Goal: Task Accomplishment & Management: Manage account settings

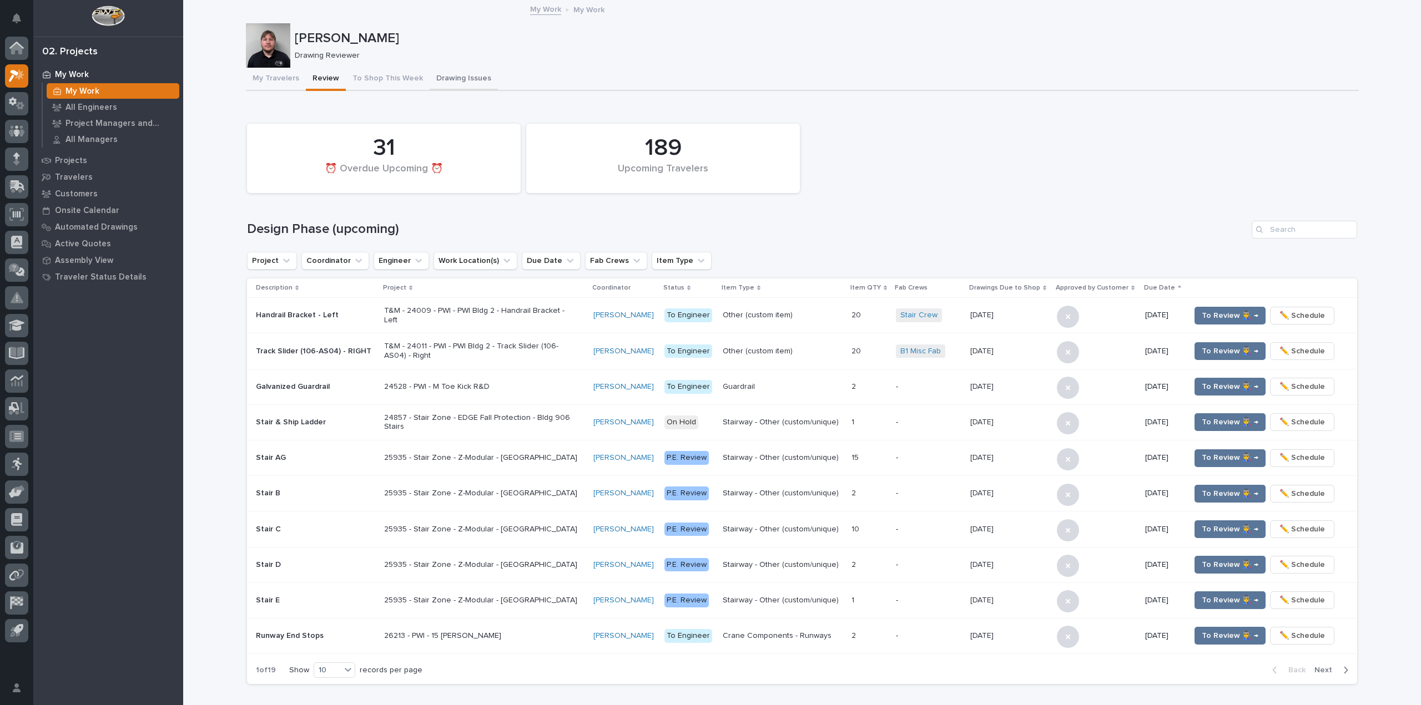
click at [436, 82] on button "Drawing Issues" at bounding box center [463, 79] width 68 height 23
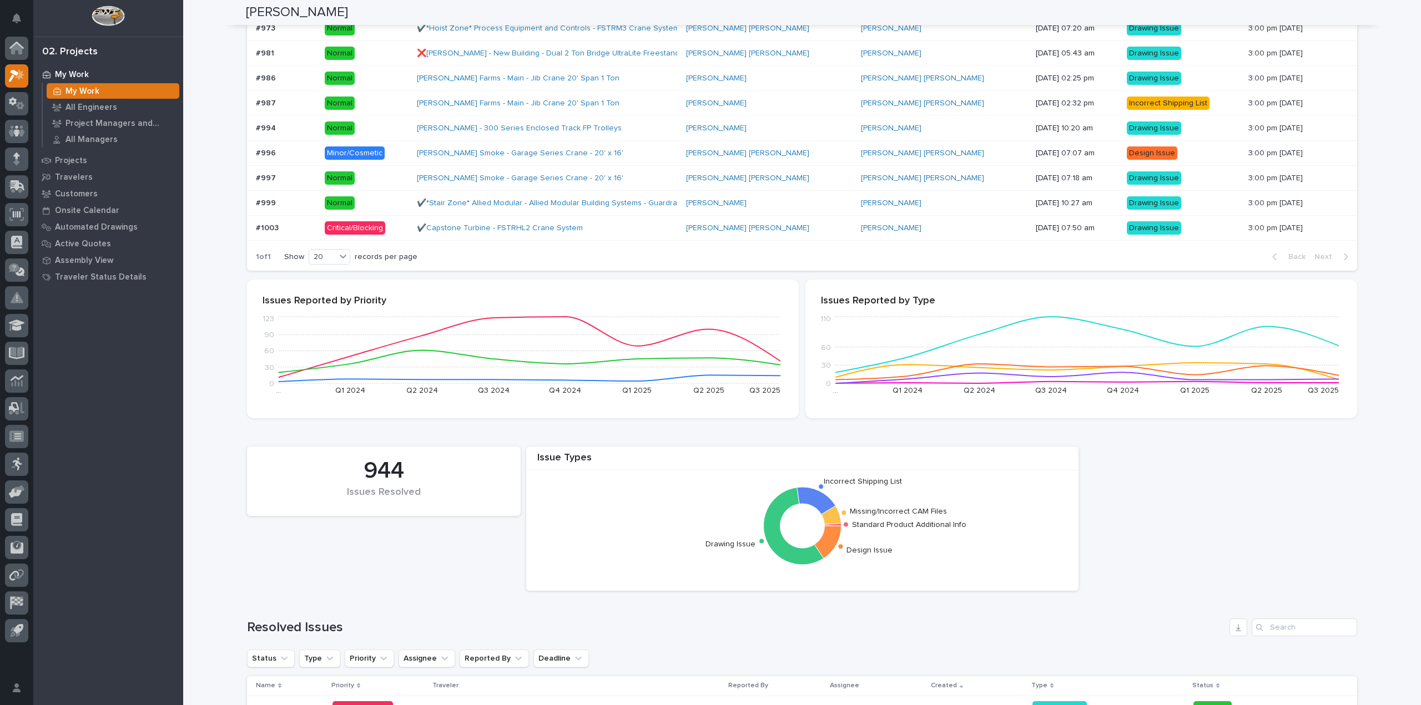
scroll to position [499, 0]
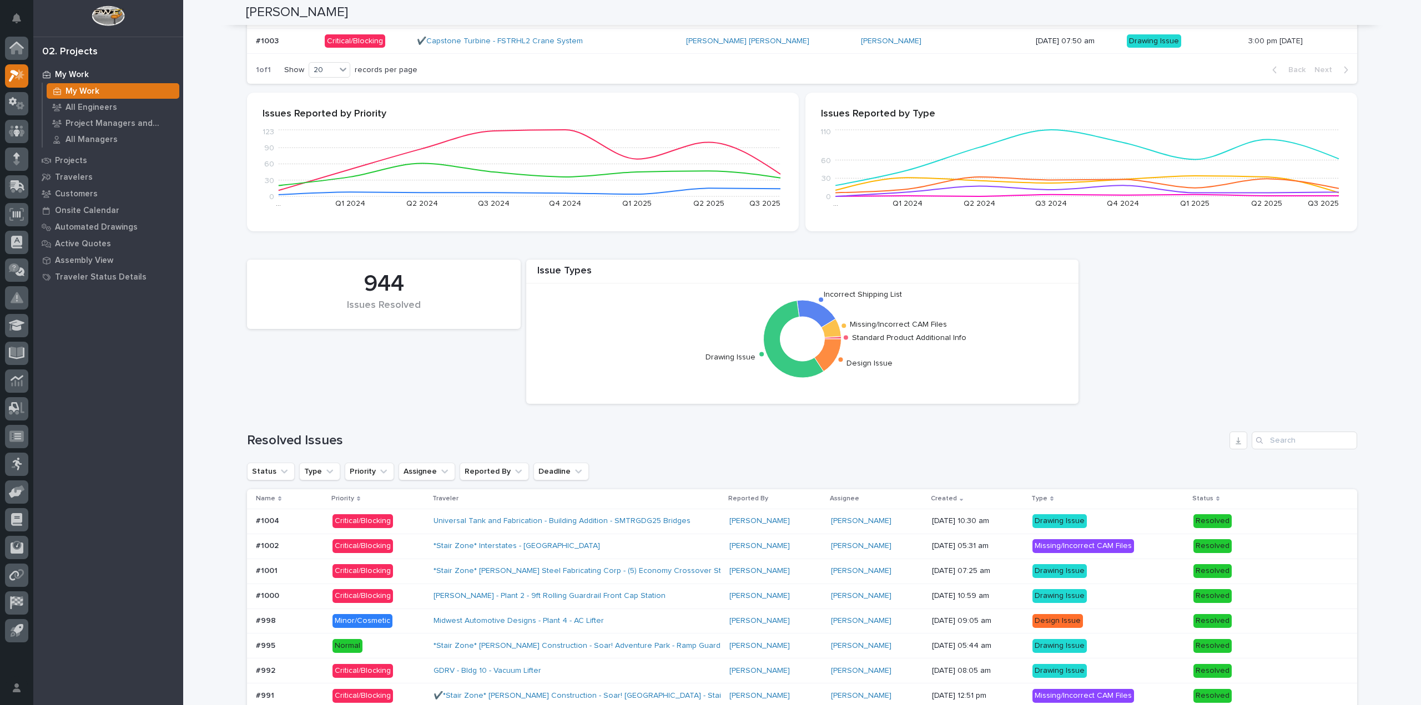
click at [301, 521] on p at bounding box center [290, 521] width 68 height 9
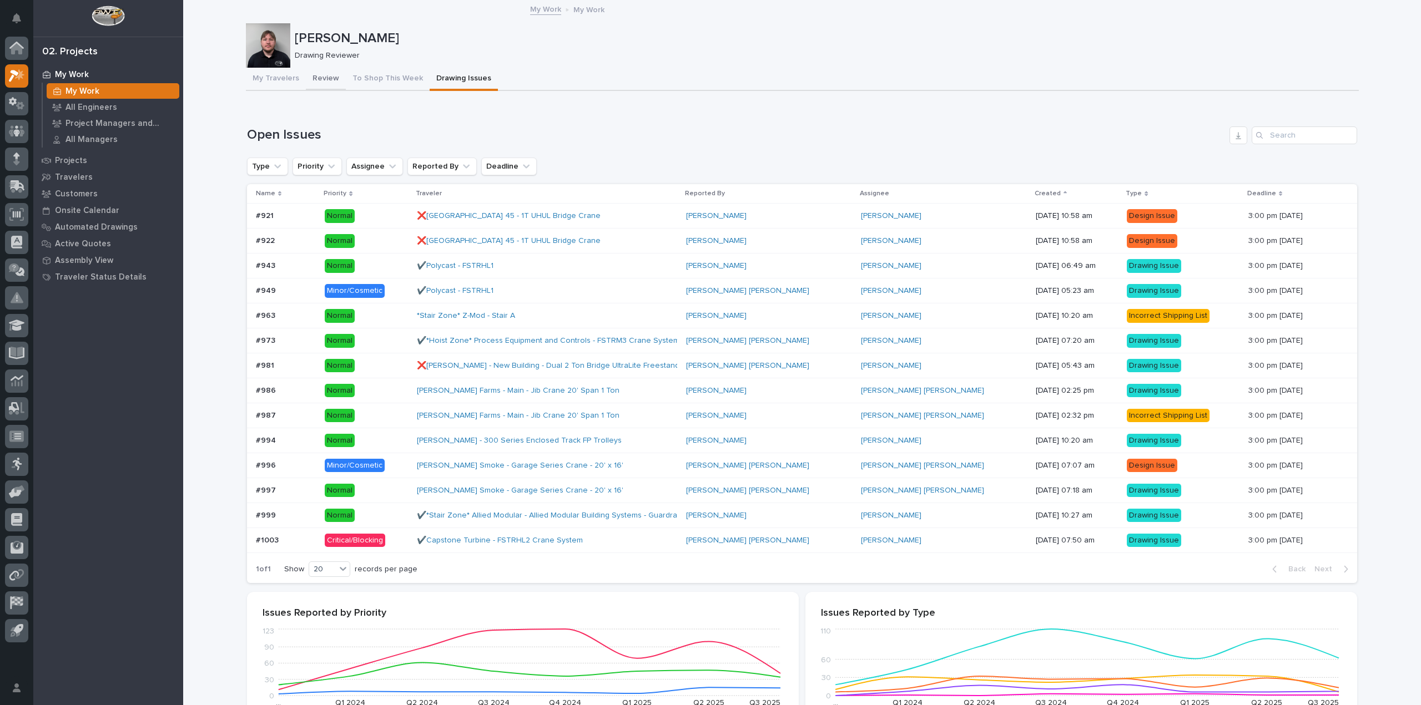
click at [322, 75] on button "Review" at bounding box center [326, 79] width 40 height 23
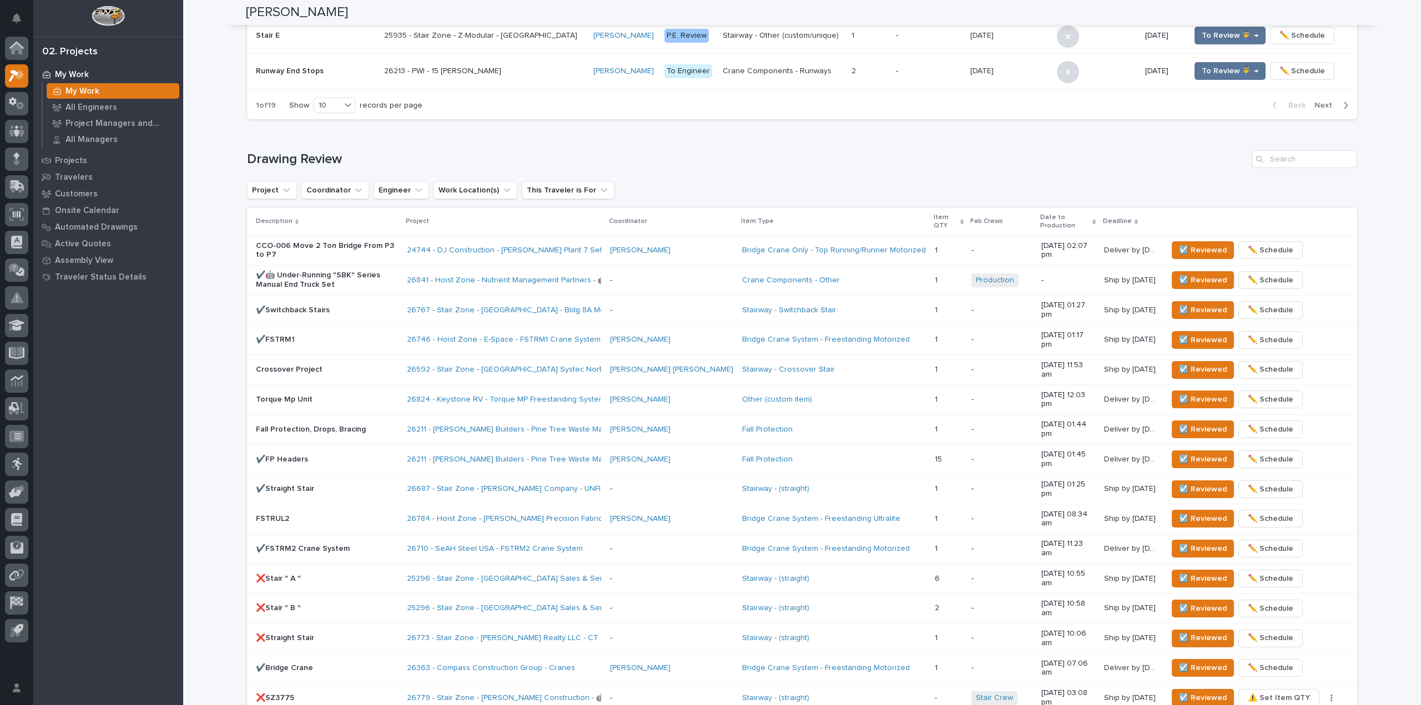
scroll to position [654, 0]
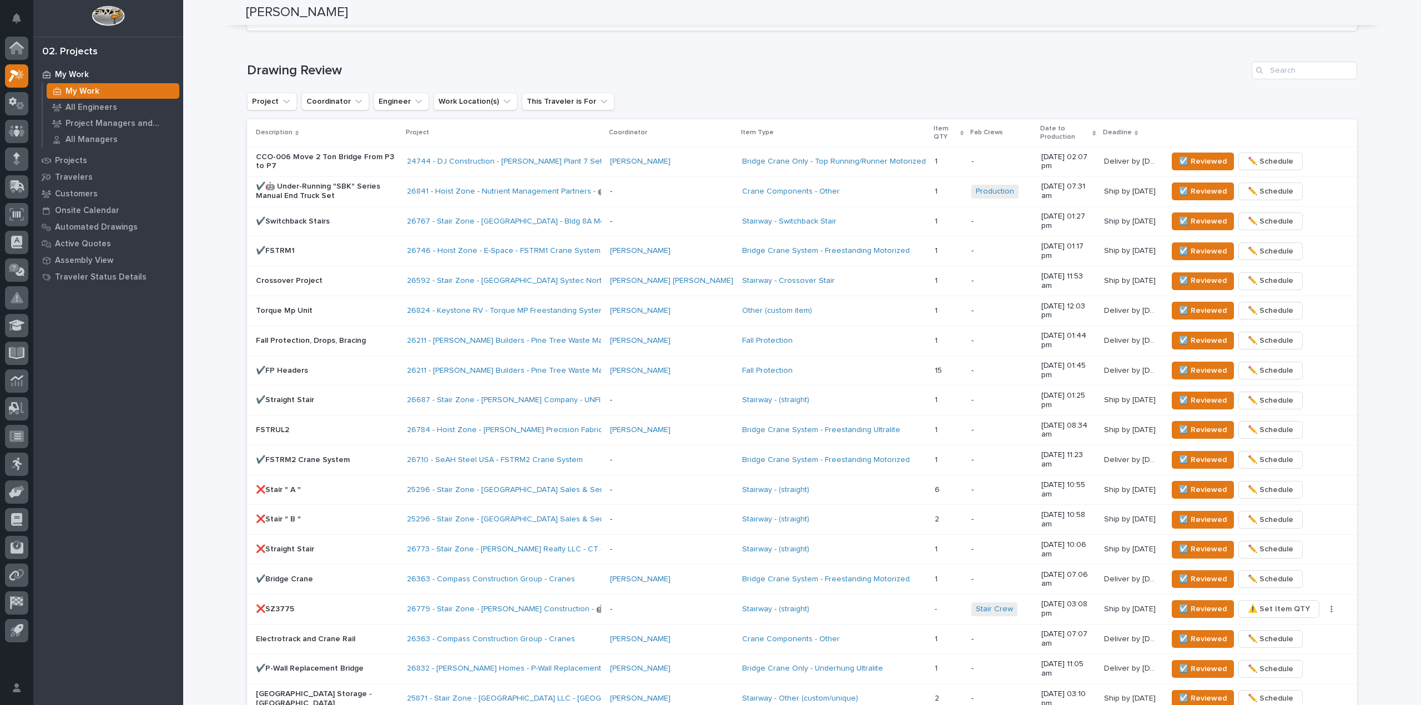
click at [219, 407] on div "**********" at bounding box center [801, 248] width 1237 height 1803
click at [384, 276] on p "Crossover Project" at bounding box center [327, 280] width 142 height 9
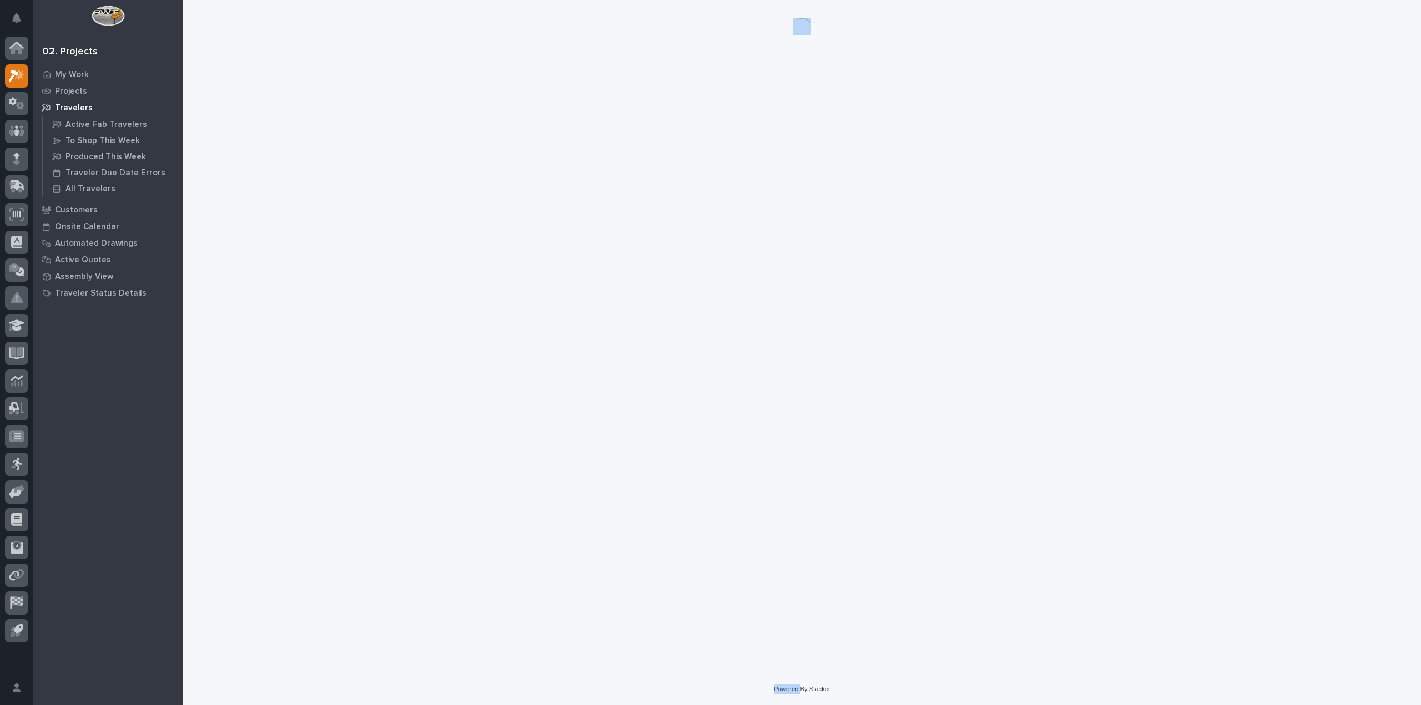
click at [384, 263] on div "Loading... Saving… Loading... Saving…" at bounding box center [802, 323] width 1124 height 646
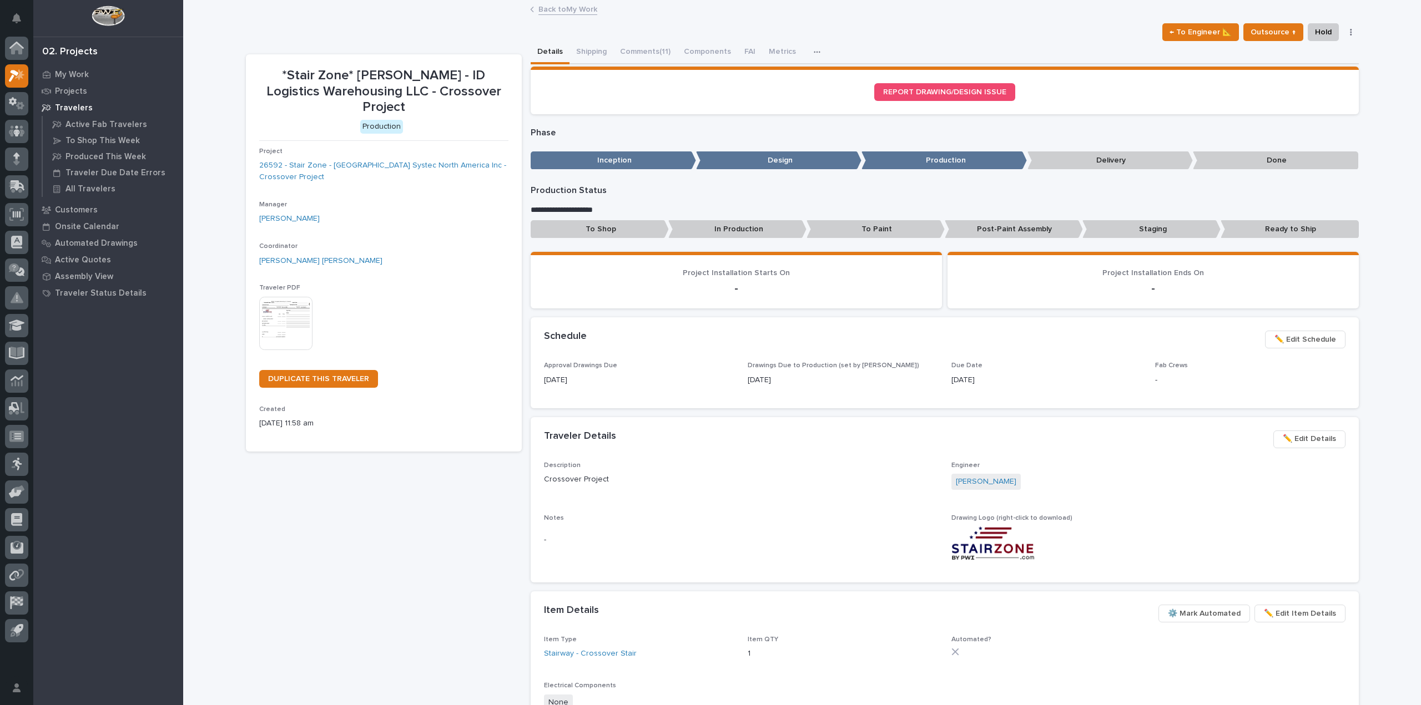
click at [851, 28] on div "← To Engineer 📐 Outsource ↑ Hold Cancel Change Traveler Type Regenerate PDF Gen…" at bounding box center [802, 32] width 1113 height 18
click at [643, 54] on button "Comments (11)" at bounding box center [645, 52] width 64 height 23
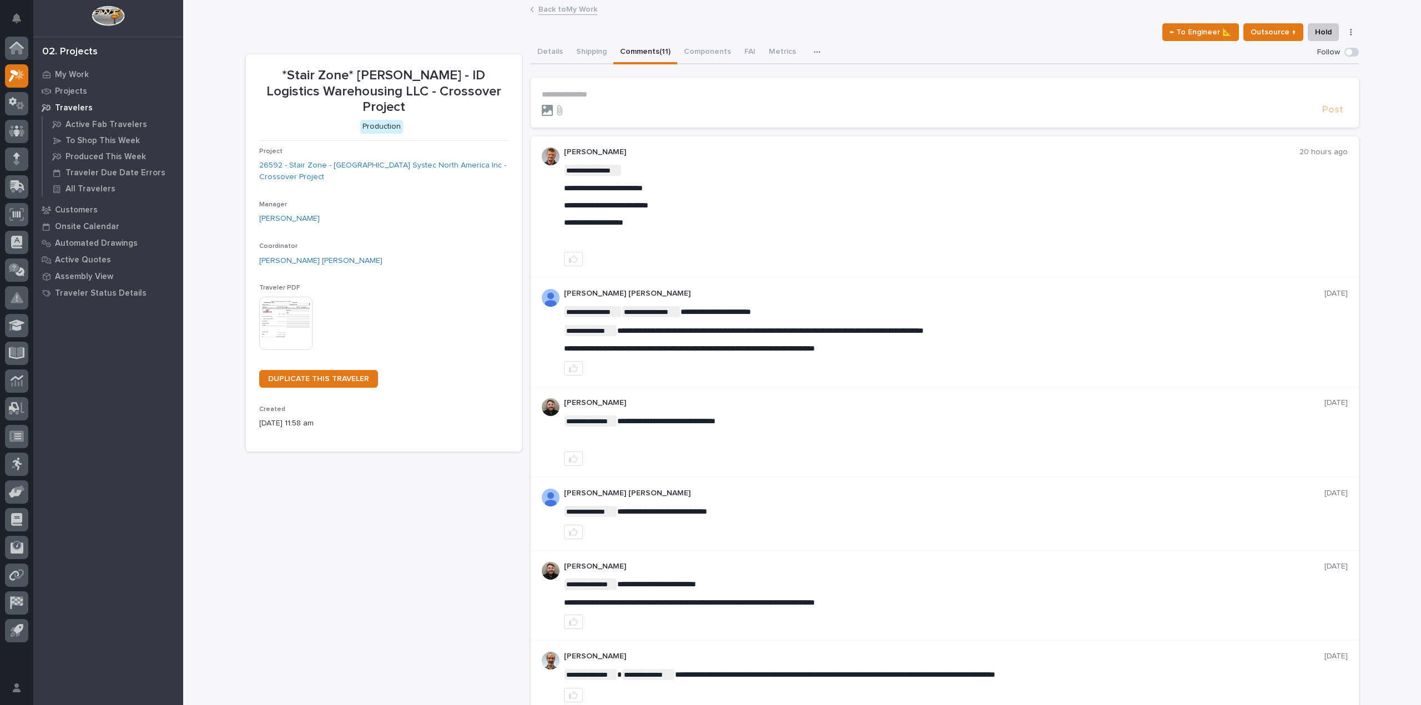
click at [542, 105] on icon at bounding box center [547, 110] width 11 height 11
click at [542, 105] on input "file" at bounding box center [542, 105] width 0 height 0
click at [562, 97] on p "**********" at bounding box center [945, 94] width 806 height 9
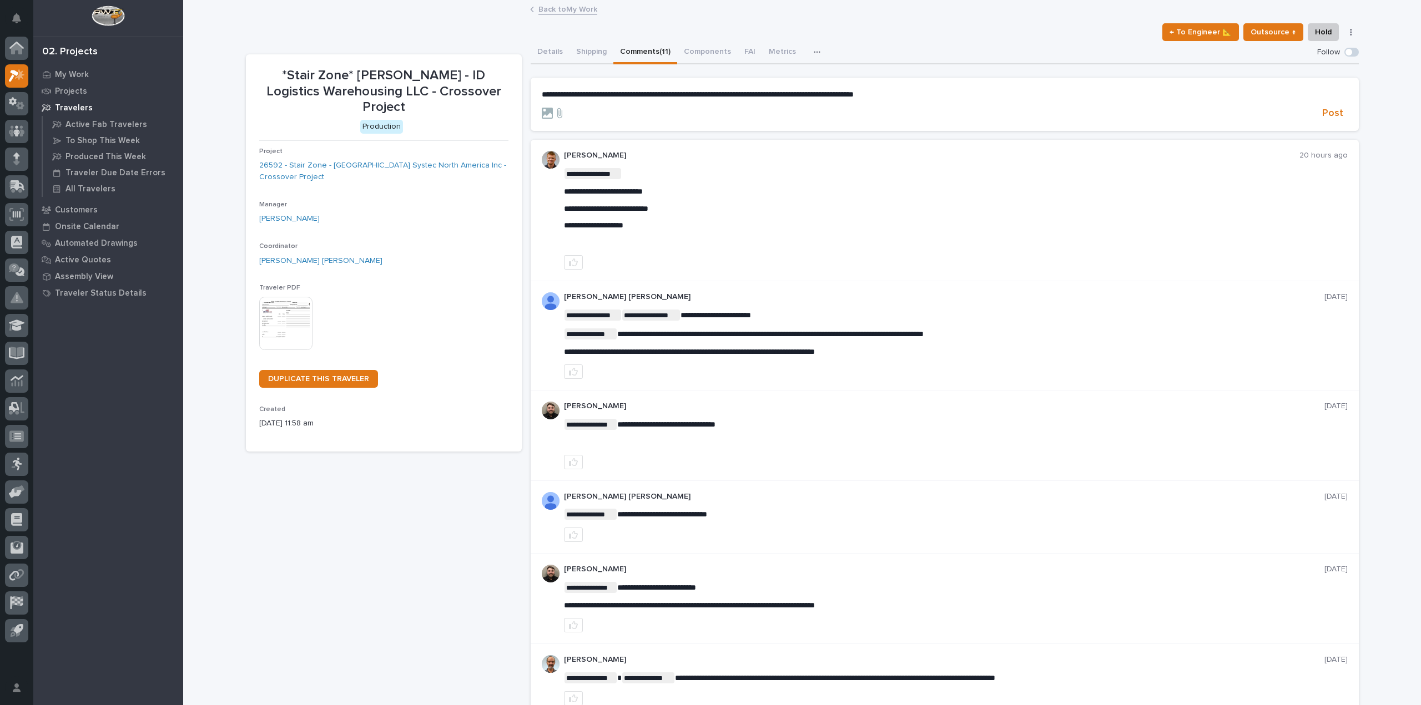
drag, startPoint x: 804, startPoint y: 124, endPoint x: 762, endPoint y: 119, distance: 41.9
click at [770, 120] on section "**********" at bounding box center [944, 104] width 828 height 53
click at [545, 112] on icon at bounding box center [547, 113] width 11 height 11
click at [542, 108] on input "file" at bounding box center [542, 108] width 0 height 0
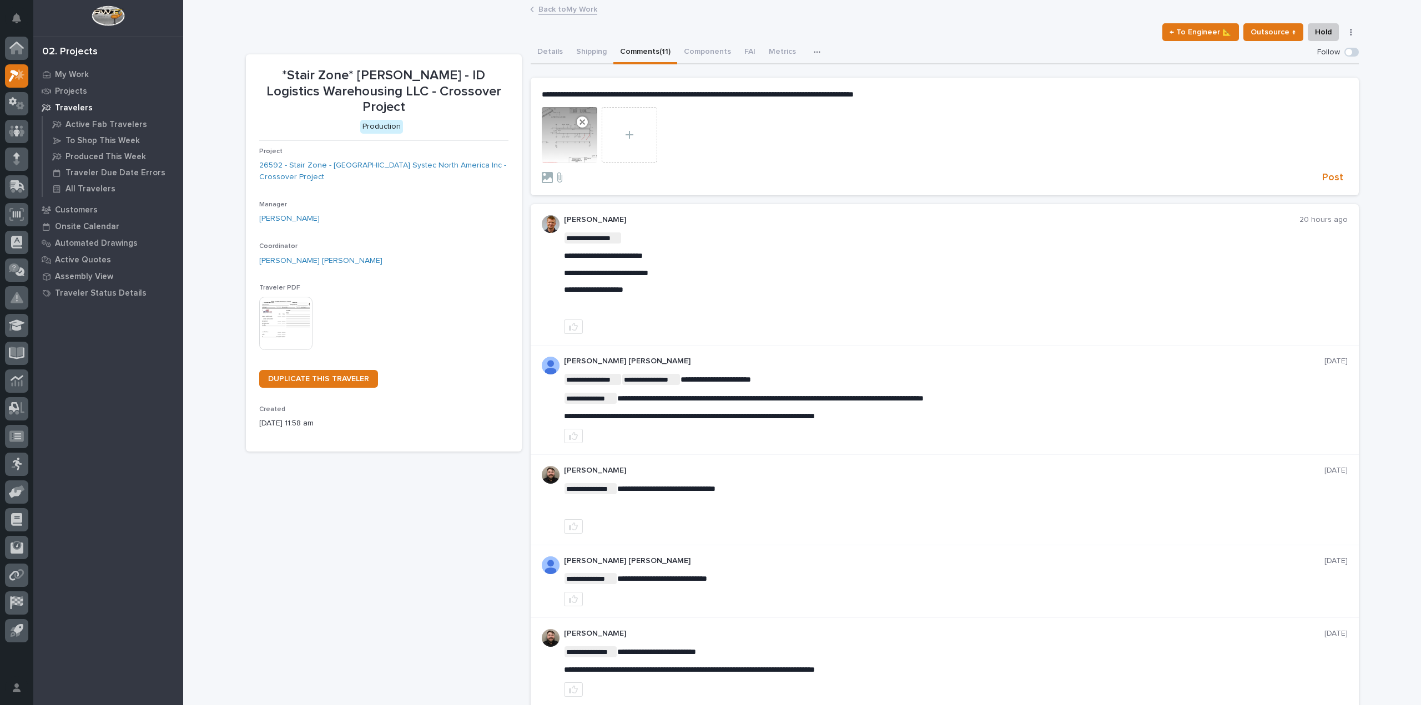
click at [654, 120] on div at bounding box center [945, 137] width 806 height 60
click at [643, 122] on div at bounding box center [629, 134] width 55 height 55
click at [602, 107] on input "file" at bounding box center [602, 107] width 0 height 0
click at [638, 126] on use at bounding box center [641, 122] width 11 height 11
click at [580, 123] on icon at bounding box center [582, 122] width 16 height 16
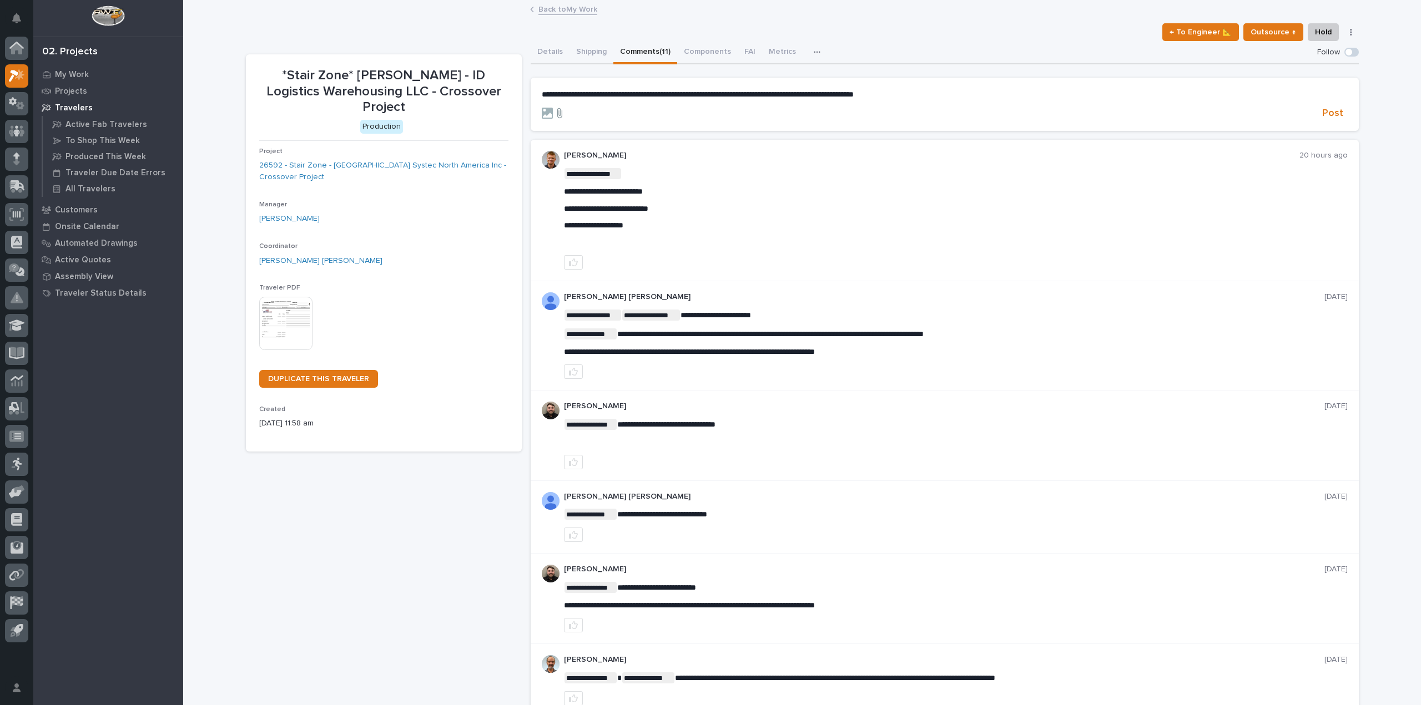
click at [553, 115] on icon at bounding box center [559, 113] width 13 height 11
click at [553, 108] on input "file" at bounding box center [553, 108] width 0 height 0
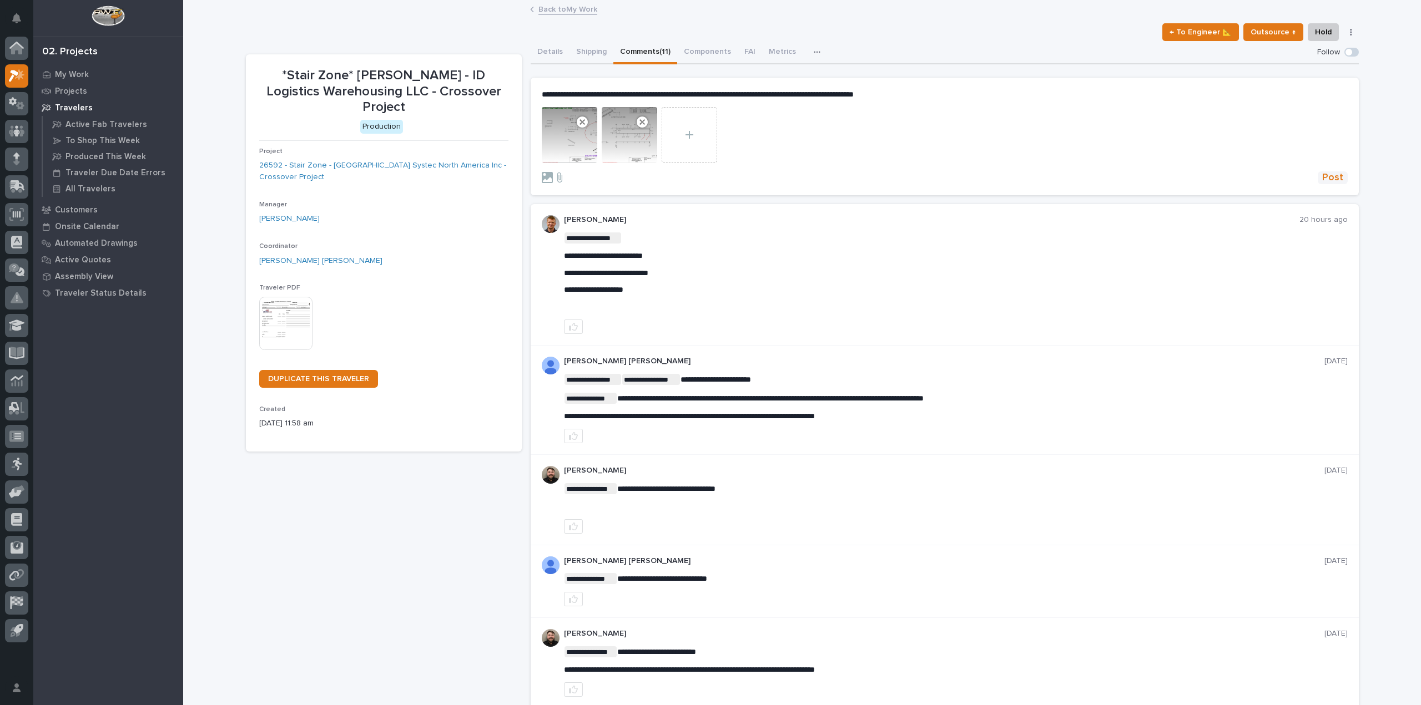
click at [1333, 177] on span "Post" at bounding box center [1332, 177] width 21 height 13
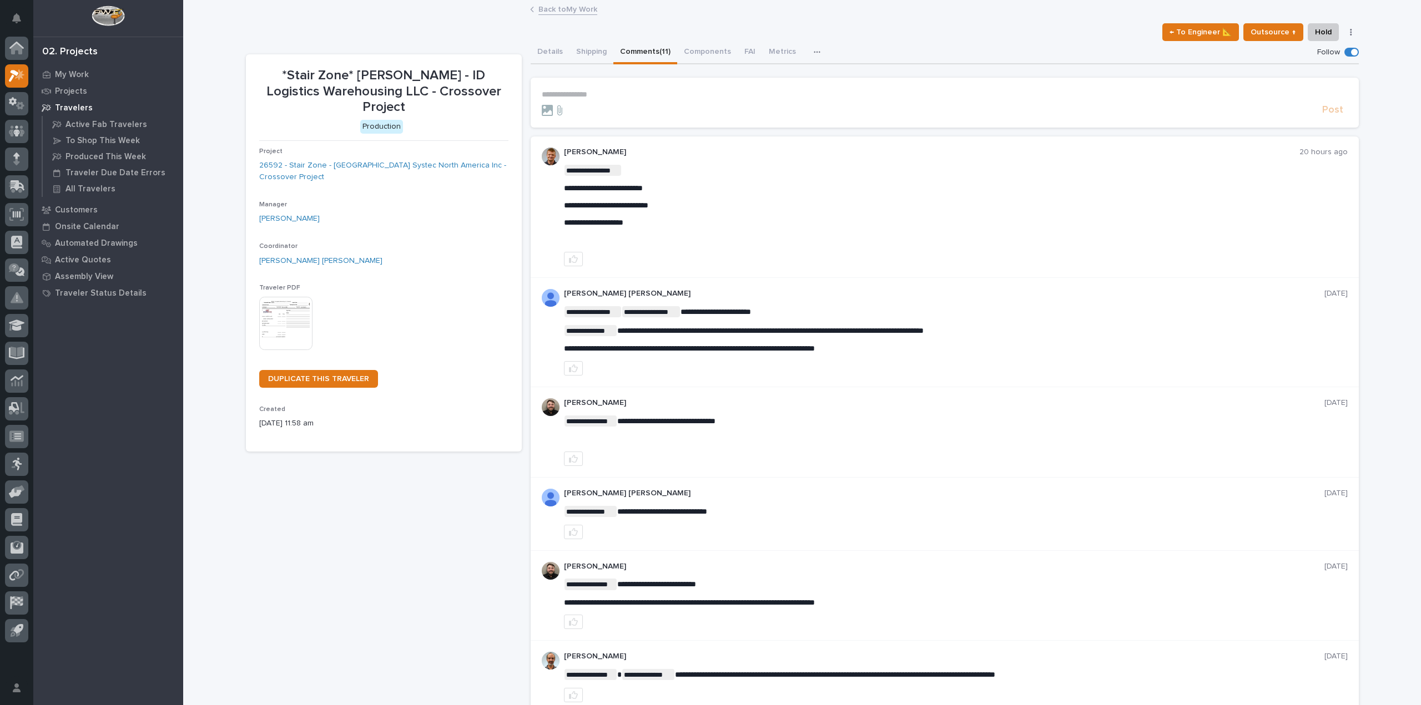
click at [545, 92] on p "**********" at bounding box center [945, 94] width 806 height 9
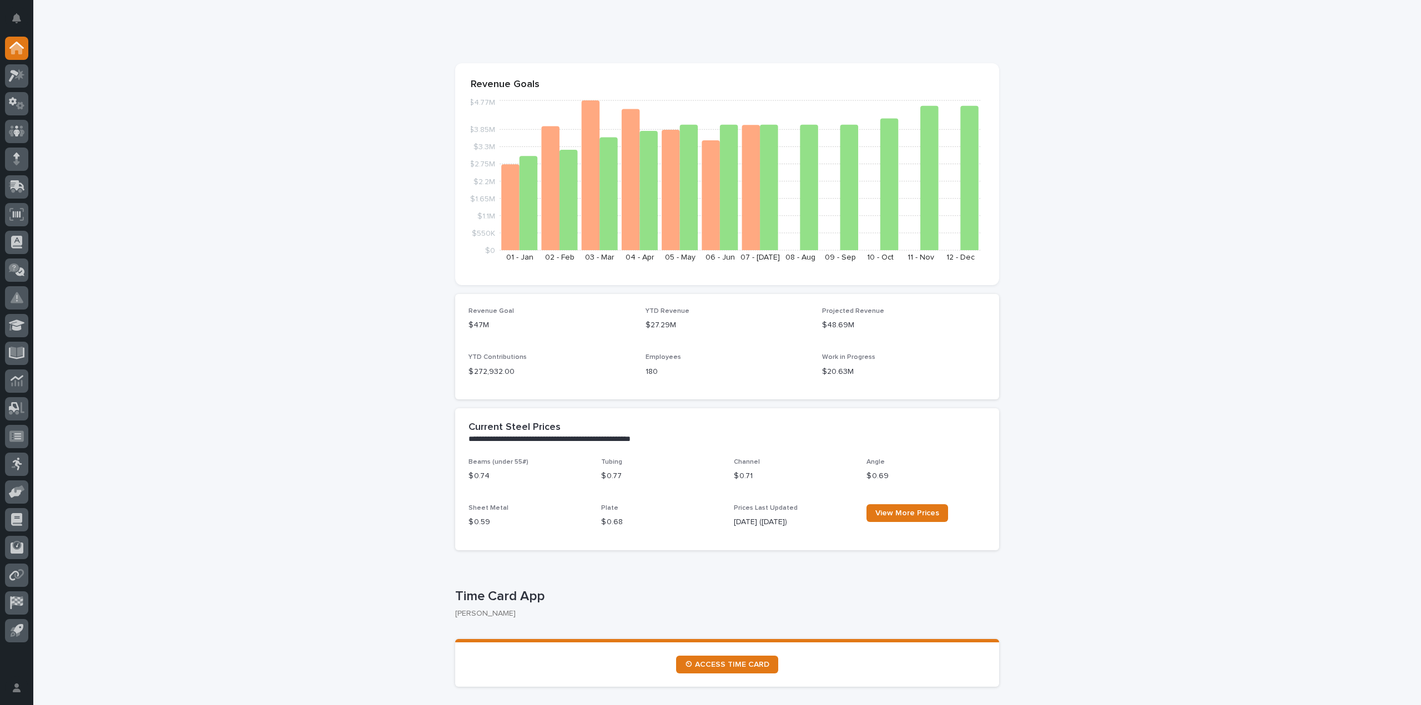
scroll to position [111, 0]
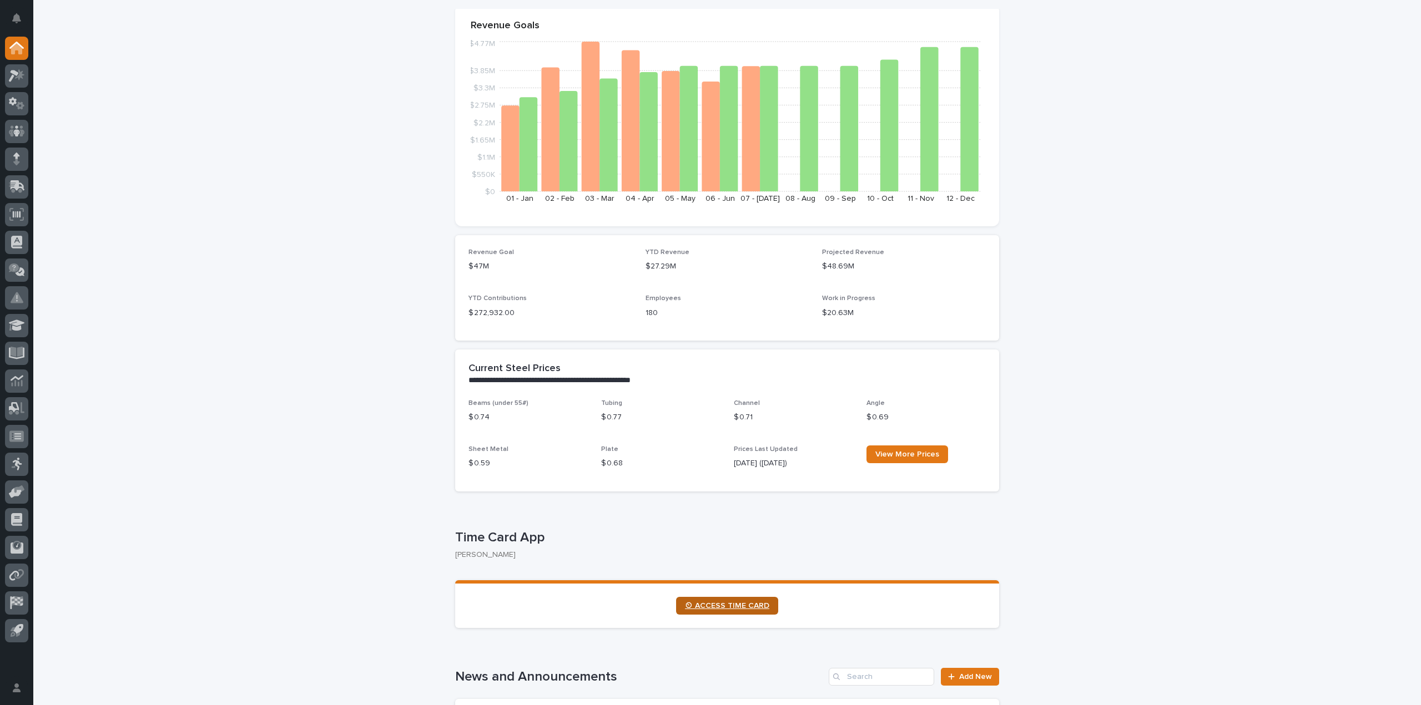
click at [714, 603] on span "⏲ ACCESS TIME CARD" at bounding box center [727, 606] width 84 height 8
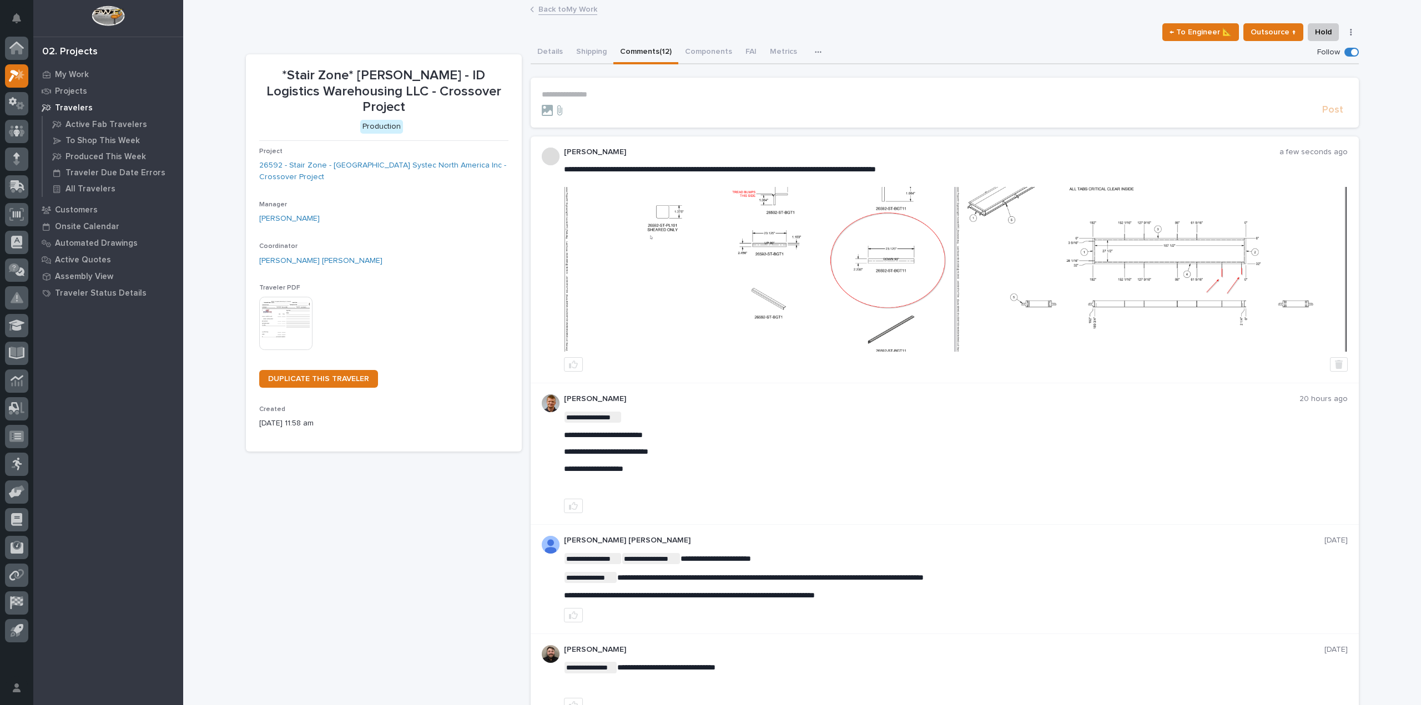
click at [549, 90] on p "**********" at bounding box center [945, 94] width 806 height 9
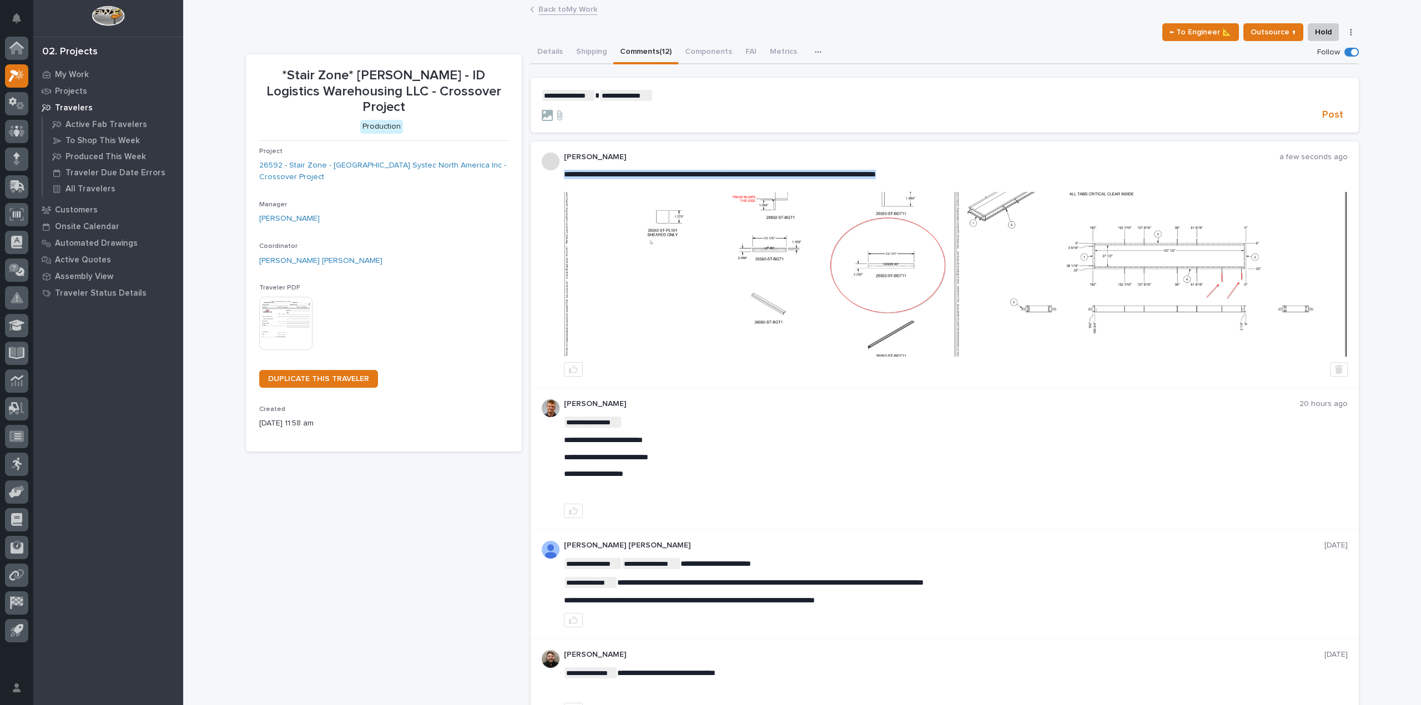
drag, startPoint x: 561, startPoint y: 174, endPoint x: 955, endPoint y: 174, distance: 394.0
click at [724, 94] on p "**********" at bounding box center [945, 95] width 806 height 11
click at [542, 111] on icon at bounding box center [547, 115] width 11 height 11
click at [542, 110] on input "file" at bounding box center [542, 110] width 0 height 0
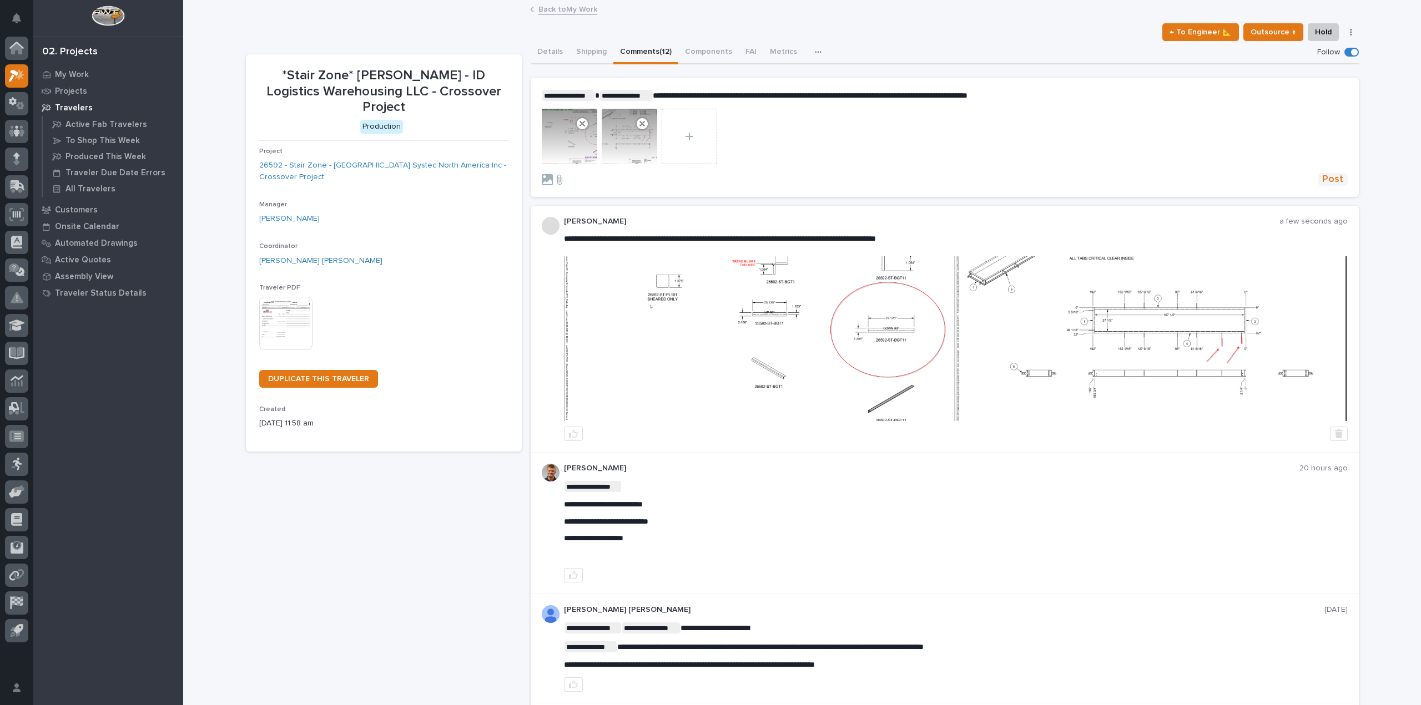
click at [1333, 174] on span "Post" at bounding box center [1332, 179] width 21 height 13
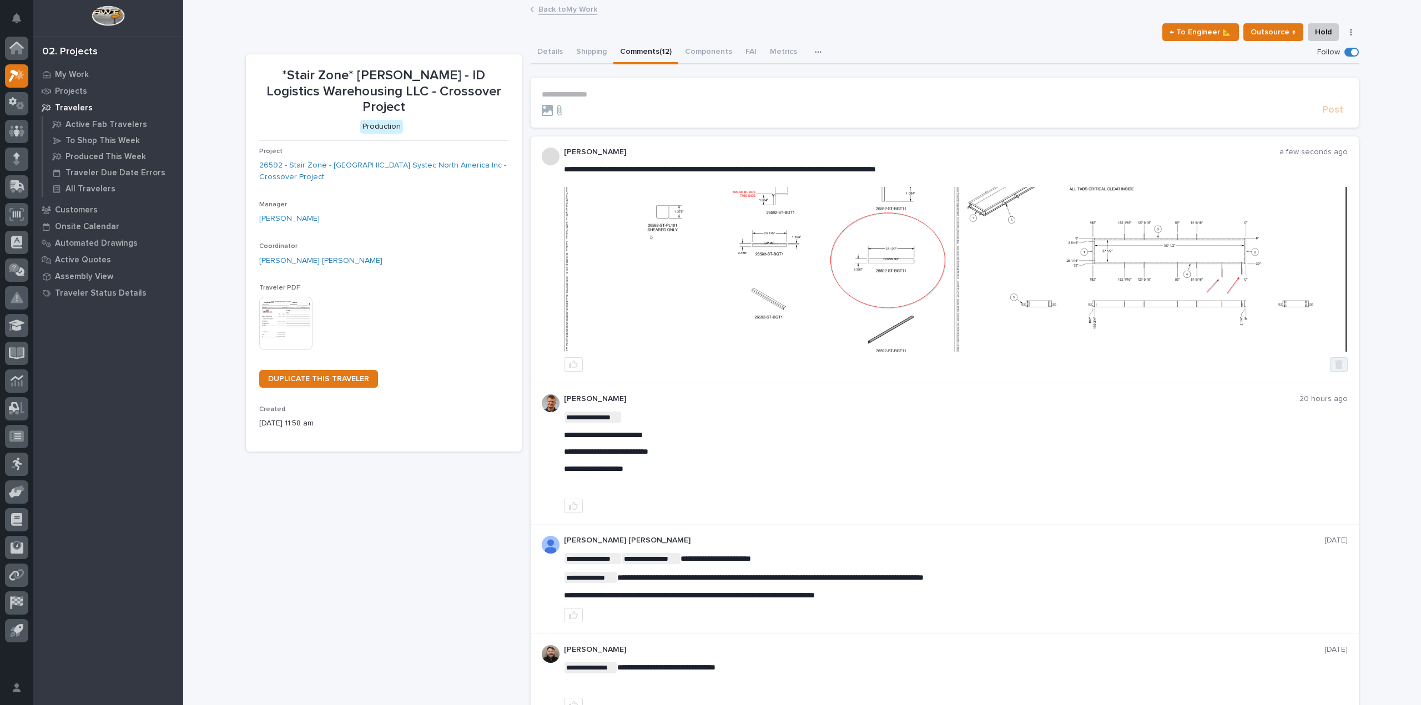
click at [1334, 371] on button "button" at bounding box center [1339, 364] width 18 height 14
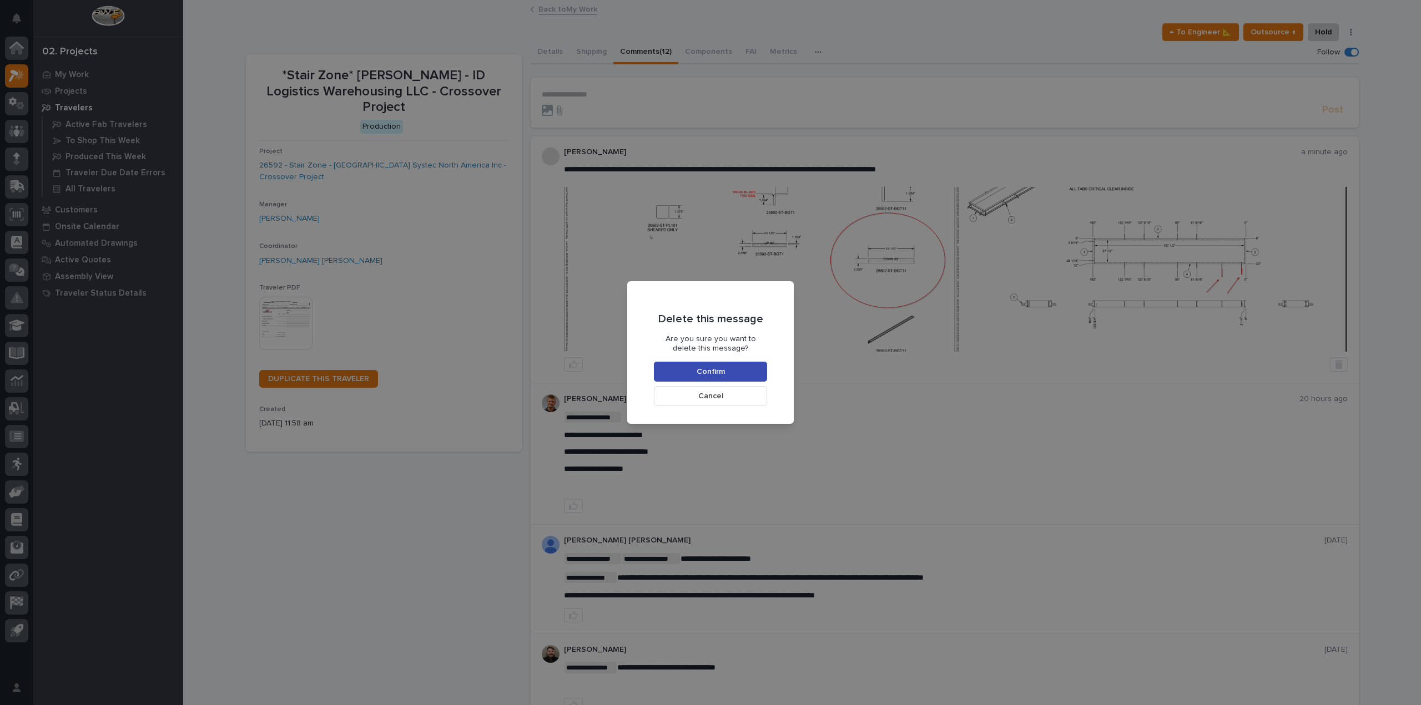
click at [680, 365] on button "Confirm" at bounding box center [710, 372] width 113 height 20
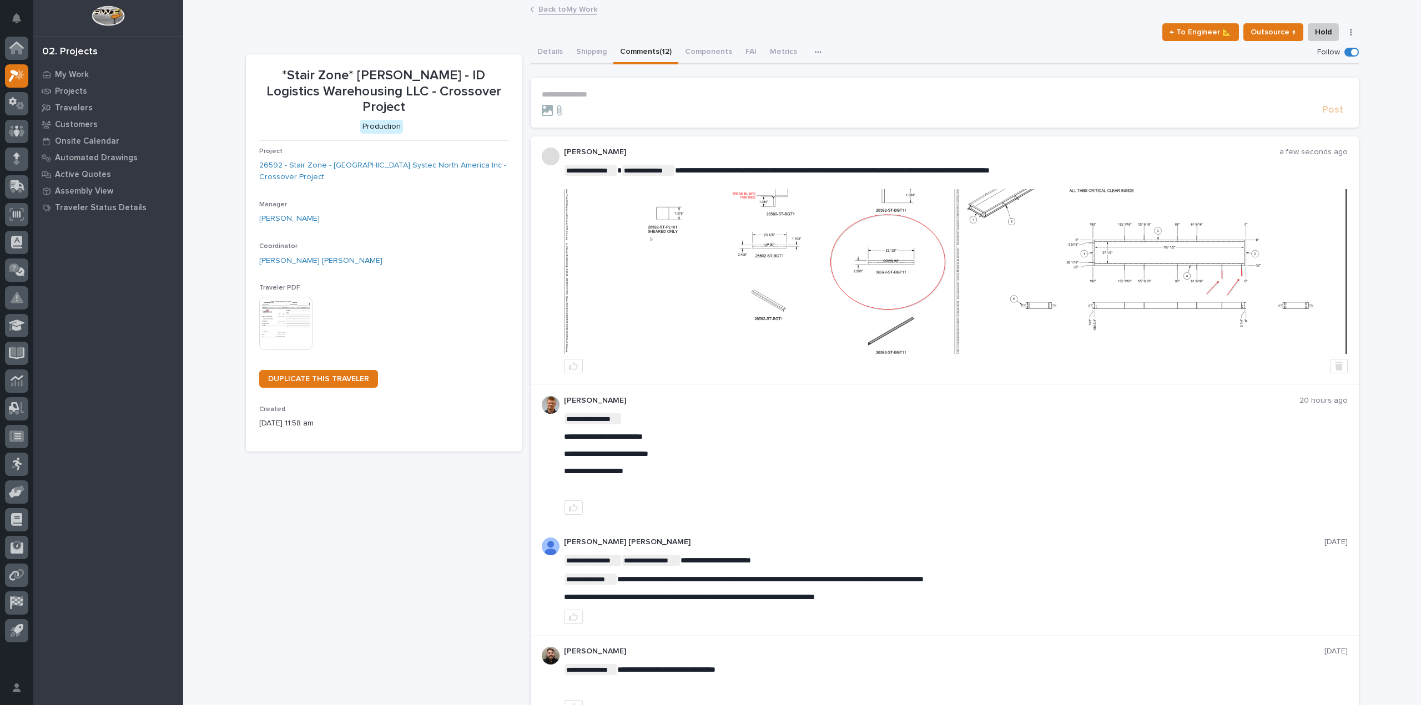
click at [562, 9] on link "Back to My Work" at bounding box center [567, 8] width 59 height 13
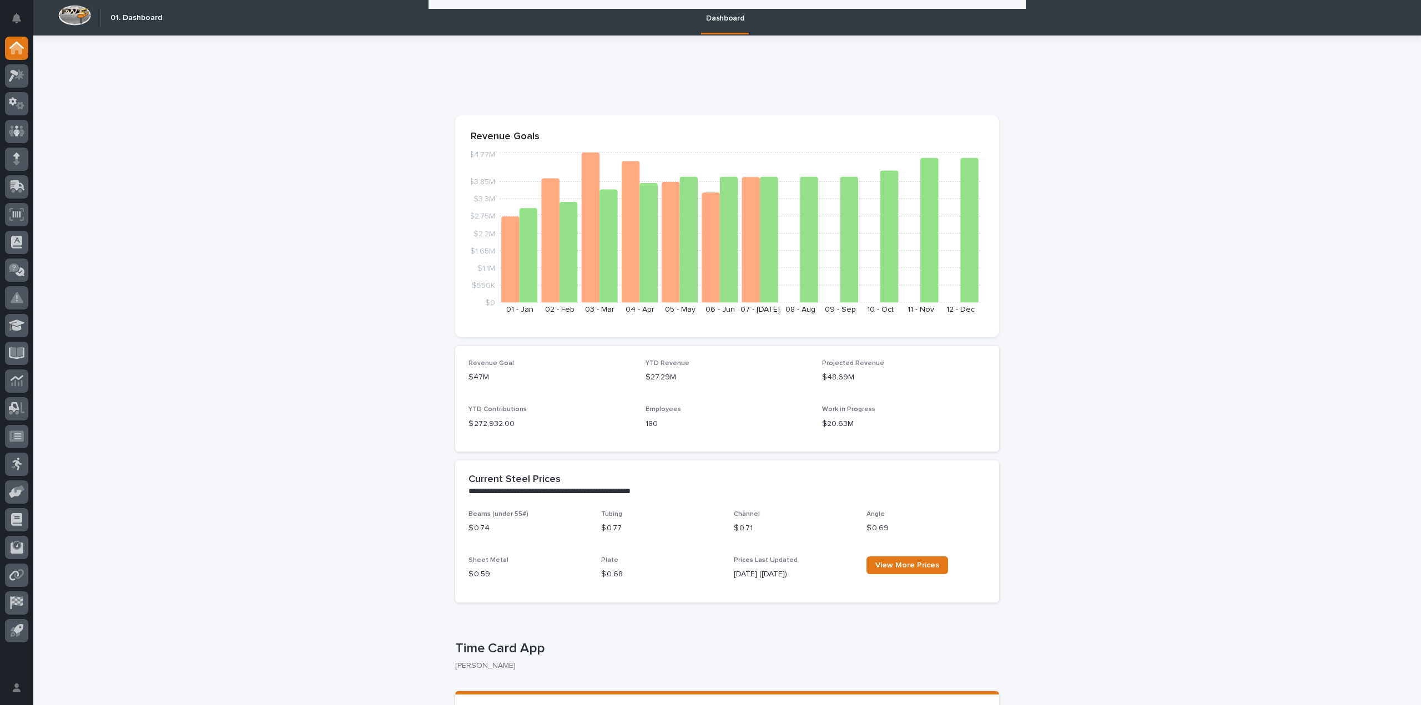
scroll to position [111, 0]
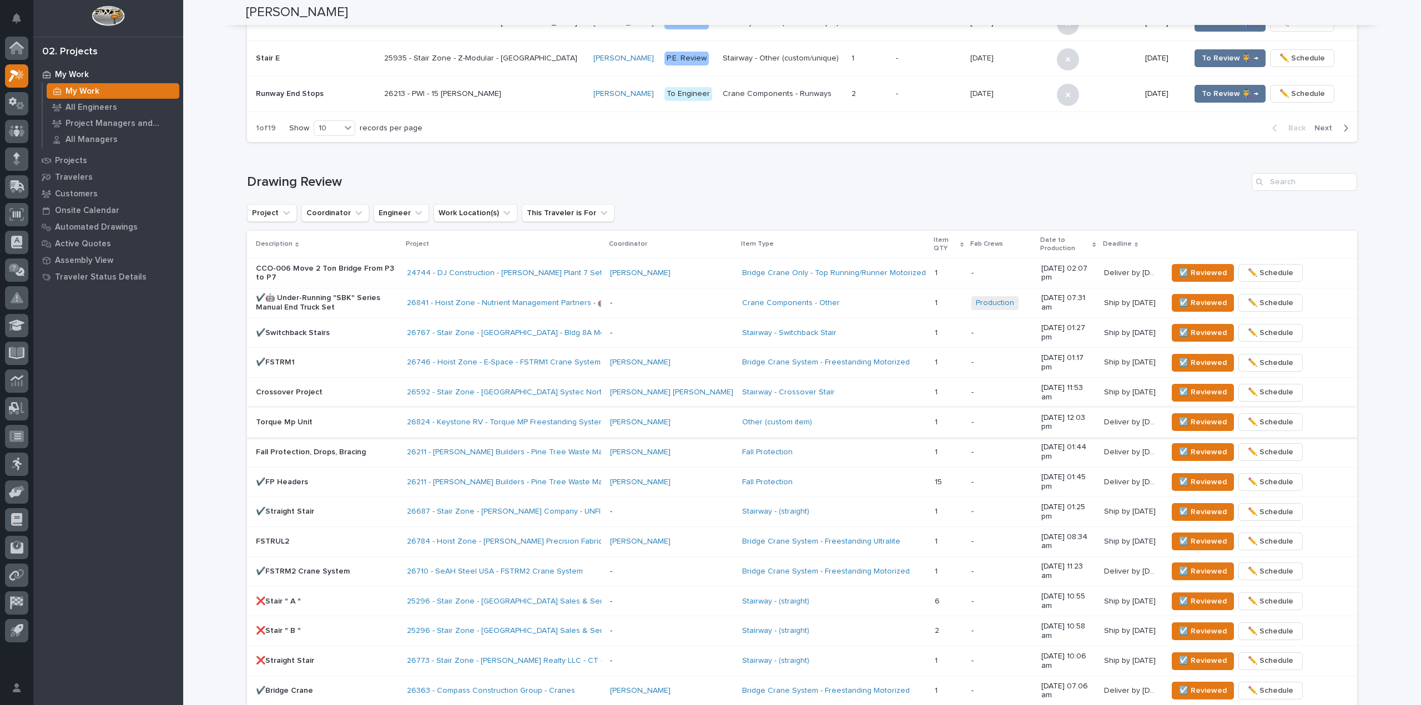
scroll to position [555, 0]
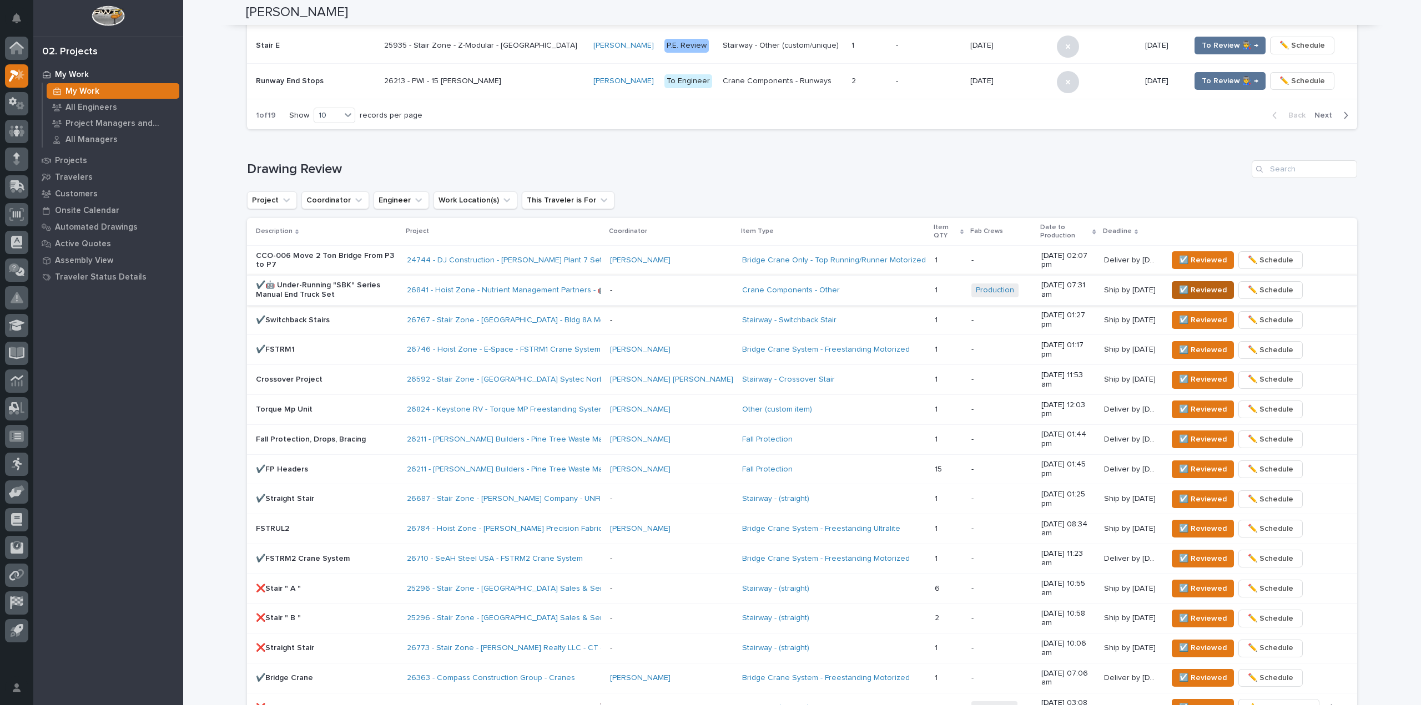
click at [1196, 294] on span "☑️ Reviewed" at bounding box center [1203, 290] width 48 height 13
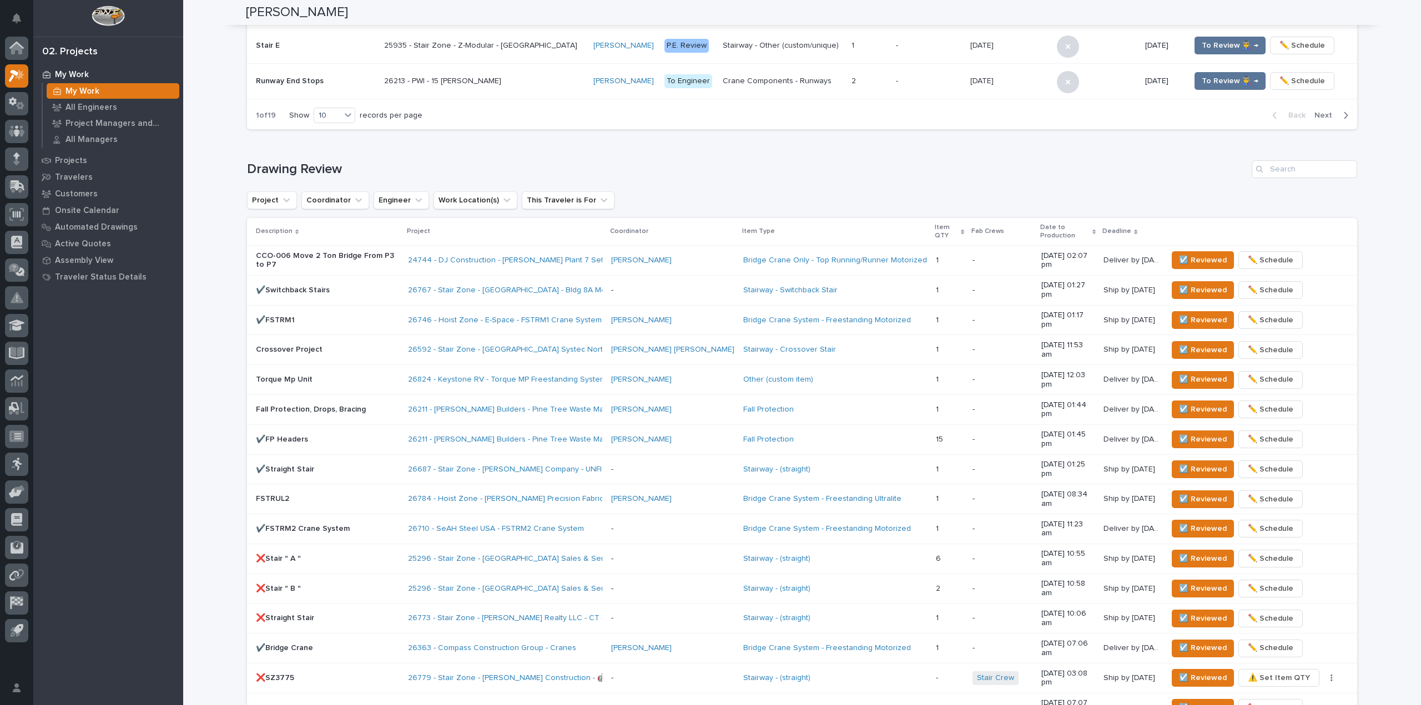
scroll to position [466, 0]
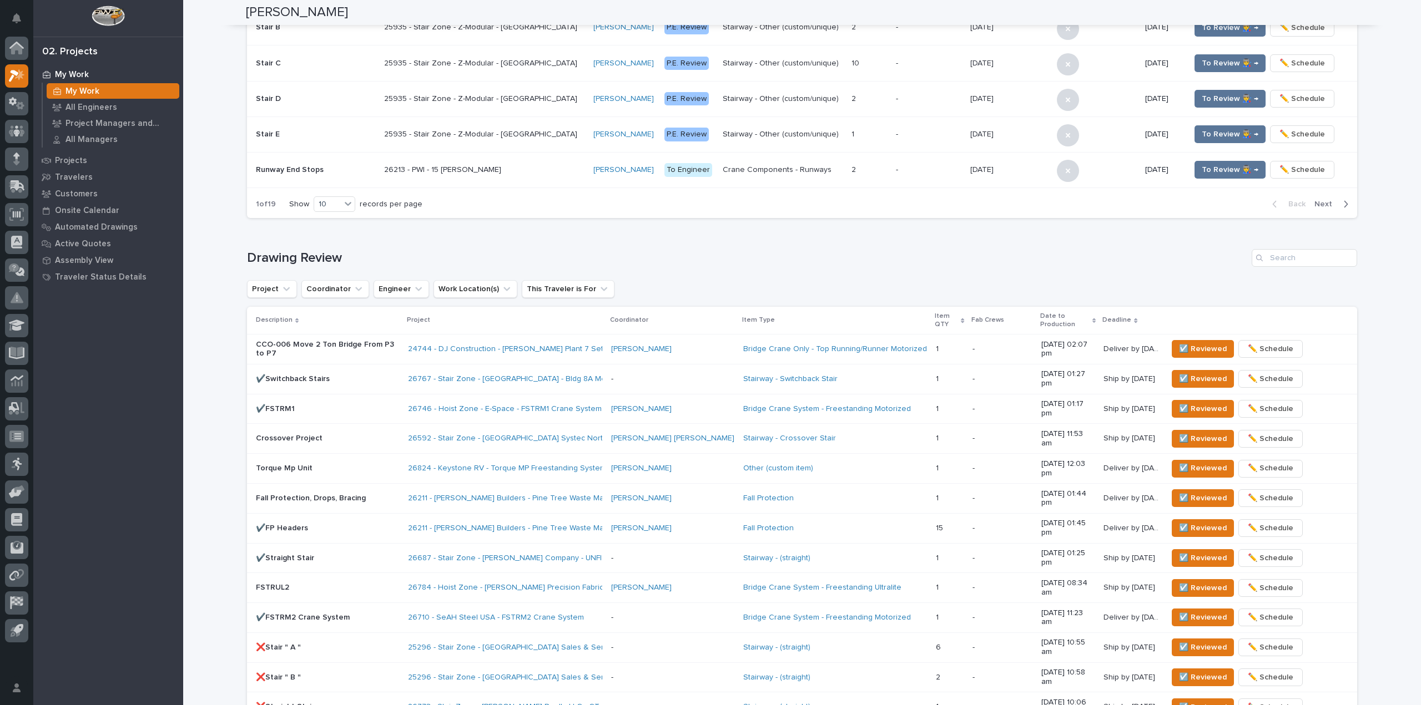
click at [115, 348] on div "My Work My Work All Engineers Project Managers and Engineers All Managers Proje…" at bounding box center [108, 385] width 150 height 639
click at [1209, 432] on span "☑️ Reviewed" at bounding box center [1203, 438] width 48 height 13
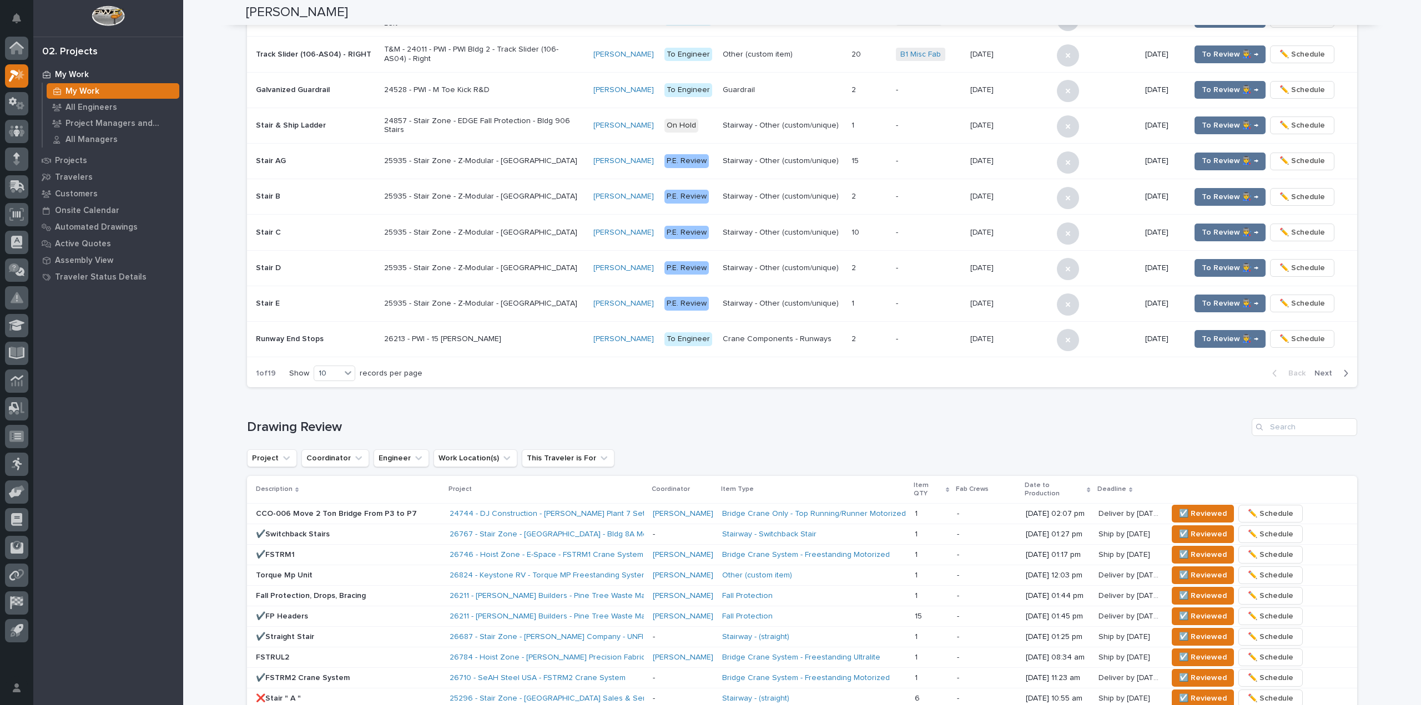
scroll to position [123, 0]
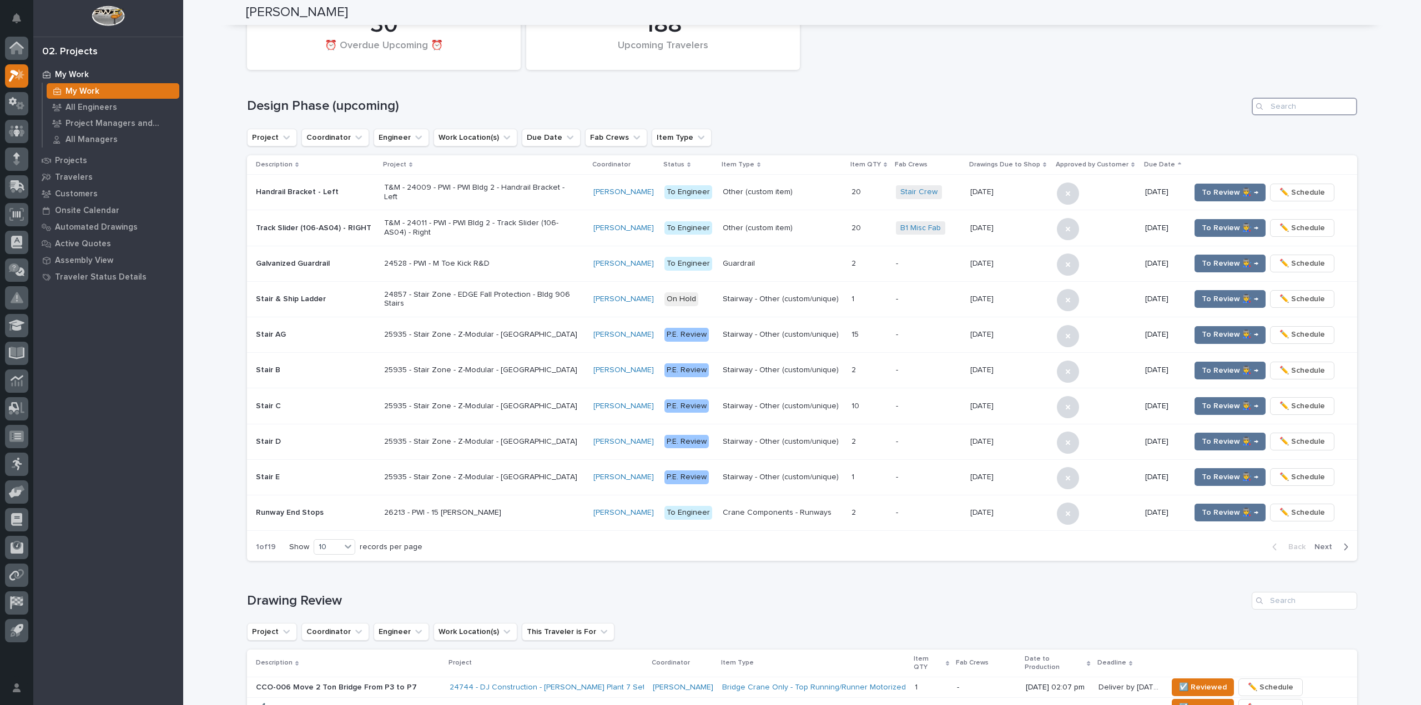
click at [1304, 105] on input "Search" at bounding box center [1303, 107] width 105 height 18
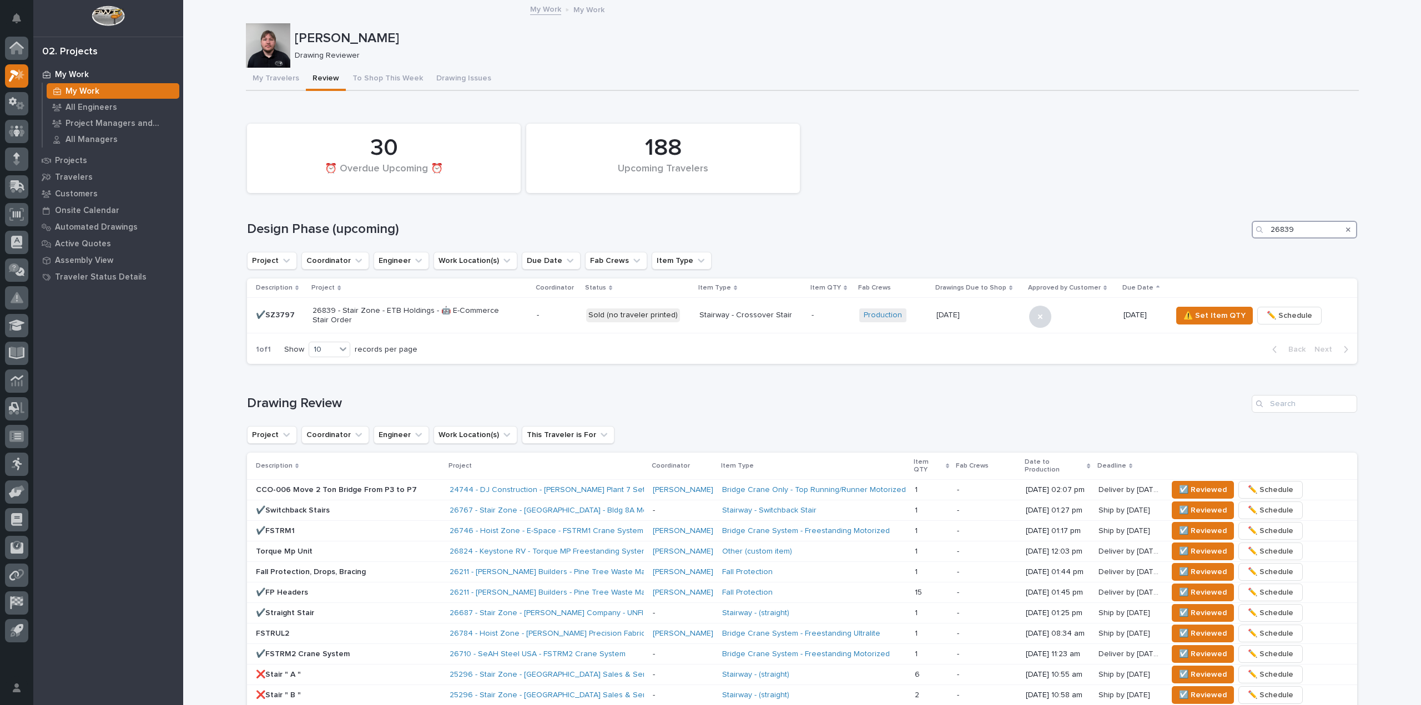
type input "26839"
click at [1203, 309] on span "⚠️ Set Item QTY" at bounding box center [1214, 315] width 62 height 13
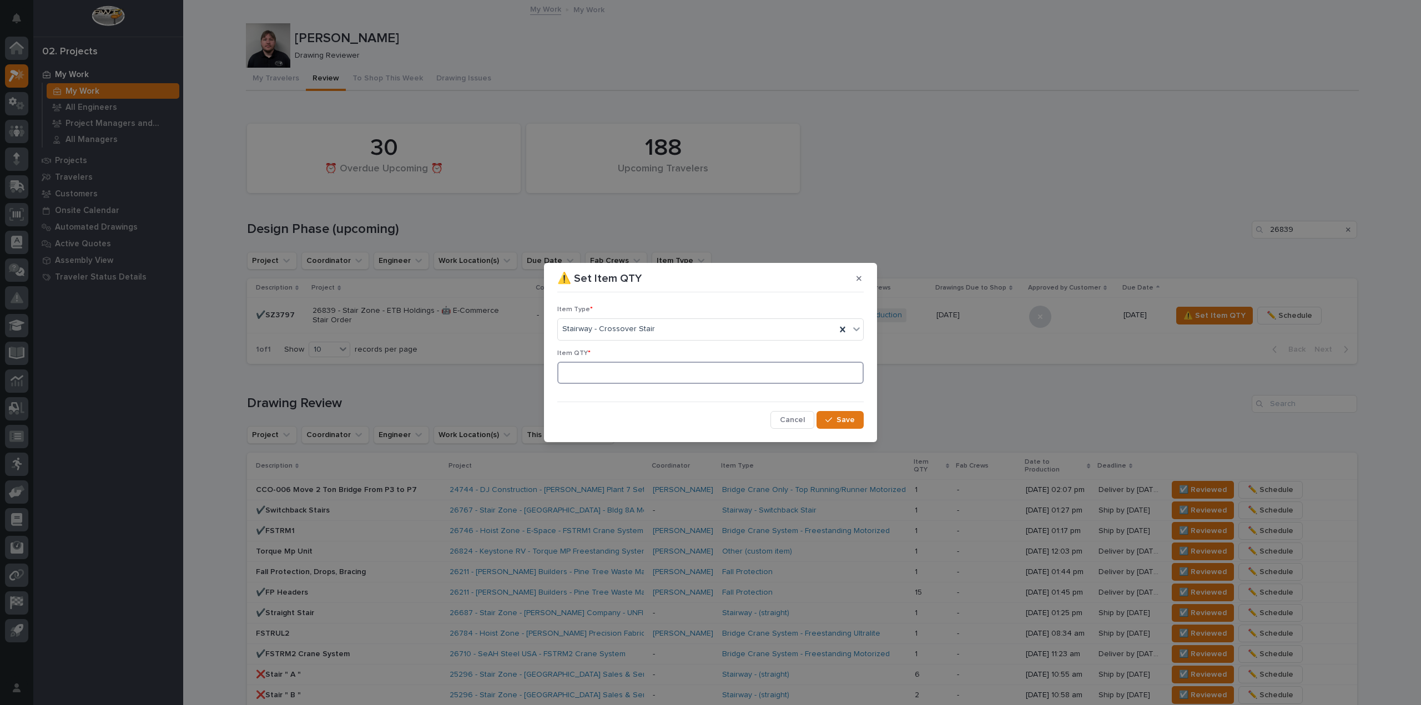
click at [846, 371] on input at bounding box center [710, 373] width 306 height 22
type input "1"
click at [831, 419] on icon "button" at bounding box center [828, 420] width 7 height 8
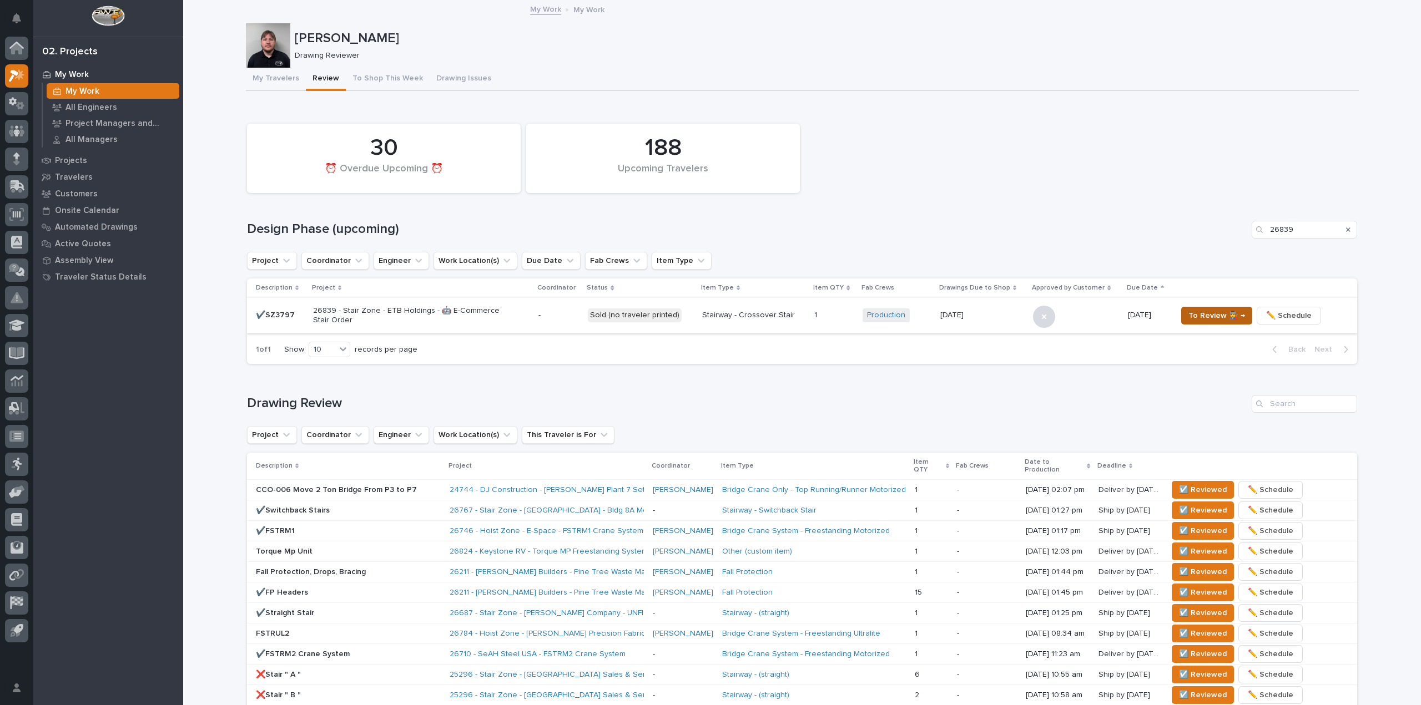
click at [1202, 315] on span "To Review 👨‍🏭 →" at bounding box center [1216, 315] width 57 height 13
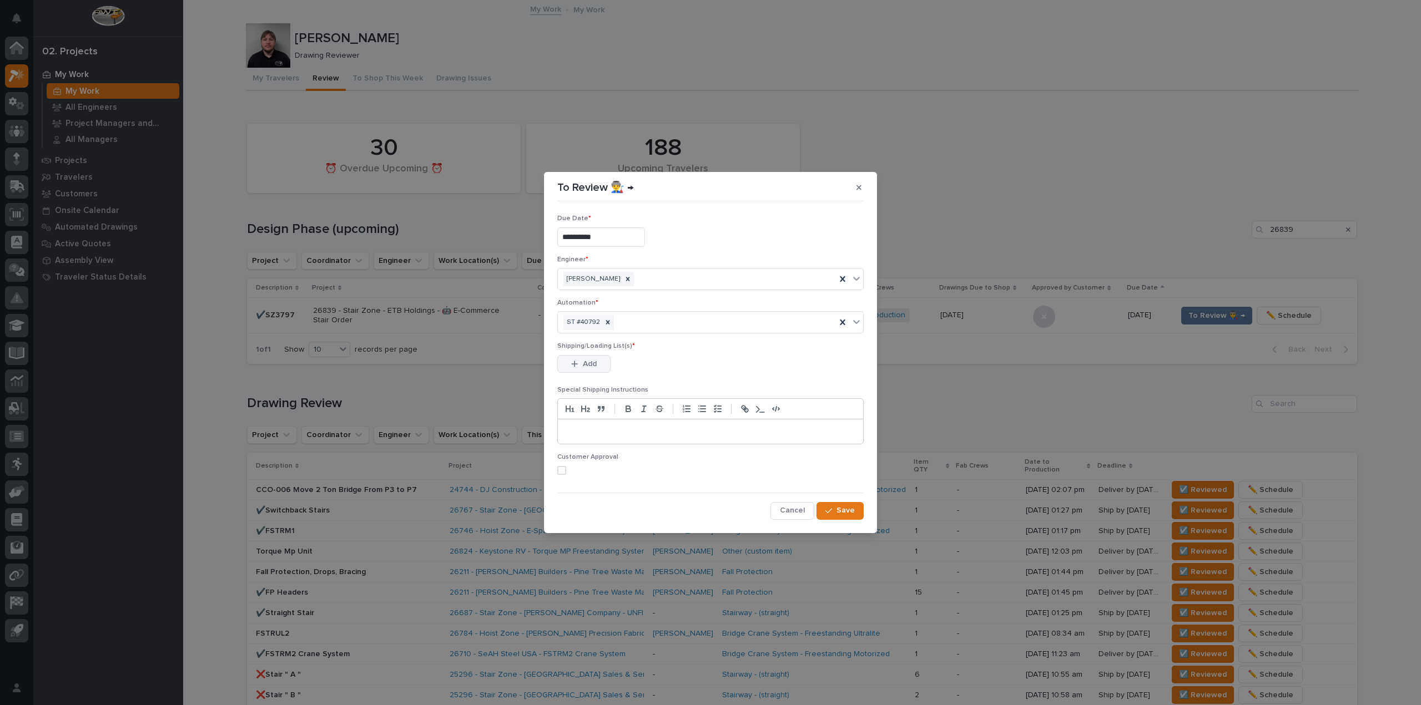
click at [597, 365] on button "Add" at bounding box center [583, 364] width 53 height 18
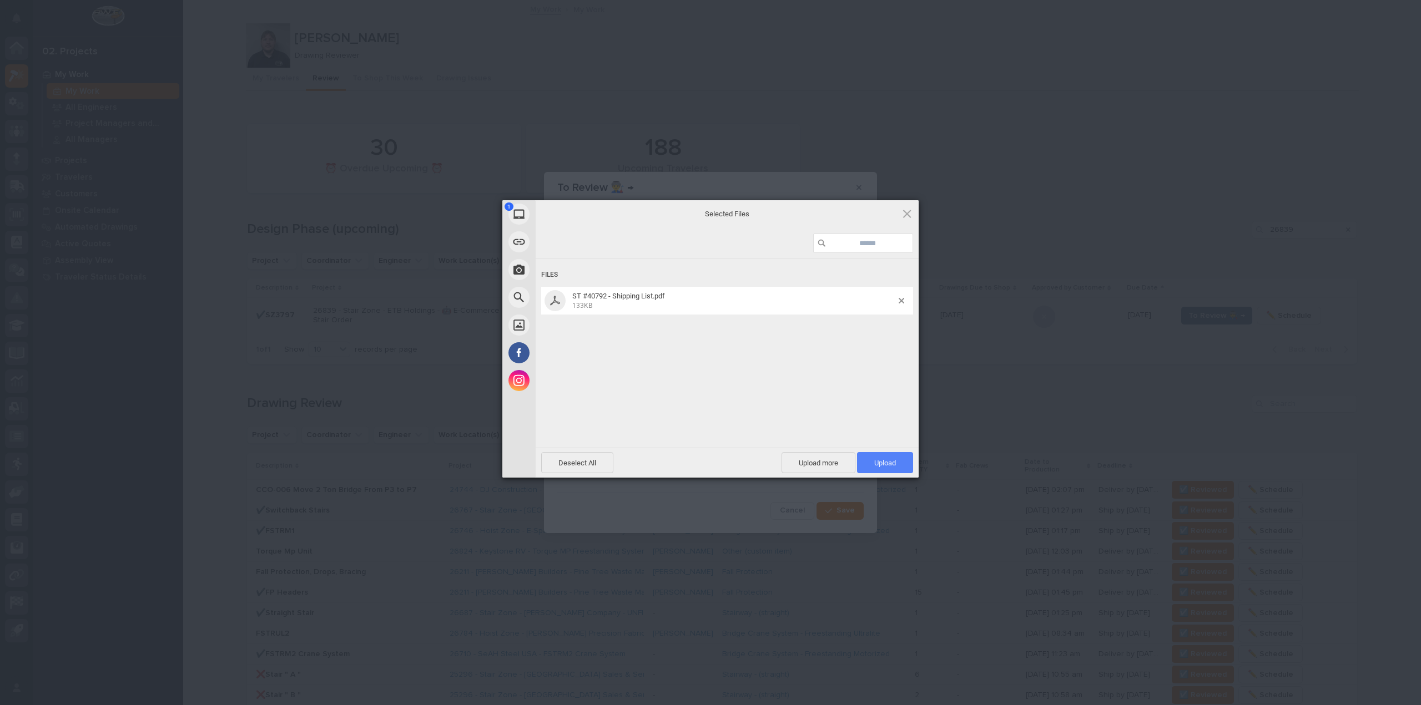
click at [893, 461] on span "Upload 1" at bounding box center [885, 463] width 22 height 8
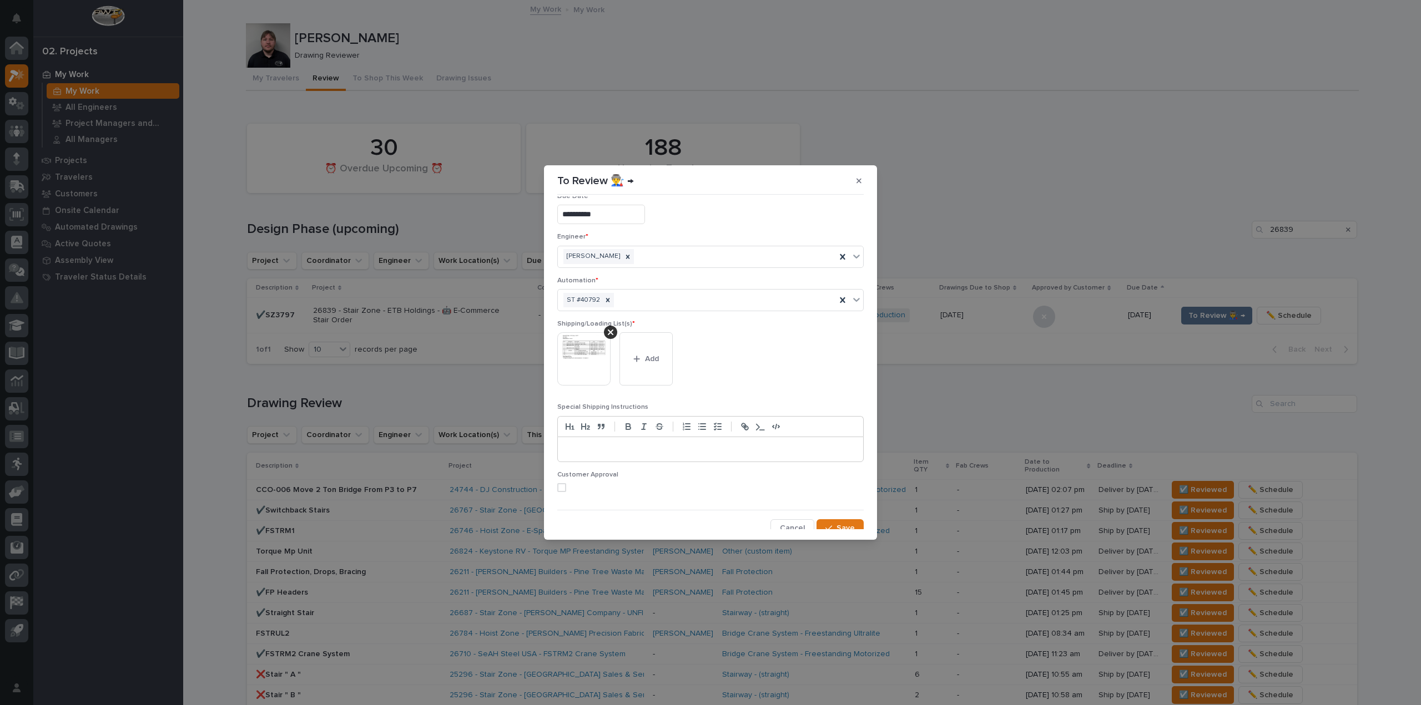
scroll to position [23, 0]
click at [828, 517] on div "button" at bounding box center [830, 521] width 11 height 8
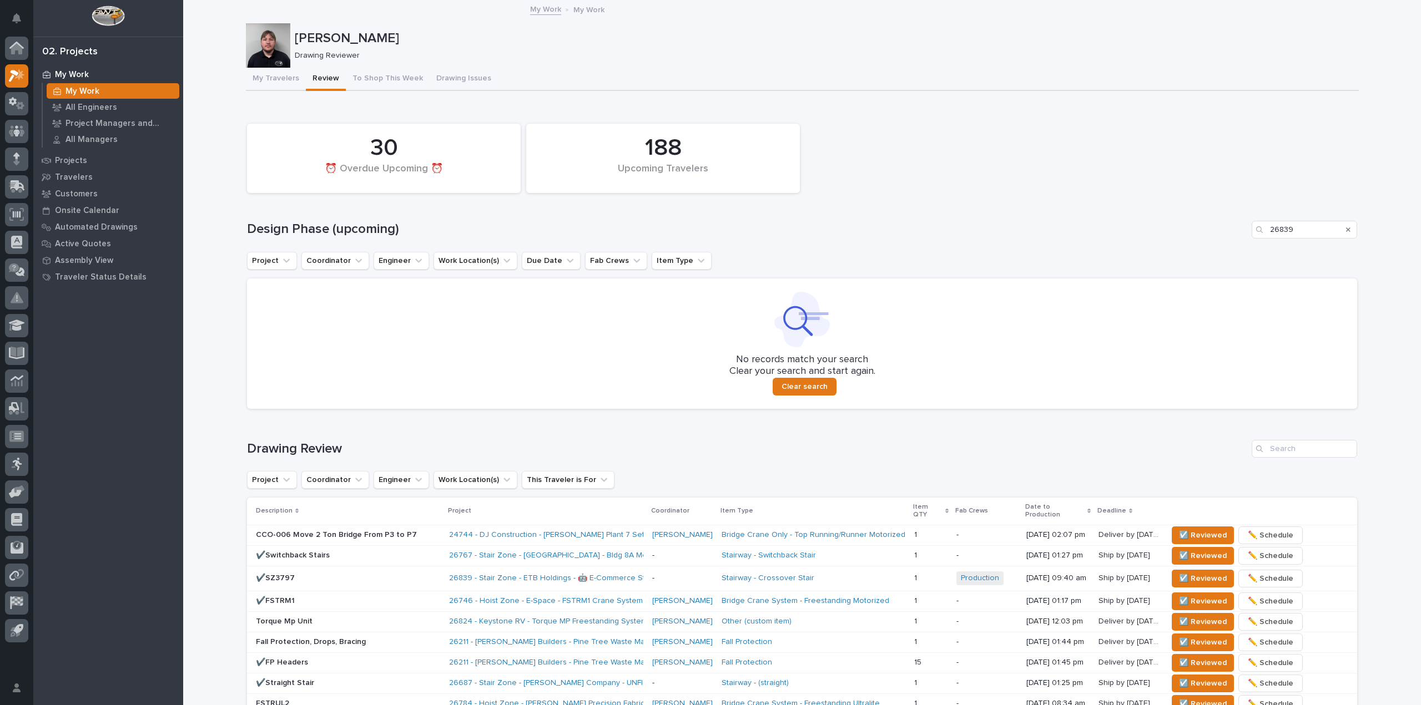
click at [232, 304] on div "**********" at bounding box center [801, 633] width 1237 height 1264
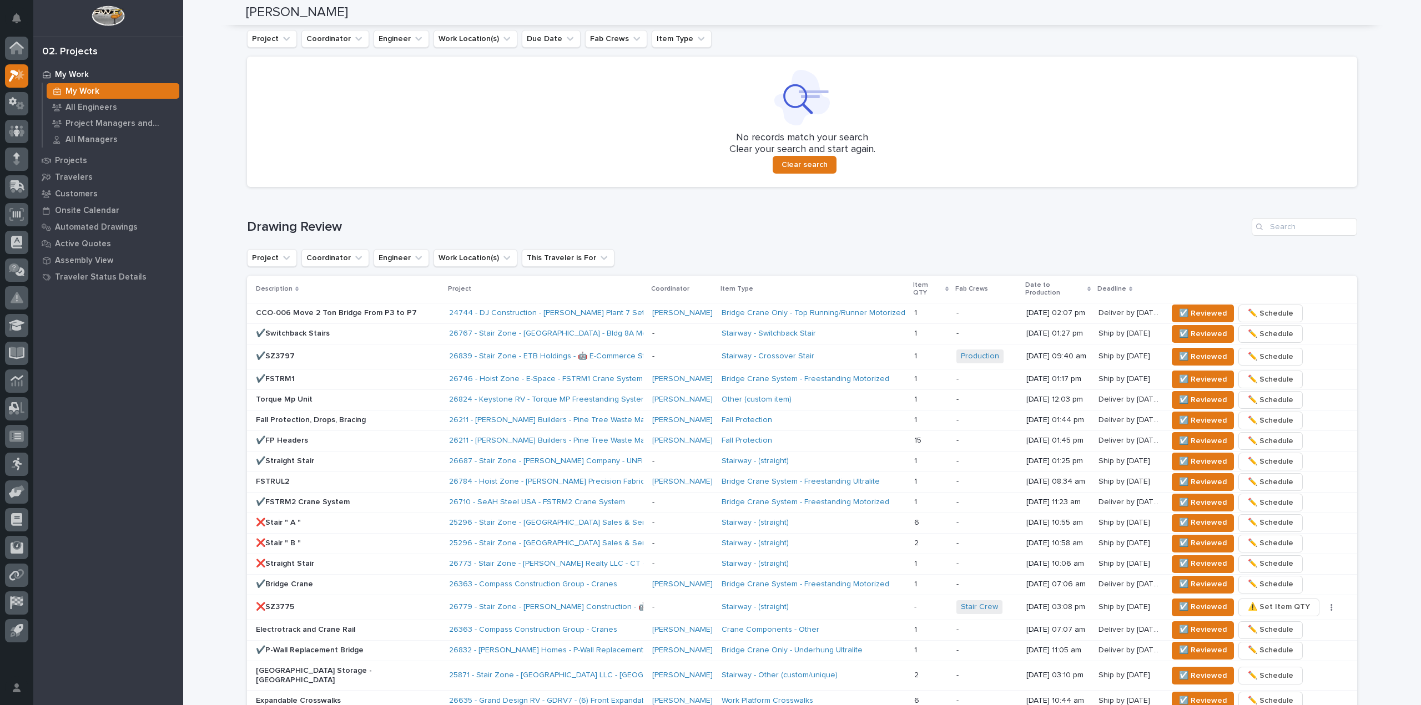
scroll to position [0, 0]
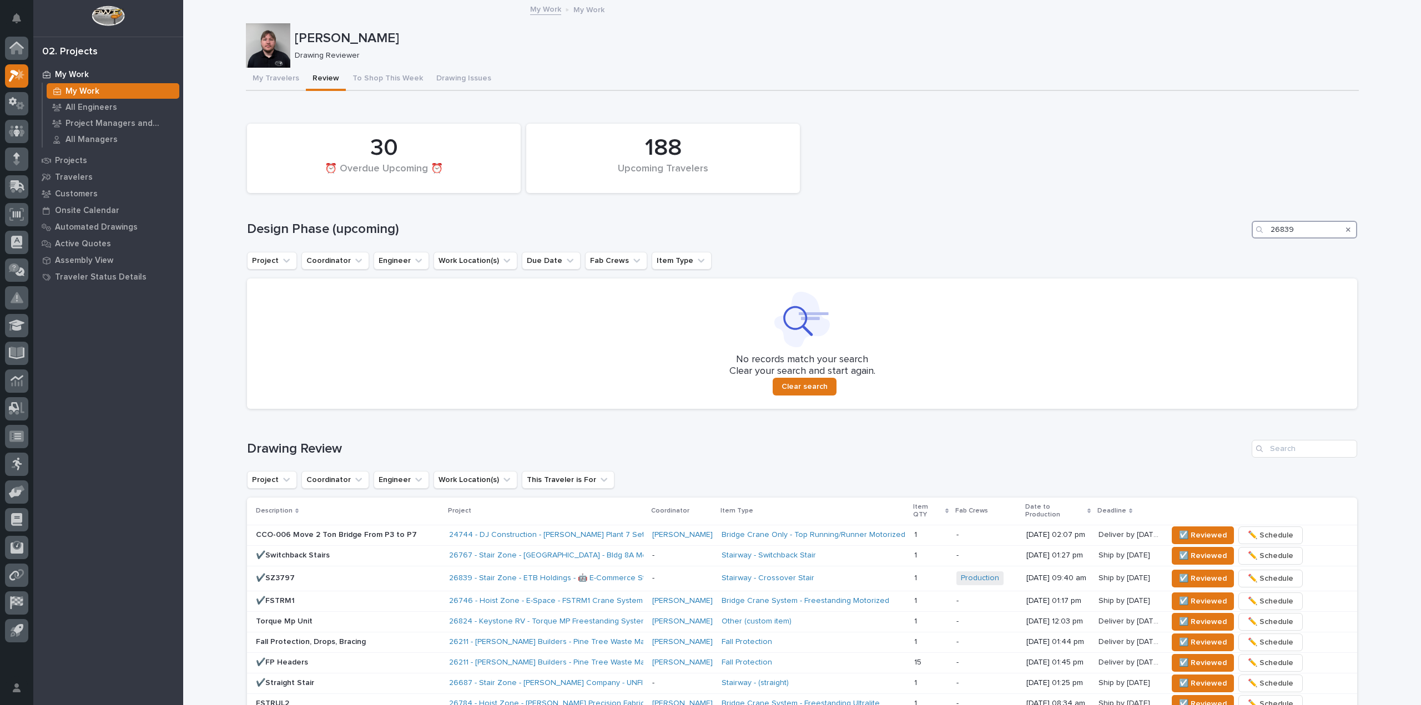
click at [1319, 230] on input "26839" at bounding box center [1303, 230] width 105 height 18
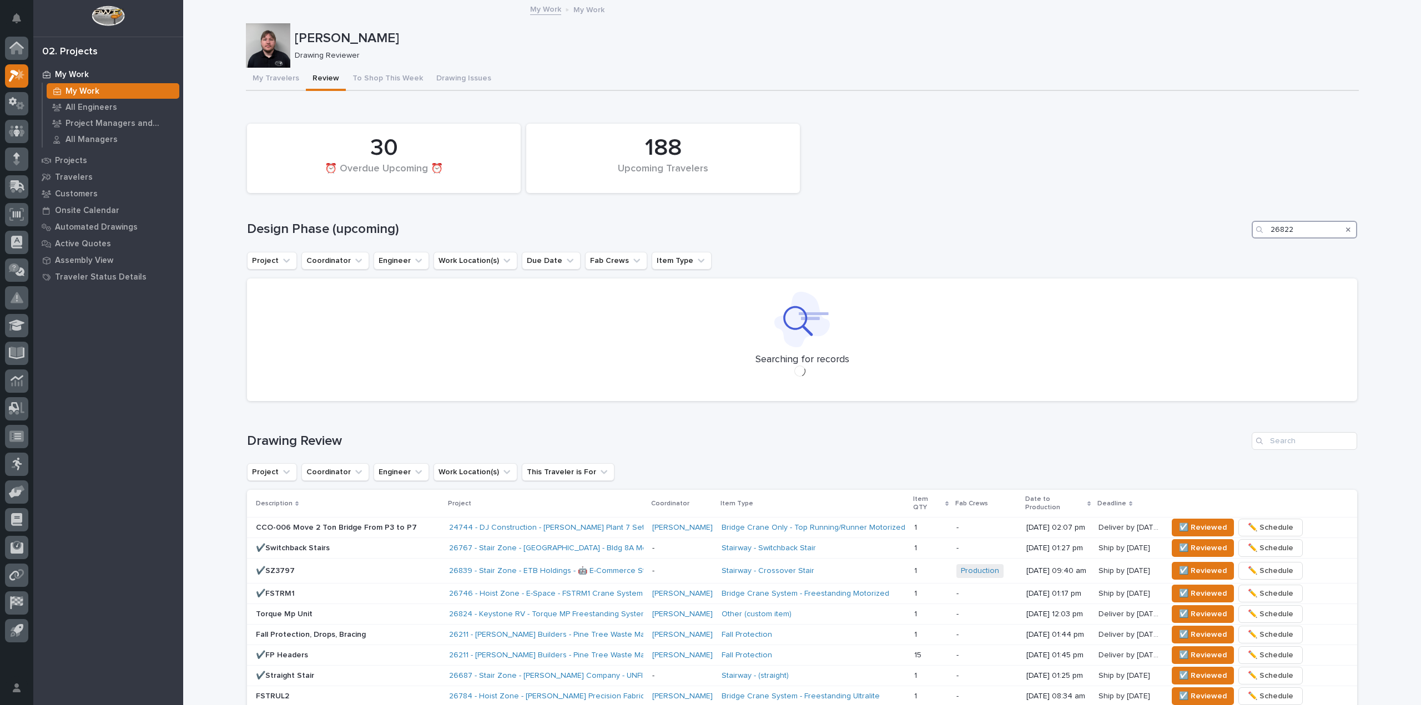
type input "26822"
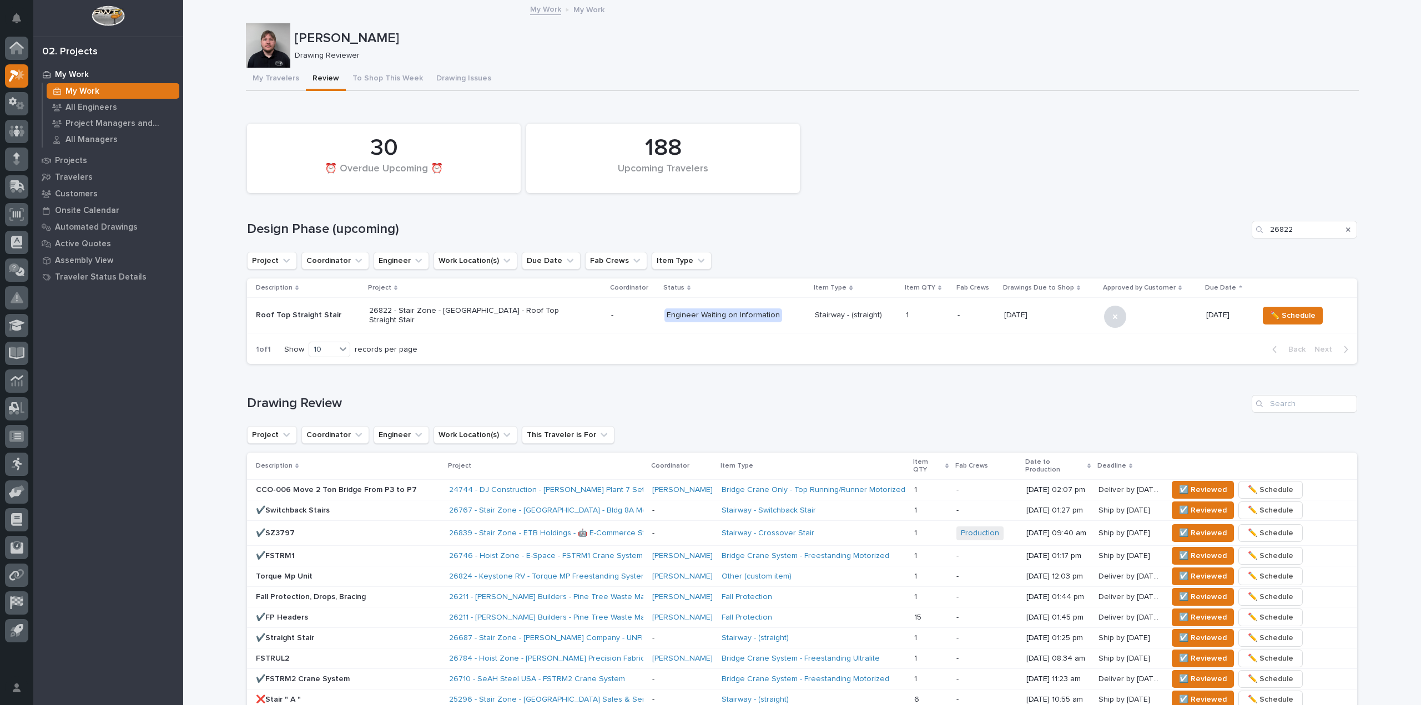
click at [1140, 315] on div at bounding box center [1150, 316] width 93 height 24
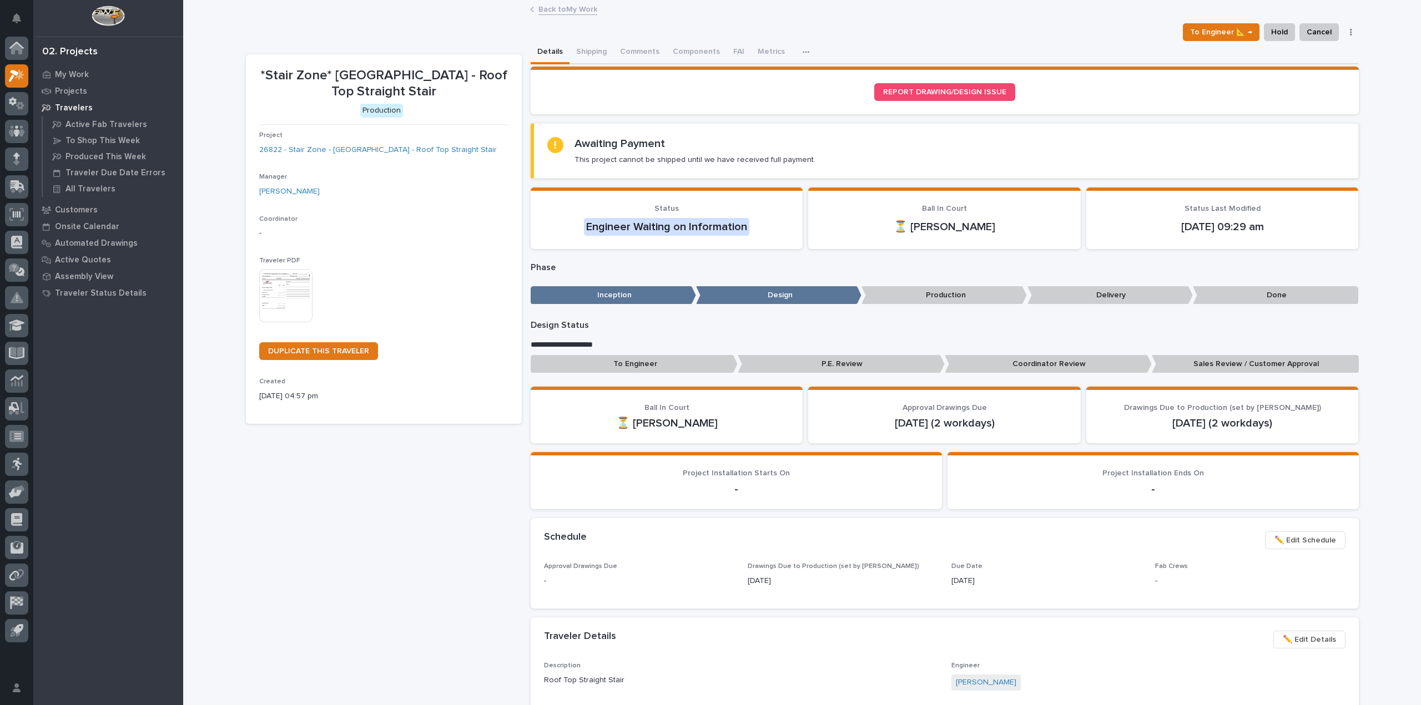
click at [1291, 370] on p "Sales Review / Customer Approval" at bounding box center [1254, 364] width 207 height 18
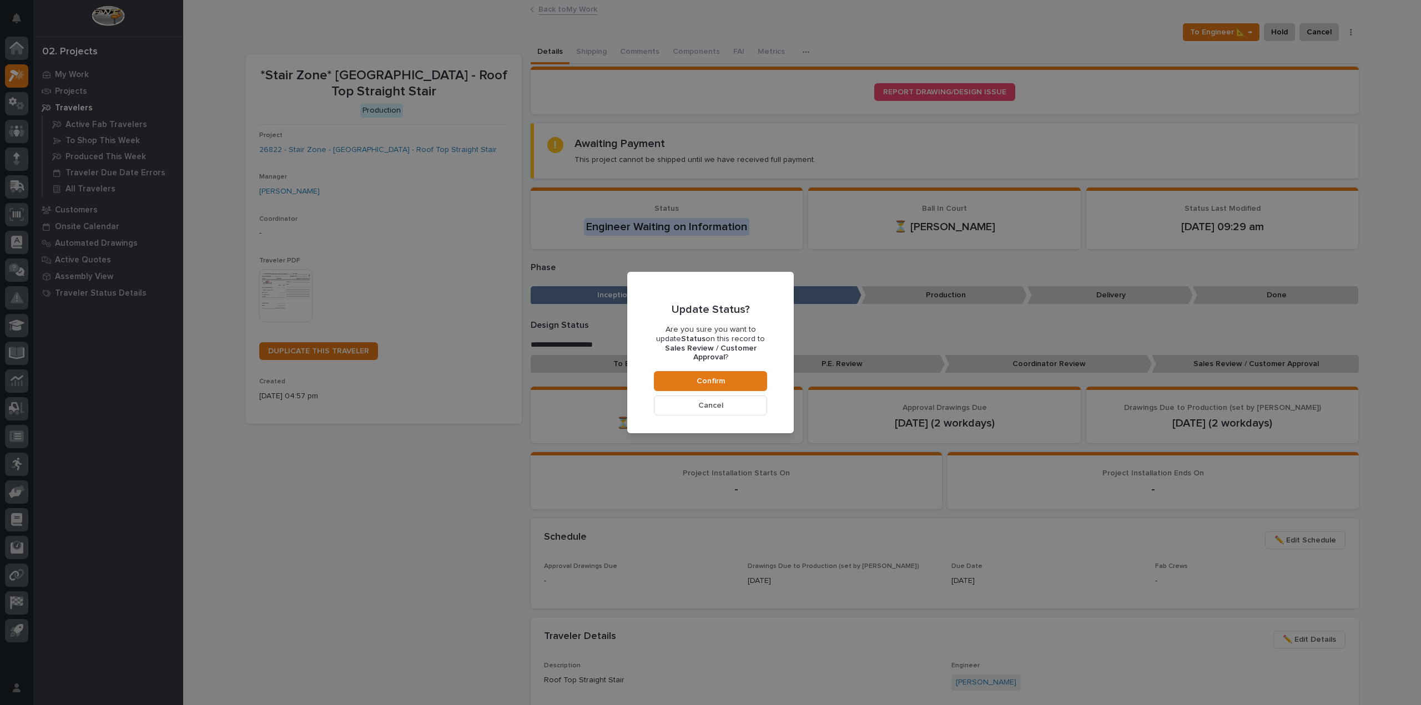
click at [741, 401] on button "Cancel" at bounding box center [710, 406] width 113 height 20
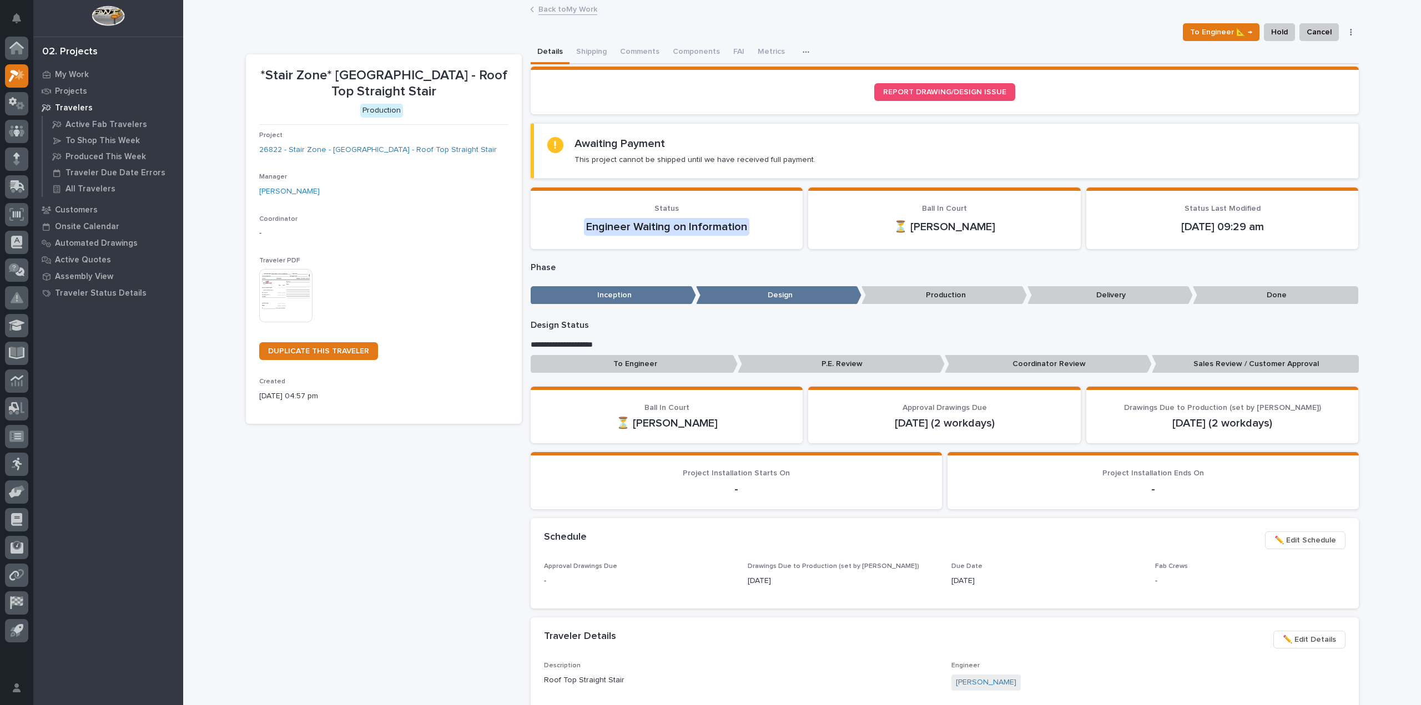
click at [623, 295] on p "Inception" at bounding box center [612, 295] width 165 height 18
click at [772, 297] on p "Design" at bounding box center [778, 295] width 165 height 18
click at [641, 365] on p "To Engineer" at bounding box center [633, 364] width 207 height 18
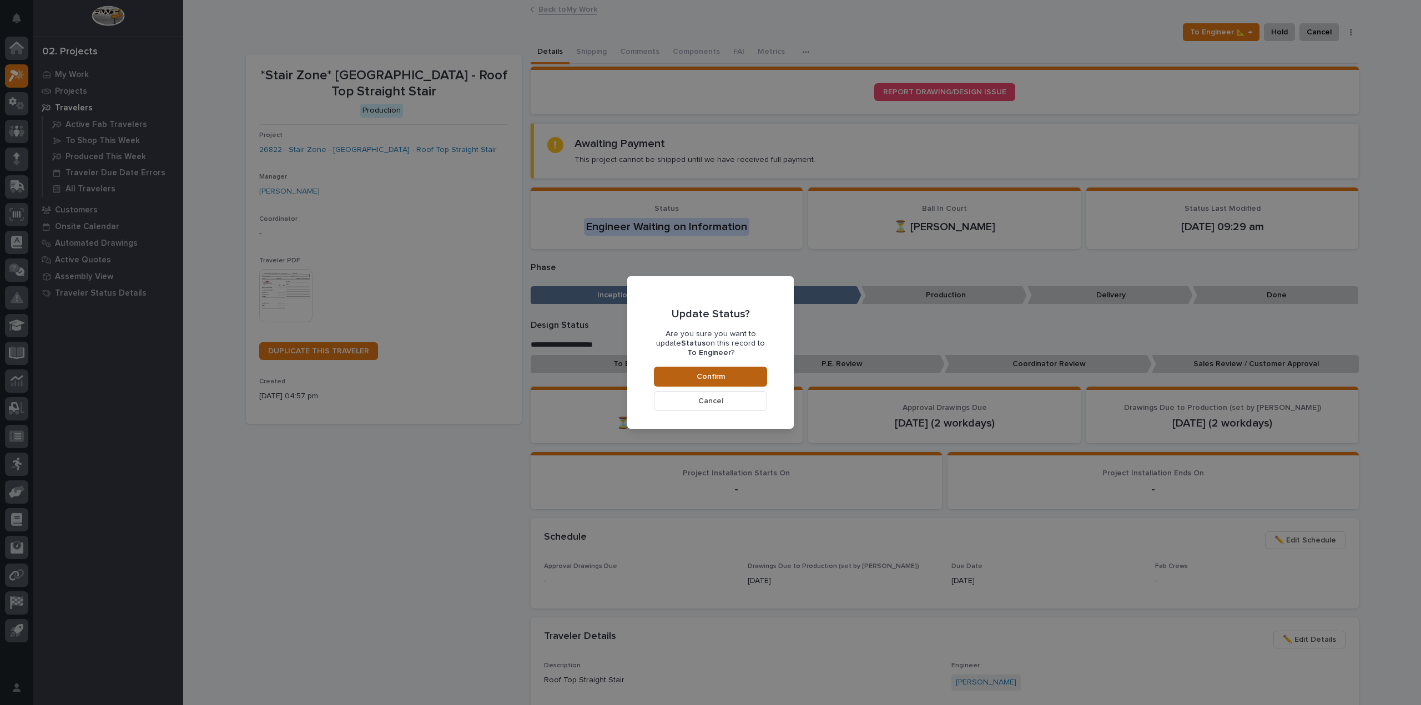
click at [704, 373] on span "Confirm" at bounding box center [710, 377] width 28 height 10
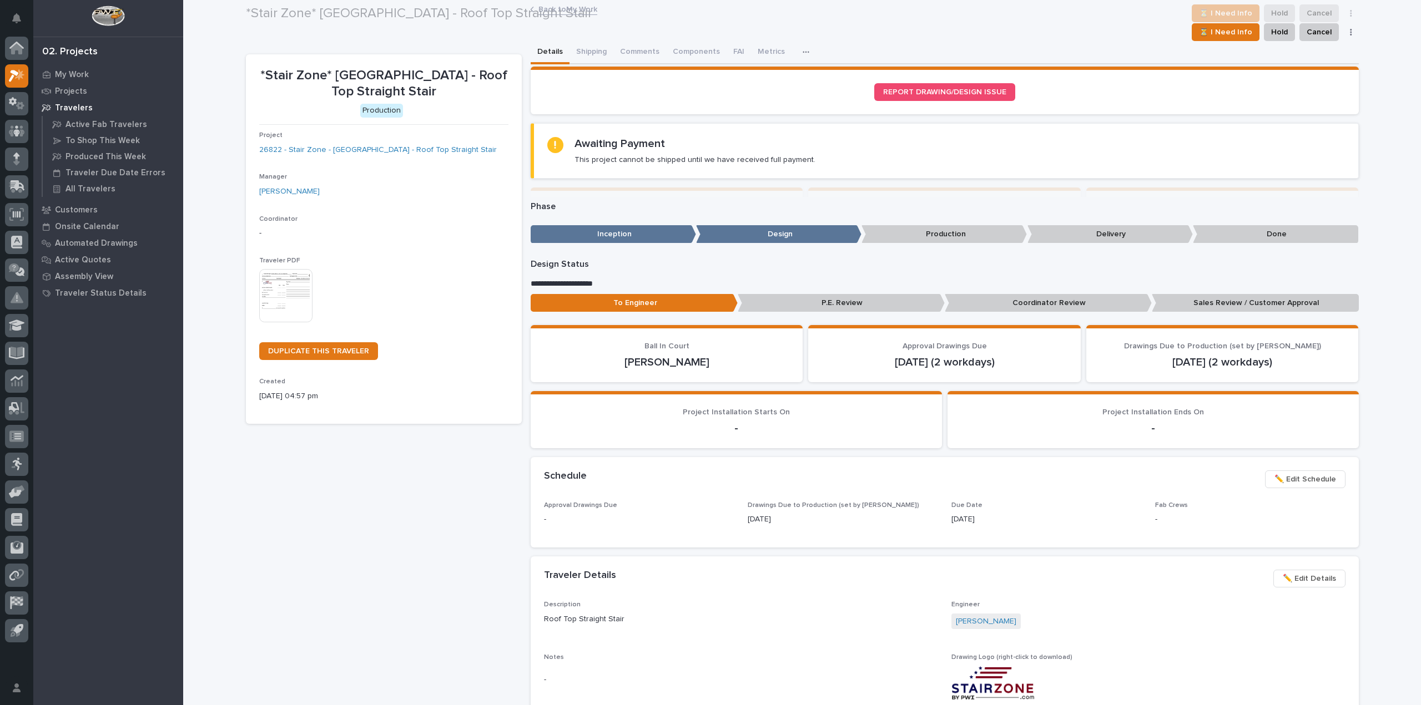
scroll to position [38, 0]
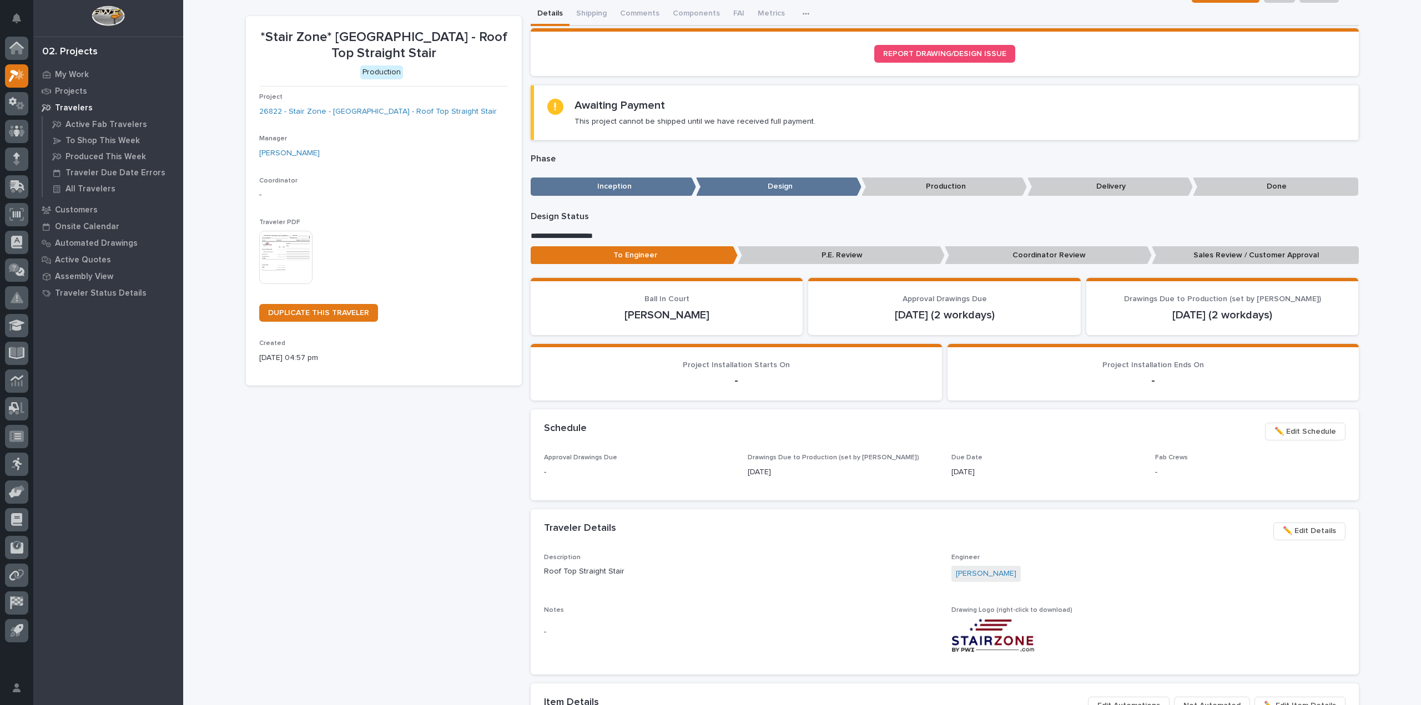
click at [833, 254] on p "P.E. Review" at bounding box center [840, 255] width 207 height 18
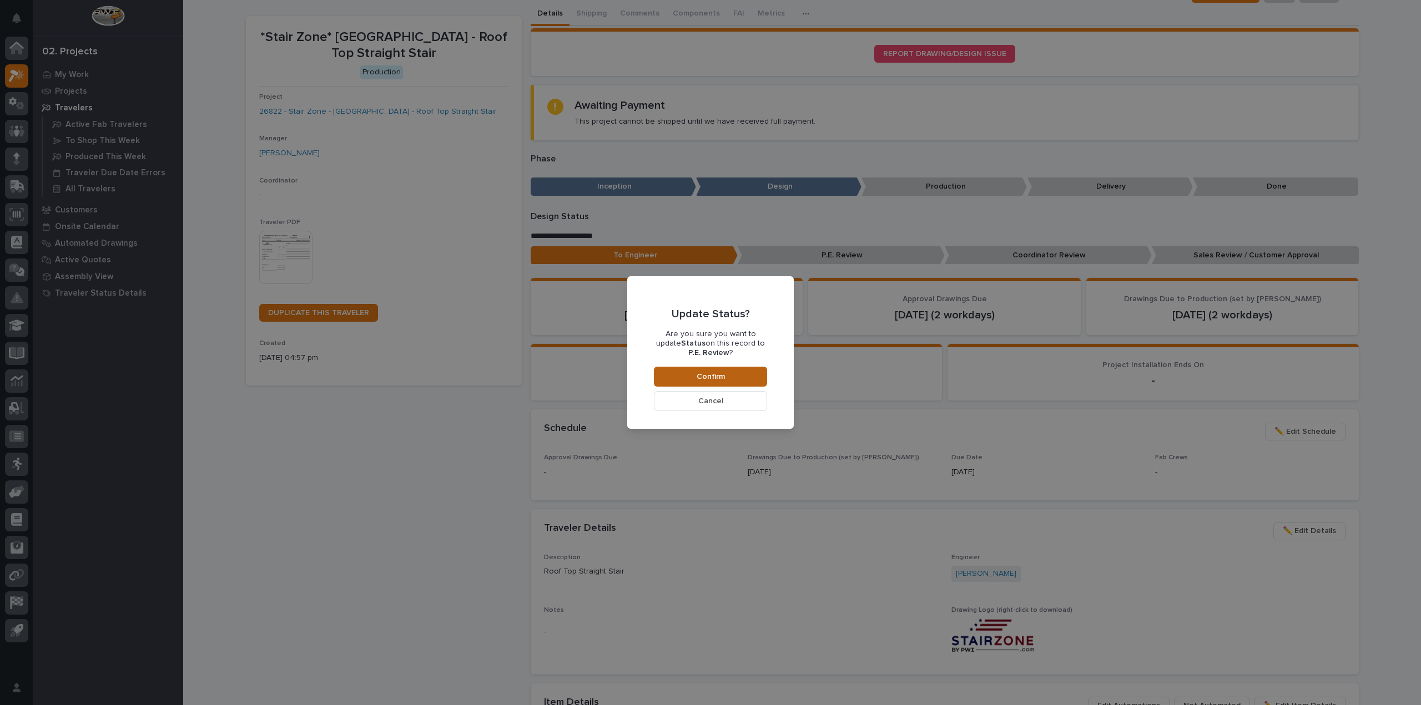
click at [747, 369] on button "Confirm" at bounding box center [710, 377] width 113 height 20
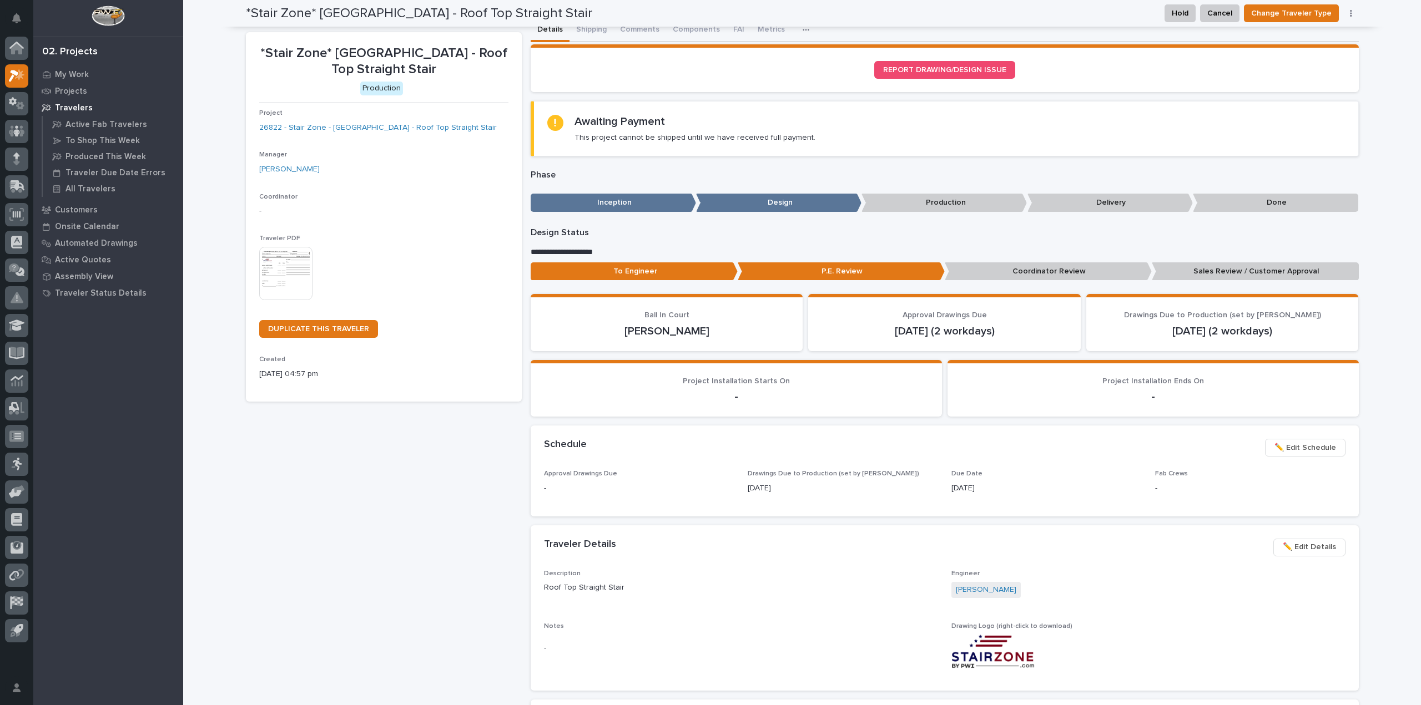
scroll to position [0, 0]
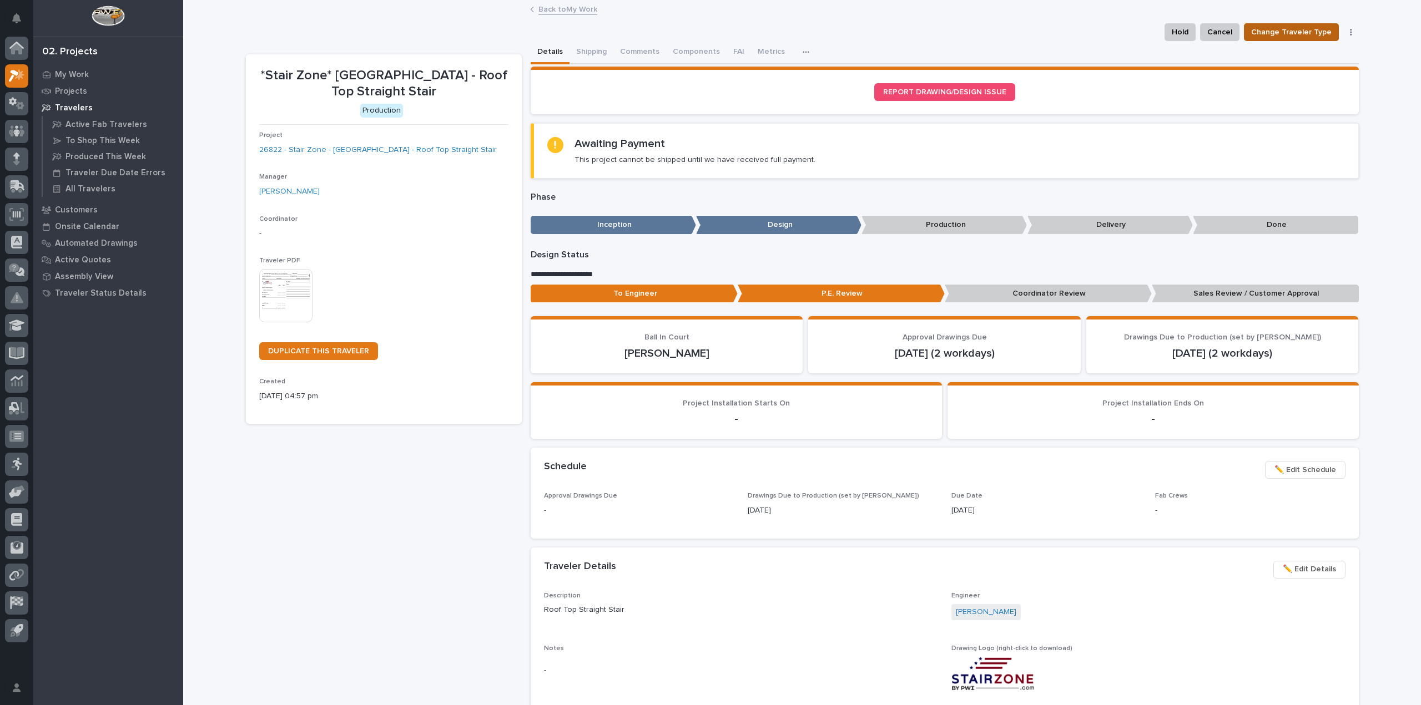
click at [1302, 33] on span "Change Traveler Type" at bounding box center [1291, 32] width 80 height 13
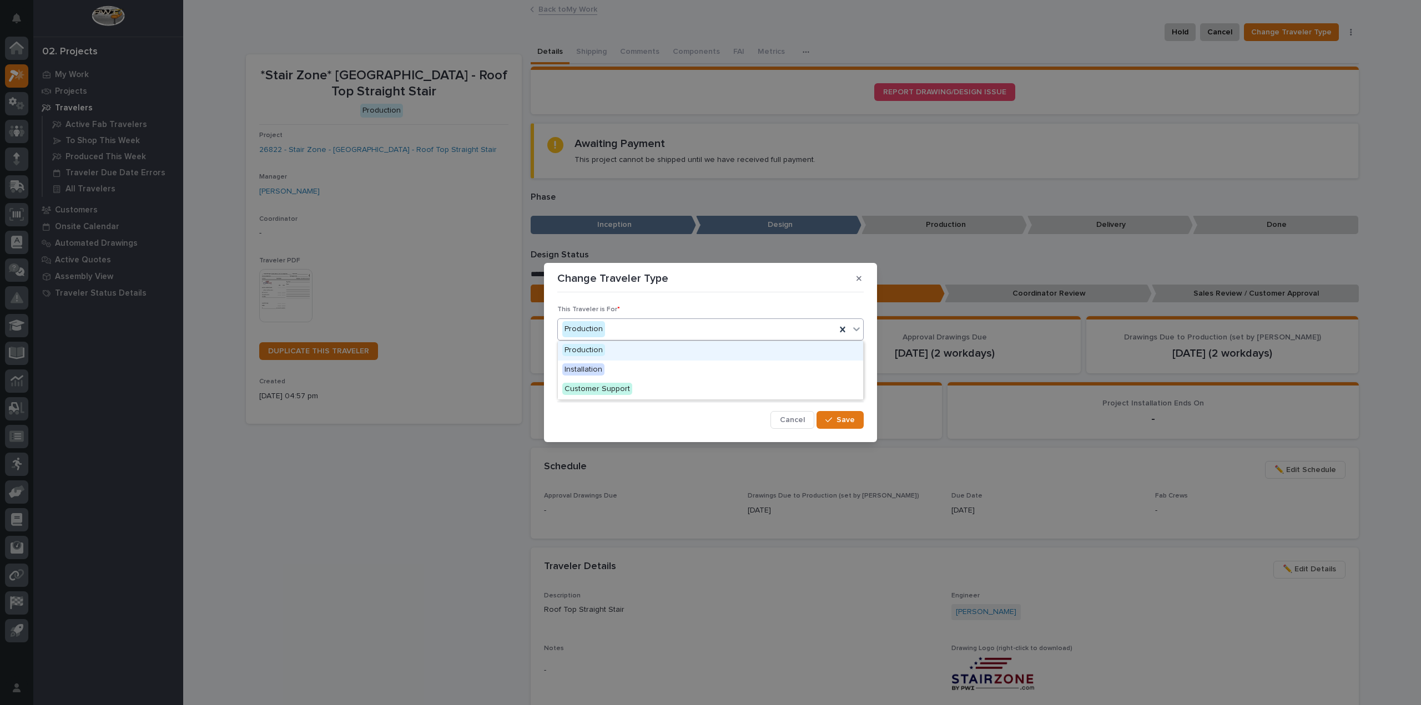
click at [861, 332] on icon at bounding box center [856, 329] width 11 height 11
click at [969, 261] on div "Change Traveler Type This Traveler is For * Production Engineer Choice * I know…" at bounding box center [710, 352] width 1421 height 705
click at [799, 414] on button "Cancel" at bounding box center [792, 420] width 44 height 18
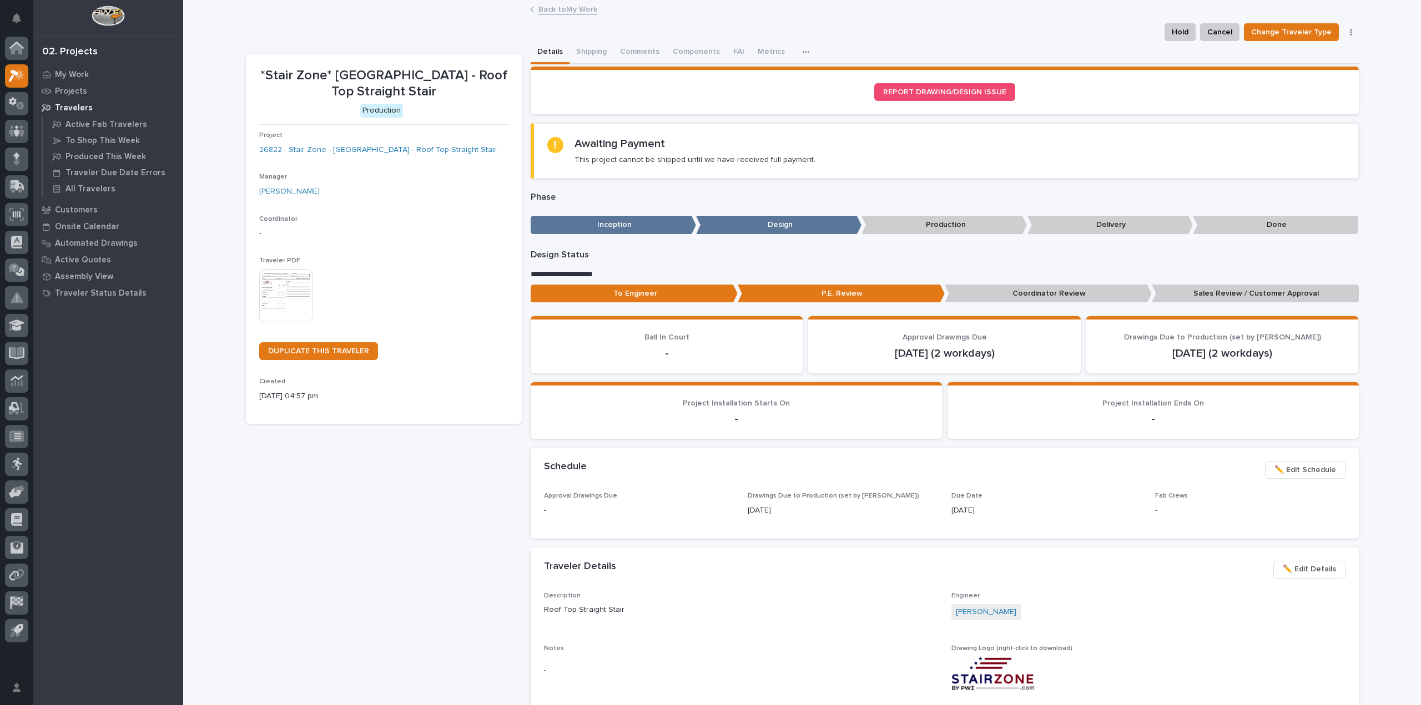
click at [997, 291] on p "Coordinator Review" at bounding box center [1047, 294] width 207 height 18
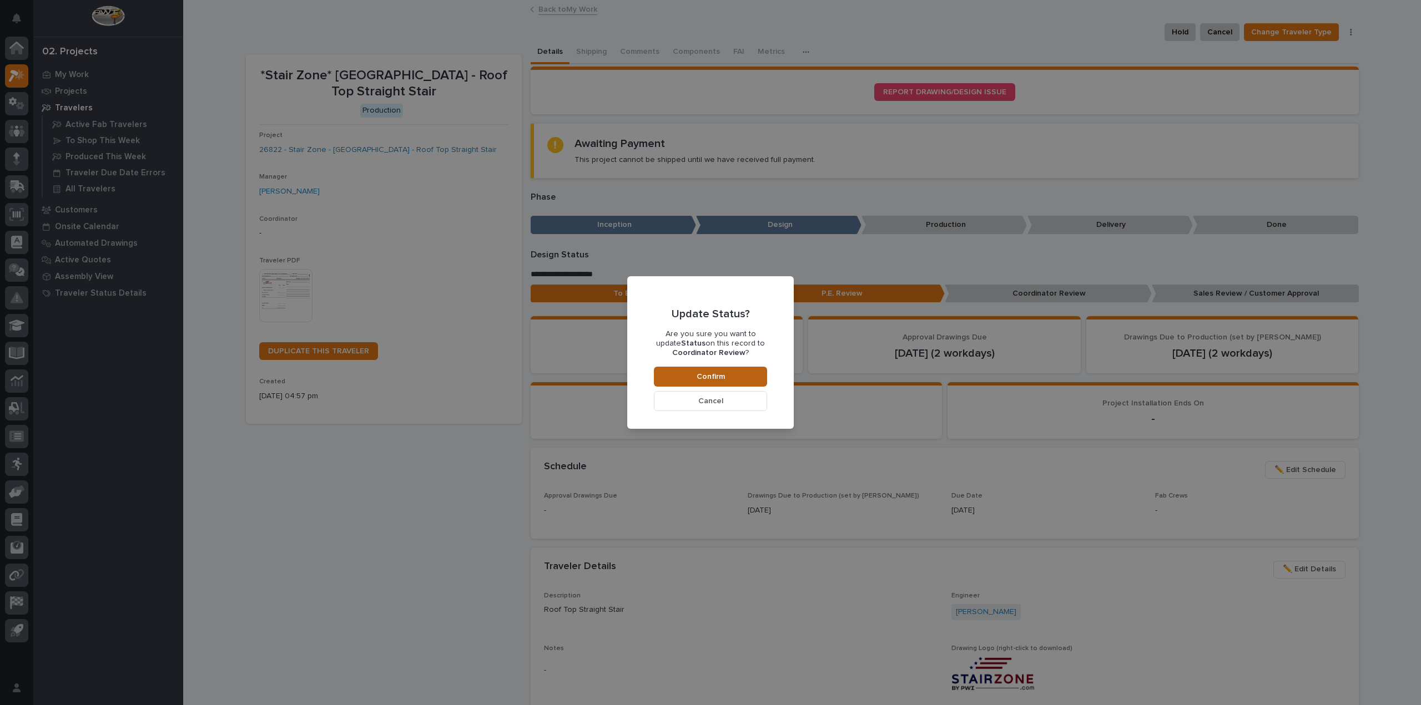
click at [749, 373] on button "Confirm" at bounding box center [710, 377] width 113 height 20
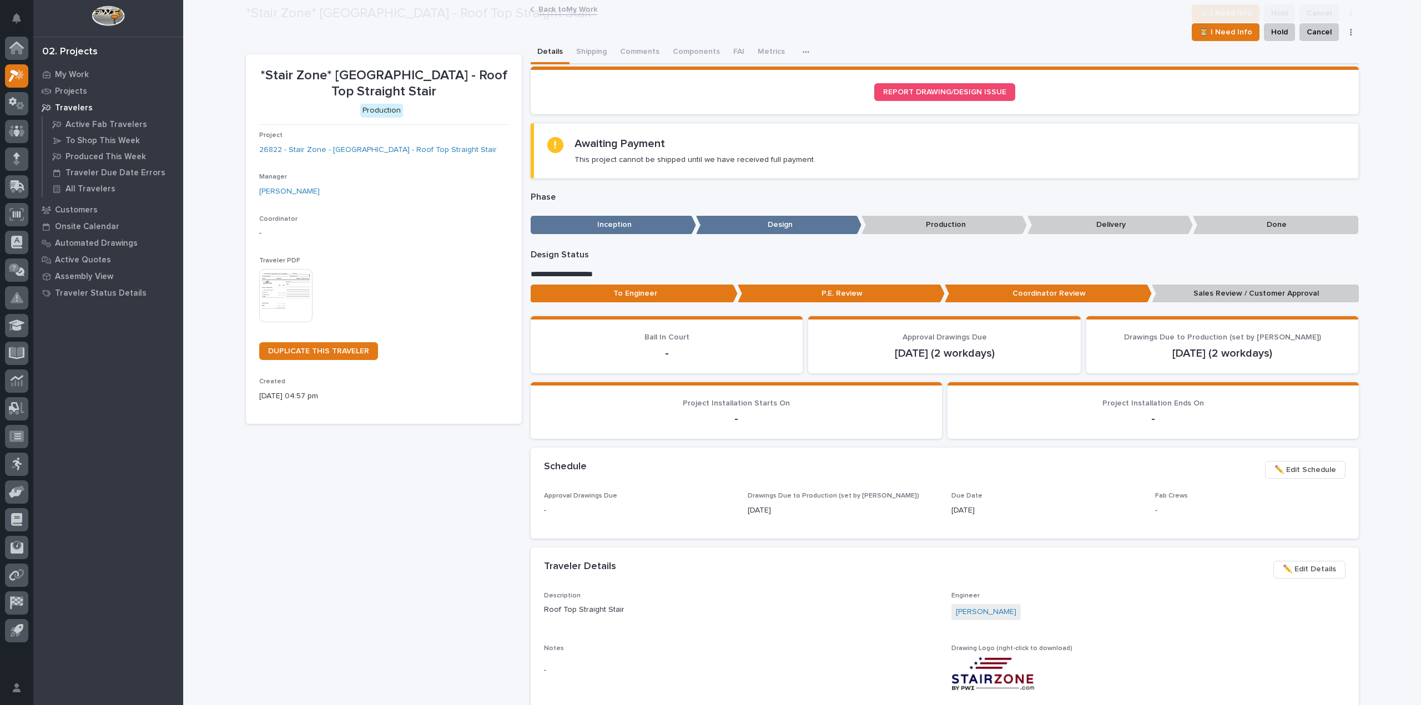
scroll to position [67, 0]
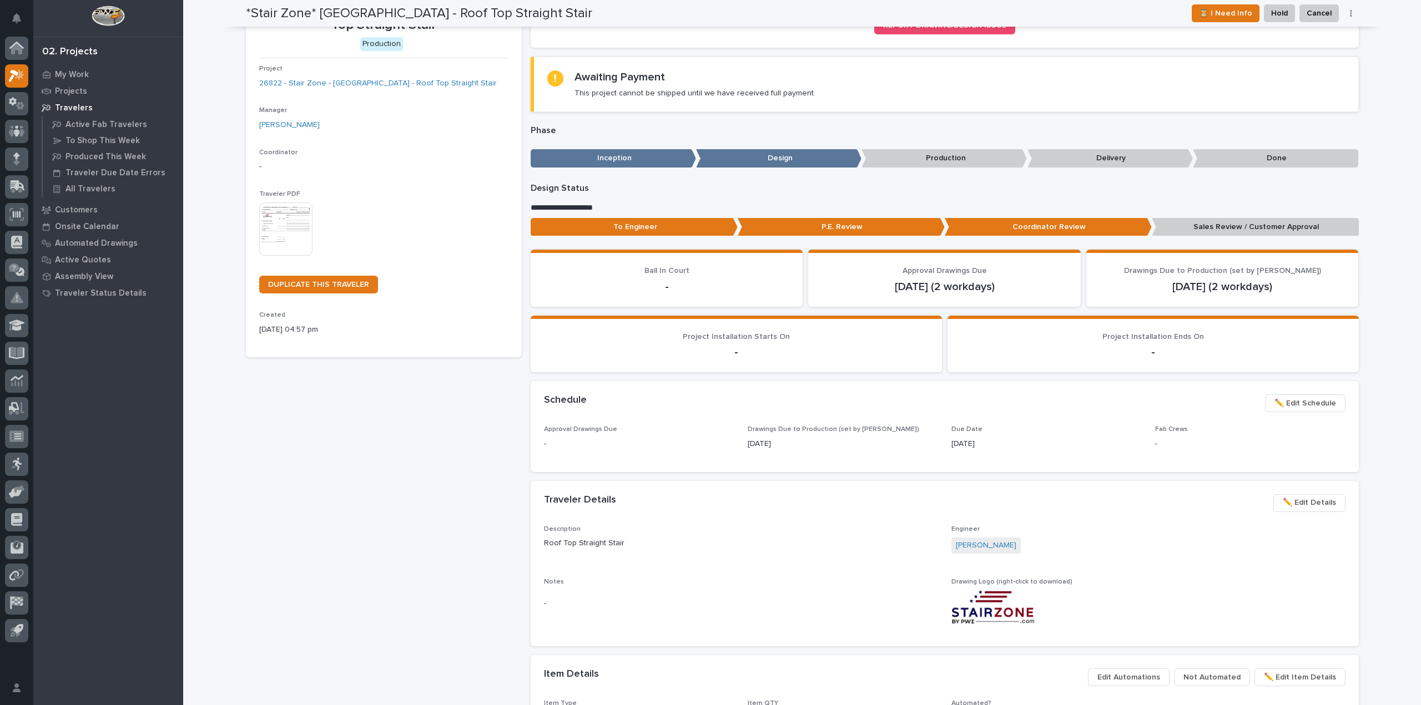
click at [1233, 232] on p "Sales Review / Customer Approval" at bounding box center [1254, 227] width 207 height 18
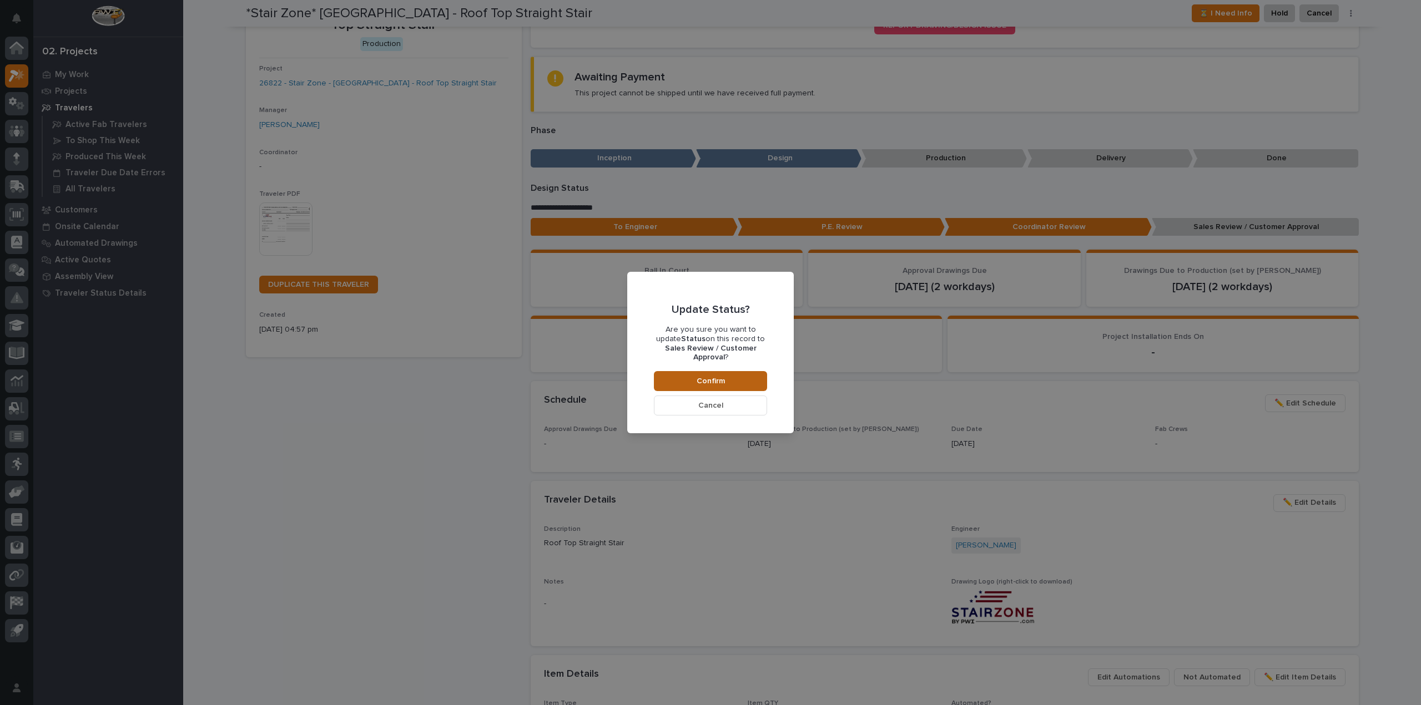
click at [745, 374] on button "Confirm" at bounding box center [710, 381] width 113 height 20
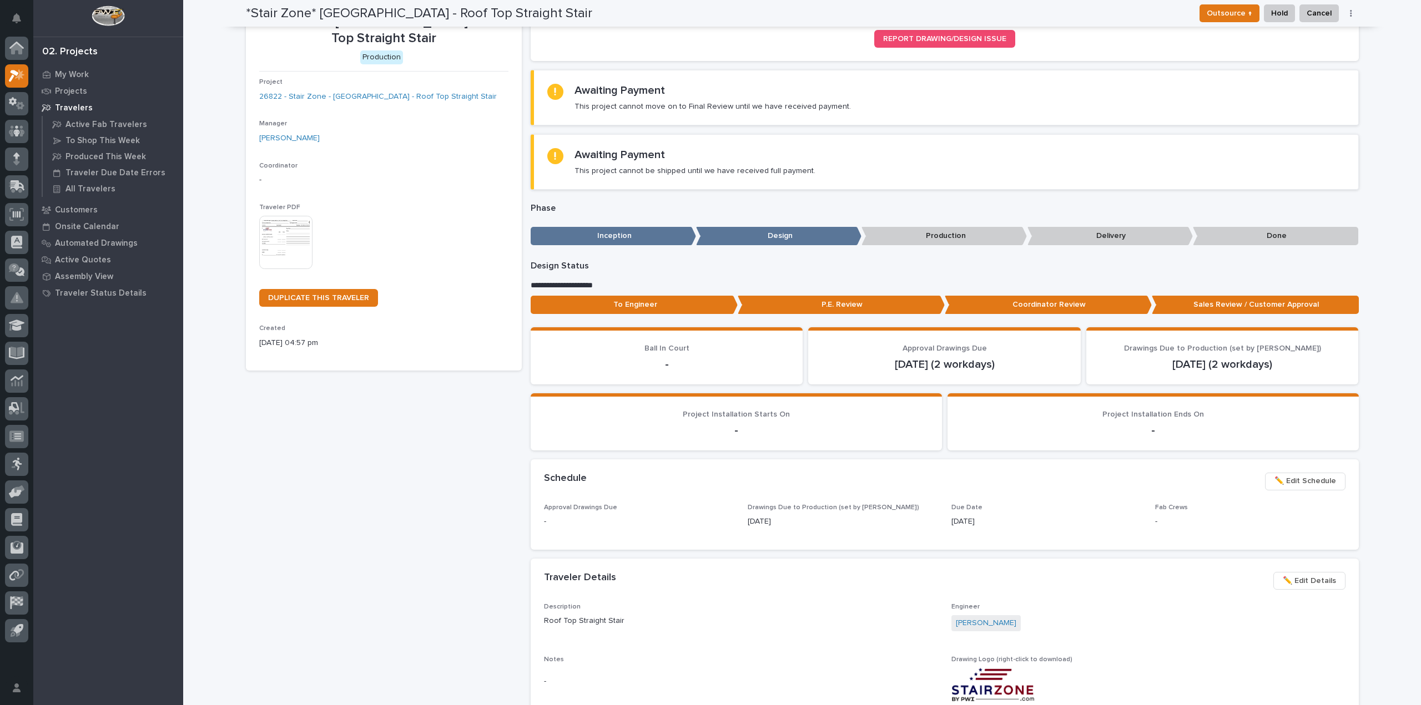
scroll to position [0, 0]
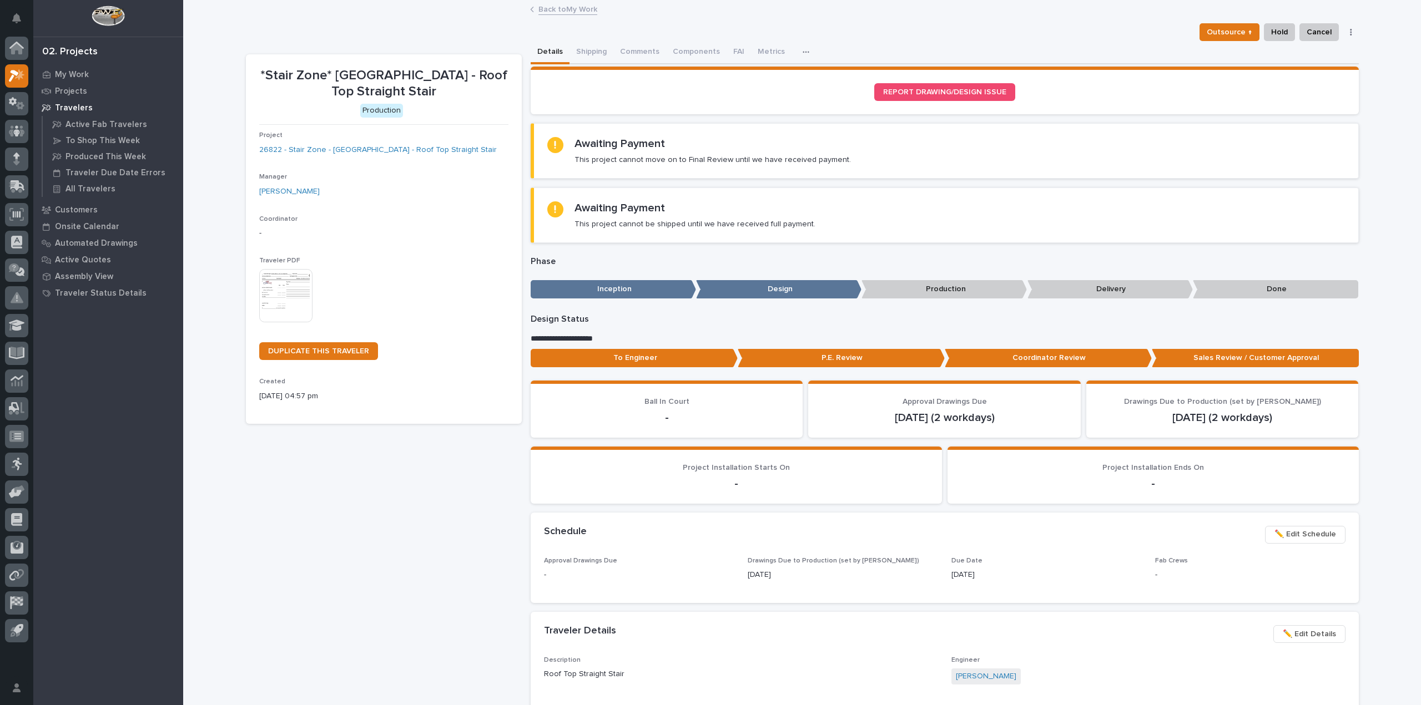
click at [958, 292] on p "Production" at bounding box center [943, 289] width 165 height 18
click at [886, 280] on div "Phase ••• Inception Design Production Delivery Done" at bounding box center [944, 279] width 828 height 47
click at [1227, 350] on p "Sales Review / Customer Approval" at bounding box center [1254, 358] width 207 height 18
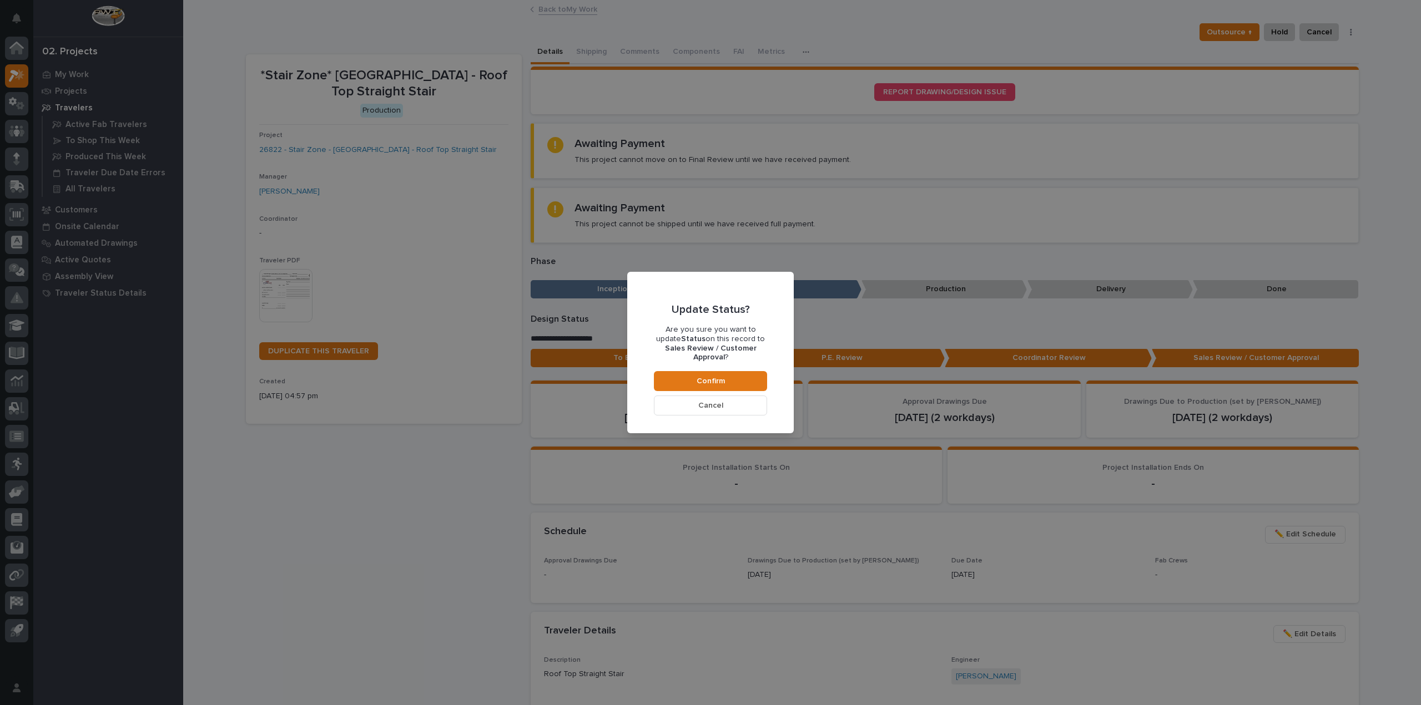
click at [852, 341] on div "Update Status? Are you sure you want to update Status on this record to Sales R…" at bounding box center [710, 352] width 1421 height 705
click at [746, 402] on button "Cancel" at bounding box center [710, 406] width 113 height 20
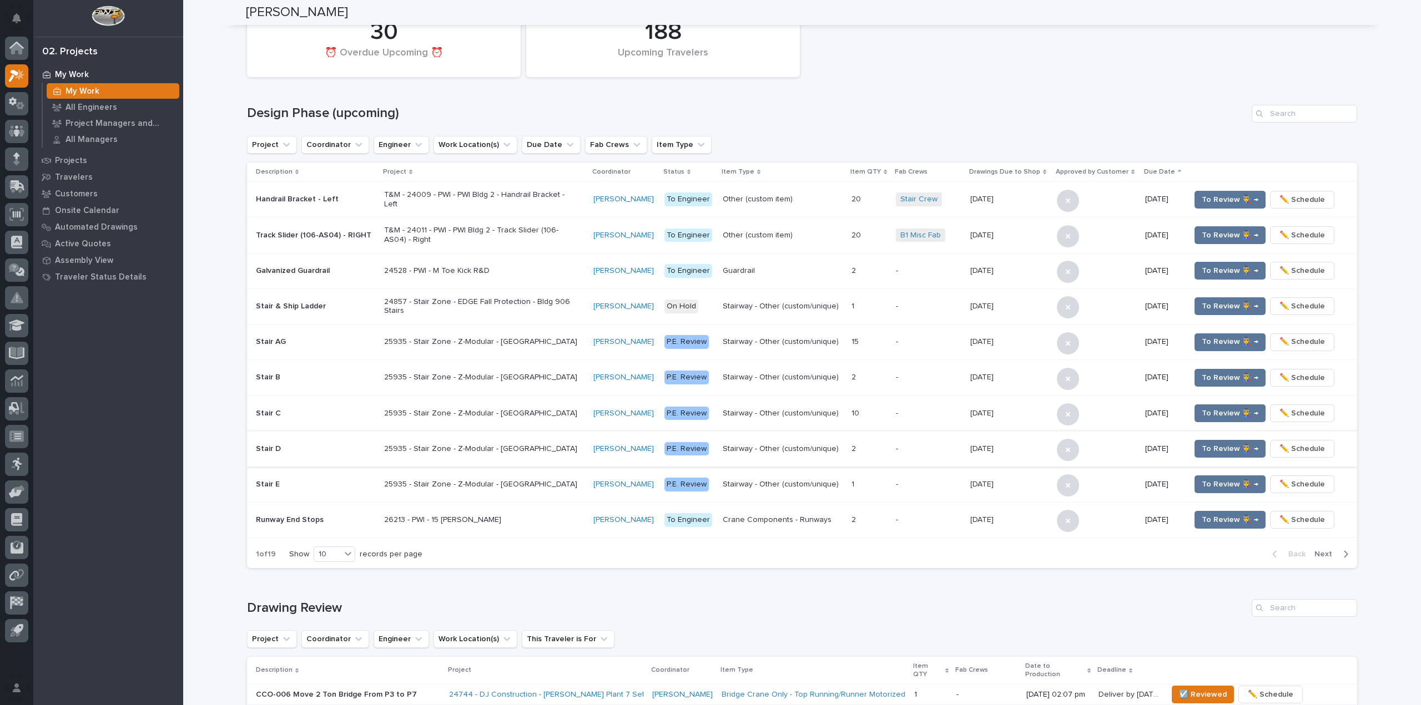
scroll to position [111, 0]
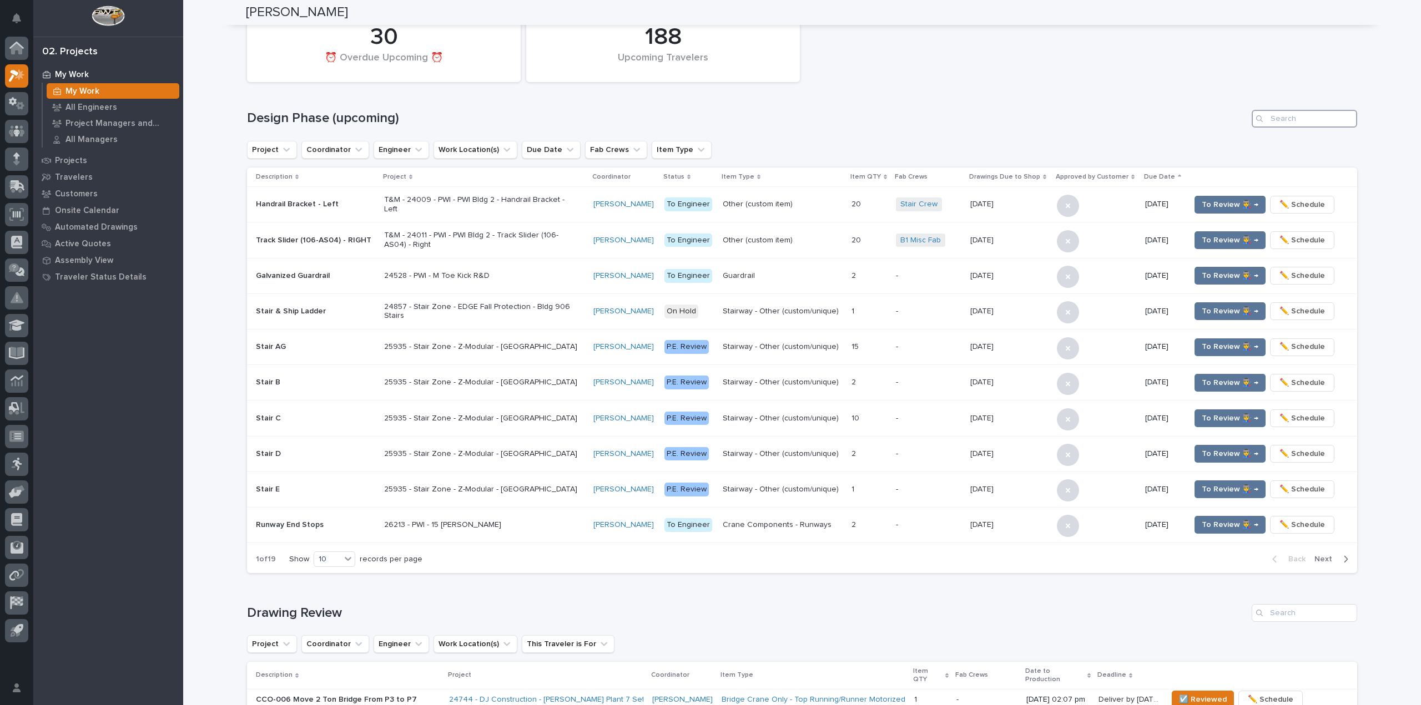
click at [1304, 123] on input "Search" at bounding box center [1303, 119] width 105 height 18
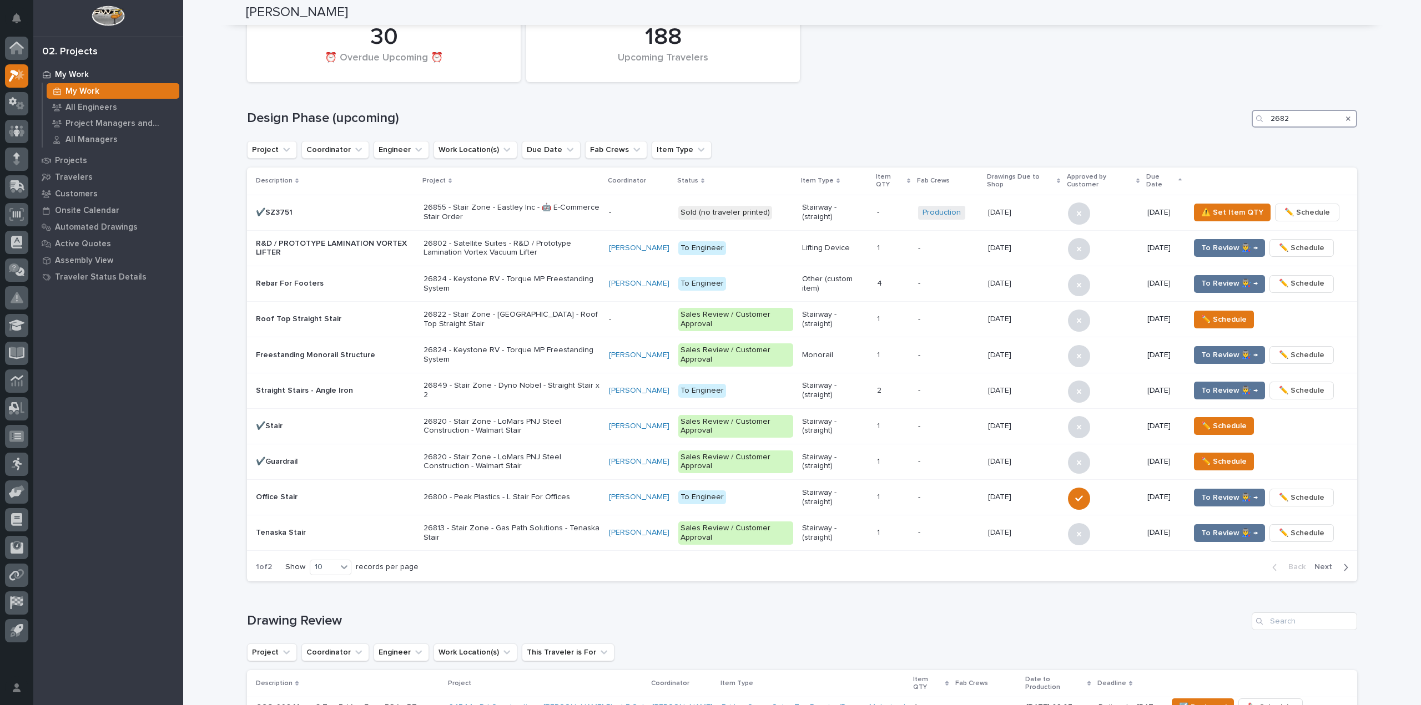
scroll to position [0, 0]
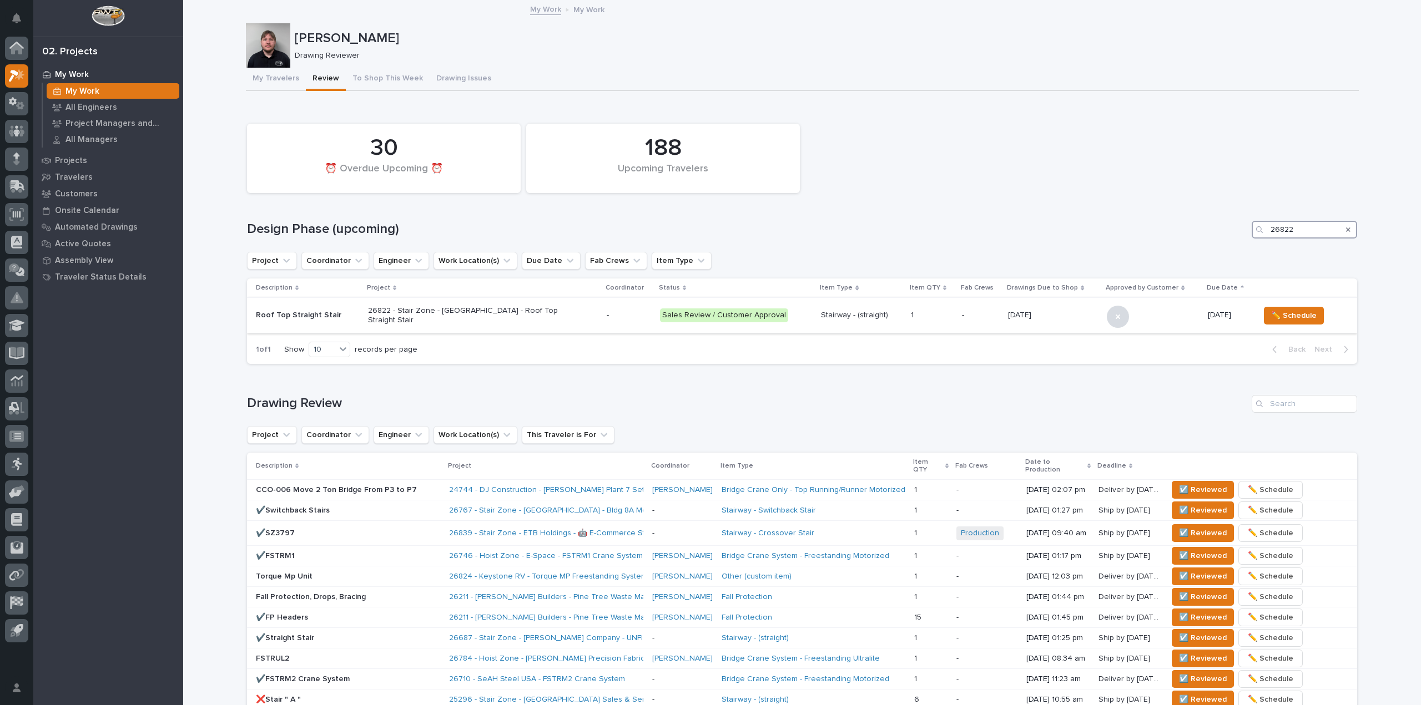
type input "26822"
click at [644, 311] on p "-" at bounding box center [628, 315] width 44 height 9
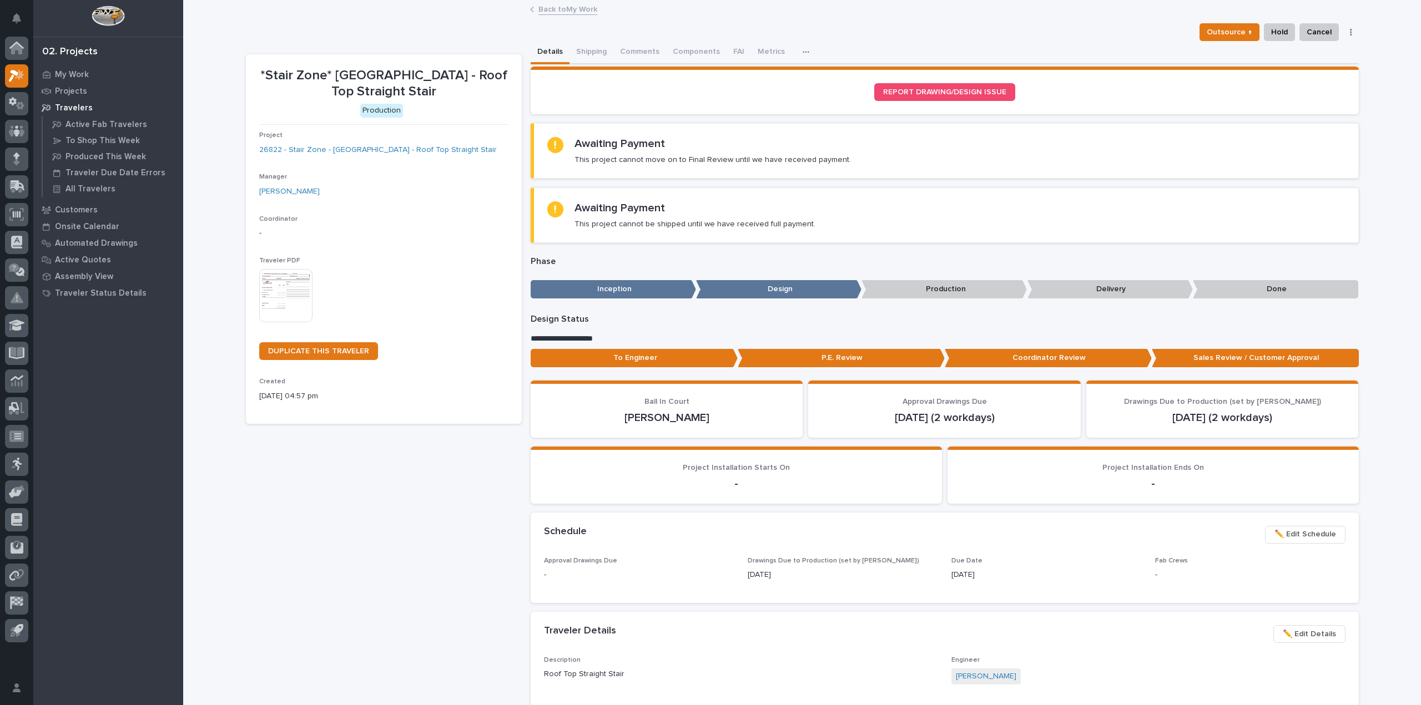
click at [580, 165] on section "Awaiting Payment This project cannot move on to Final Review until we have rece…" at bounding box center [944, 150] width 828 height 55
click at [734, 55] on button "FAI" at bounding box center [738, 52] width 24 height 23
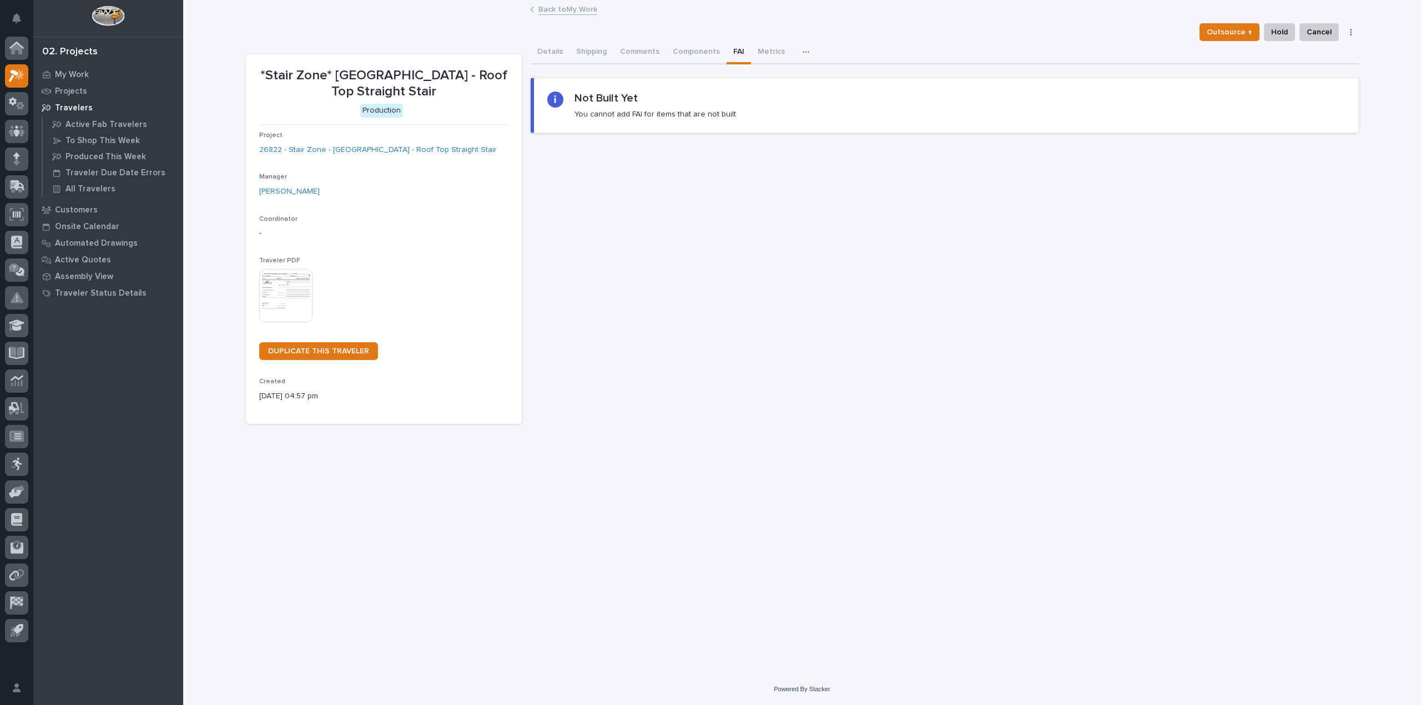
click at [802, 52] on icon "button" at bounding box center [805, 52] width 6 height 2
click at [776, 53] on button "Metrics" at bounding box center [771, 52] width 41 height 23
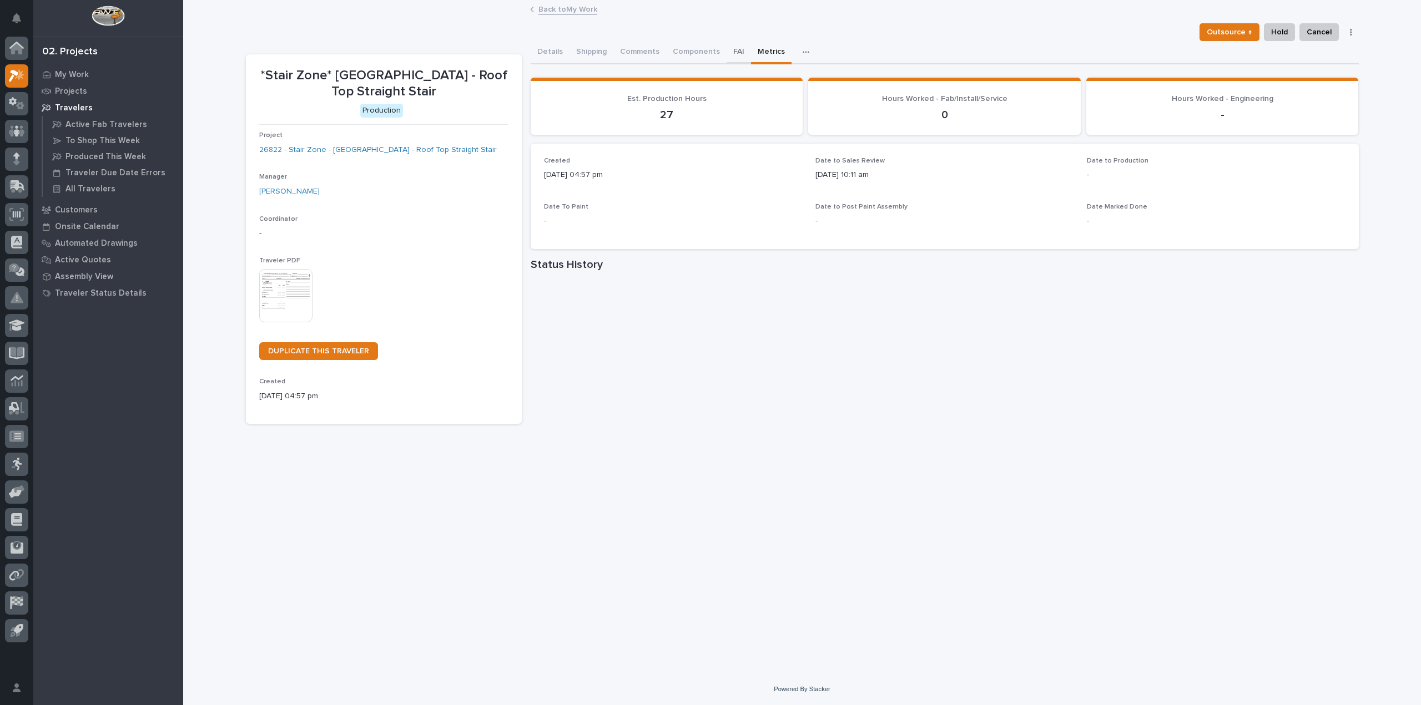
click at [726, 53] on button "FAI" at bounding box center [738, 52] width 24 height 23
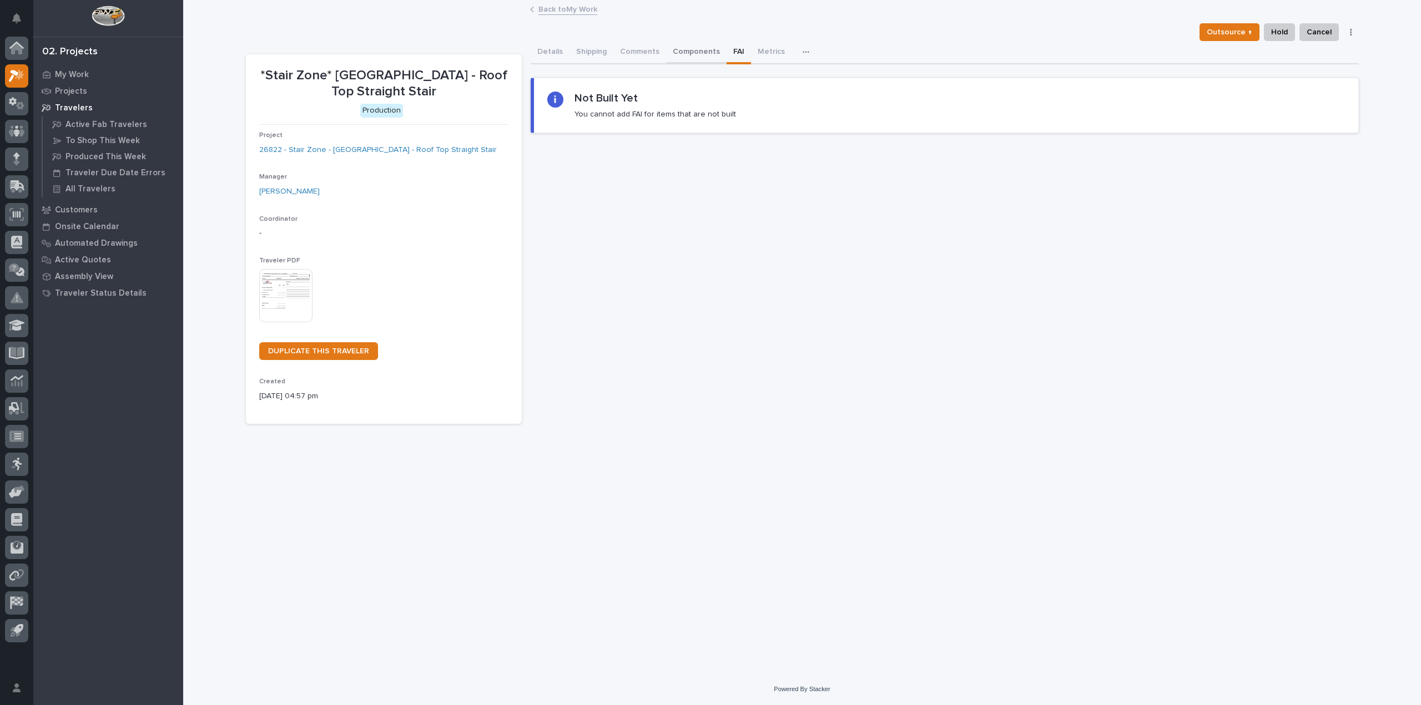
click at [697, 52] on button "Components" at bounding box center [696, 52] width 60 height 23
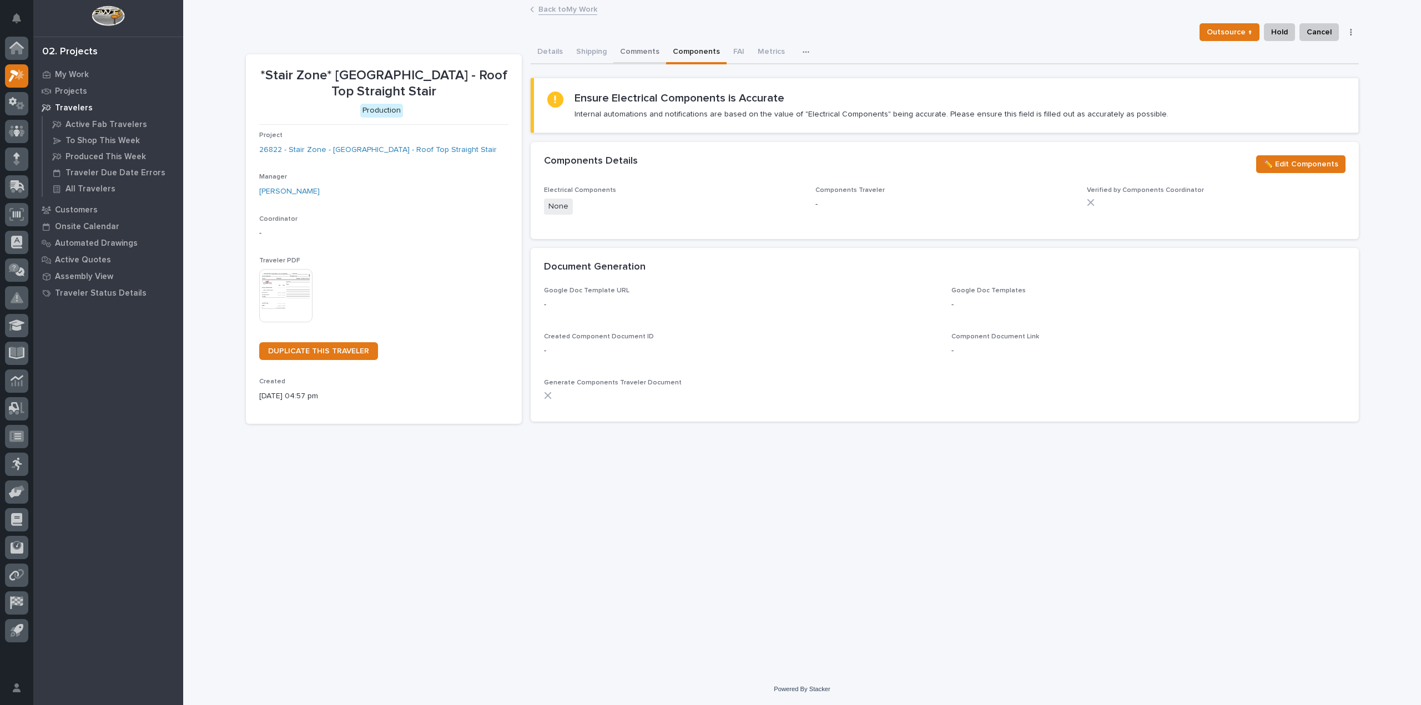
click at [630, 53] on button "Comments" at bounding box center [639, 52] width 53 height 23
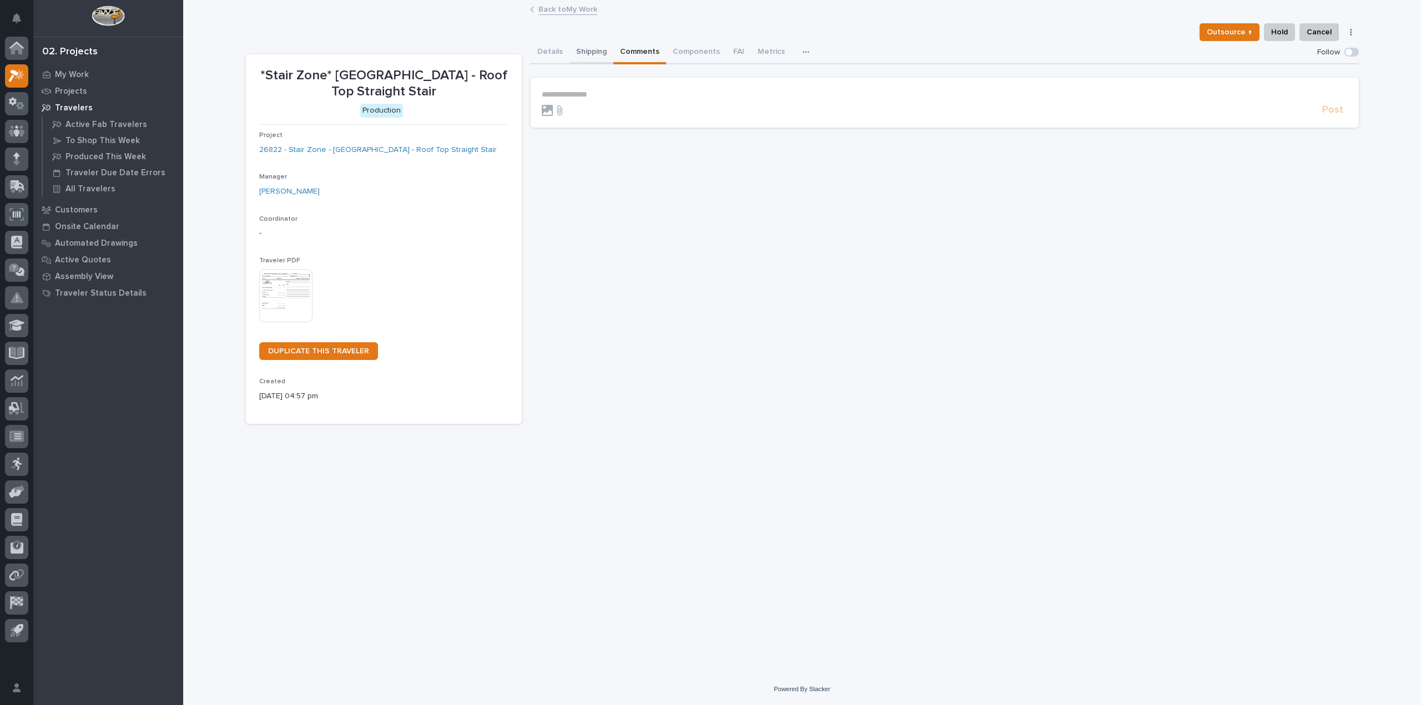
click at [589, 53] on button "Shipping" at bounding box center [591, 52] width 44 height 23
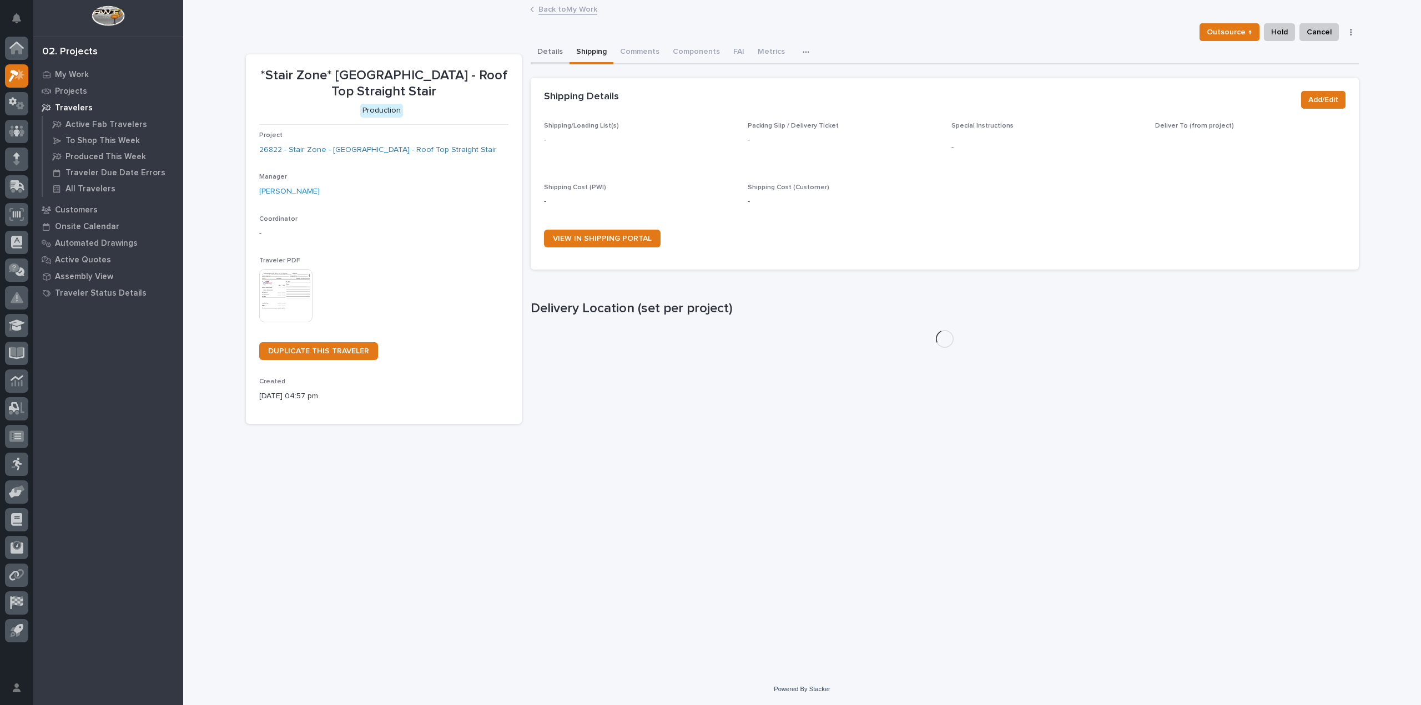
click at [547, 48] on button "Details" at bounding box center [549, 52] width 39 height 23
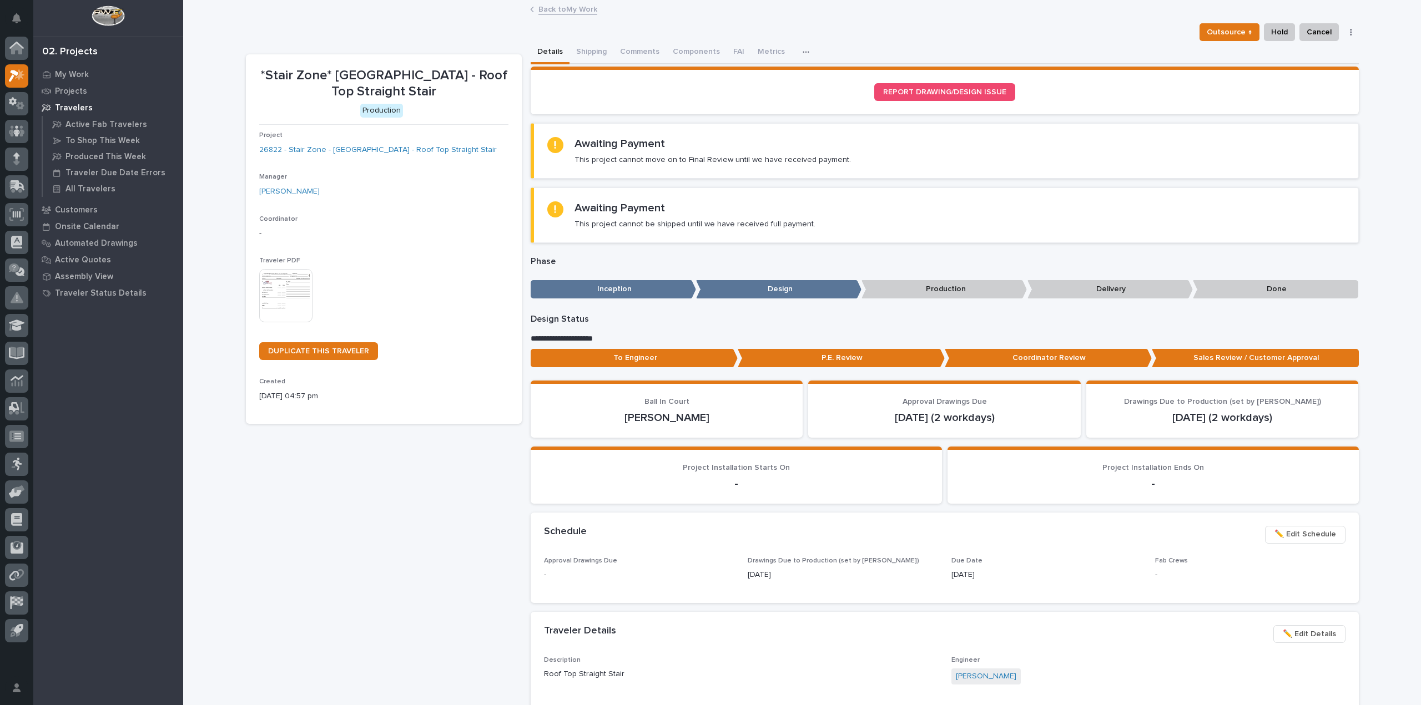
click at [687, 355] on p "To Engineer" at bounding box center [633, 358] width 207 height 18
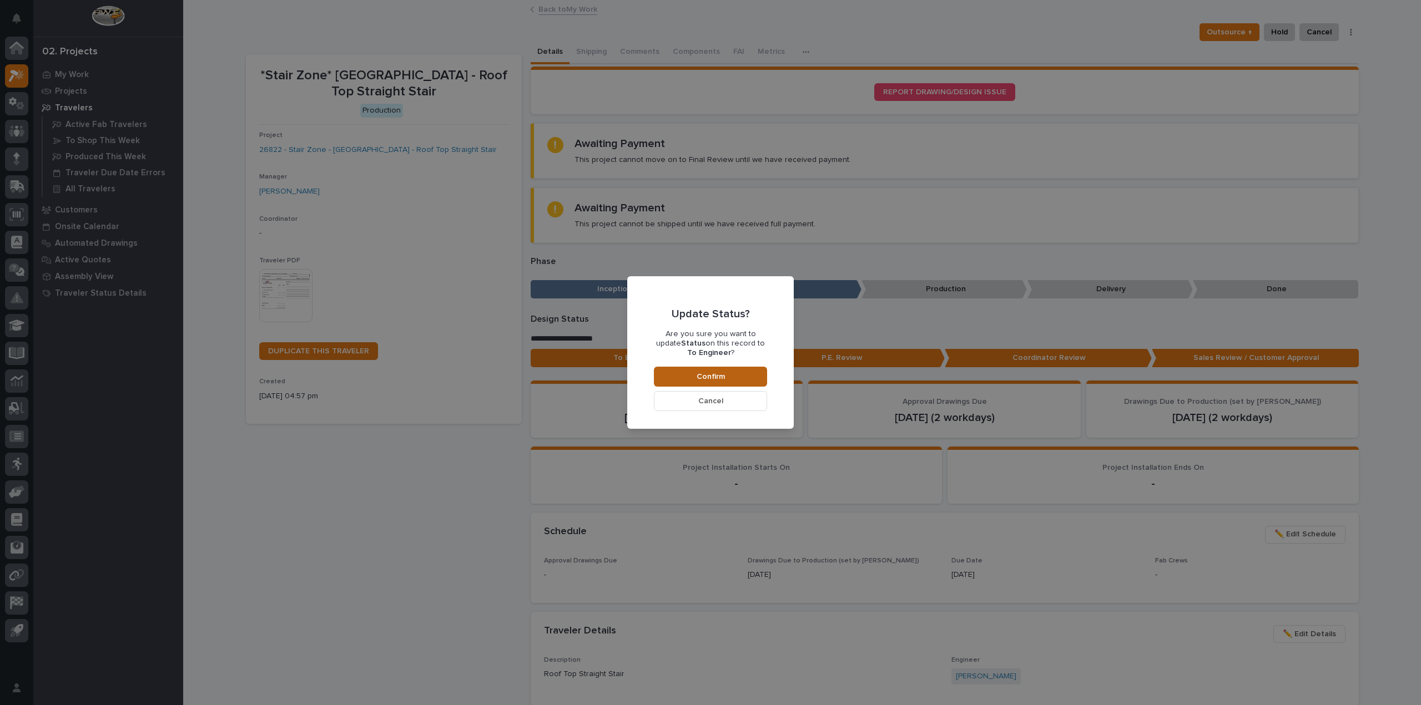
click at [721, 375] on span "Confirm" at bounding box center [710, 377] width 28 height 10
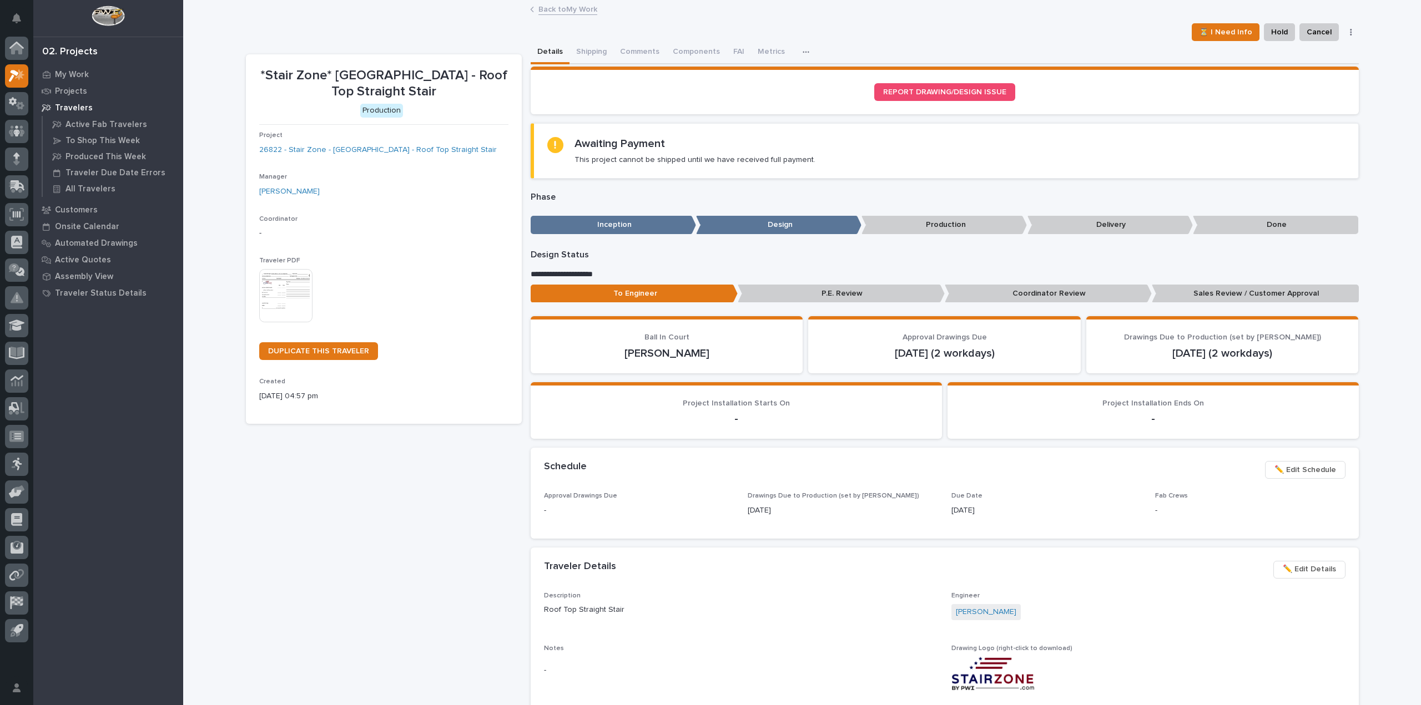
click at [582, 1] on div "*Stair Zone* Munster Med Inn - Roof Top Straight Stair ⏳ I Need Info Hold Cance…" at bounding box center [802, 618] width 1113 height 1235
click at [581, 4] on link "Back to My Work" at bounding box center [567, 8] width 59 height 13
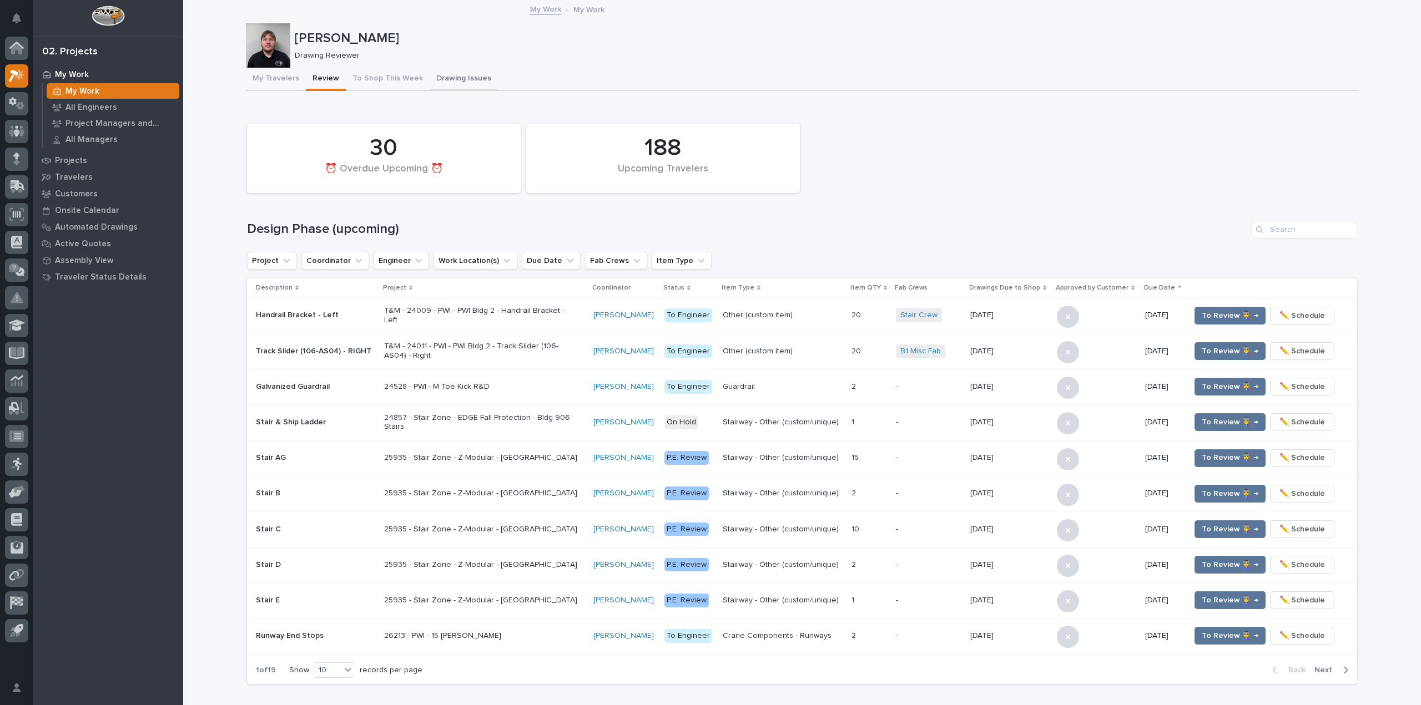
click at [447, 68] on button "Drawing Issues" at bounding box center [463, 79] width 68 height 23
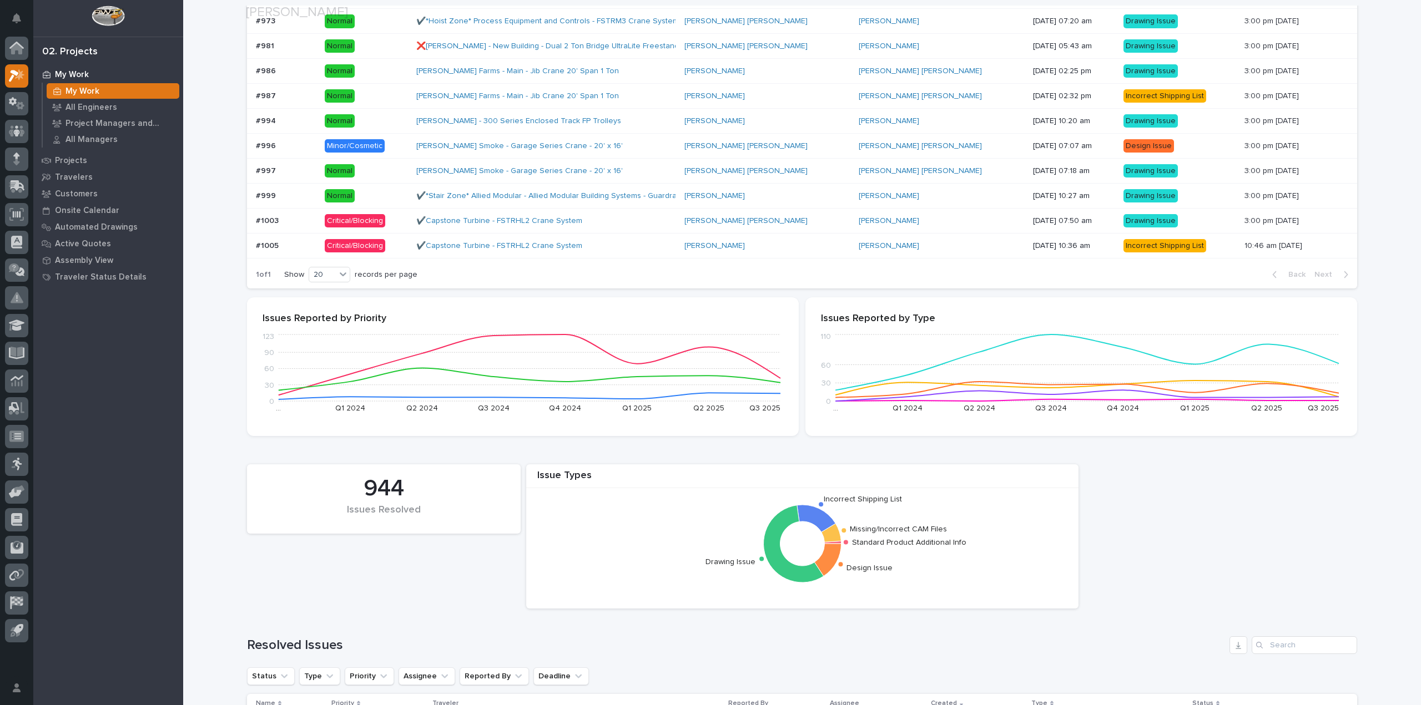
scroll to position [333, 0]
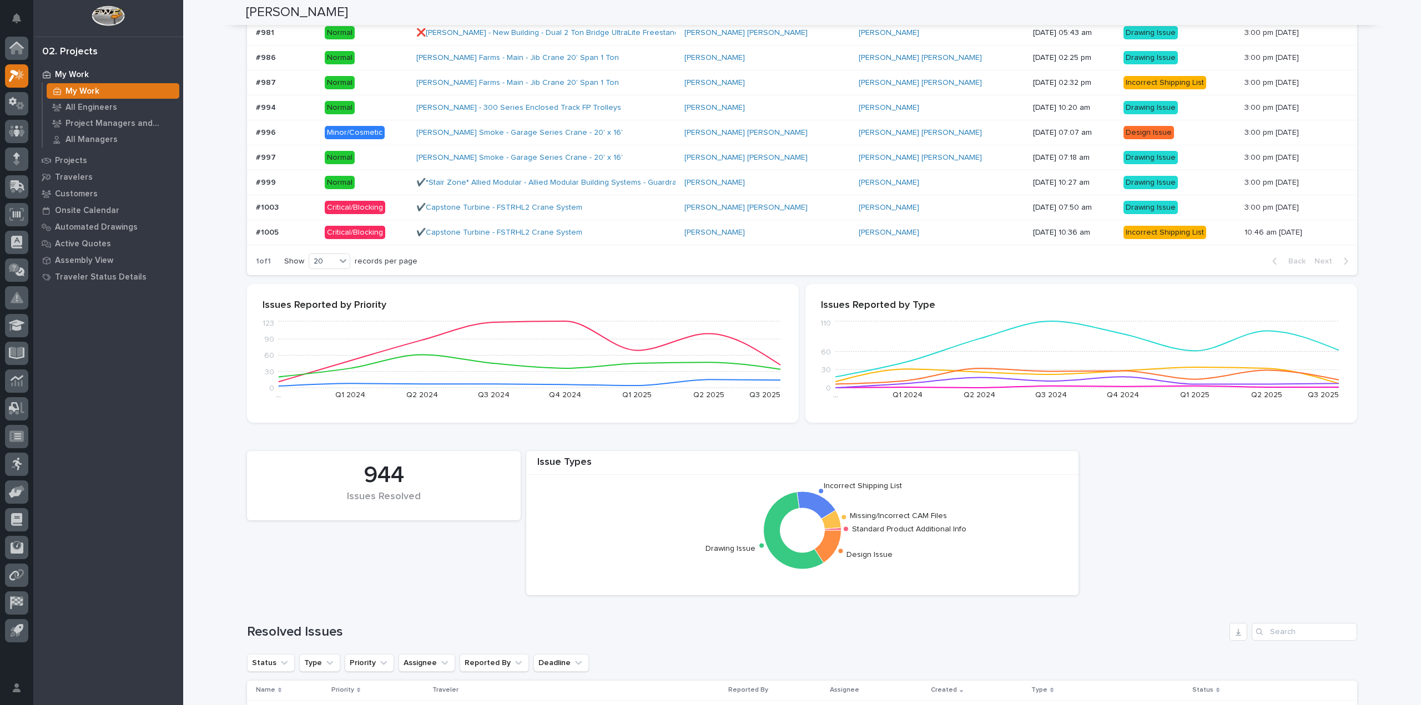
click at [307, 236] on p at bounding box center [286, 232] width 60 height 9
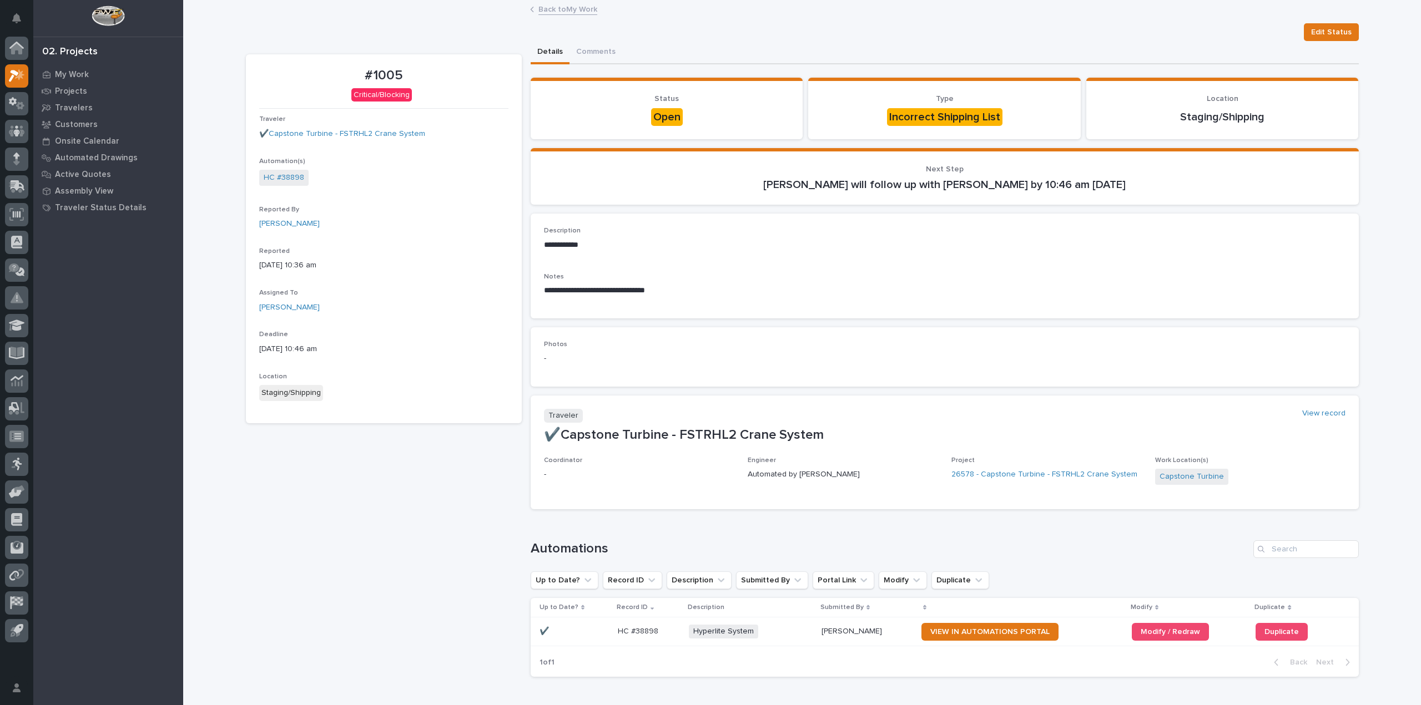
click at [538, 4] on link "Back to My Work" at bounding box center [567, 8] width 59 height 13
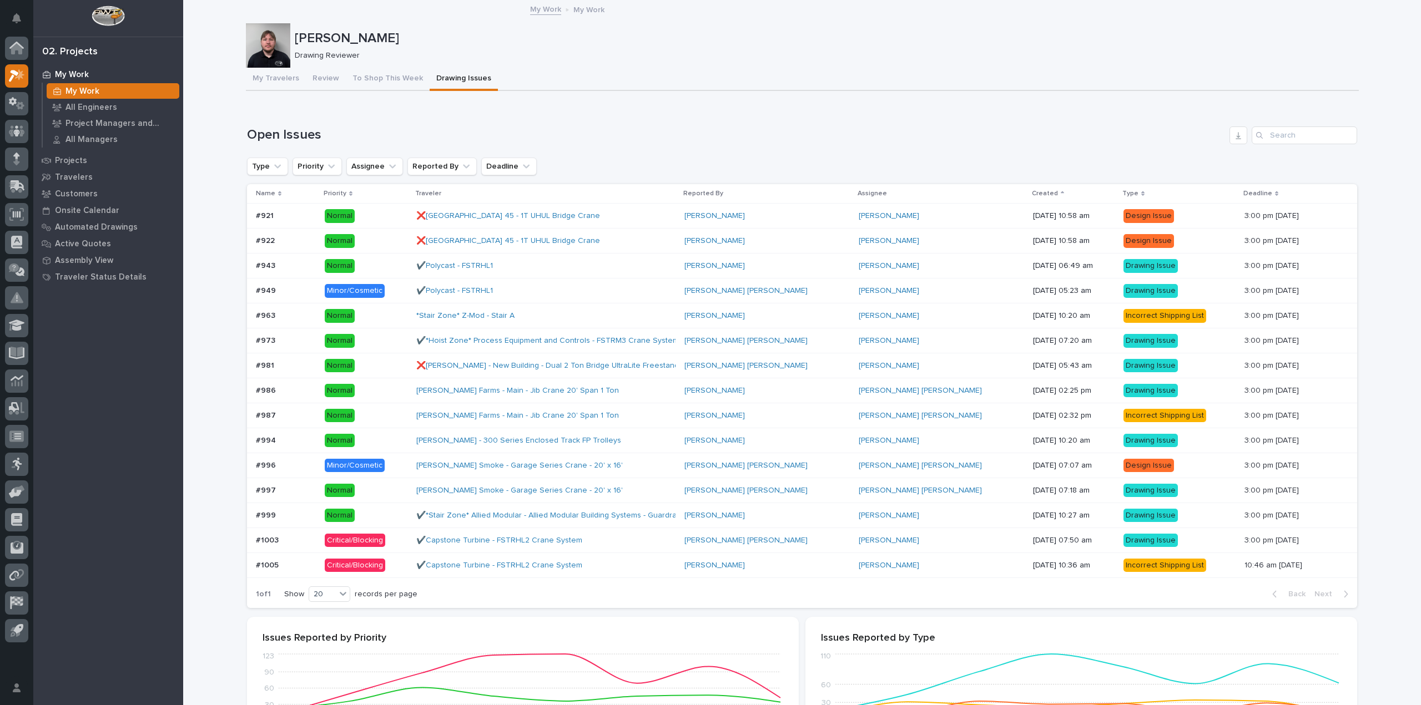
click at [300, 67] on div "Cole Fann Drawing Reviewer" at bounding box center [802, 45] width 1113 height 44
click at [308, 74] on button "Review" at bounding box center [326, 79] width 40 height 23
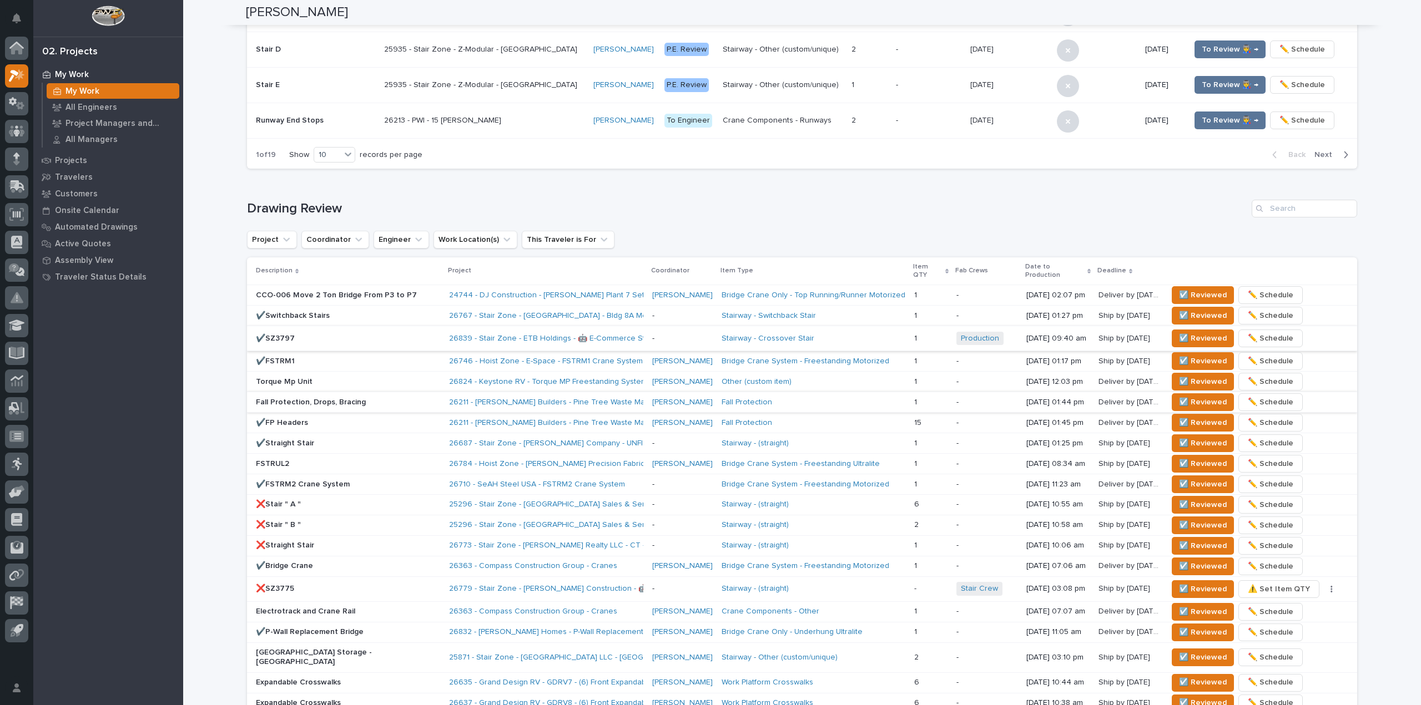
scroll to position [555, 0]
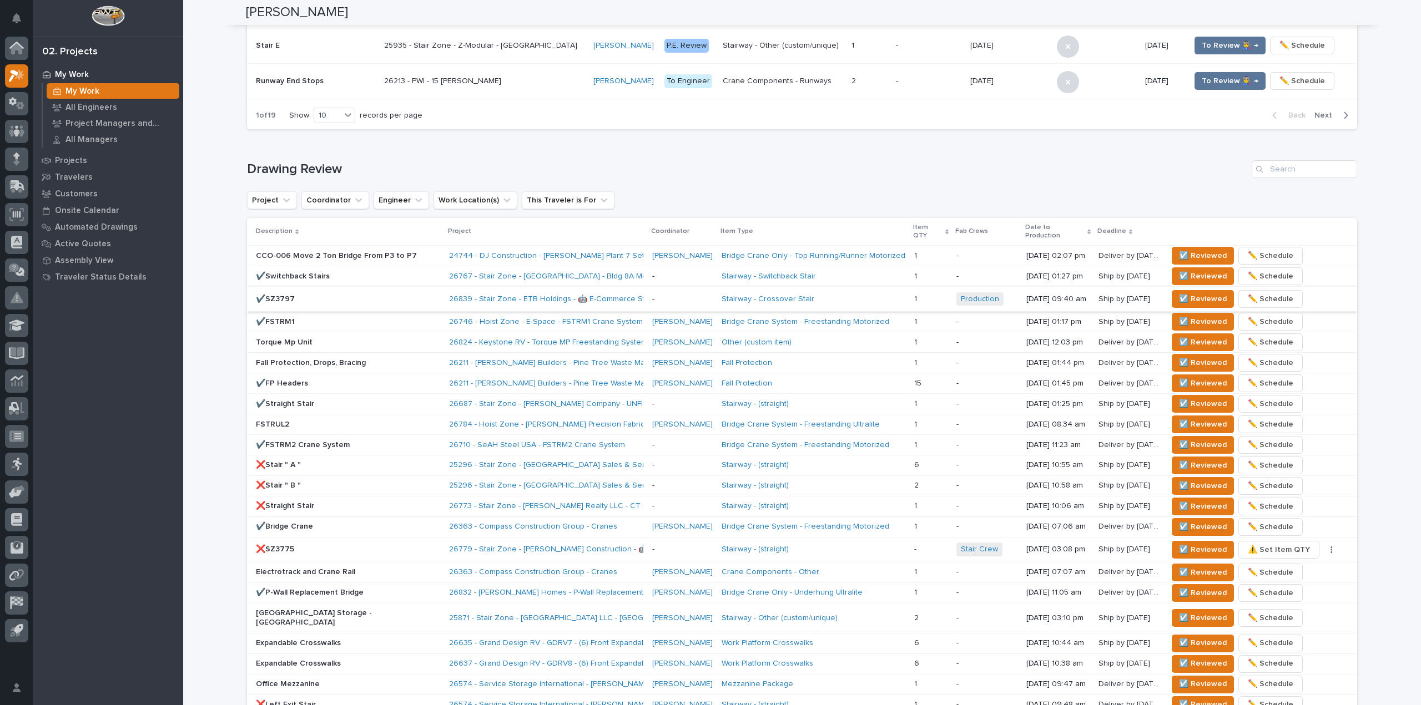
click at [208, 206] on div "**********" at bounding box center [801, 216] width 1237 height 1540
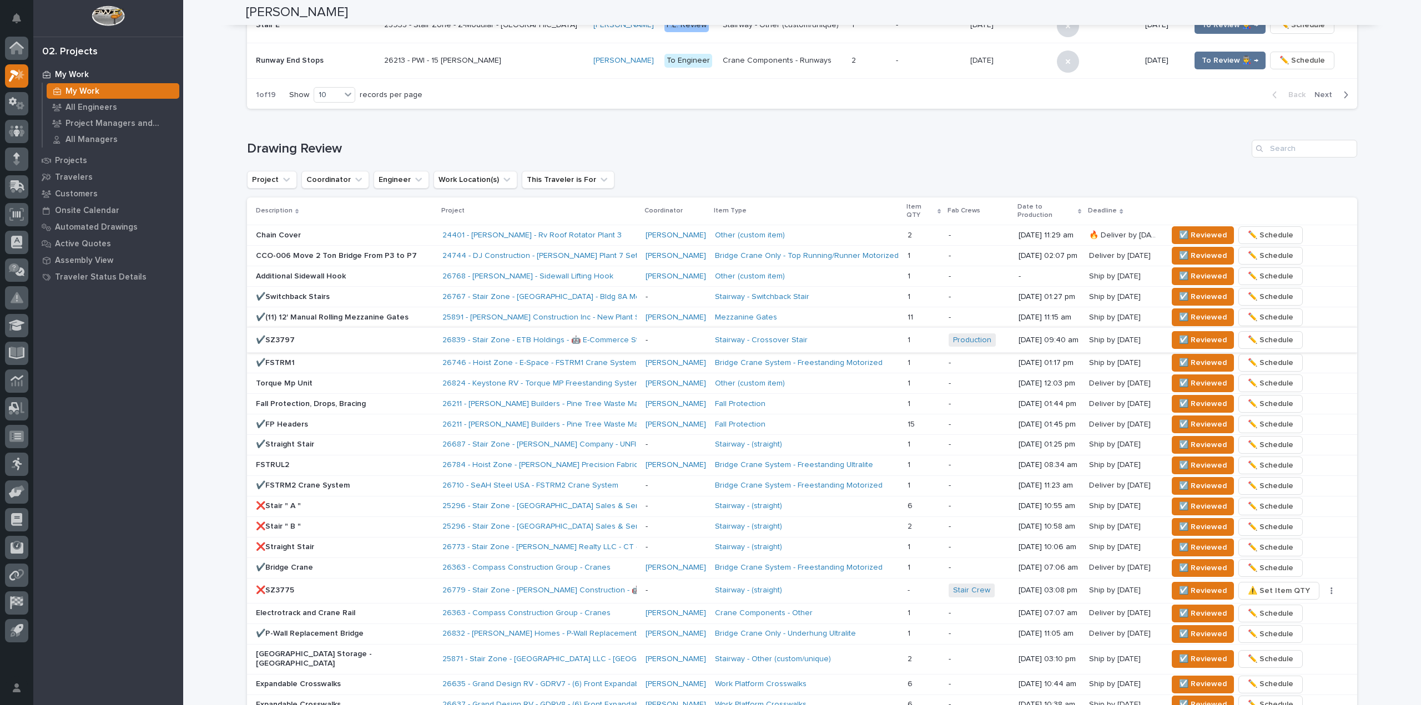
scroll to position [586, 0]
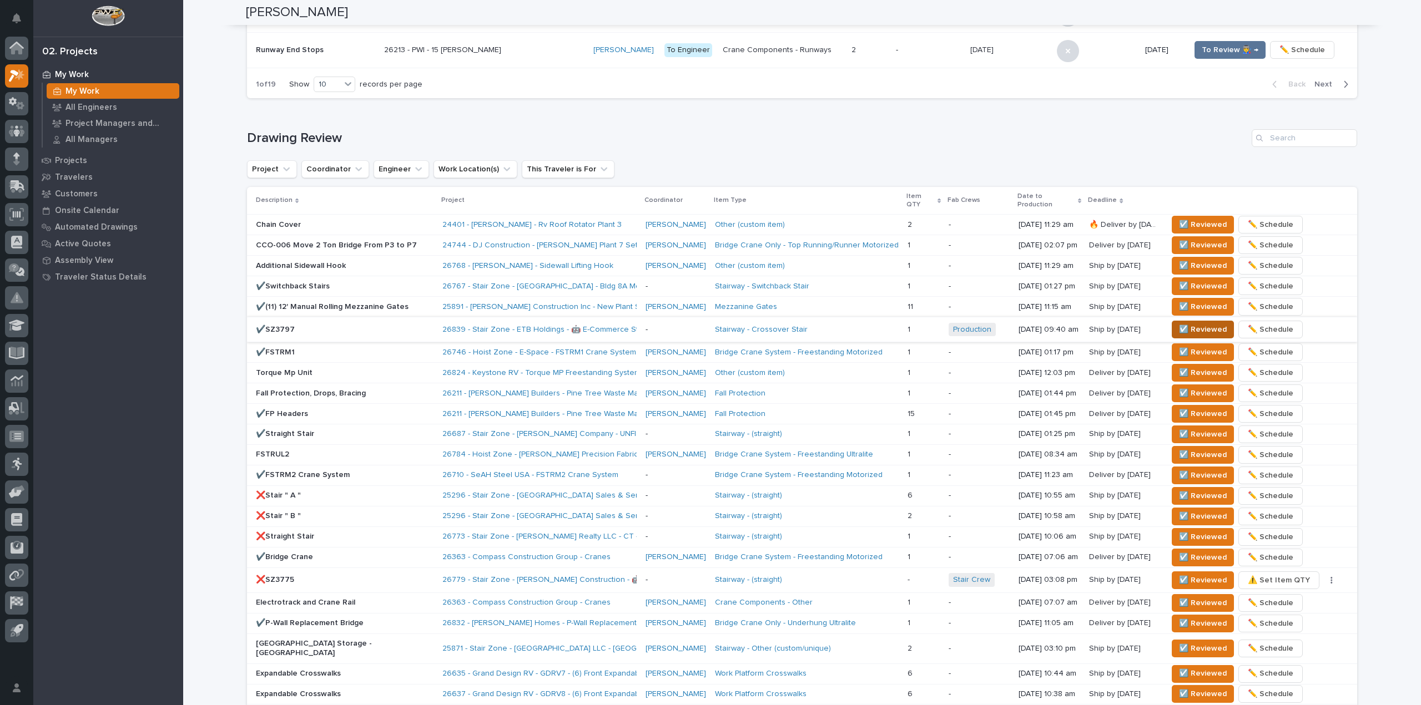
click at [1184, 325] on span "☑️ Reviewed" at bounding box center [1203, 329] width 48 height 13
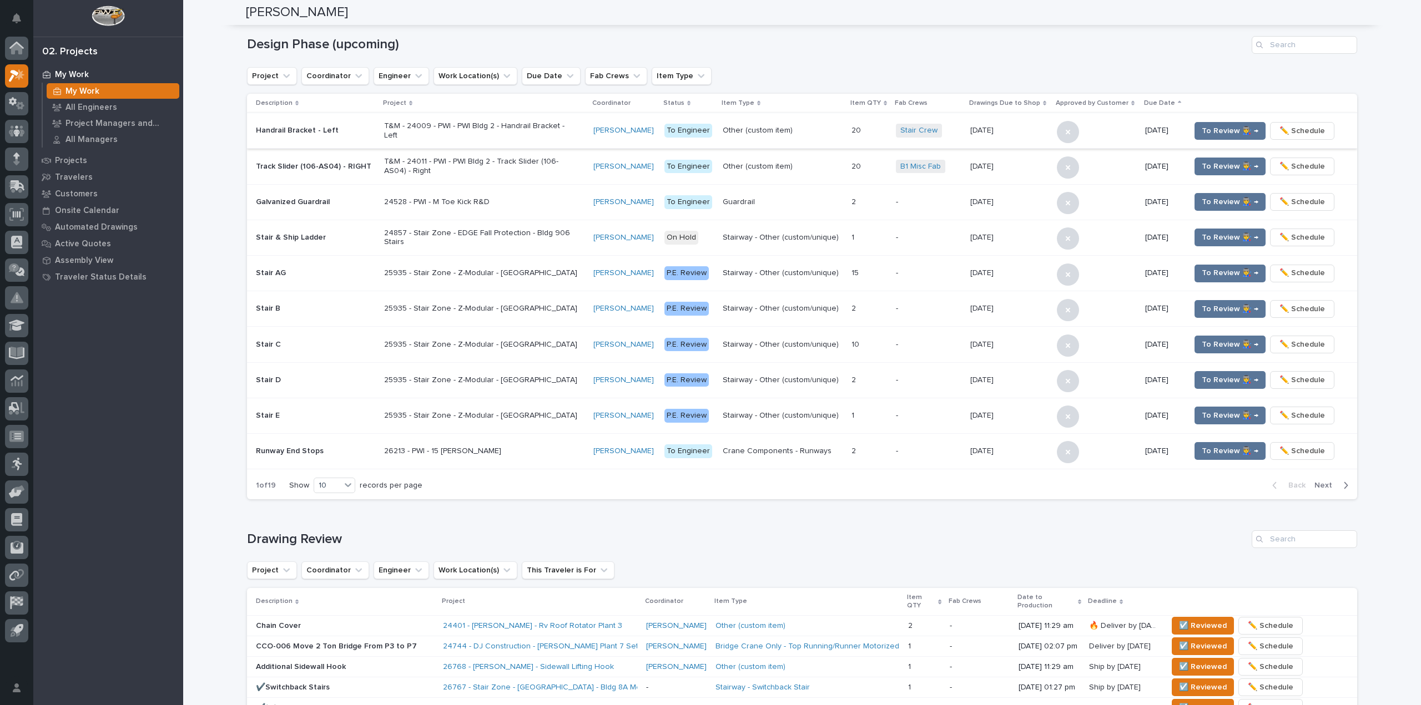
scroll to position [0, 0]
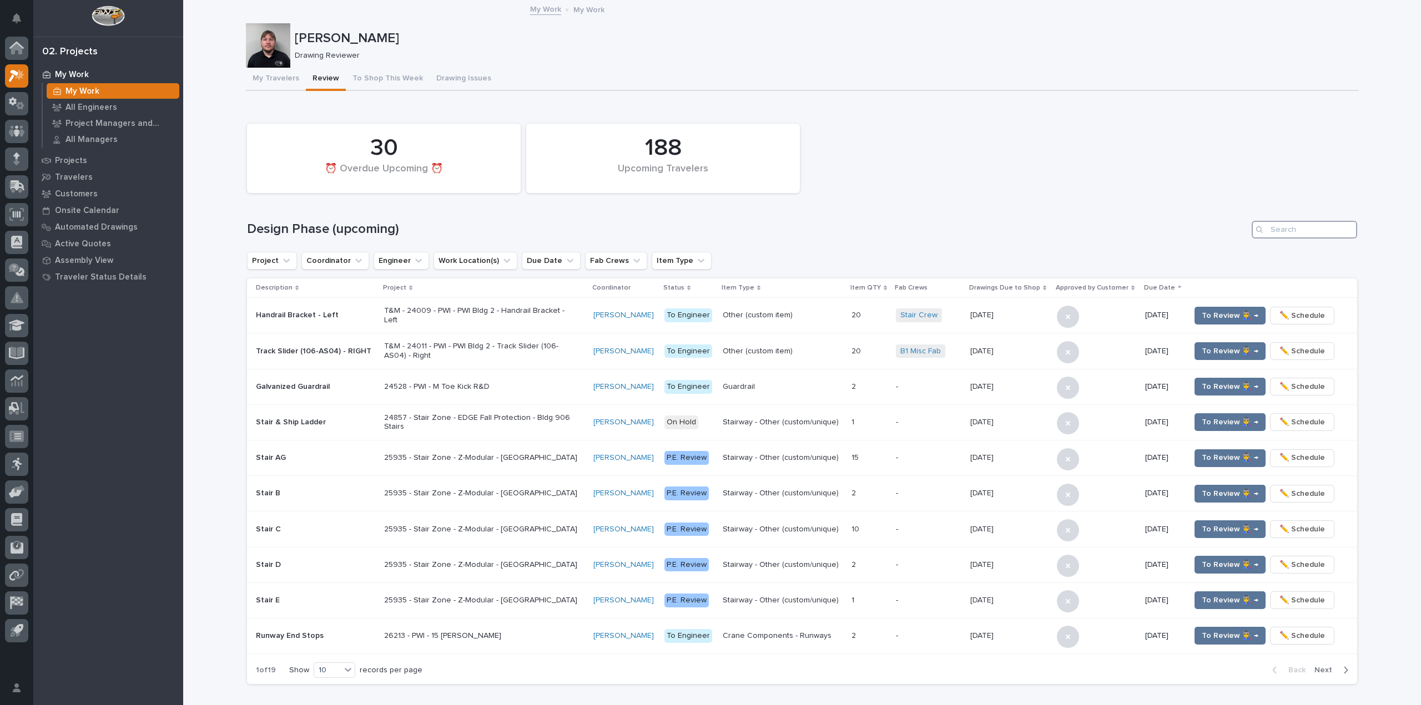
click at [1308, 226] on input "Search" at bounding box center [1303, 230] width 105 height 18
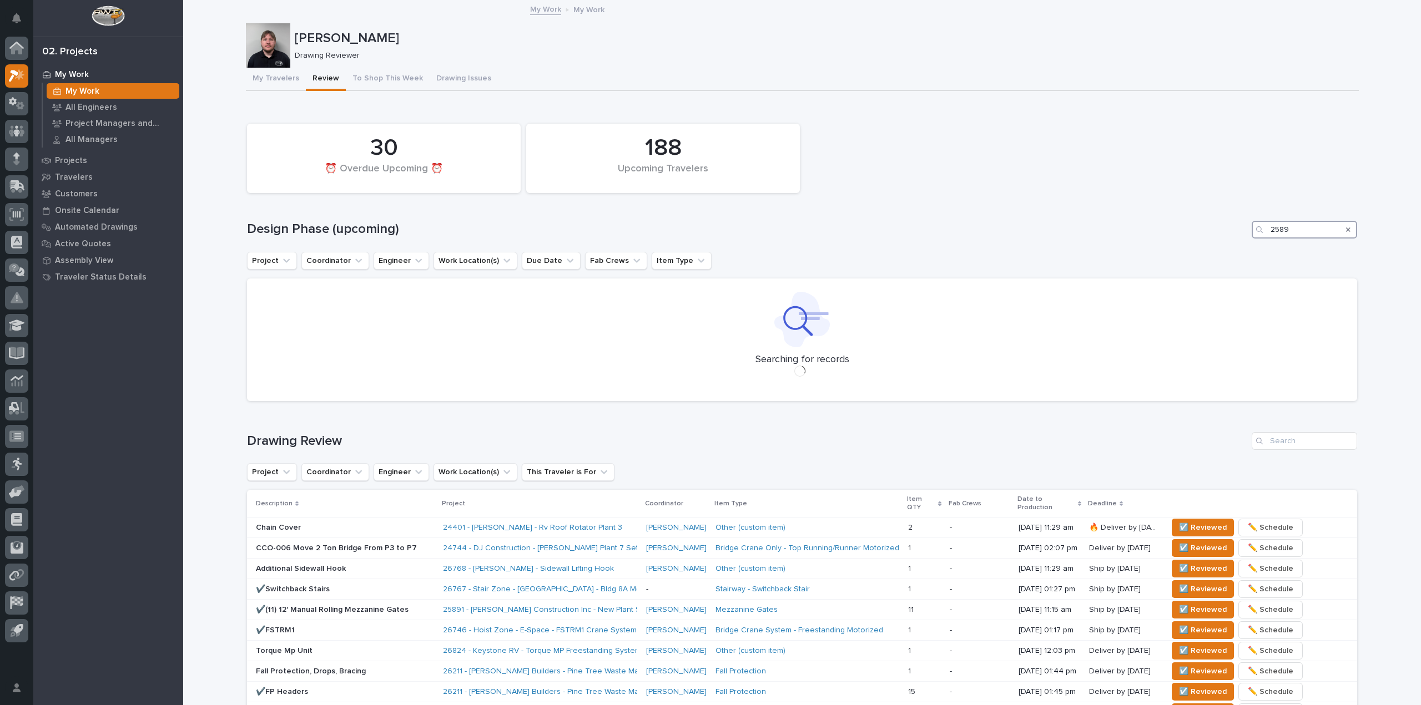
type input "25891"
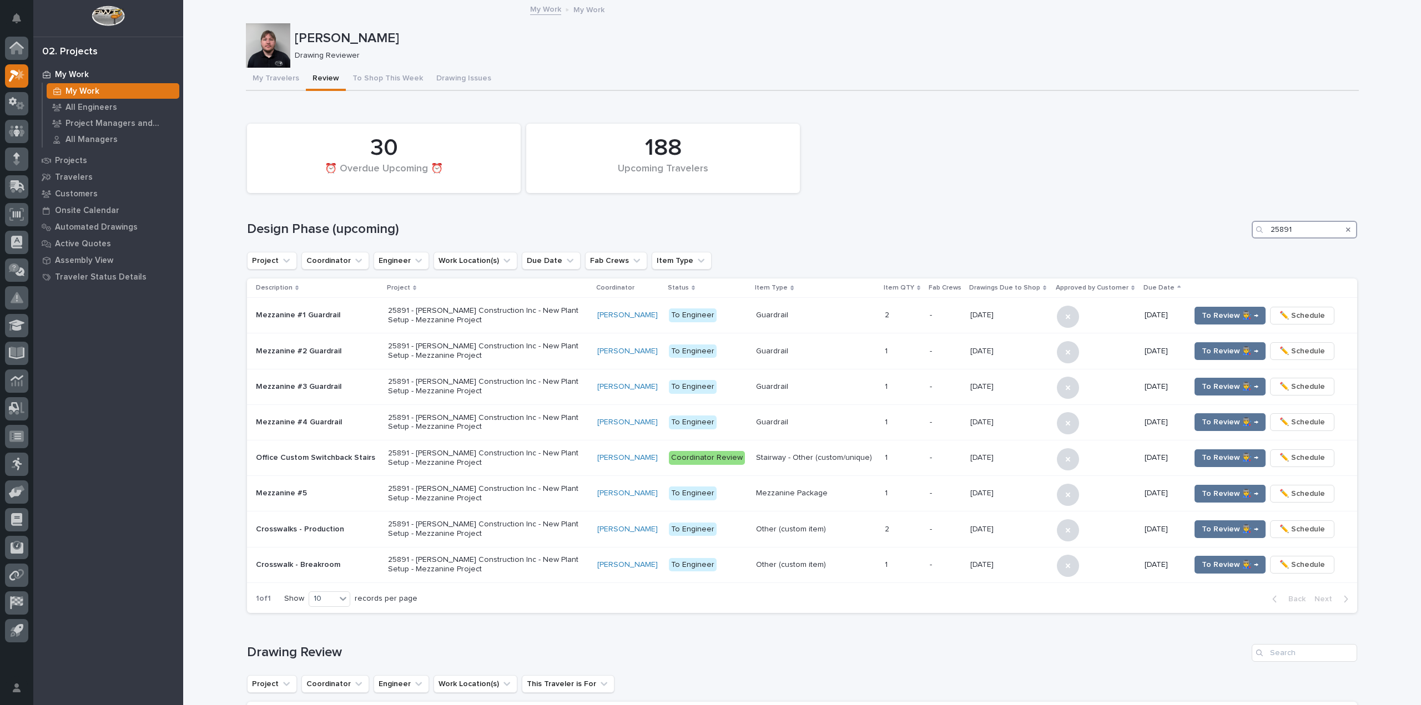
drag, startPoint x: 1305, startPoint y: 231, endPoint x: 1231, endPoint y: 235, distance: 73.3
click at [1233, 235] on div "Design Phase (upcoming) 25891" at bounding box center [802, 230] width 1110 height 18
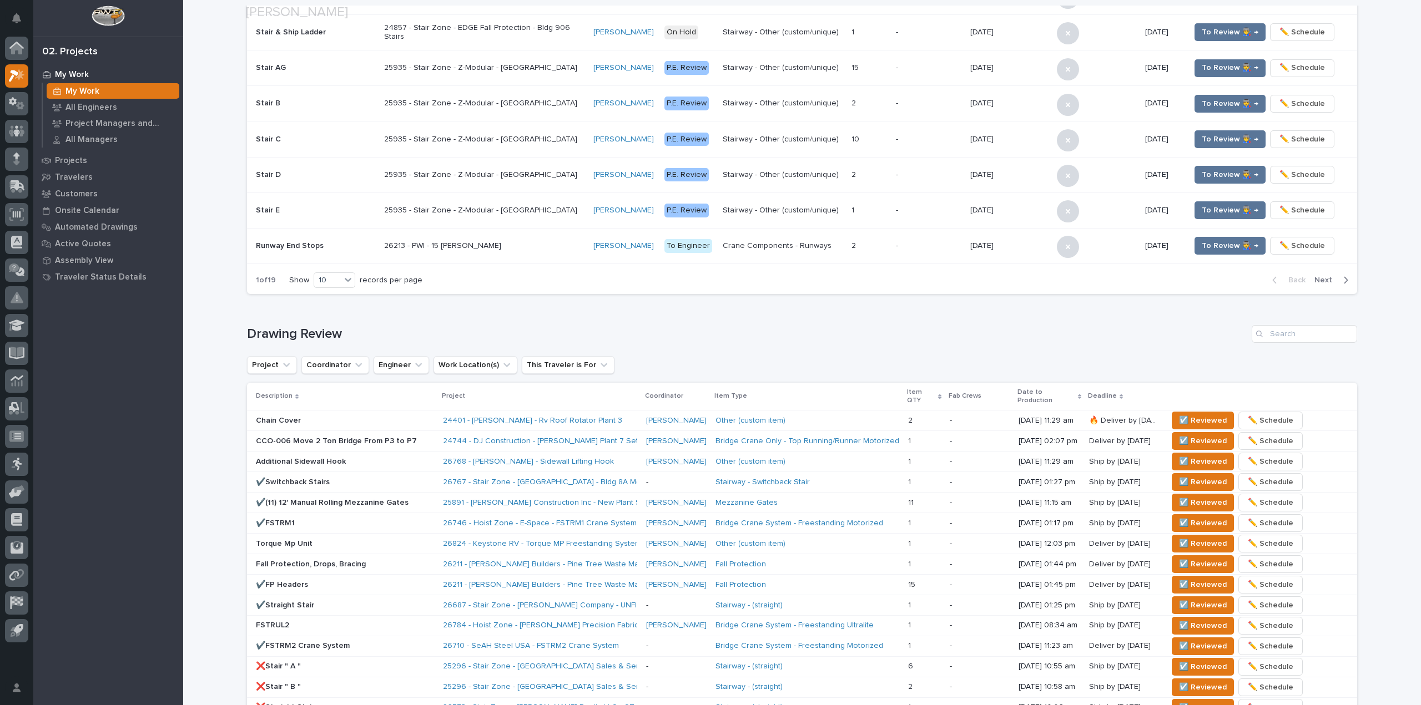
scroll to position [444, 0]
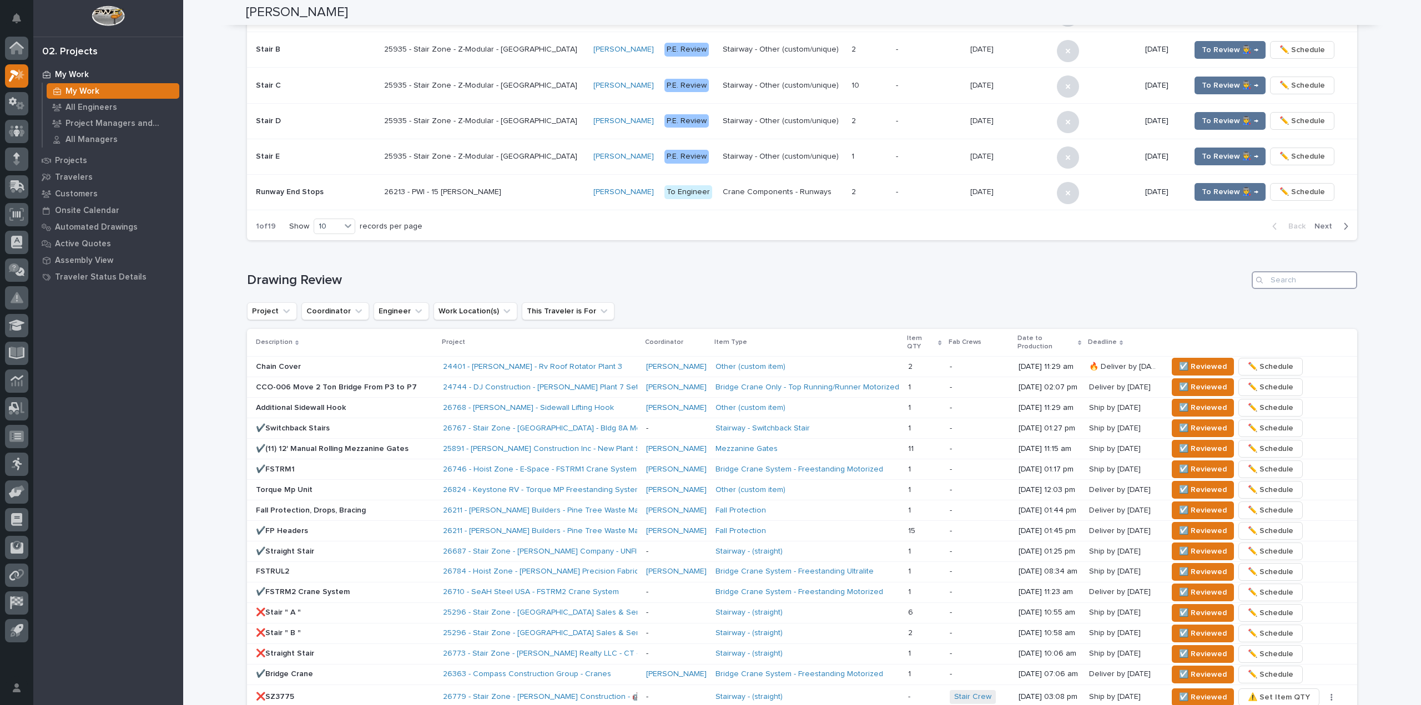
click at [1270, 282] on input "Search" at bounding box center [1303, 280] width 105 height 18
paste input "25891"
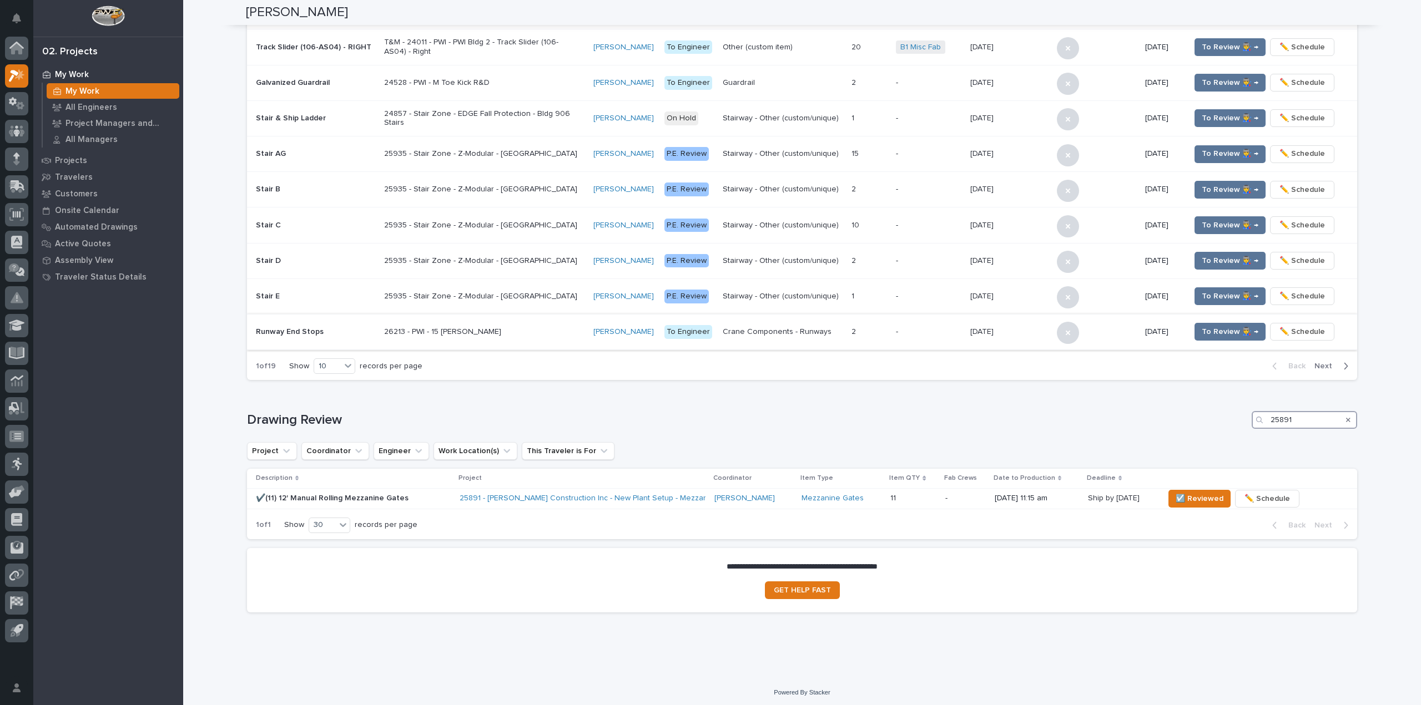
scroll to position [307, 0]
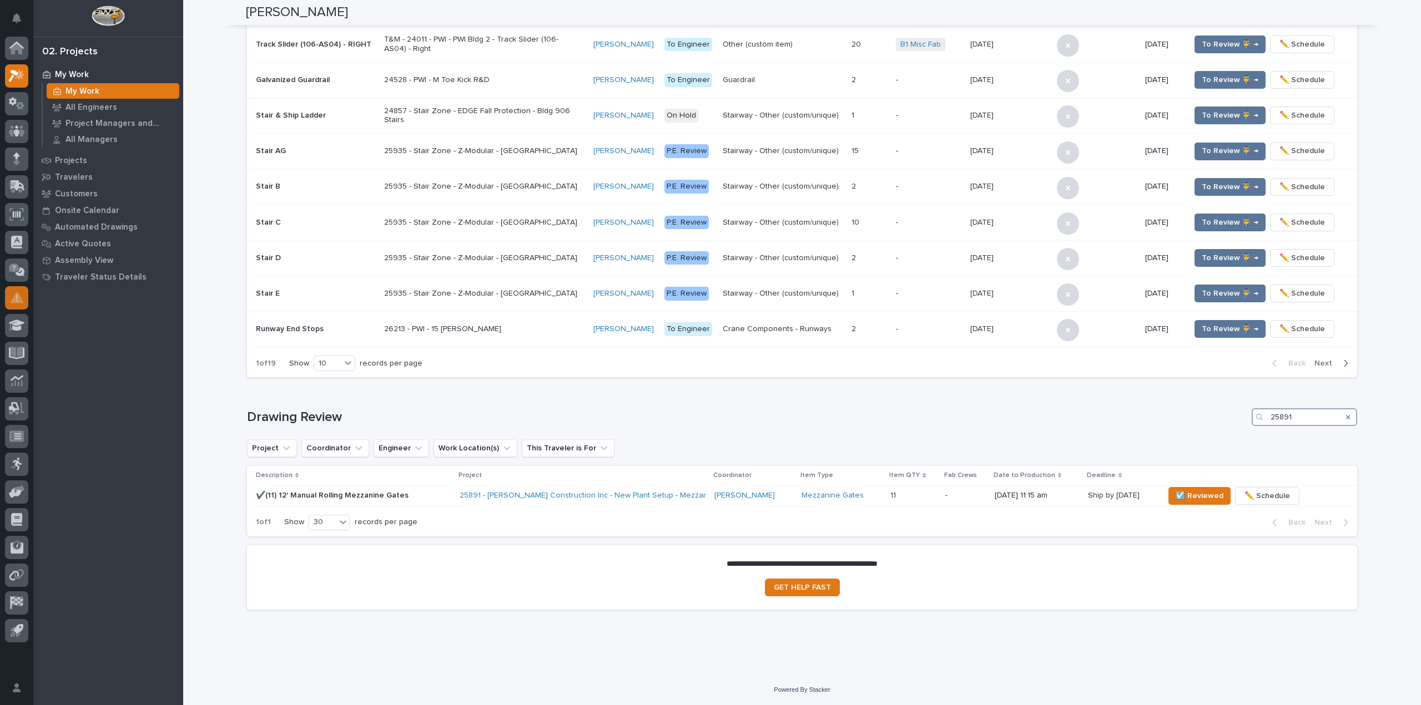
type input "25891"
click at [213, 72] on div "**********" at bounding box center [801, 184] width 1237 height 980
click at [1194, 491] on span "☑️ Reviewed" at bounding box center [1199, 495] width 48 height 13
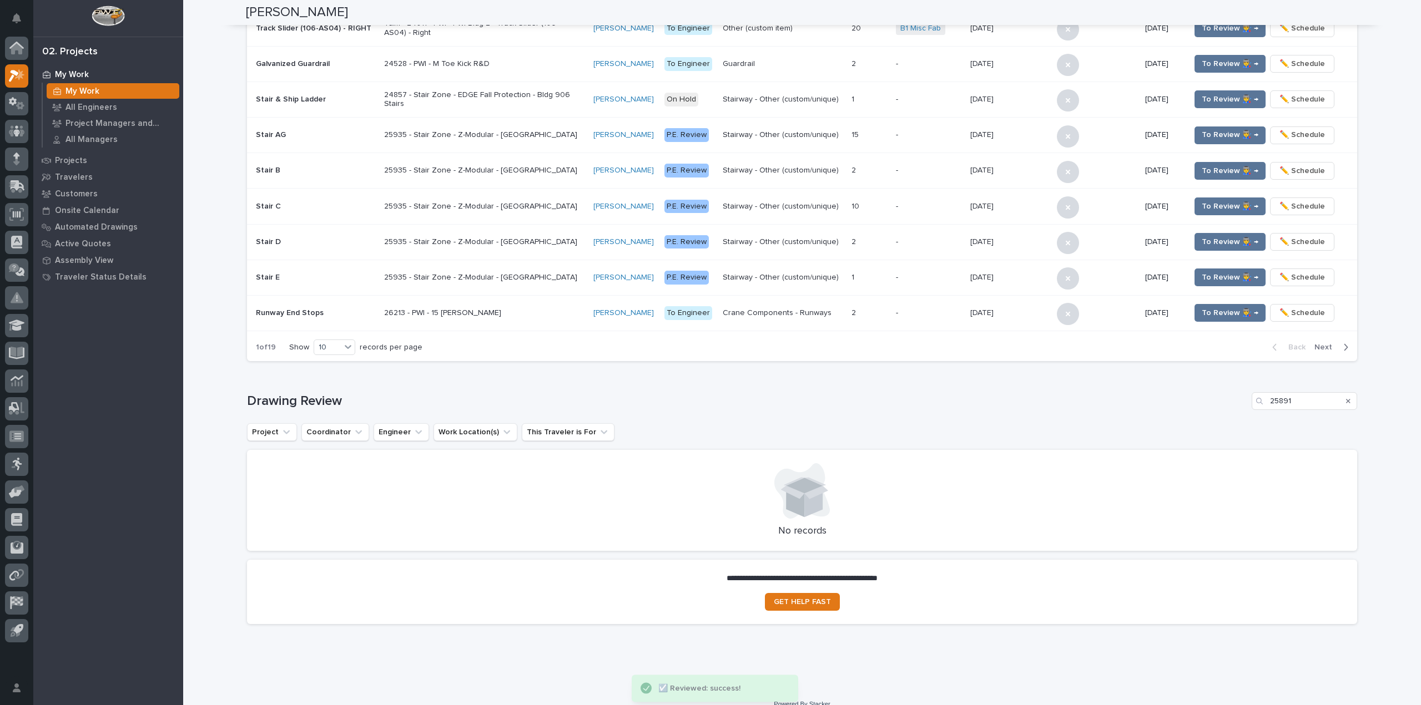
scroll to position [338, 0]
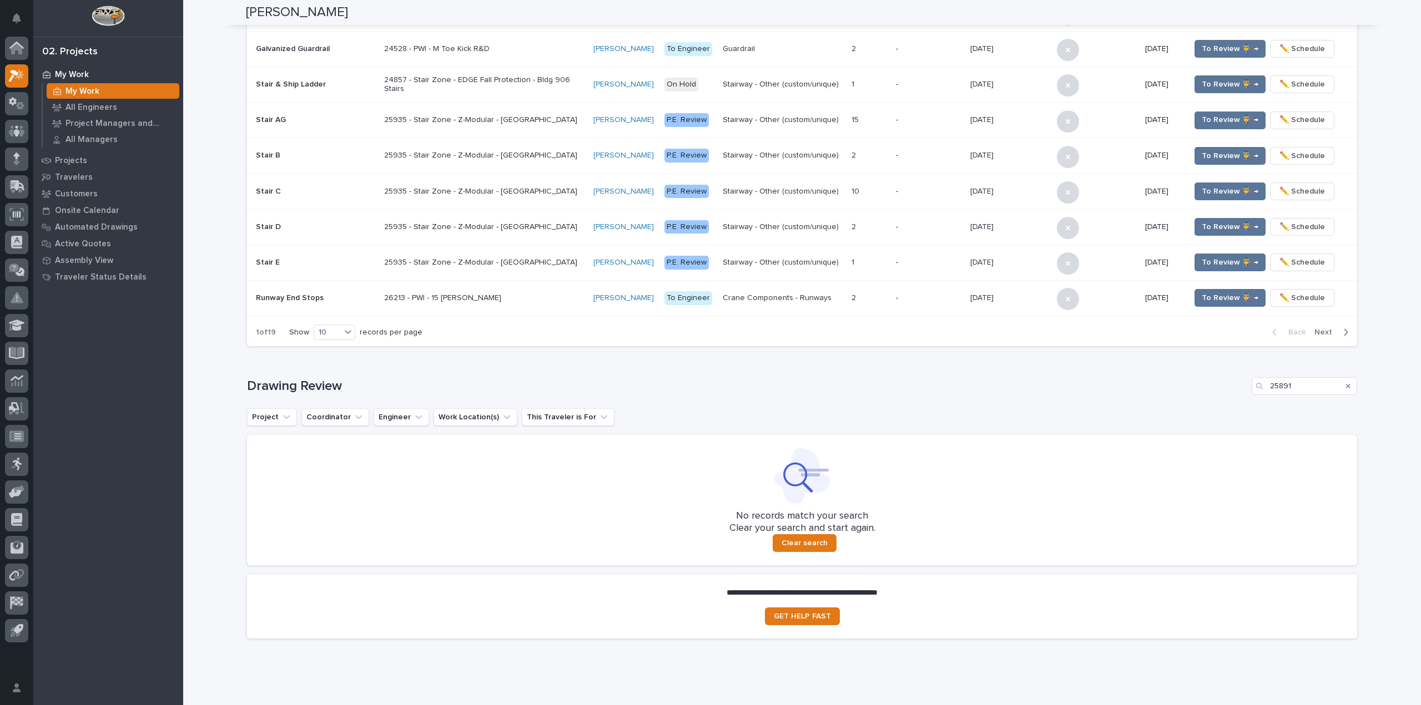
click at [1339, 385] on div "Search" at bounding box center [1348, 386] width 18 height 18
click at [1346, 386] on icon "Search" at bounding box center [1348, 386] width 4 height 7
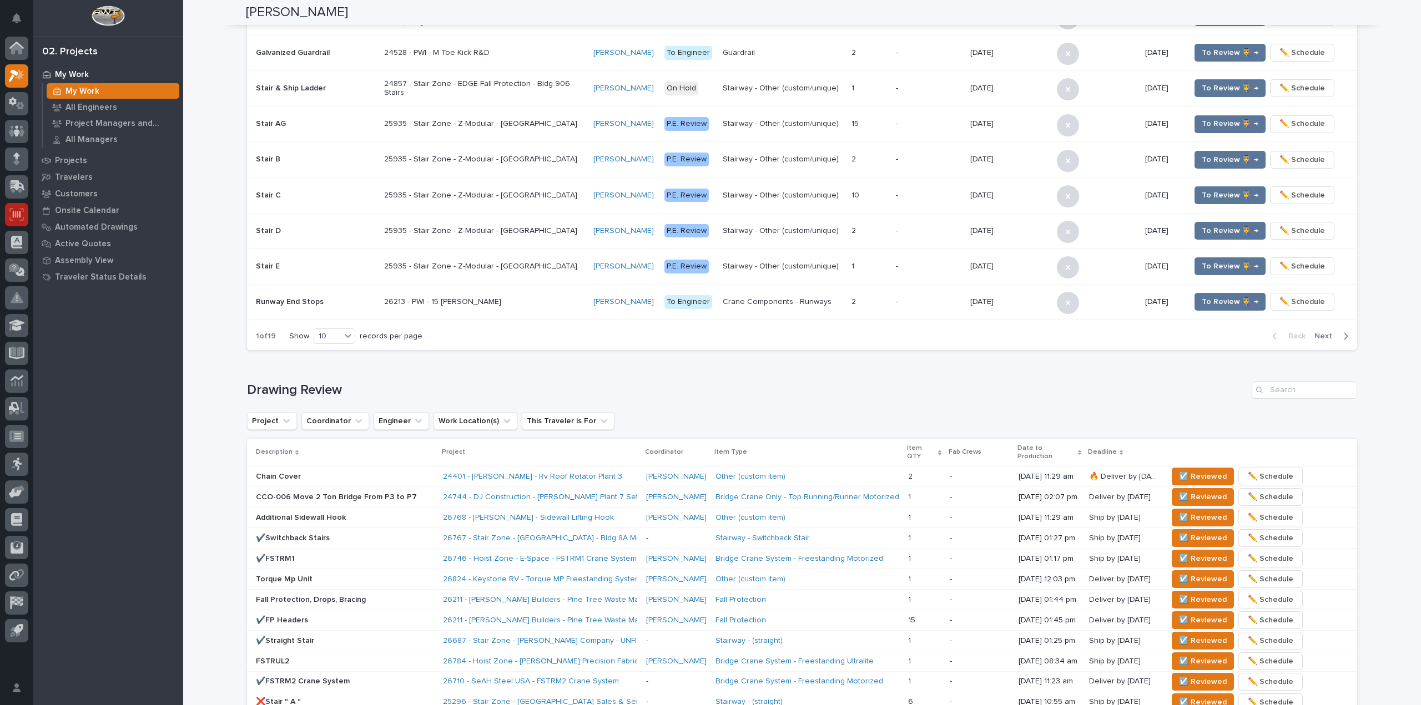
scroll to position [587, 0]
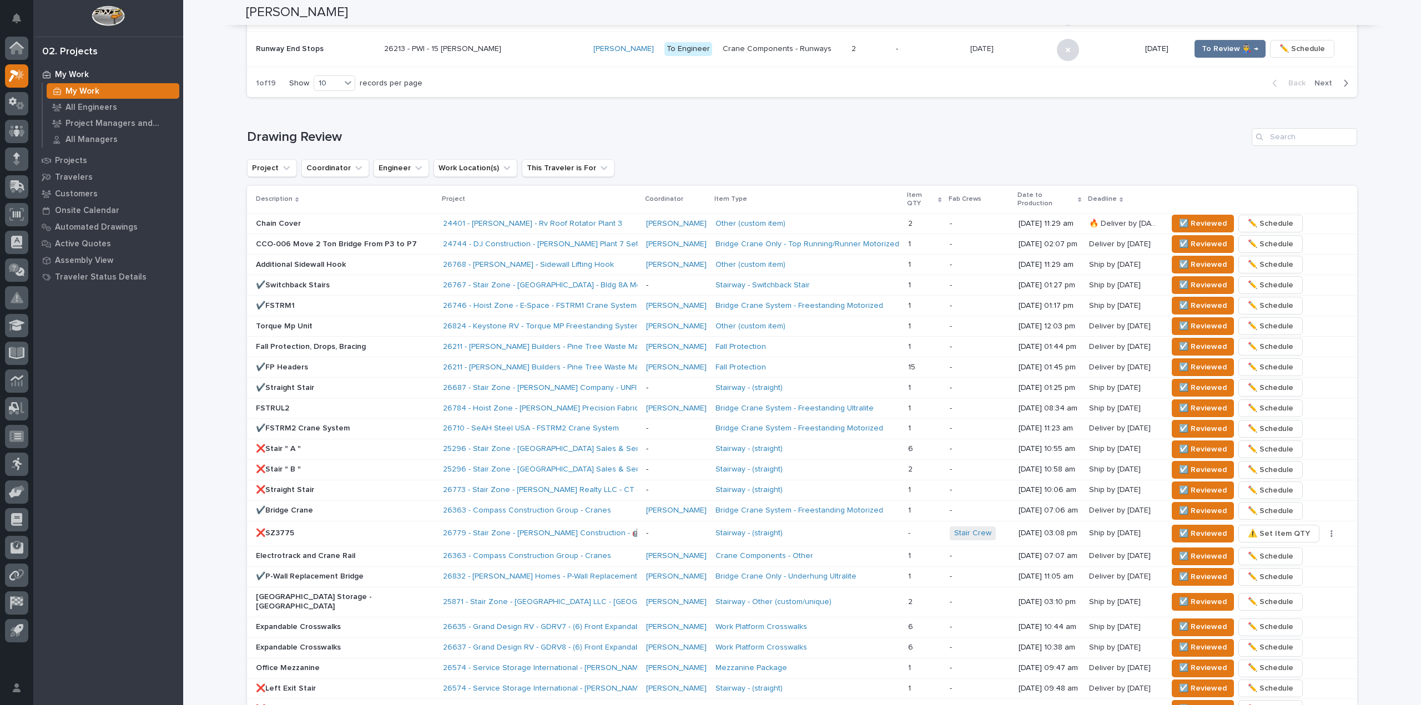
click at [209, 67] on div "**********" at bounding box center [801, 192] width 1237 height 1556
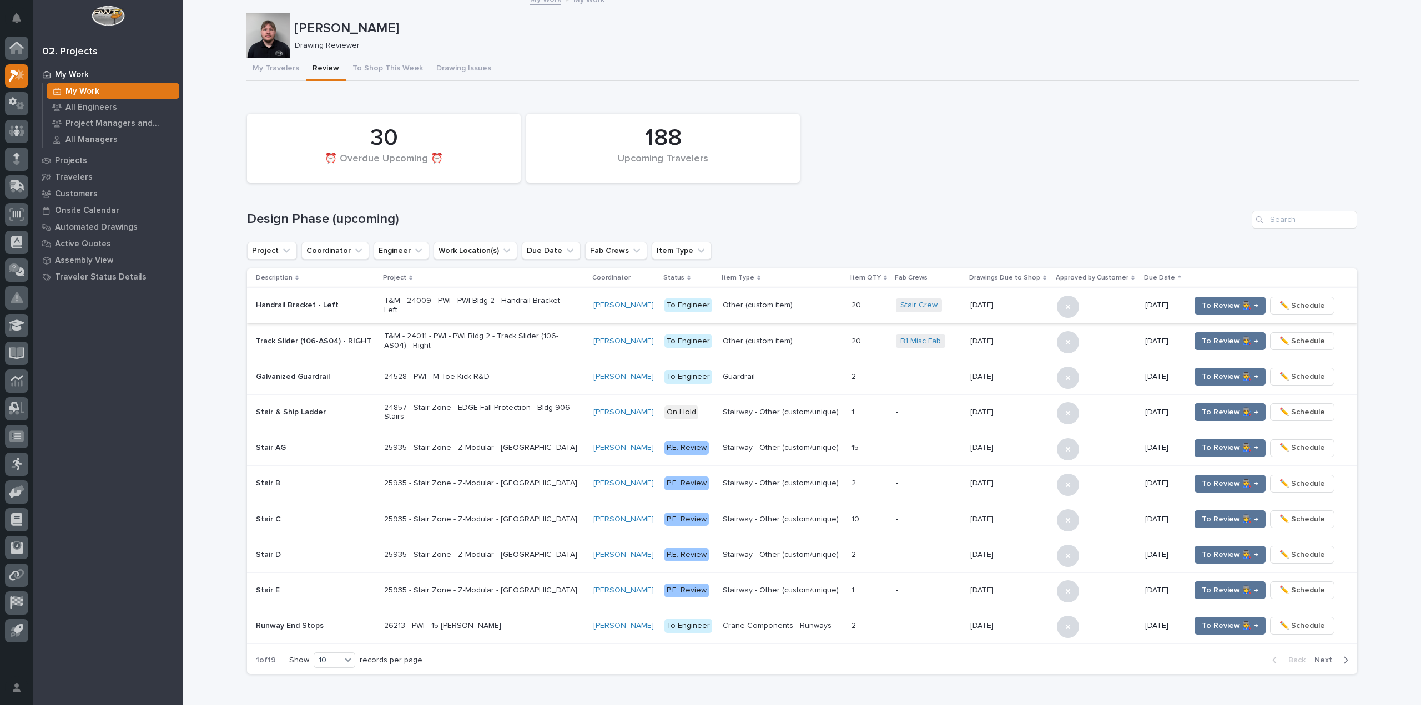
scroll to position [0, 0]
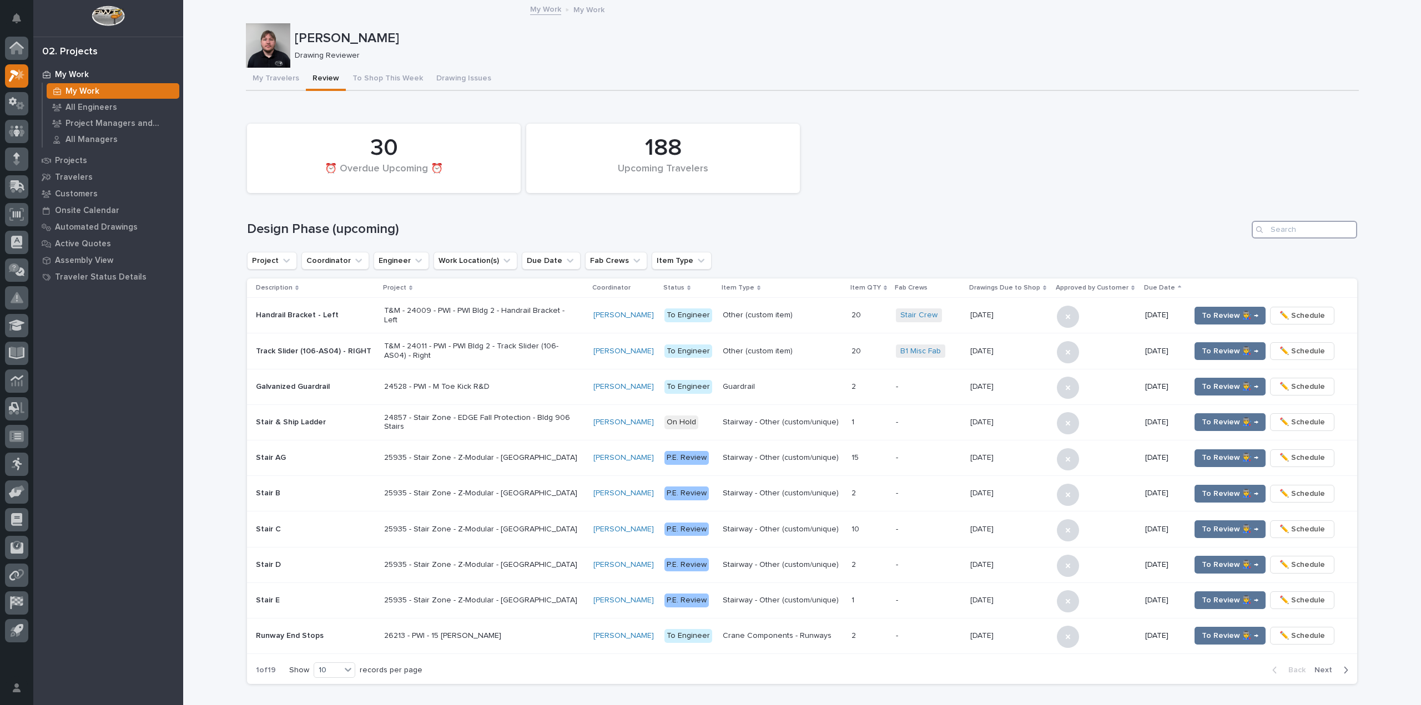
click at [1327, 237] on input "Search" at bounding box center [1303, 230] width 105 height 18
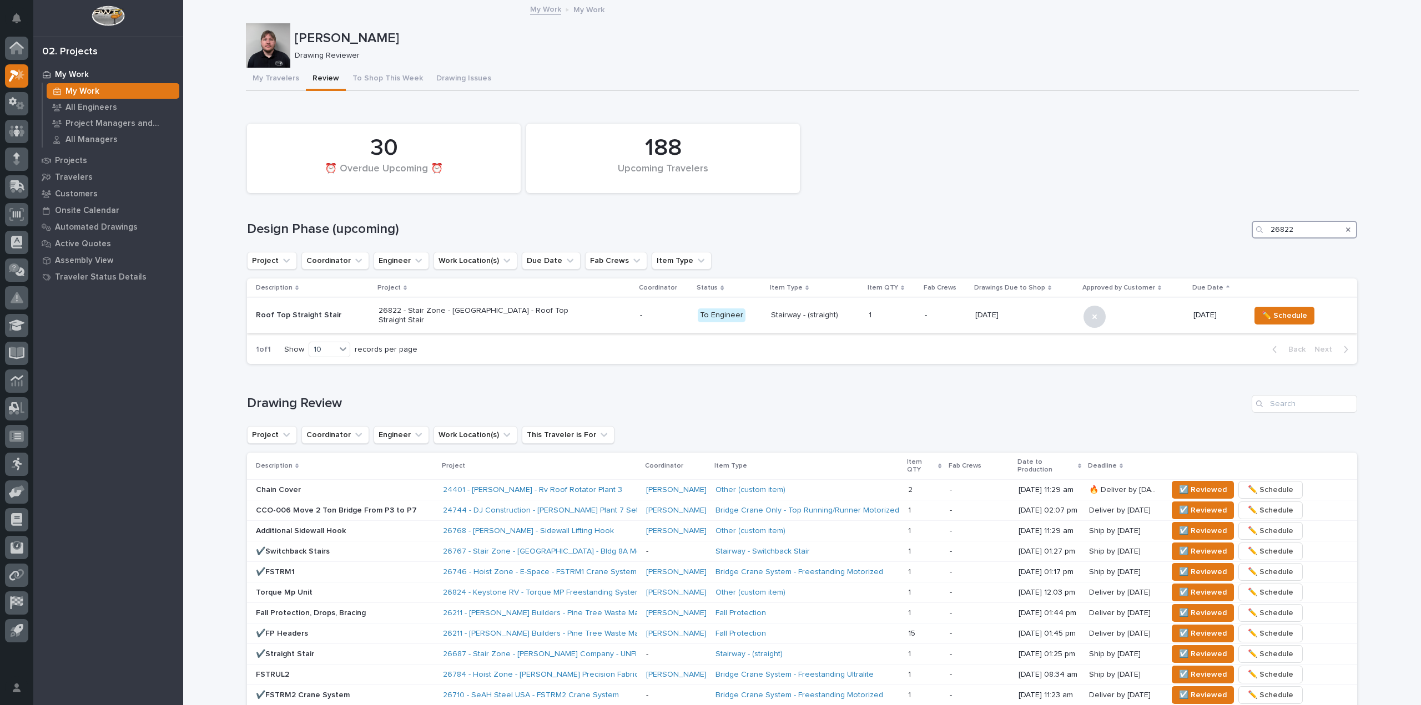
type input "26822"
click at [629, 322] on td "26822 - Stair Zone - Munster Med Inn - Roof Top Straight Stair" at bounding box center [504, 316] width 261 height 36
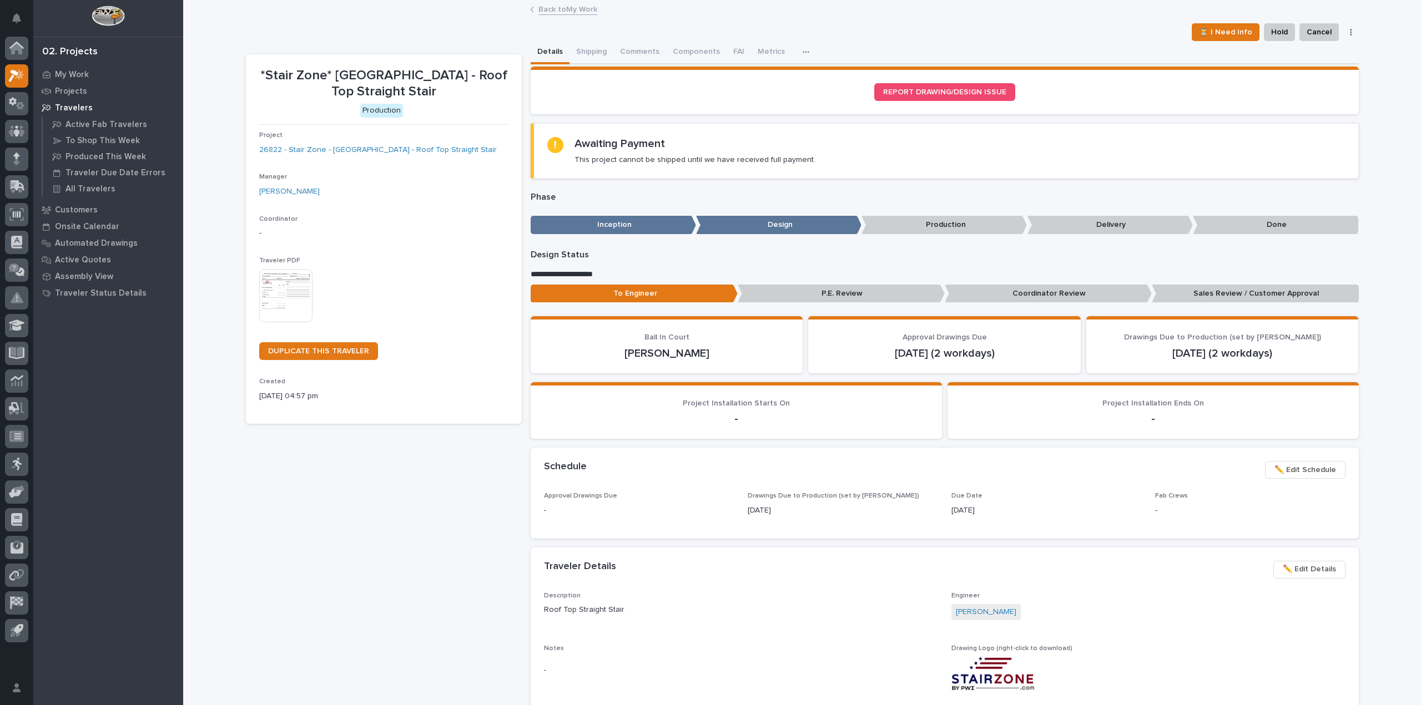
click at [1344, 31] on button "button" at bounding box center [1351, 32] width 16 height 8
click at [107, 246] on p "Automated Drawings" at bounding box center [96, 244] width 83 height 10
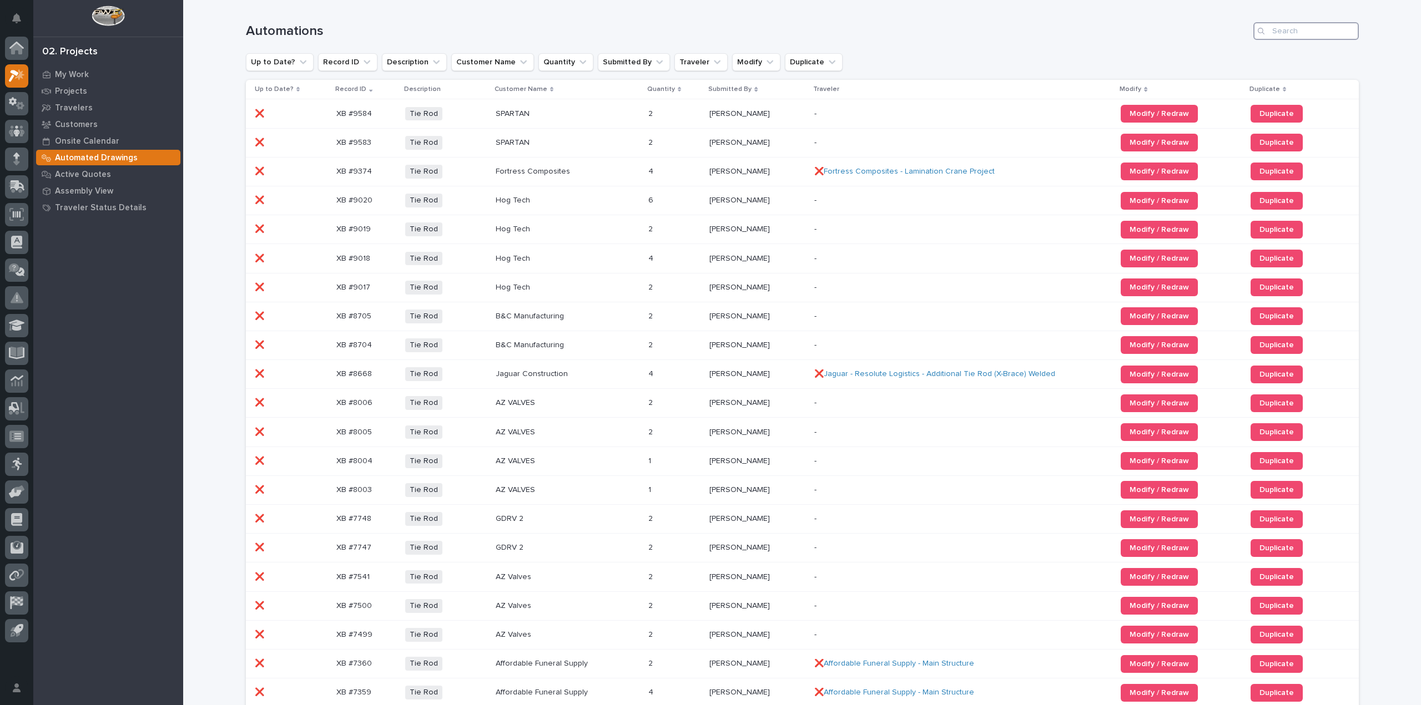
click at [1268, 33] on input "Search" at bounding box center [1305, 31] width 105 height 18
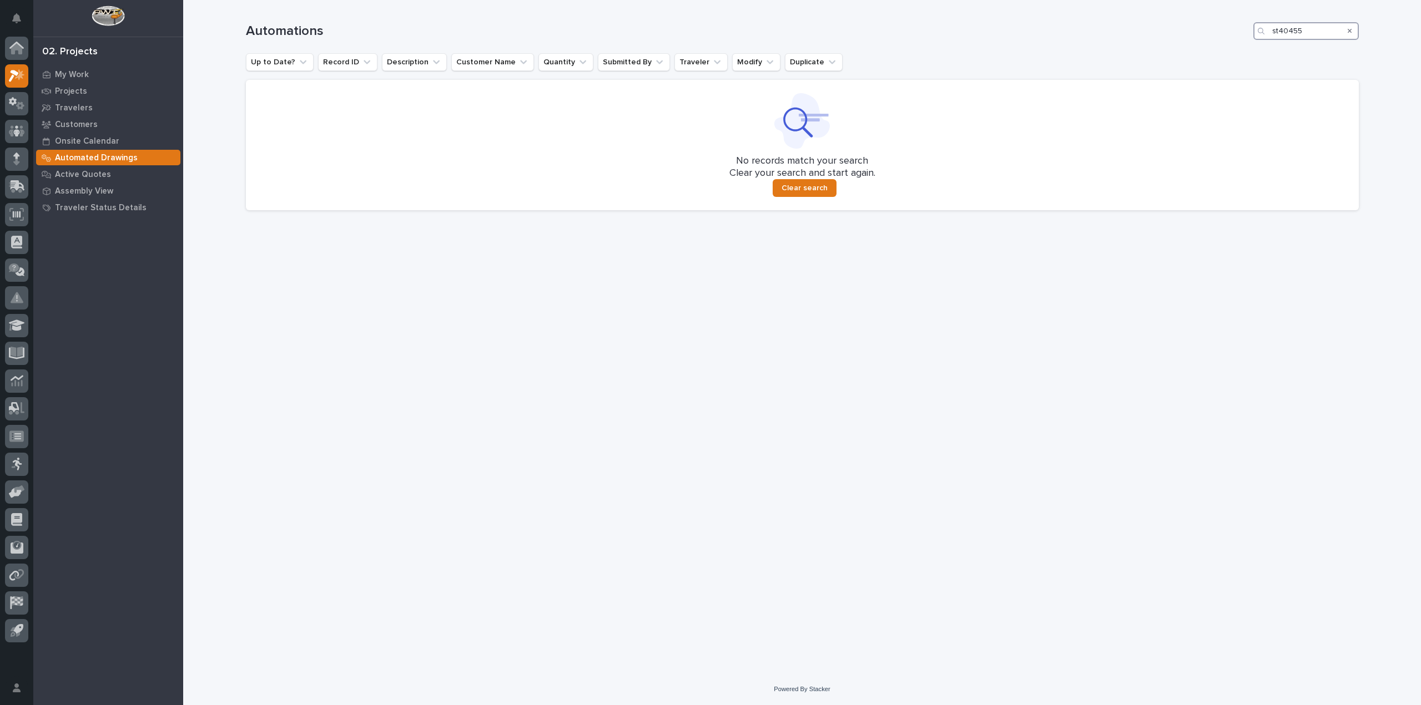
click at [1275, 28] on input "st40455" at bounding box center [1305, 31] width 105 height 18
type input "40455"
click at [1346, 32] on div "Search" at bounding box center [1350, 31] width 18 height 18
click at [1349, 32] on icon "Search" at bounding box center [1349, 31] width 4 height 4
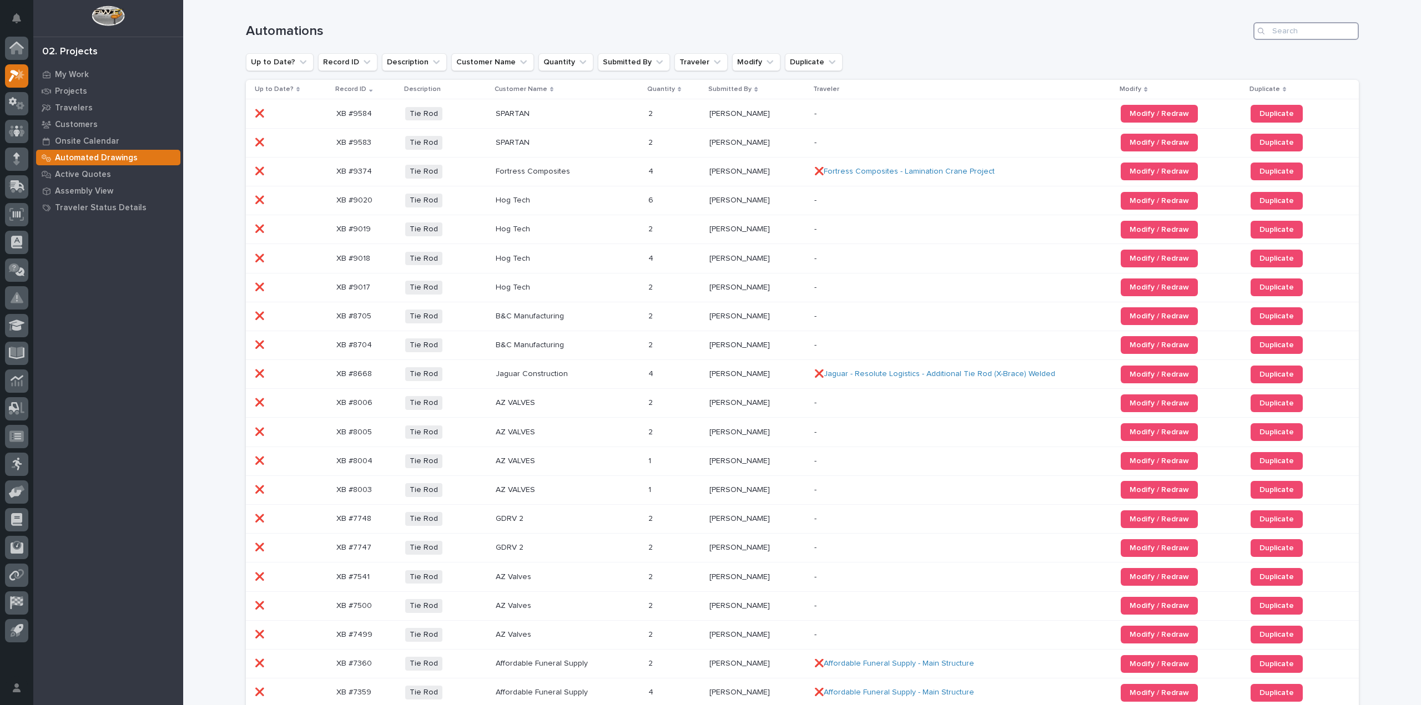
click at [1310, 34] on input "Search" at bounding box center [1305, 31] width 105 height 18
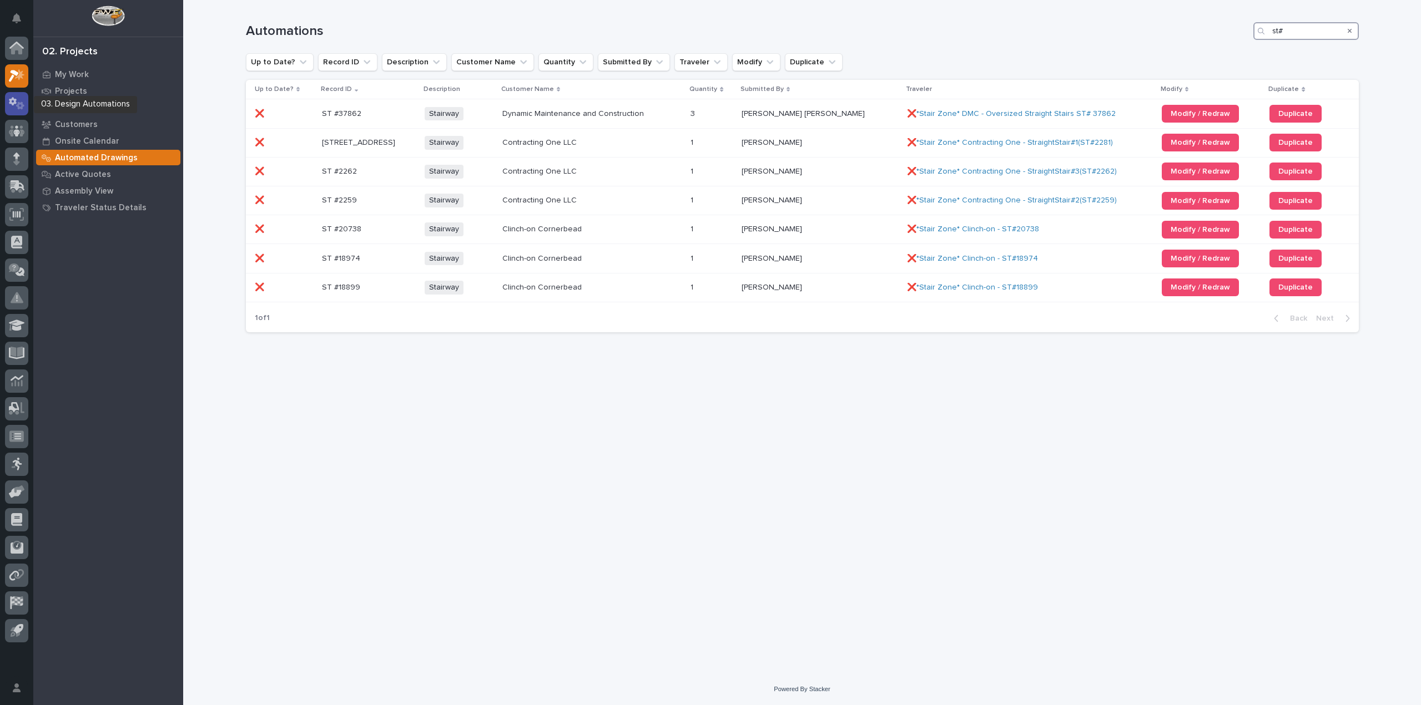
type input "st#"
click at [18, 99] on icon at bounding box center [17, 103] width 16 height 13
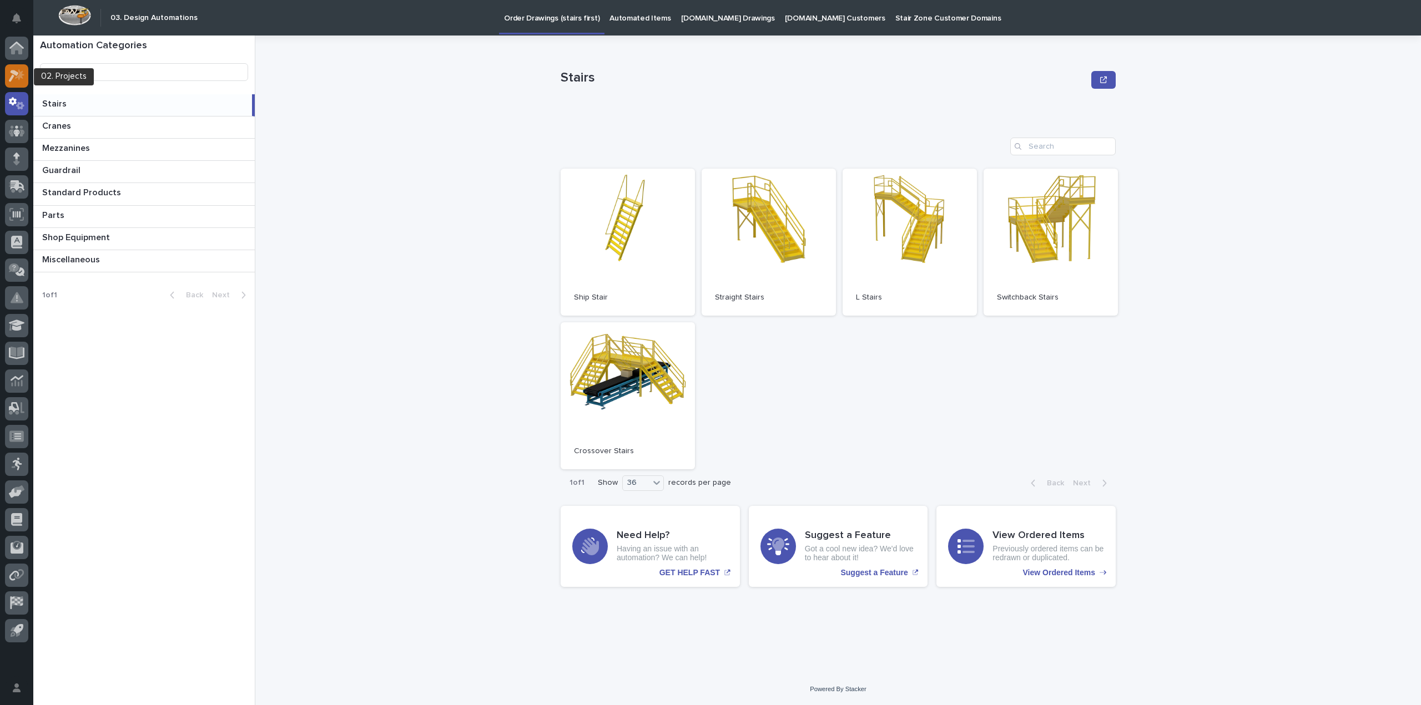
click at [16, 81] on icon at bounding box center [17, 75] width 16 height 13
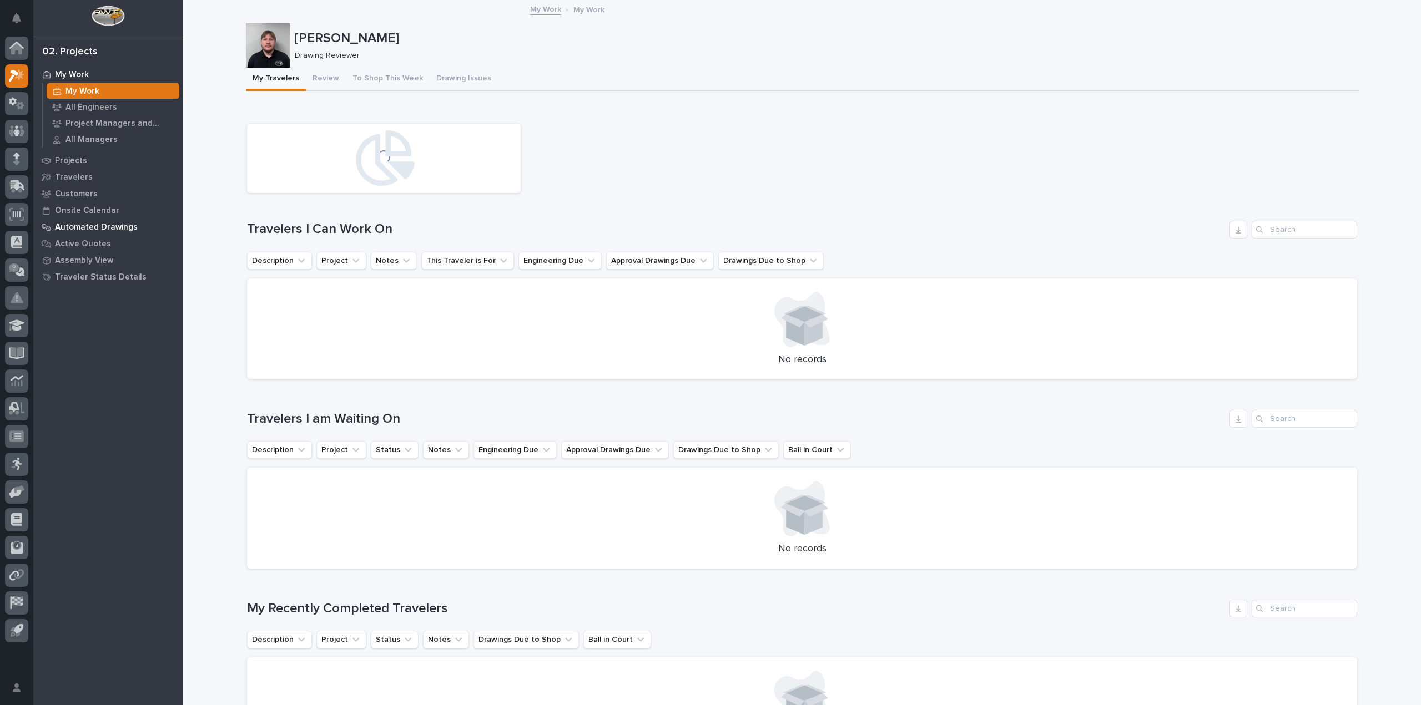
click at [101, 224] on p "Automated Drawings" at bounding box center [96, 228] width 83 height 10
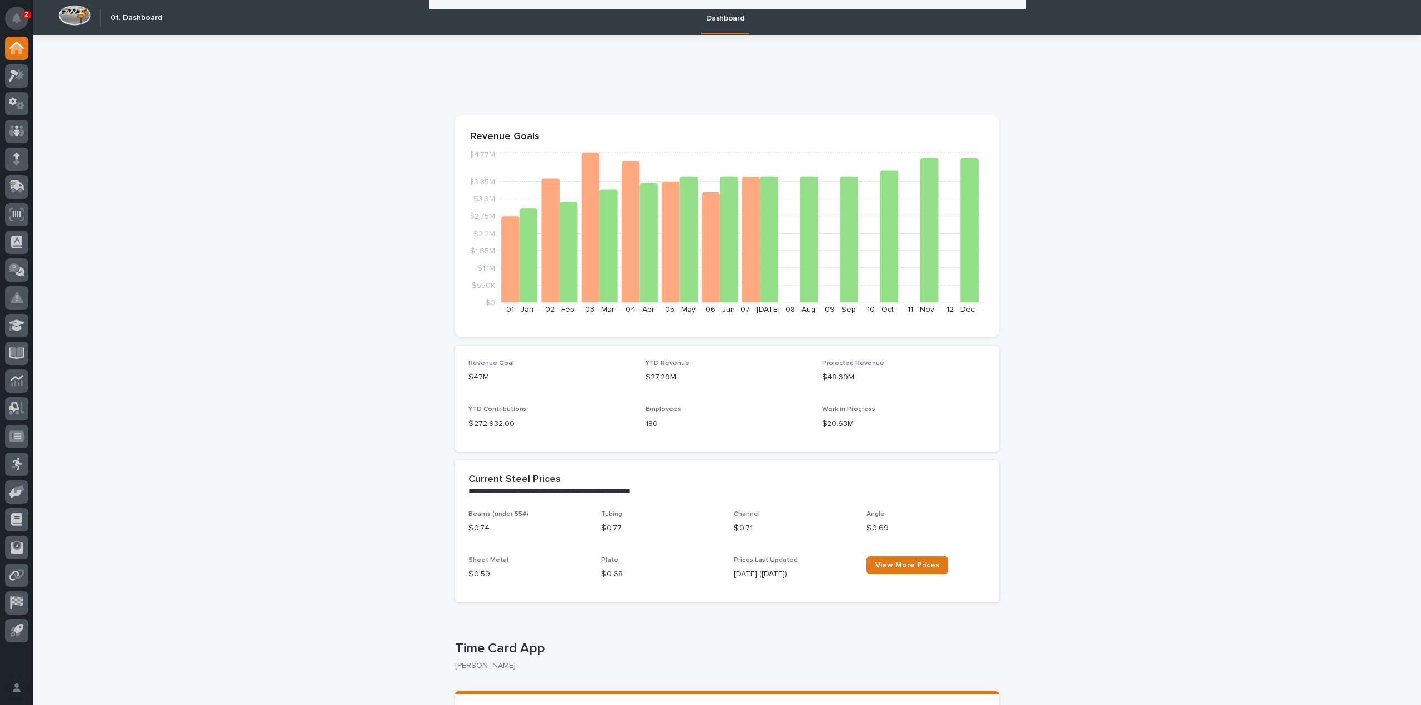
scroll to position [111, 0]
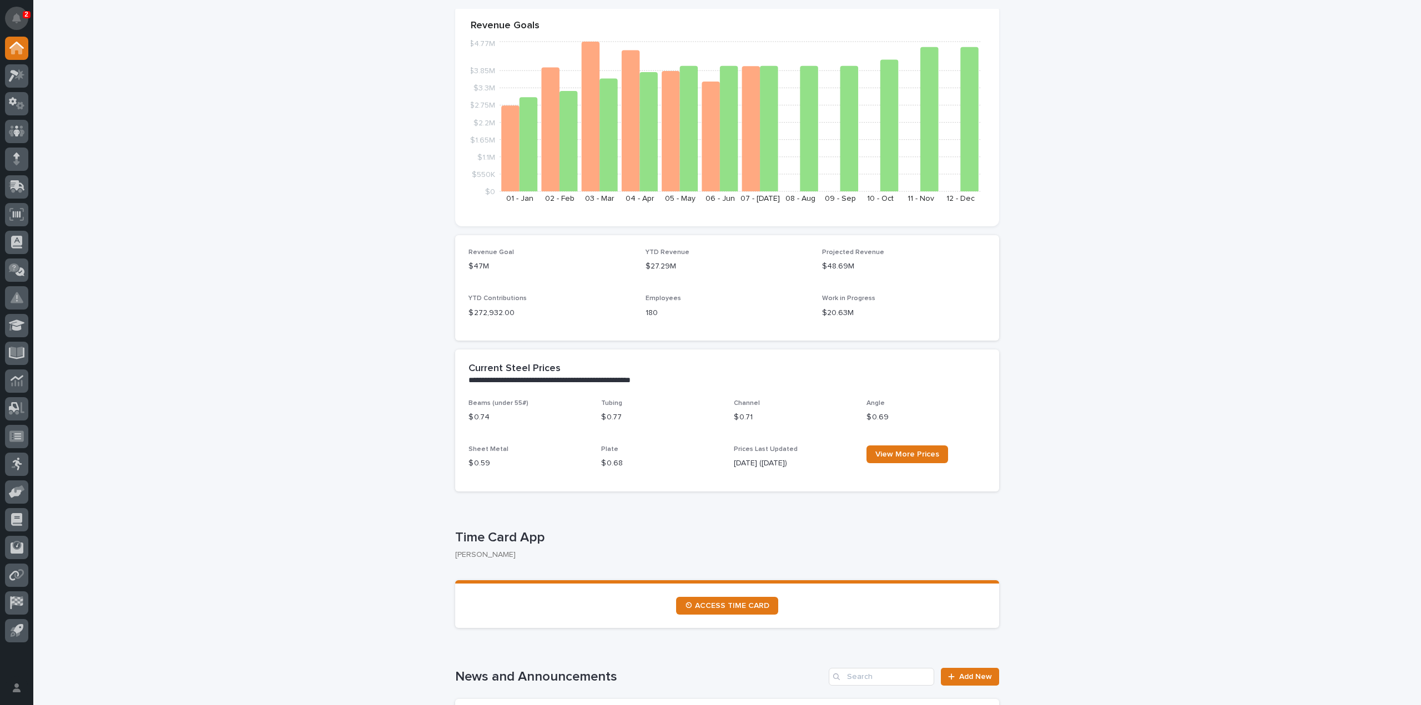
click at [17, 22] on icon "Notifications" at bounding box center [16, 18] width 9 height 10
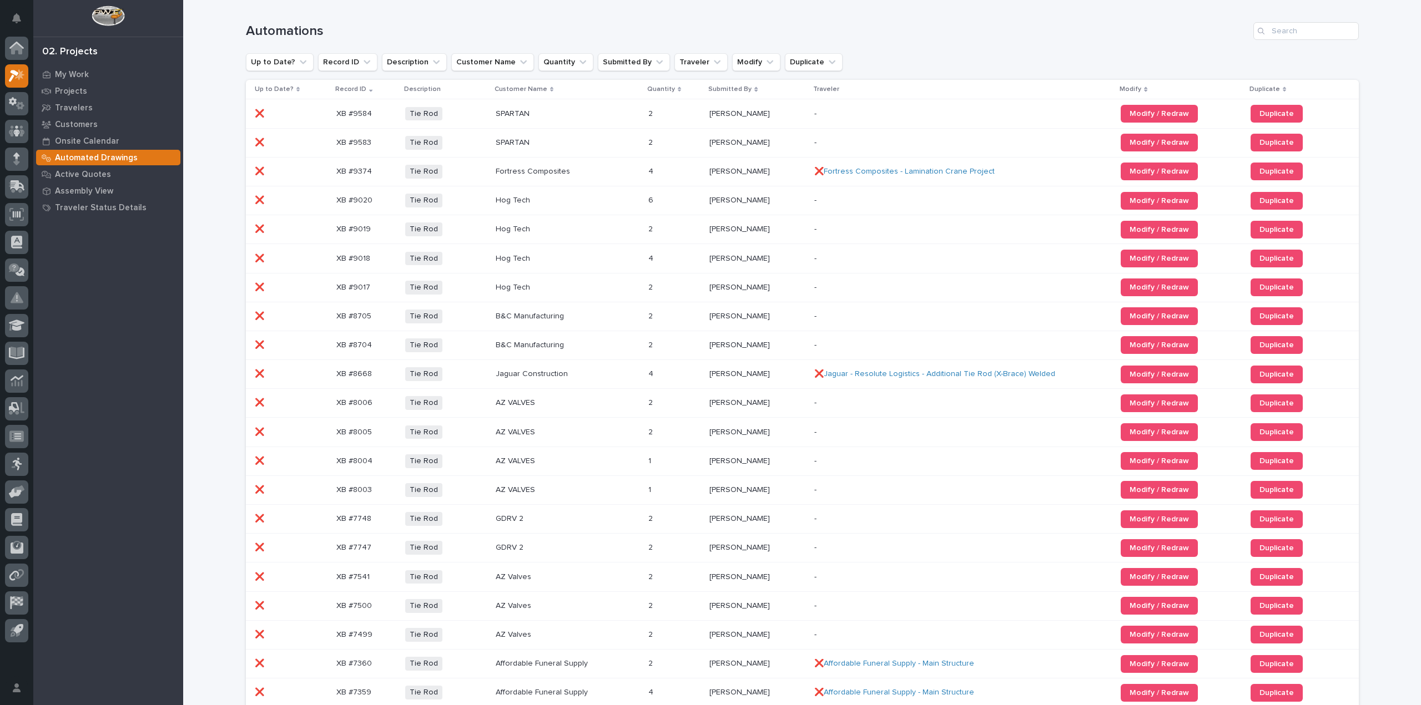
click at [68, 119] on div "Customers" at bounding box center [108, 125] width 144 height 16
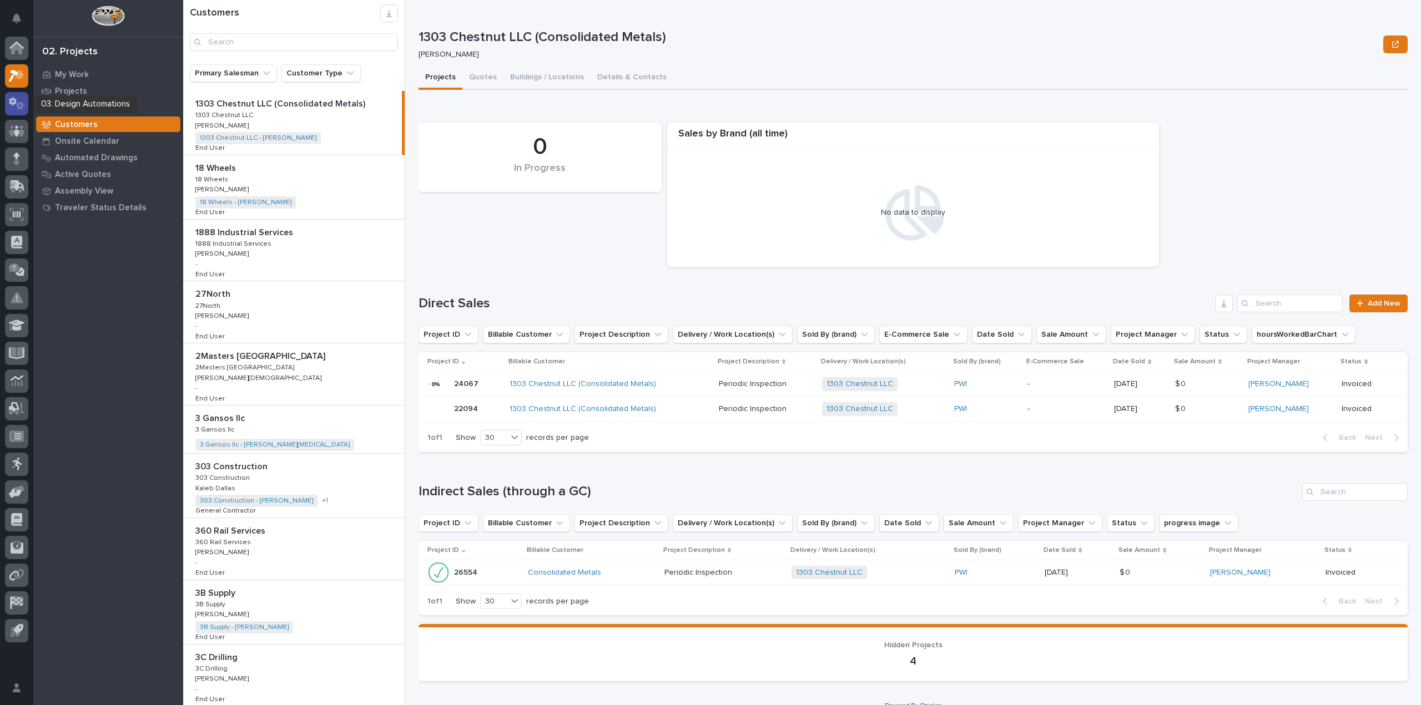
click at [18, 101] on icon at bounding box center [17, 103] width 16 height 13
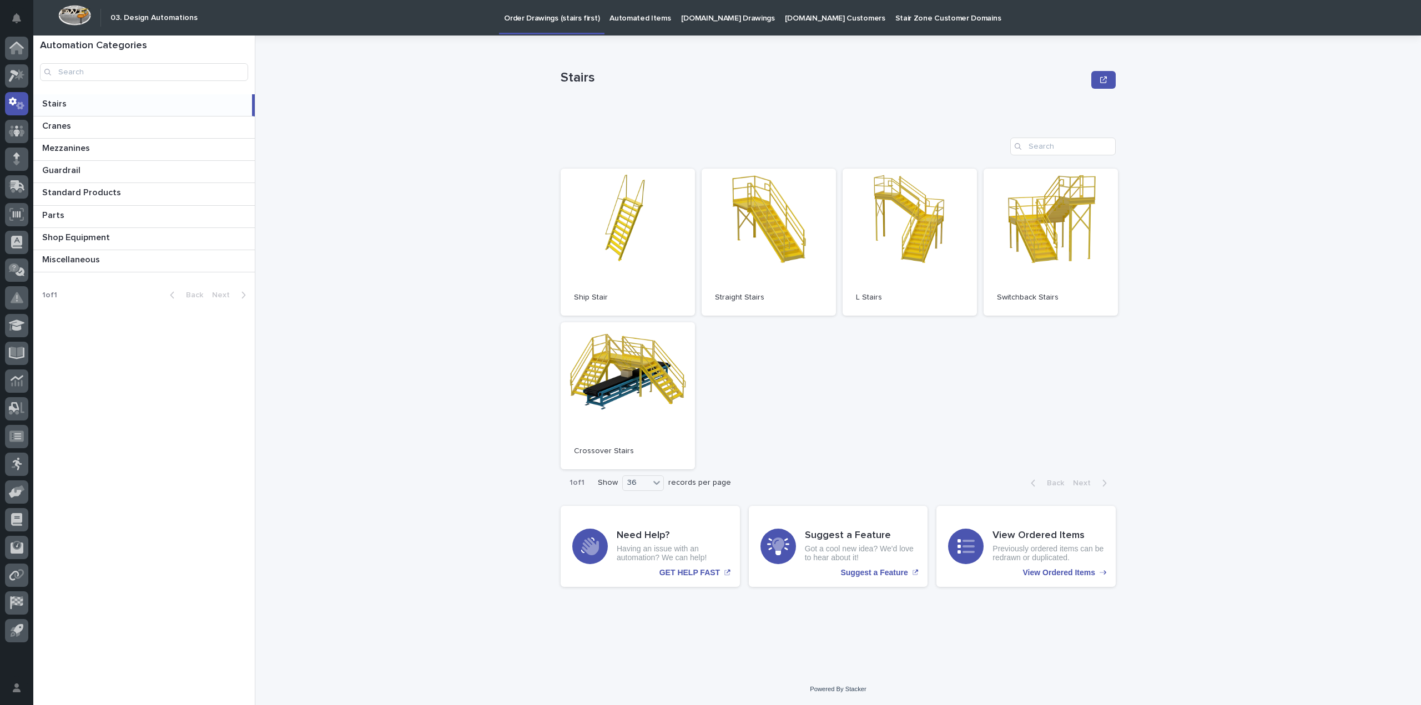
click at [621, 18] on p "Automated Items" at bounding box center [639, 11] width 61 height 23
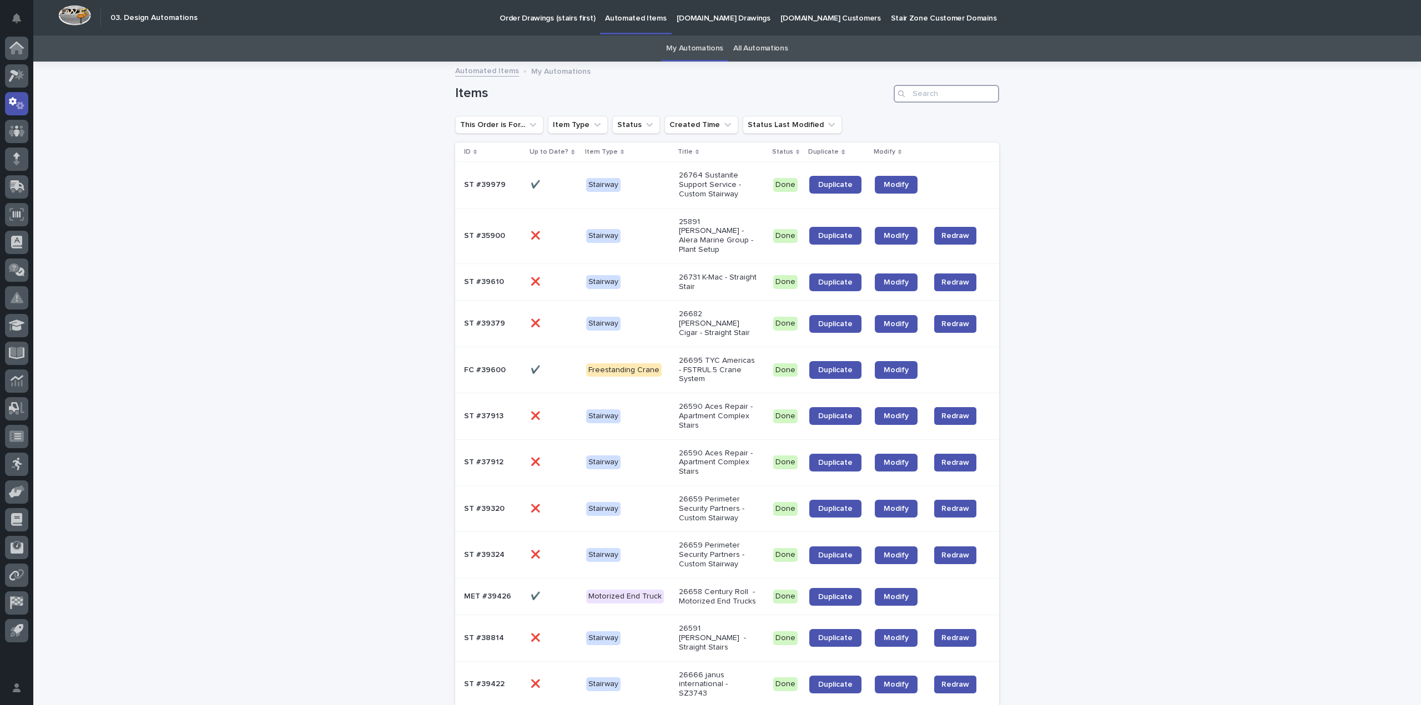
click at [932, 99] on input "Search" at bounding box center [945, 94] width 105 height 18
type input "s"
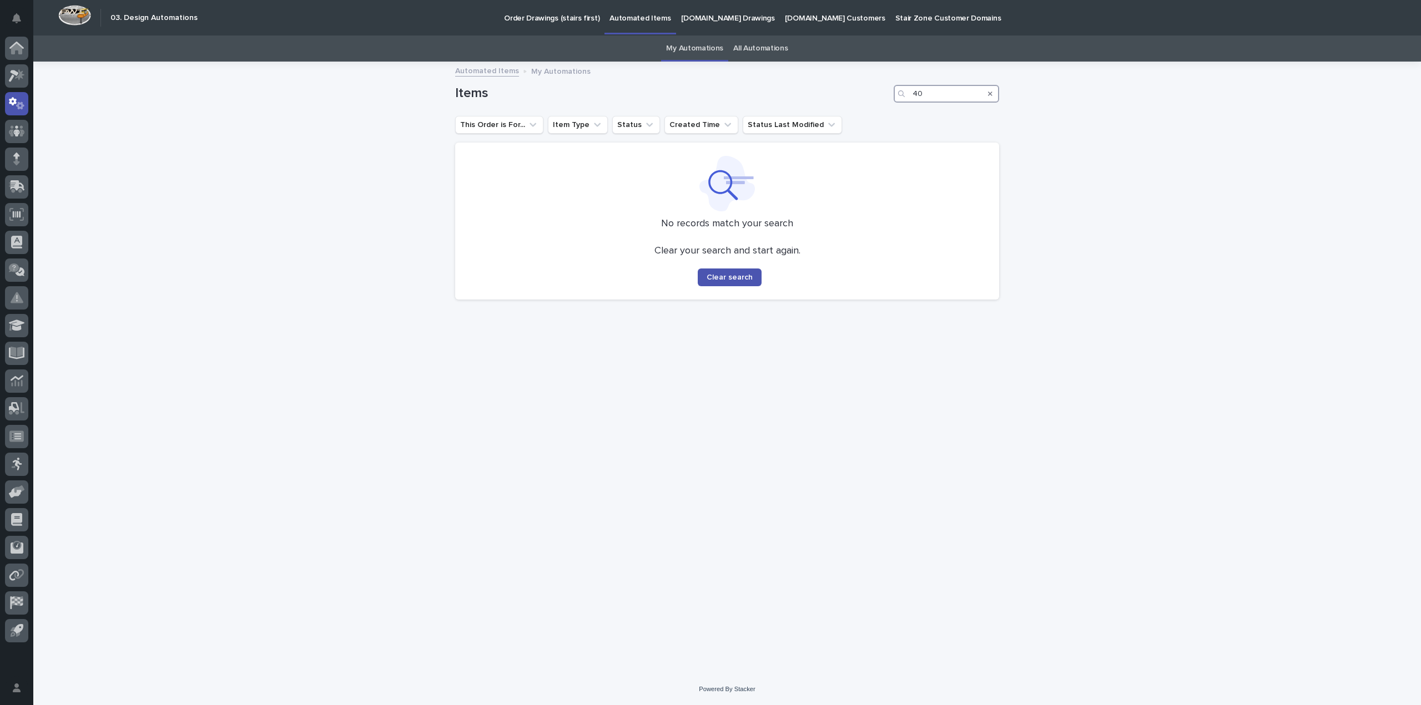
type input "4"
drag, startPoint x: 955, startPoint y: 94, endPoint x: 881, endPoint y: 85, distance: 74.3
click at [883, 90] on div "Items st #40455" at bounding box center [727, 94] width 544 height 18
type input "="
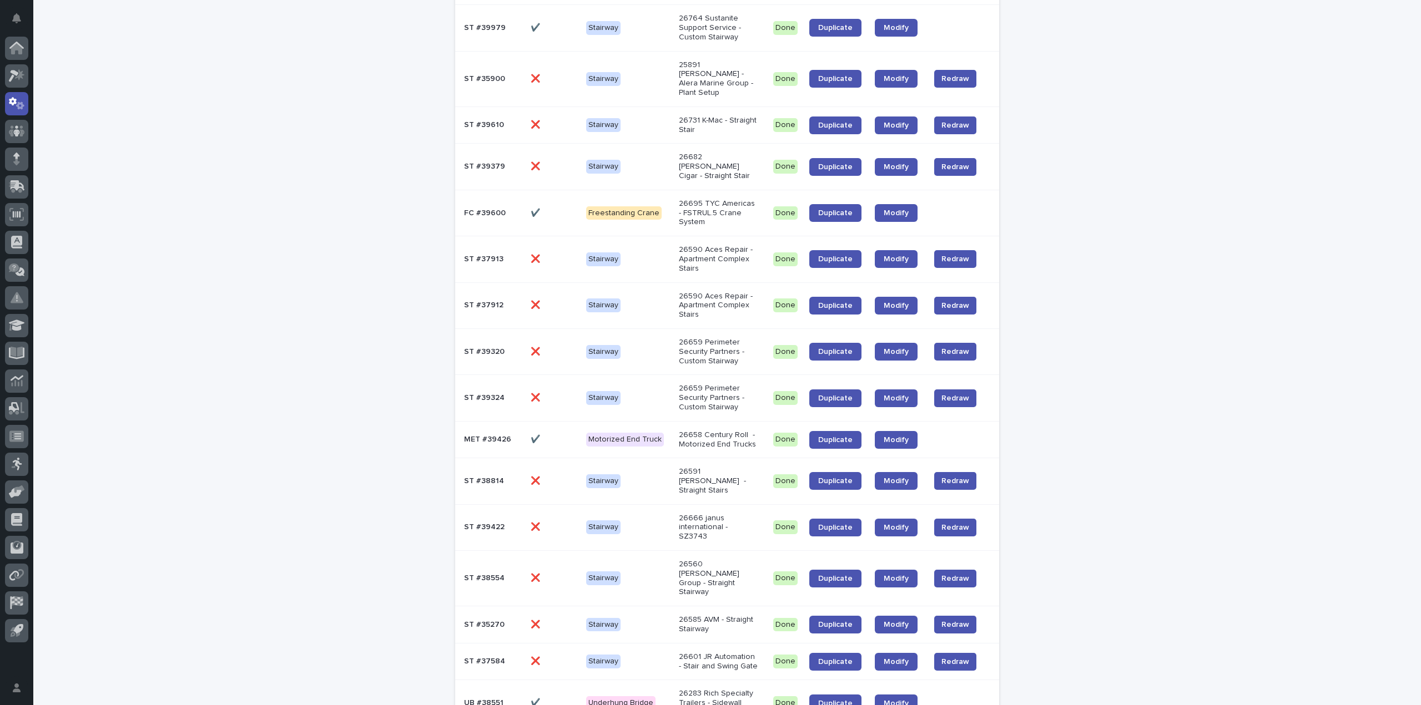
scroll to position [17, 0]
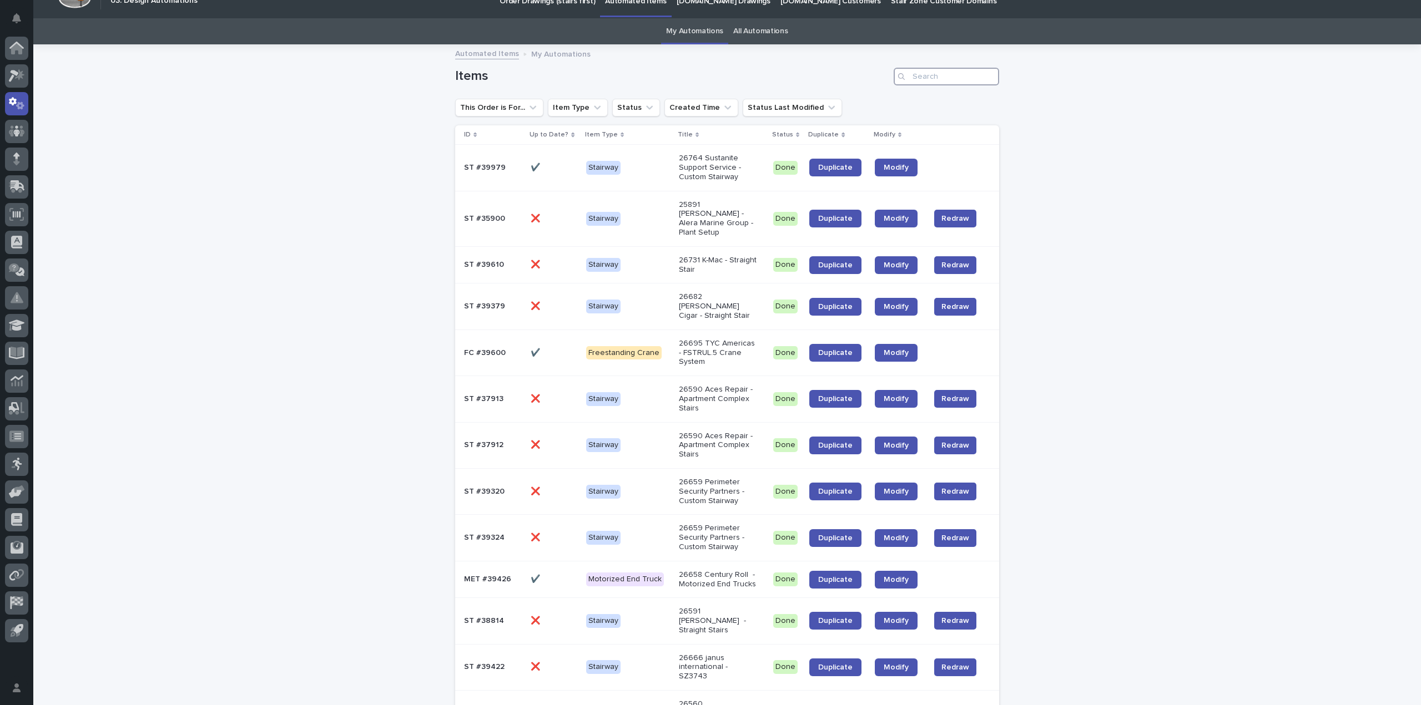
type input "st #40455"
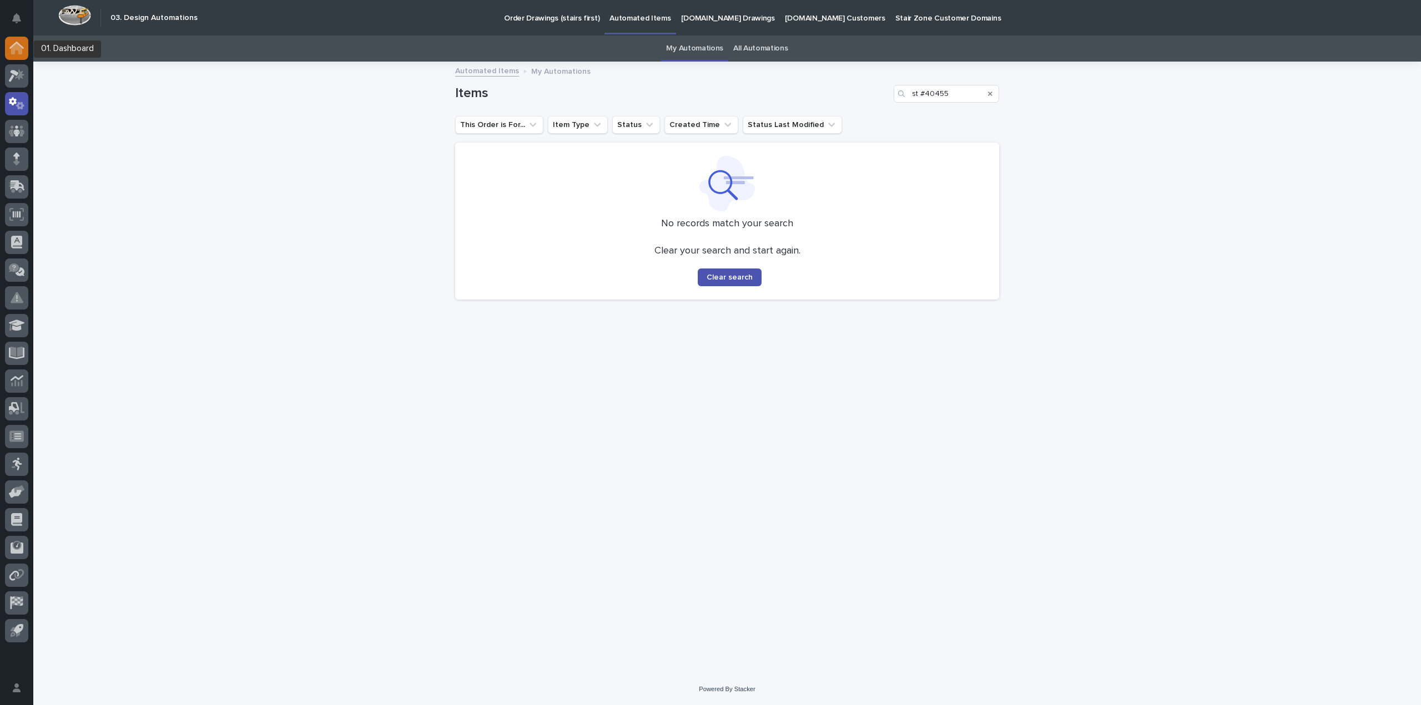
click at [19, 59] on div at bounding box center [16, 48] width 23 height 23
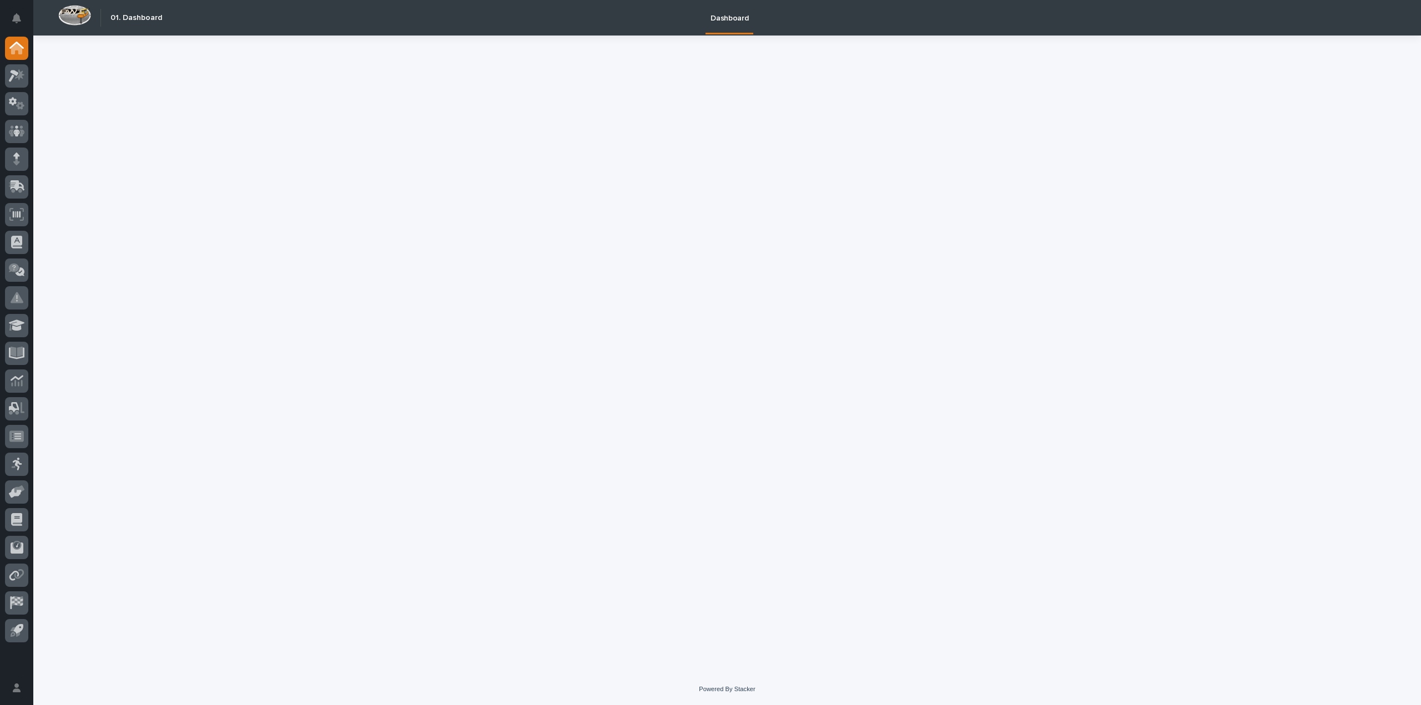
click at [21, 80] on icon at bounding box center [17, 75] width 16 height 13
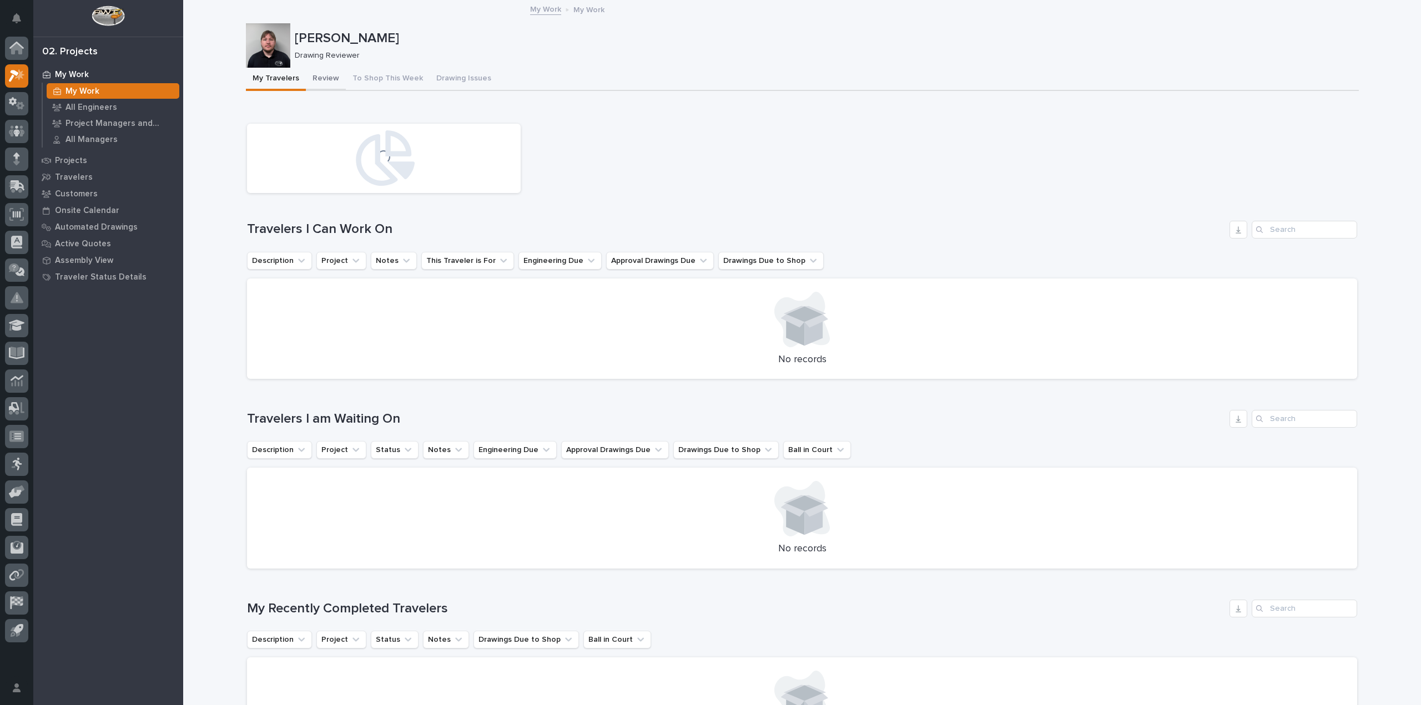
click at [331, 76] on button "Review" at bounding box center [326, 79] width 40 height 23
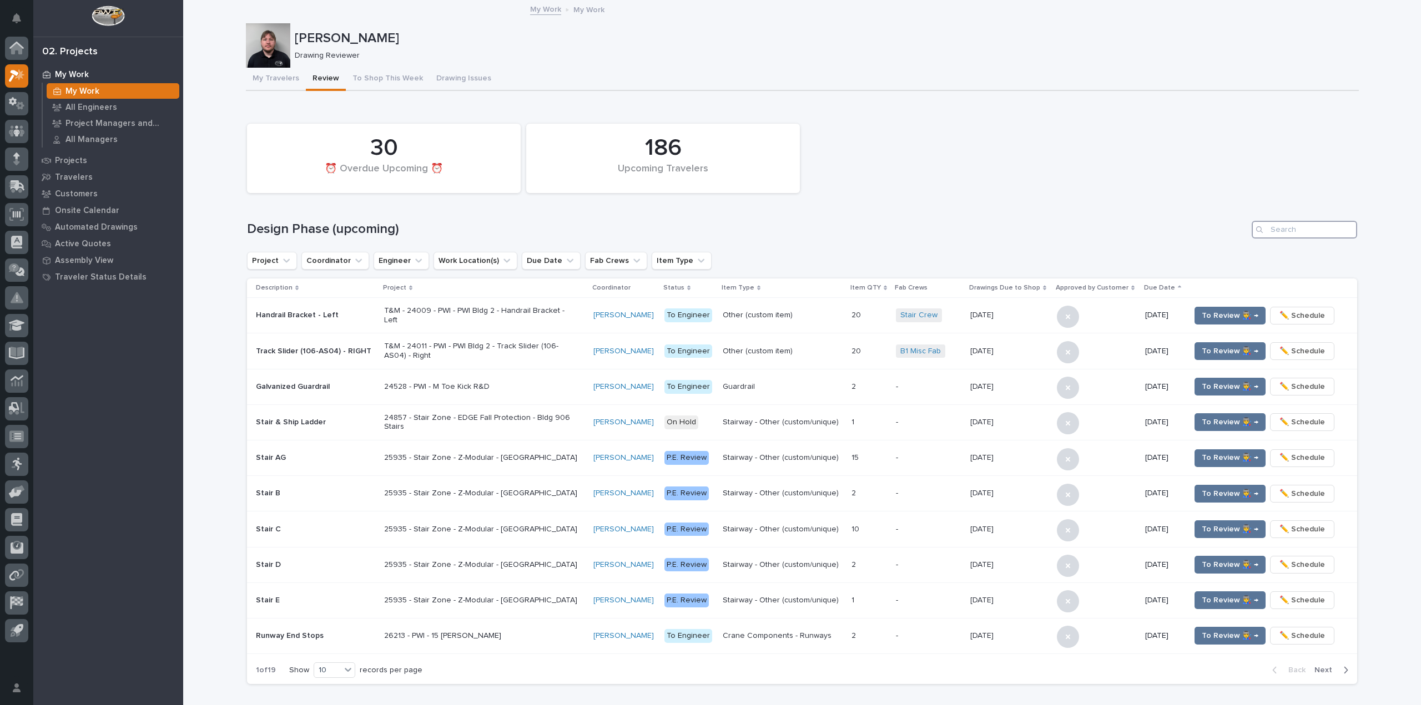
click at [1332, 232] on input "Search" at bounding box center [1303, 230] width 105 height 18
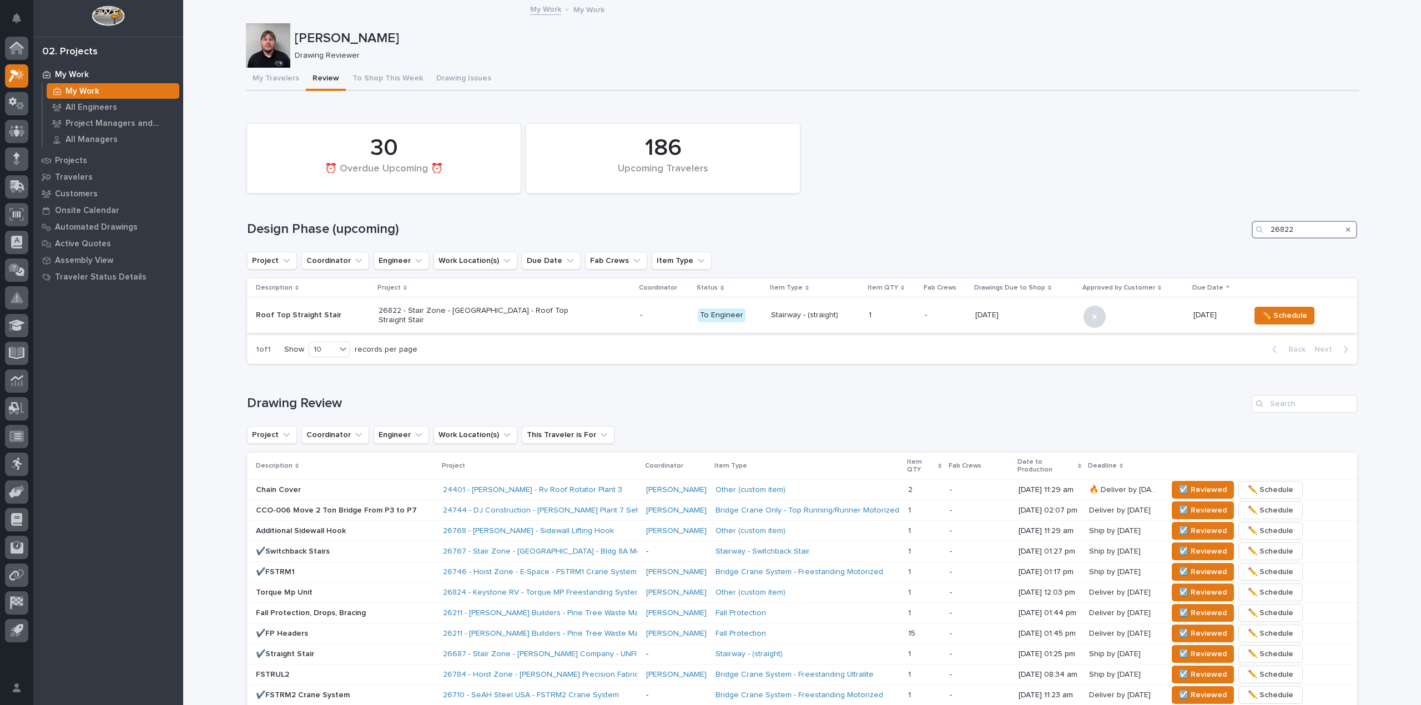
type input "26822"
click at [631, 322] on td "26822 - Stair Zone - [GEOGRAPHIC_DATA] - Roof Top Straight Stair" at bounding box center [504, 316] width 261 height 36
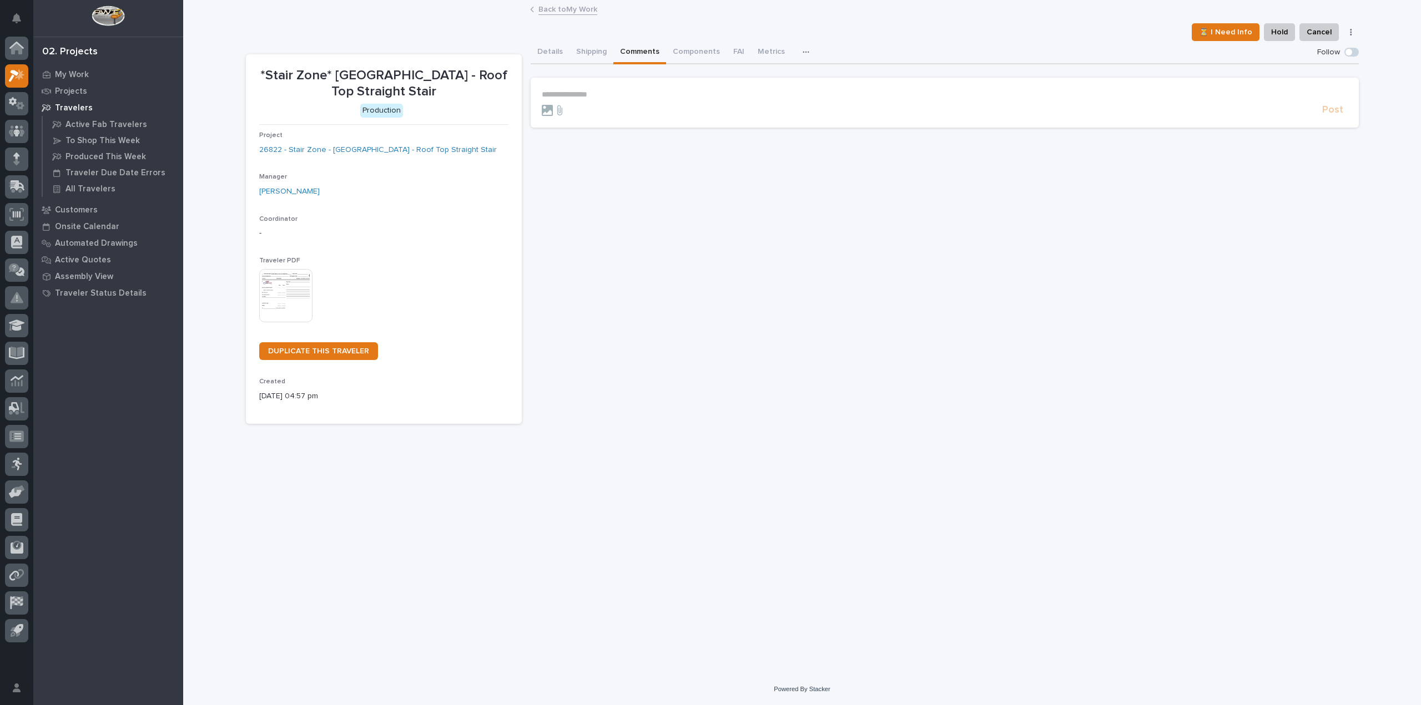
click at [615, 54] on button "Comments" at bounding box center [639, 52] width 53 height 23
click at [601, 93] on p "**********" at bounding box center [945, 94] width 806 height 9
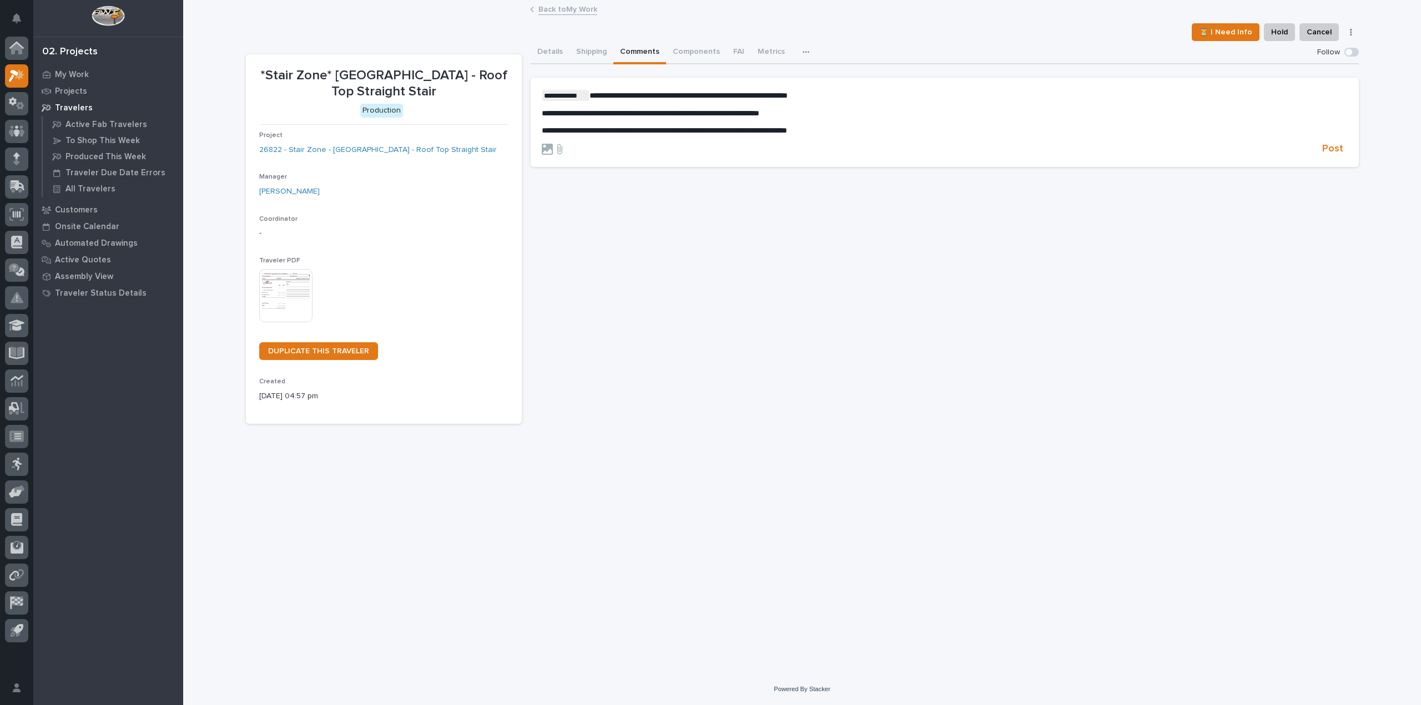
click at [1124, 134] on p "**********" at bounding box center [945, 130] width 806 height 9
click at [849, 128] on p "**********" at bounding box center [945, 130] width 806 height 9
click at [1219, 130] on p "**********" at bounding box center [945, 130] width 806 height 9
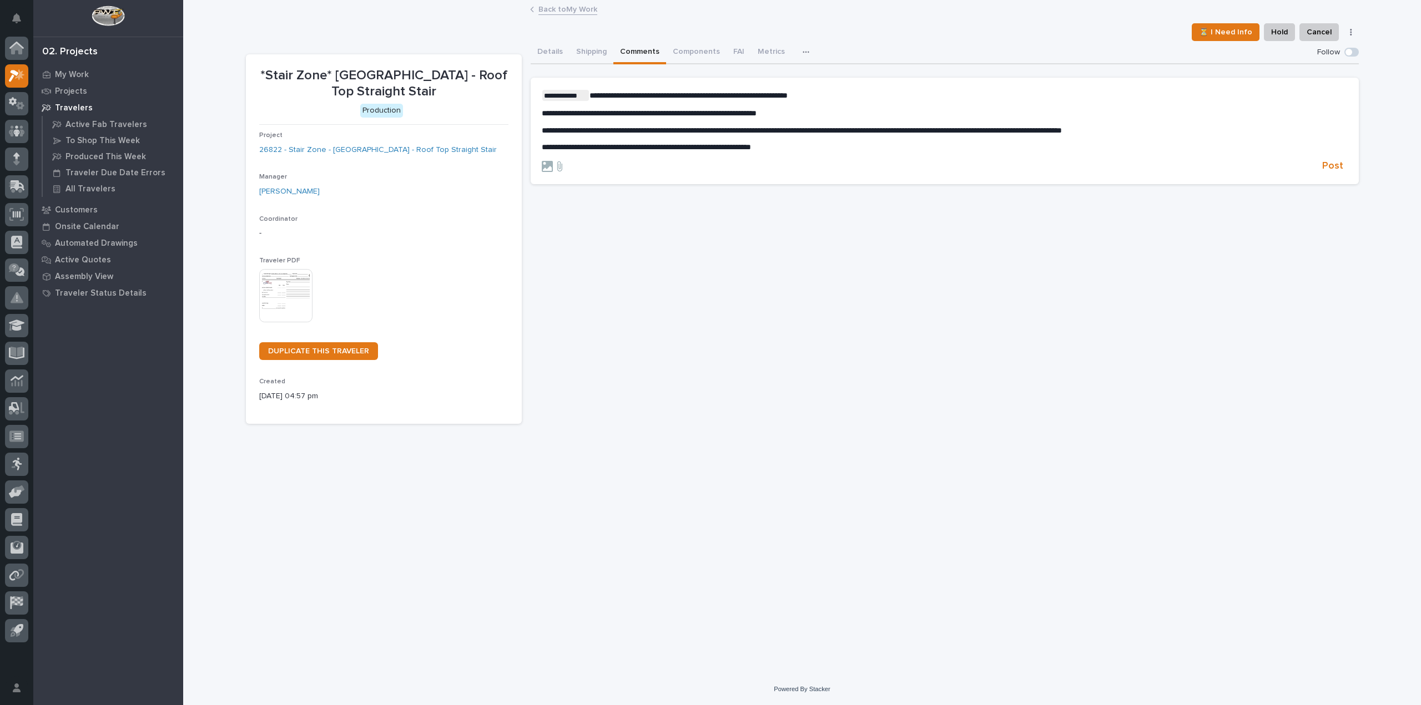
click at [791, 151] on p "**********" at bounding box center [945, 147] width 806 height 9
click at [1330, 168] on span "Post" at bounding box center [1332, 166] width 21 height 13
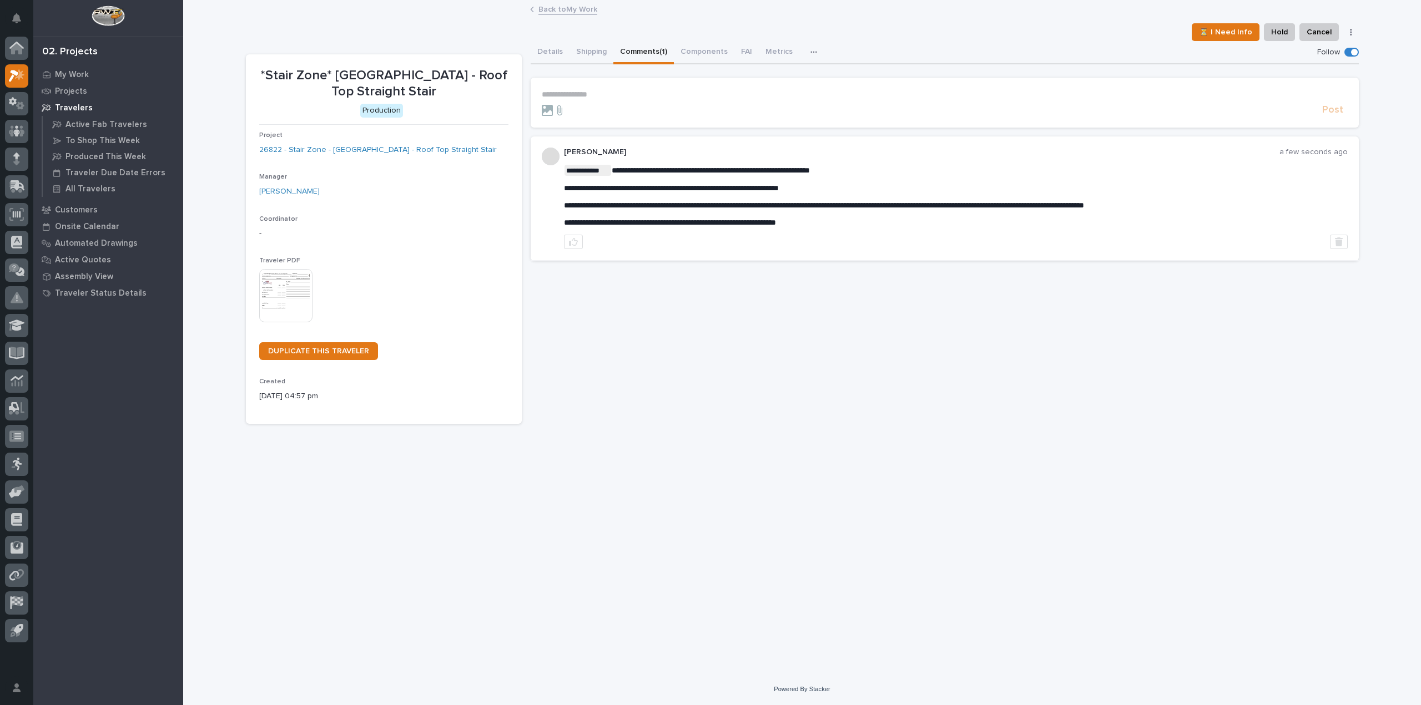
click at [577, 4] on link "Back to My Work" at bounding box center [567, 8] width 59 height 13
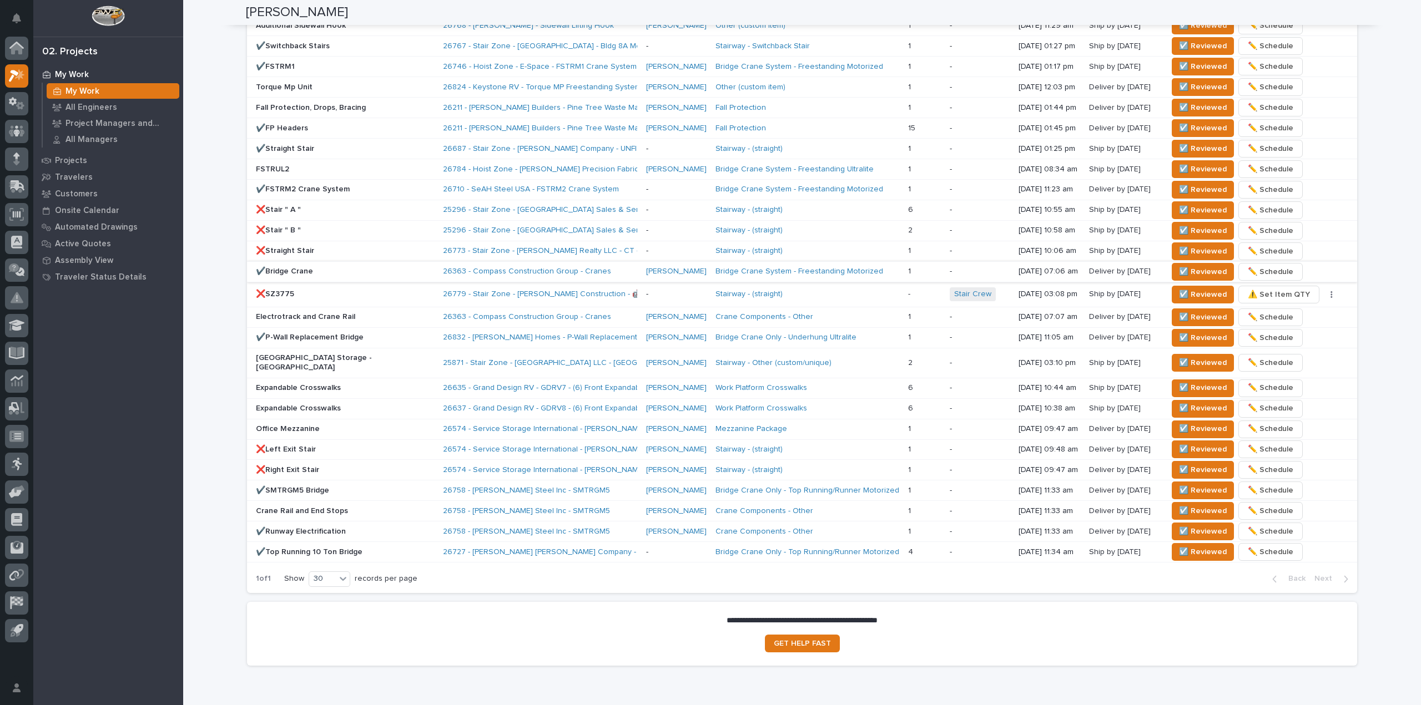
scroll to position [810, 0]
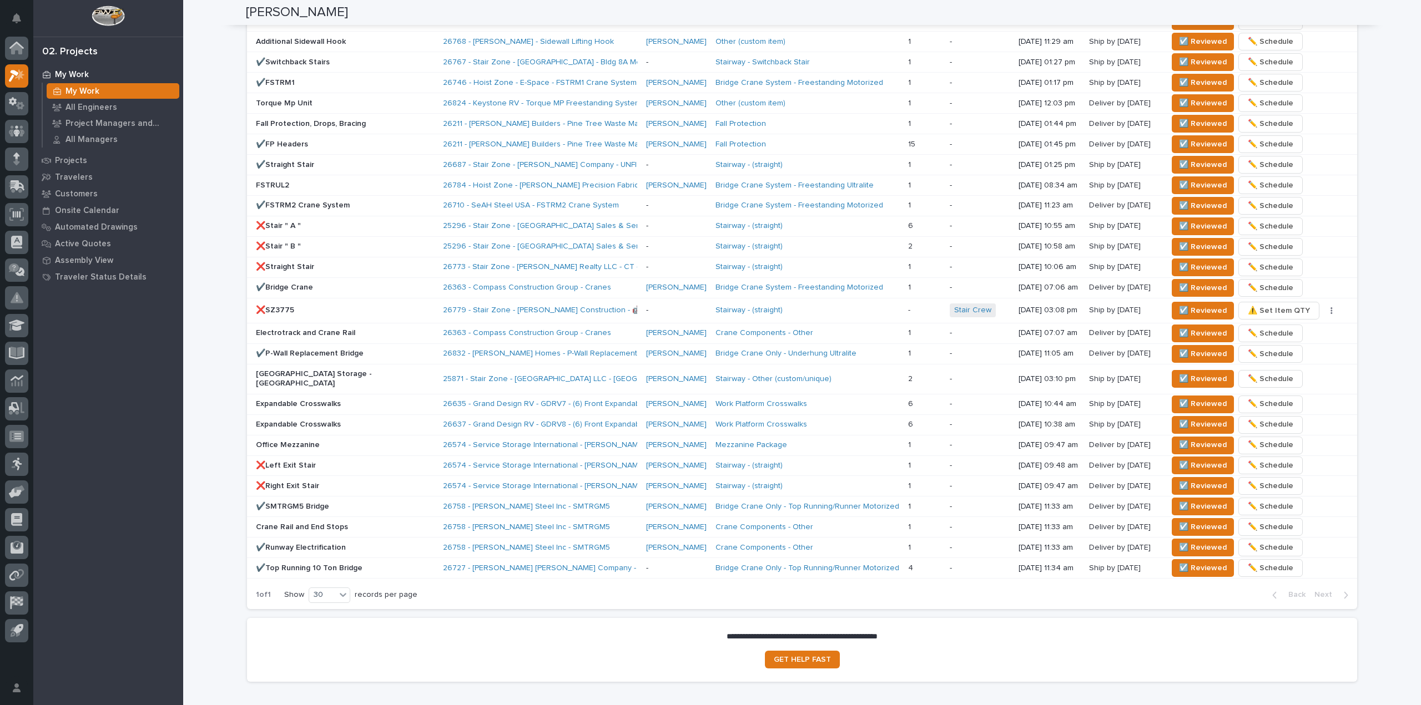
click at [347, 306] on p "❌SZ3775" at bounding box center [345, 310] width 178 height 9
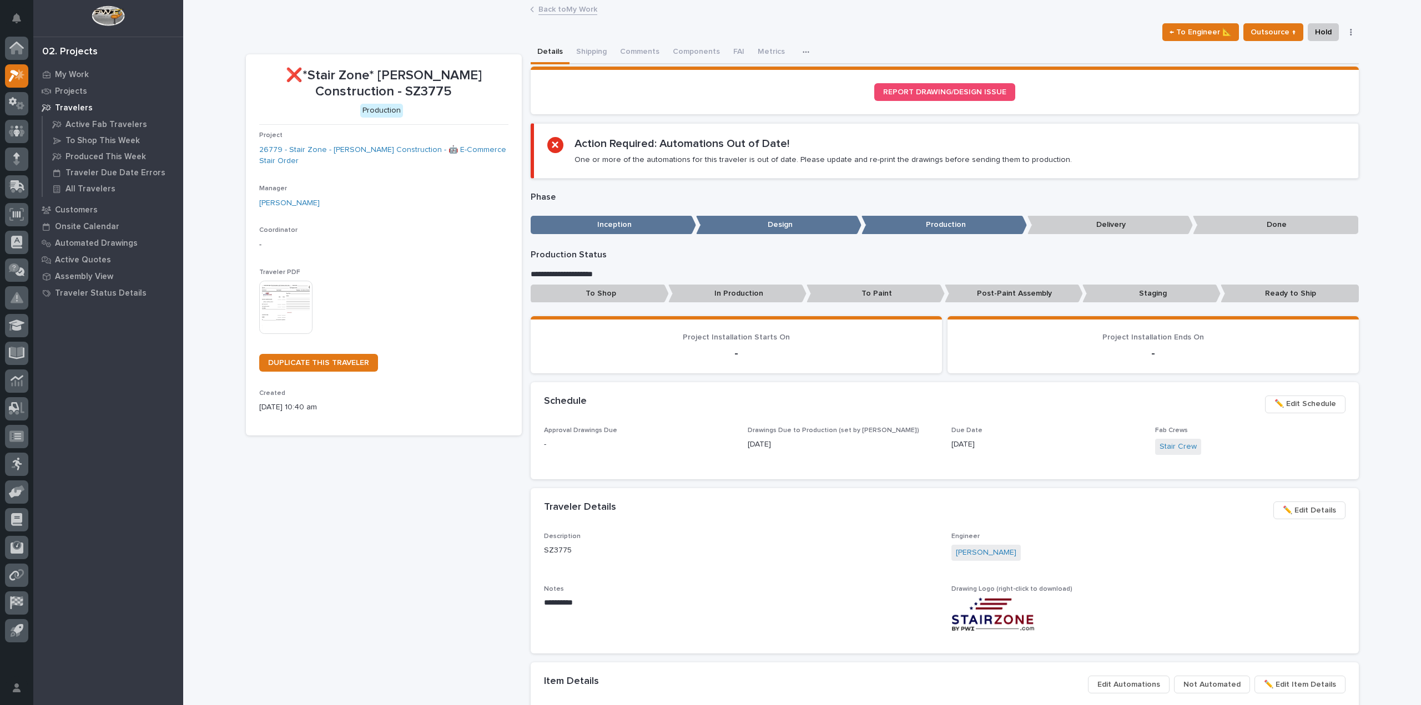
click at [563, 14] on link "Back to My Work" at bounding box center [567, 8] width 59 height 13
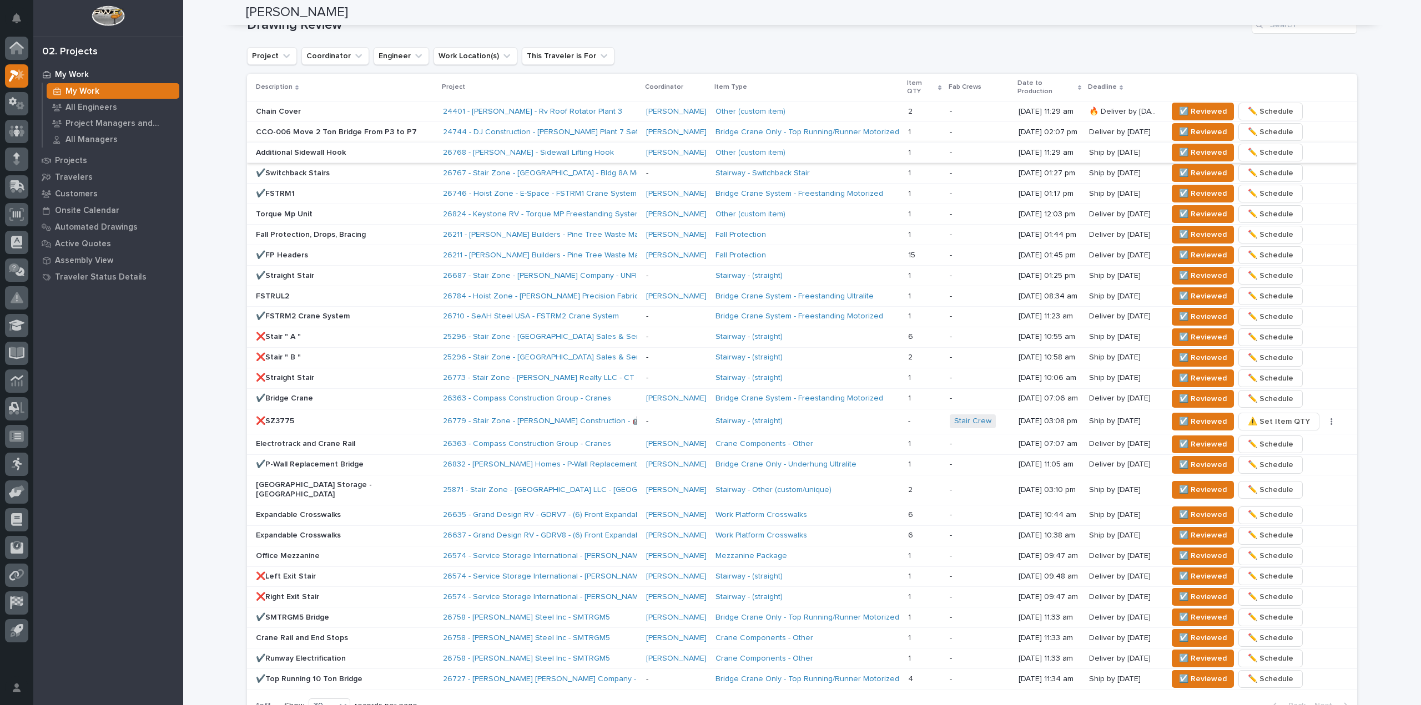
scroll to position [755, 0]
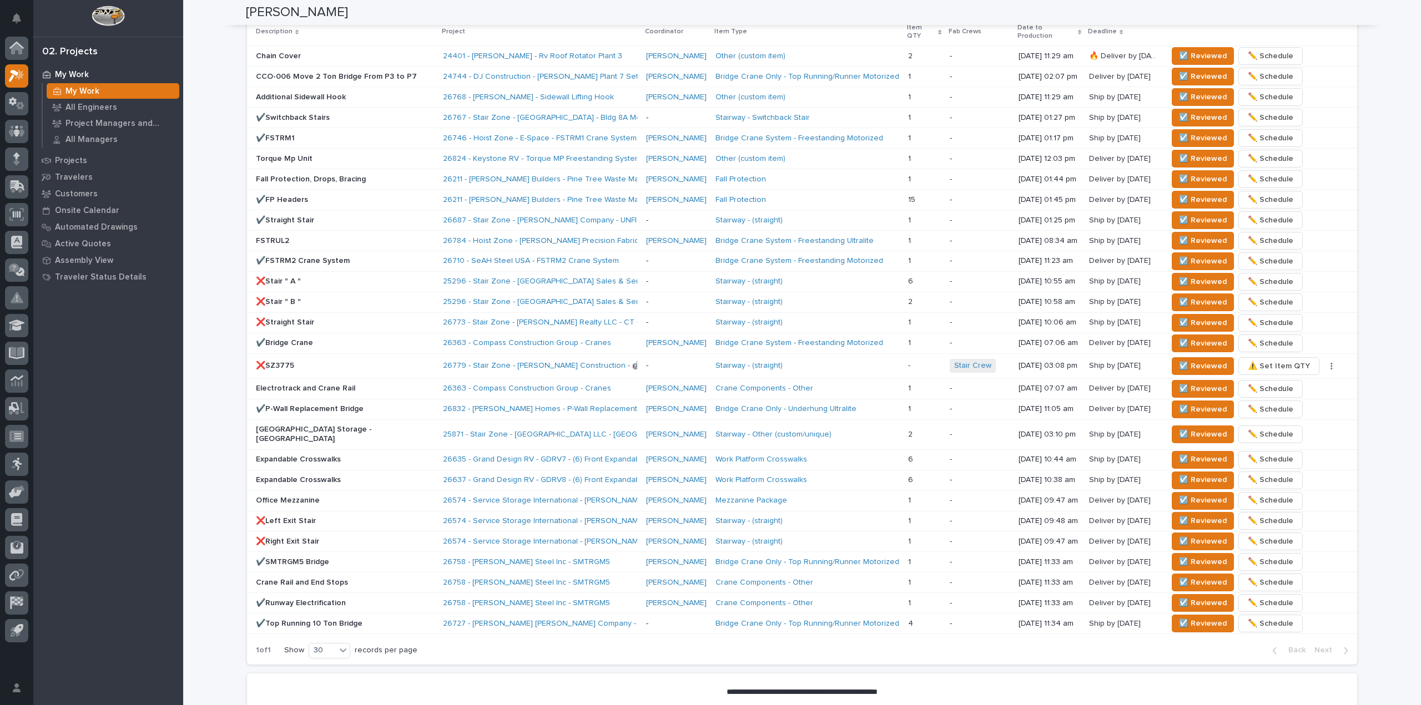
click at [226, 63] on div "**********" at bounding box center [801, 24] width 1237 height 1556
click at [1199, 193] on span "☑️ Reviewed" at bounding box center [1203, 199] width 48 height 13
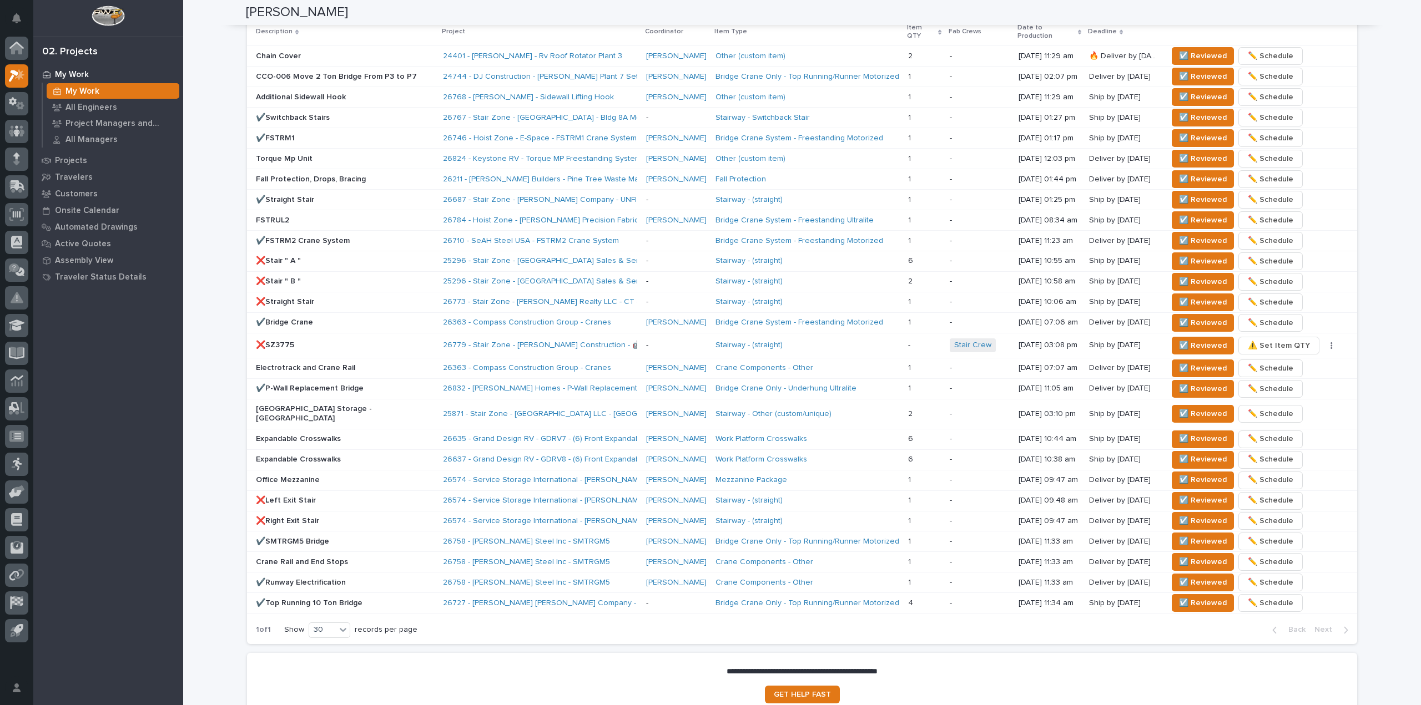
click at [240, 61] on div "**********" at bounding box center [802, 0] width 1124 height 1508
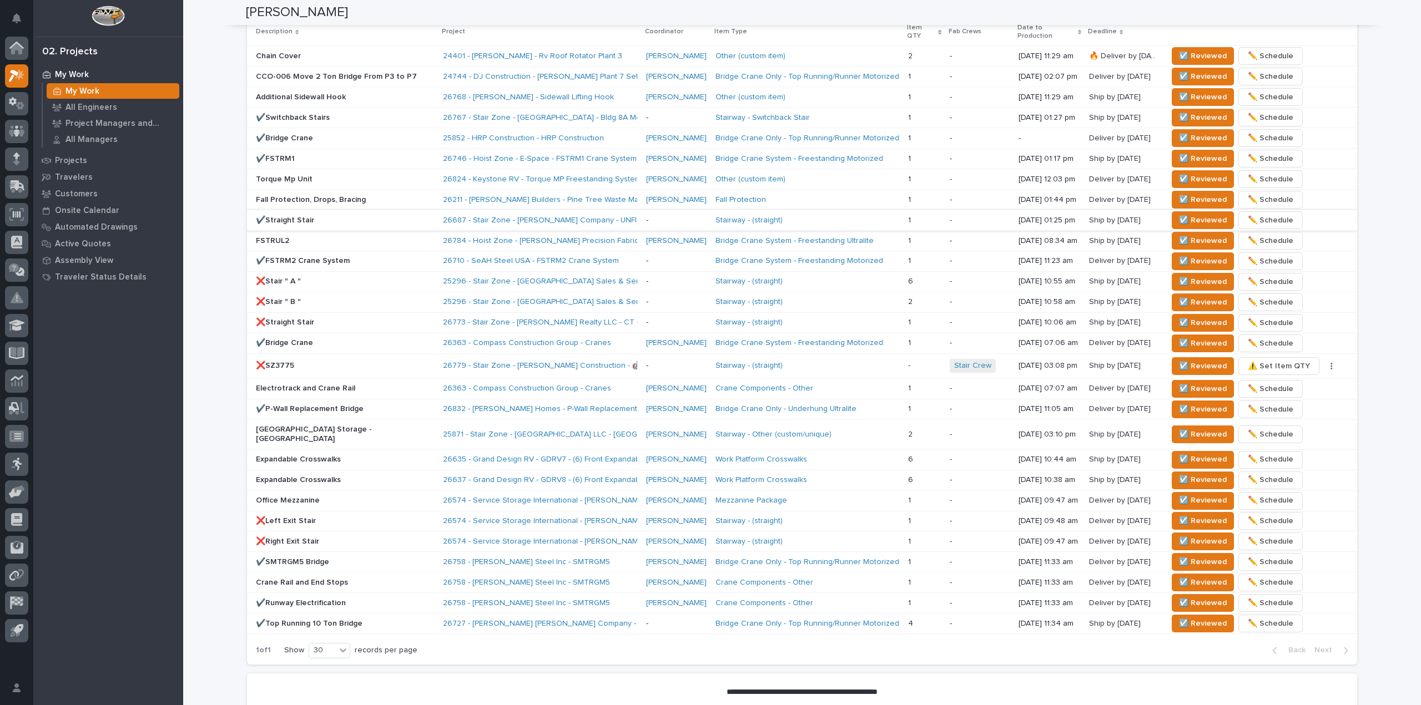
scroll to position [765, 0]
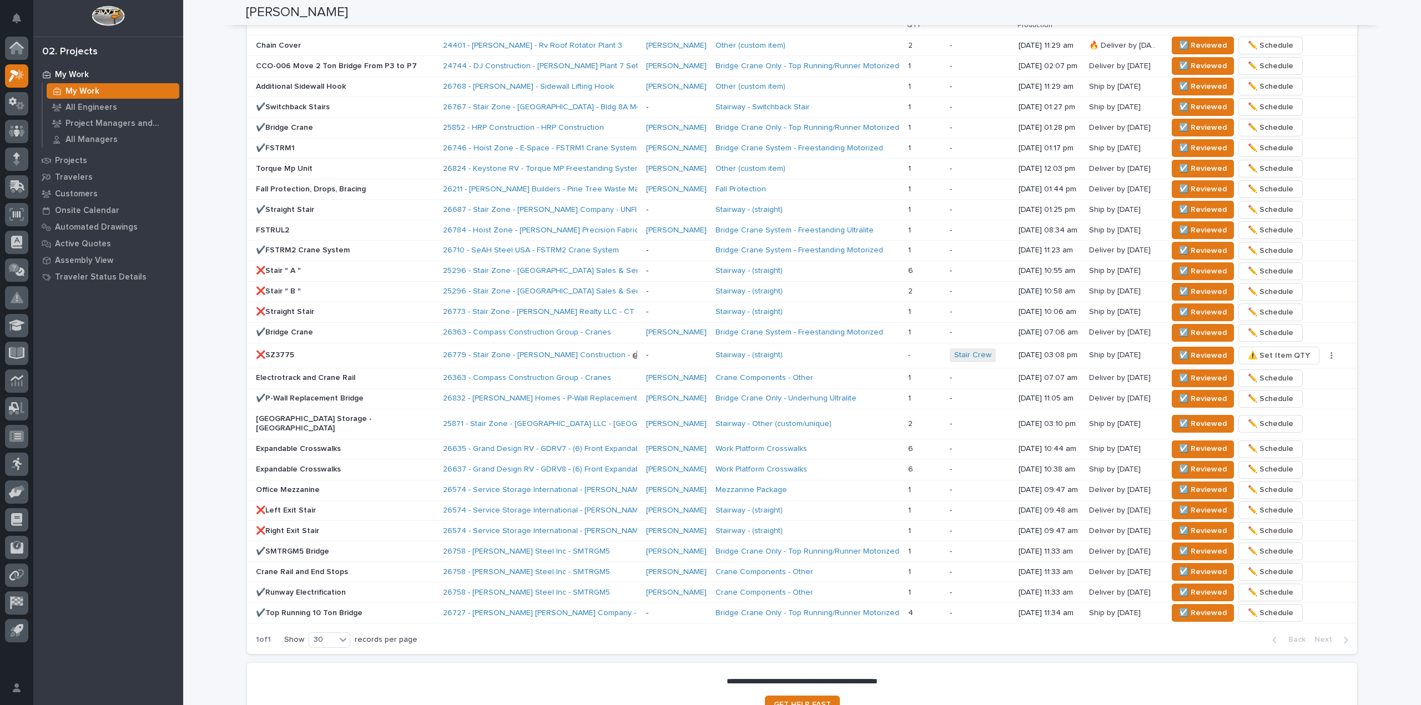
click at [209, 158] on div "**********" at bounding box center [801, 14] width 1237 height 1556
click at [1192, 183] on span "☑️ Reviewed" at bounding box center [1203, 189] width 48 height 13
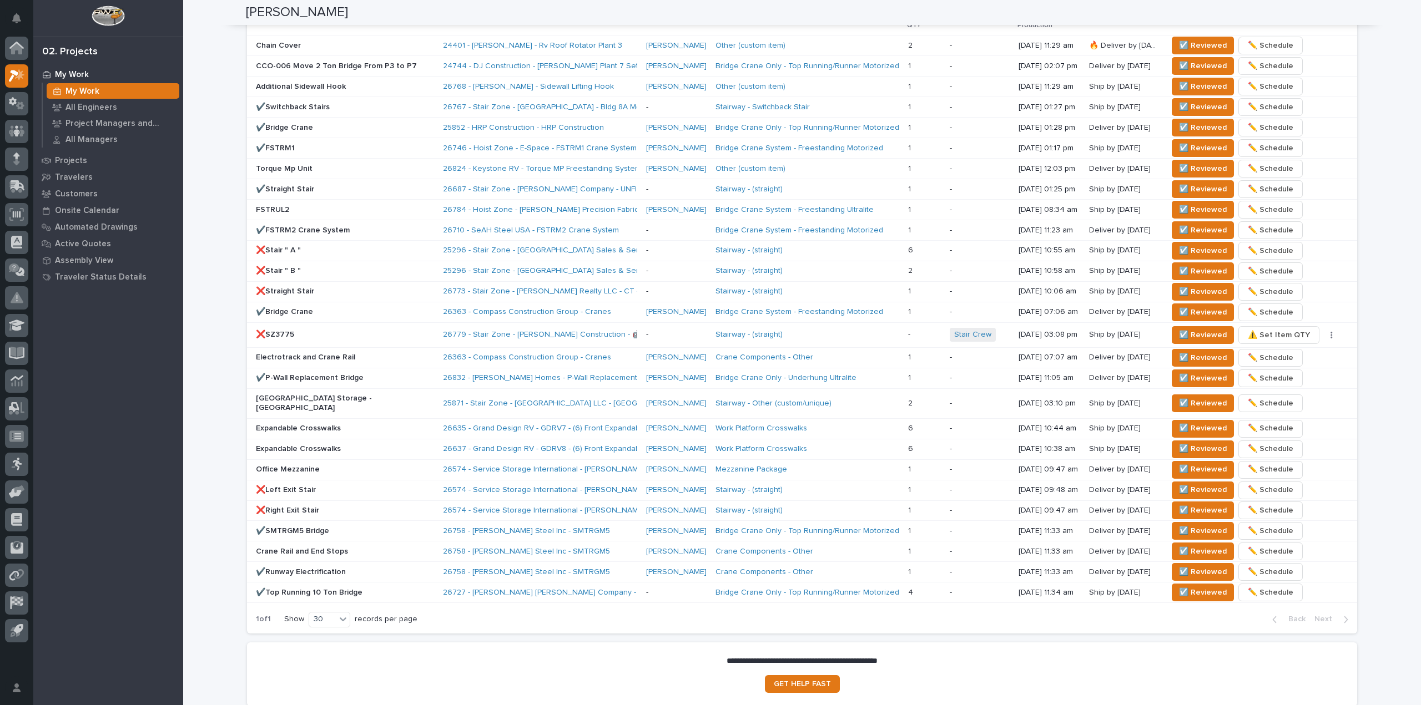
scroll to position [755, 0]
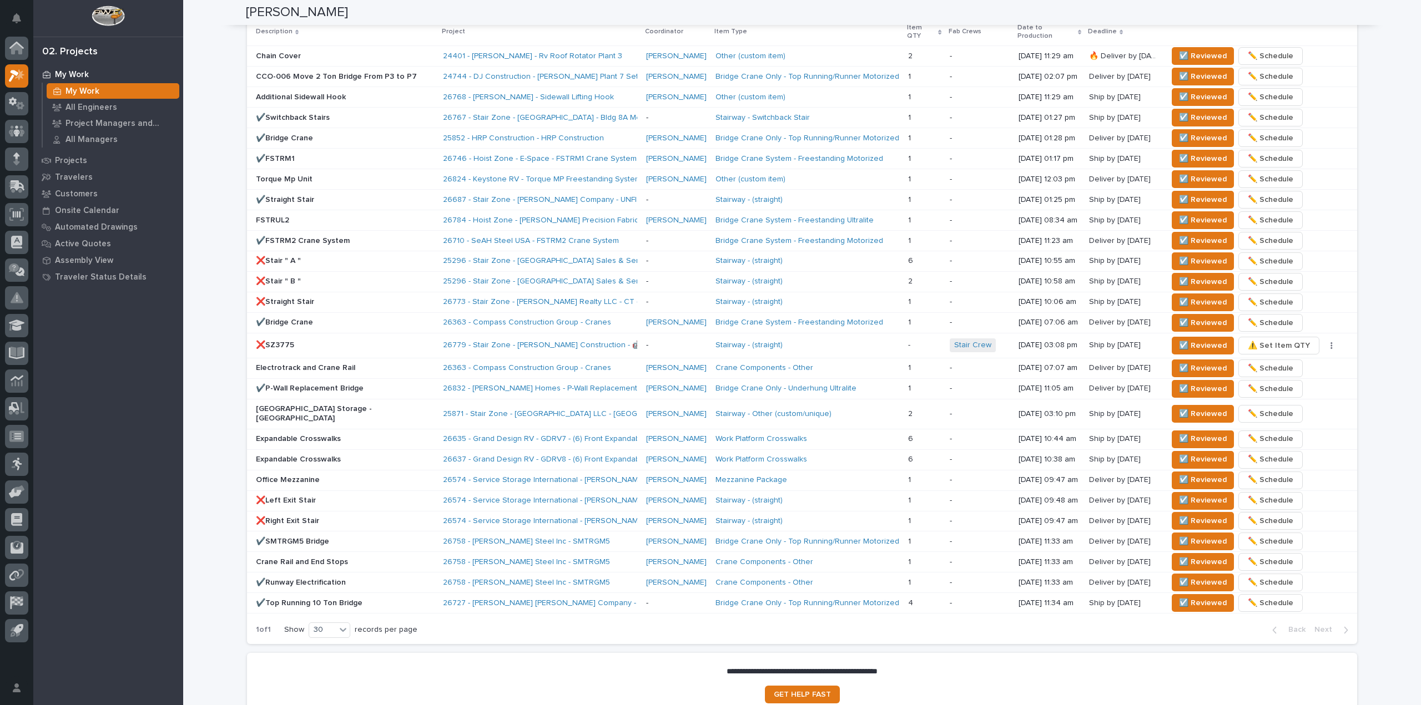
click at [350, 256] on p "❌Stair " A "" at bounding box center [345, 260] width 178 height 9
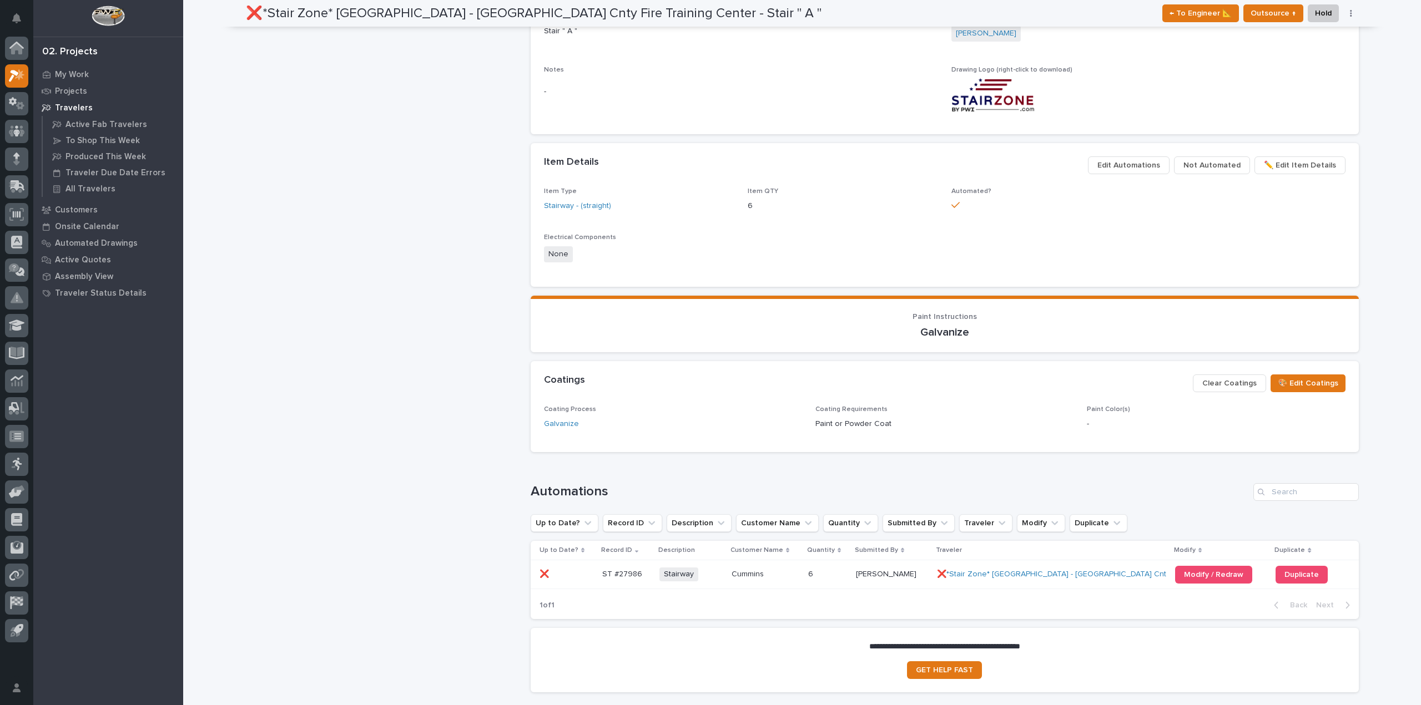
scroll to position [548, 0]
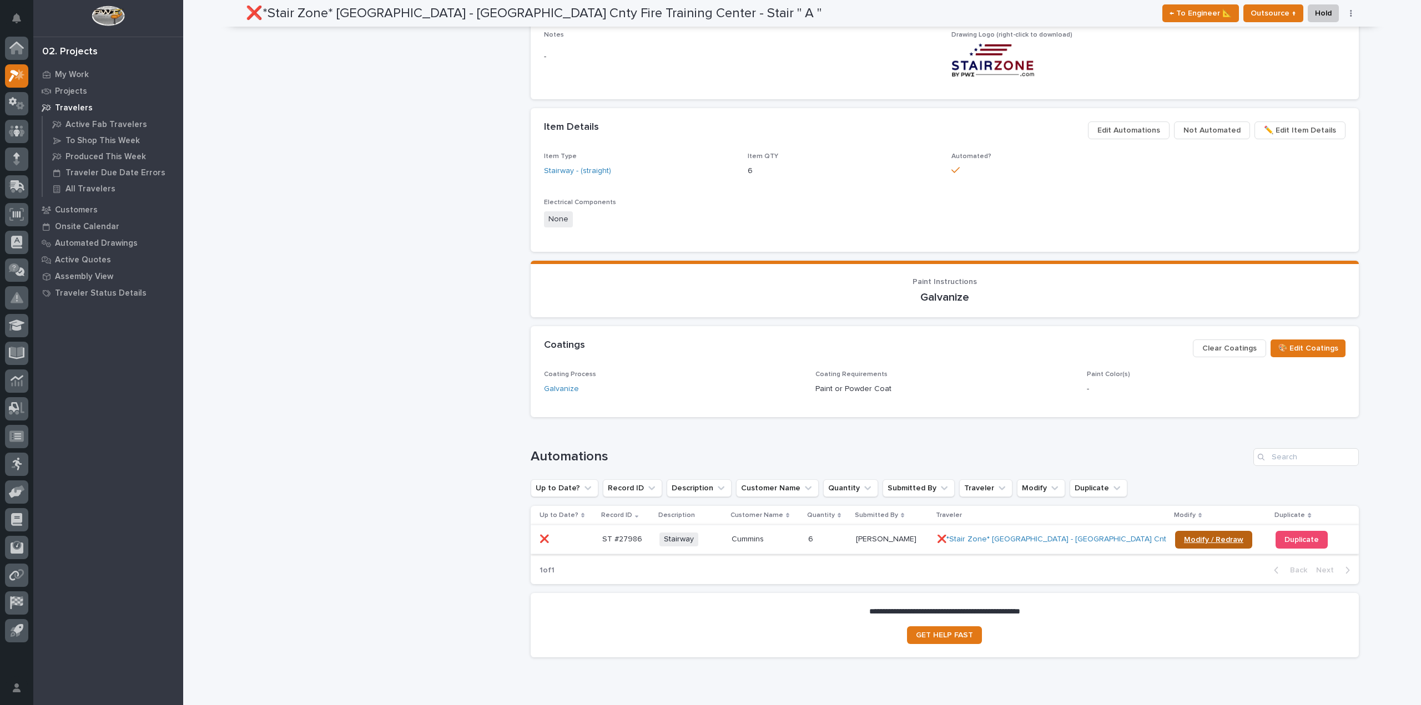
click at [1227, 540] on span "Modify / Redraw" at bounding box center [1213, 540] width 59 height 8
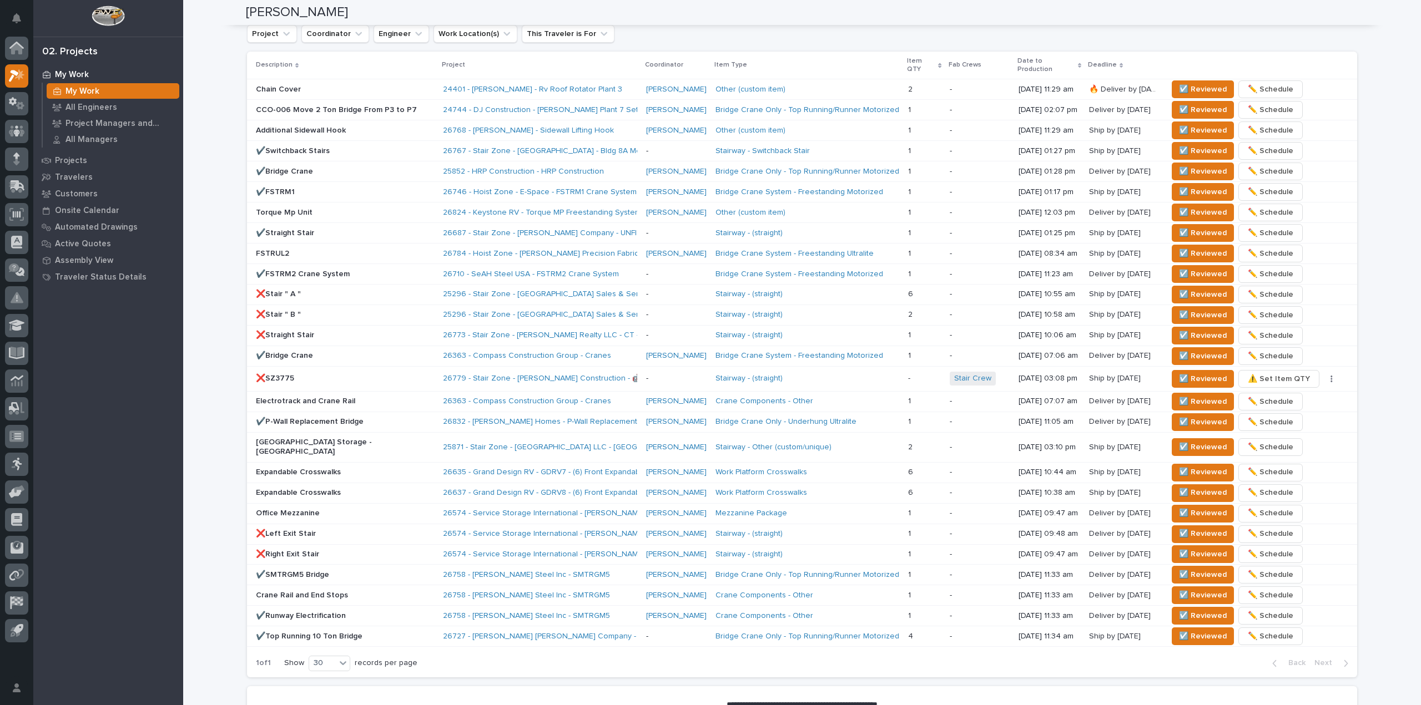
scroll to position [666, 0]
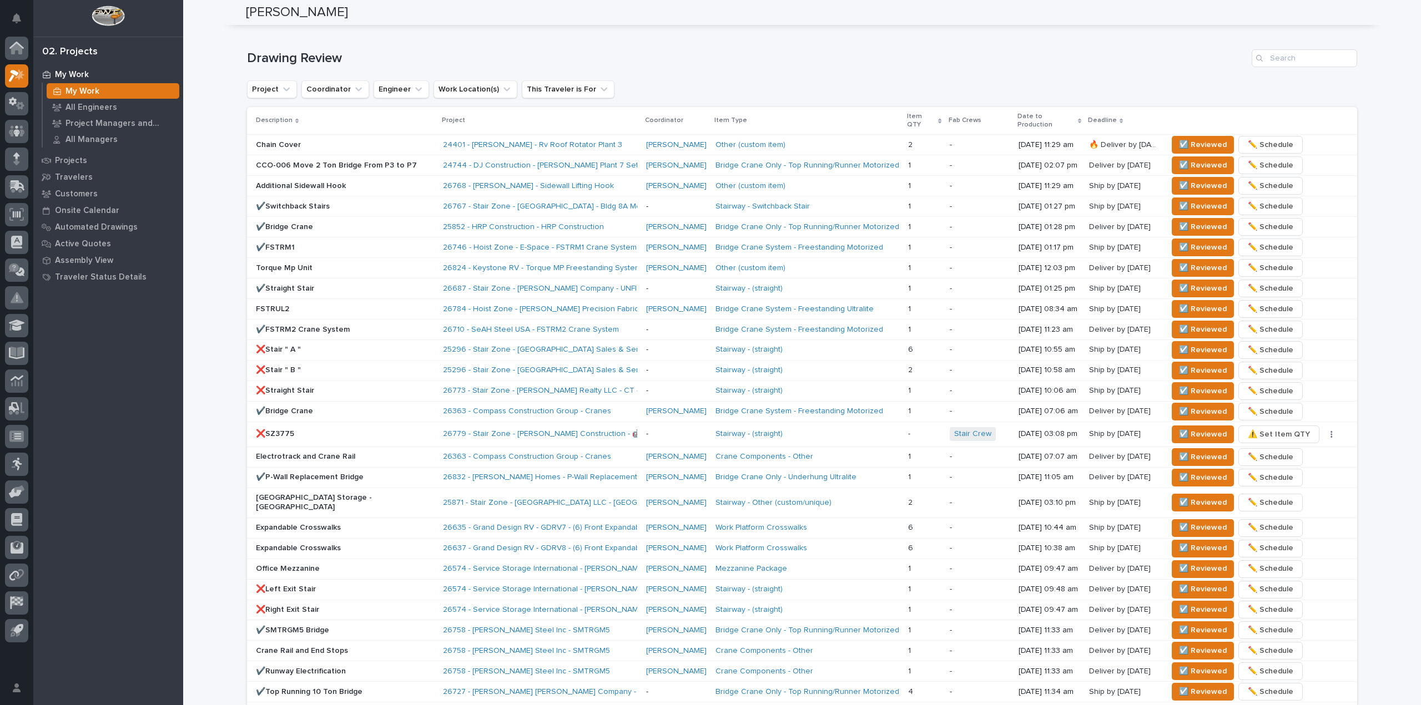
click at [360, 345] on p "❌Stair " A "" at bounding box center [345, 349] width 178 height 9
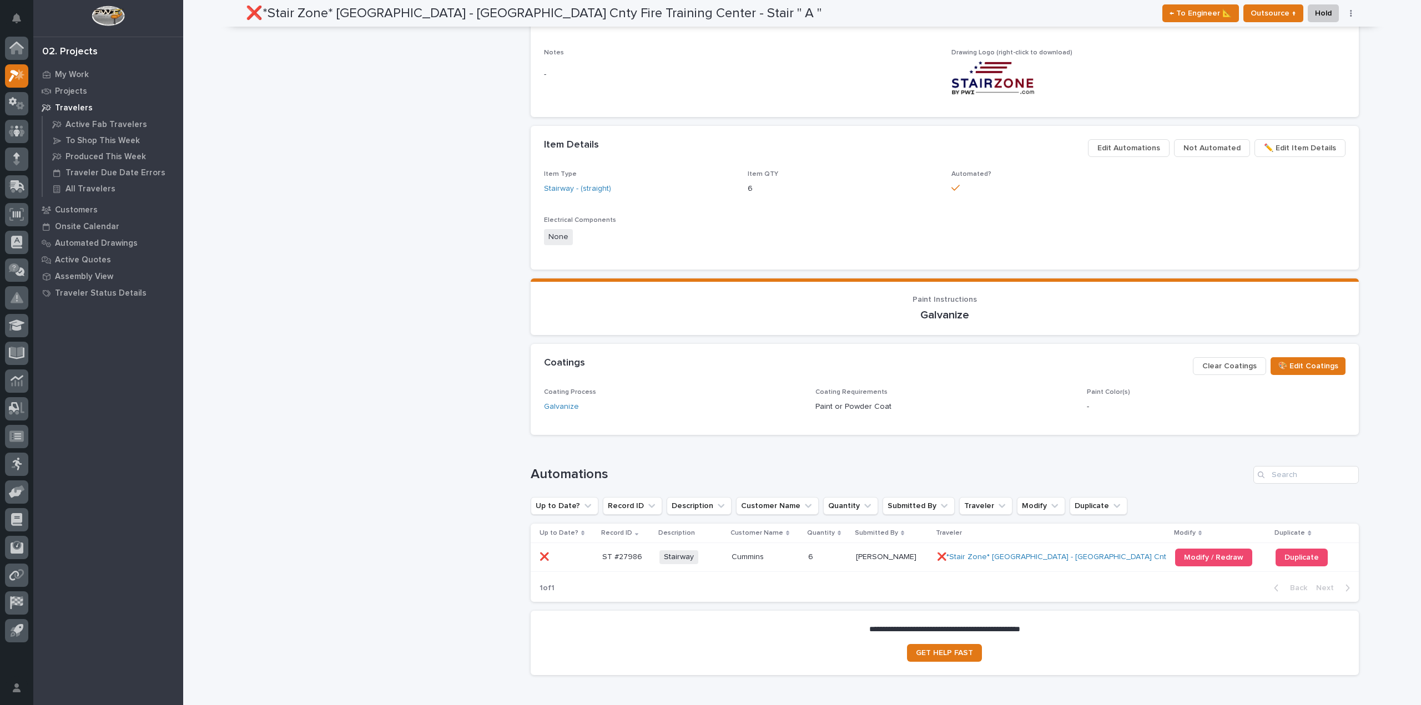
scroll to position [555, 0]
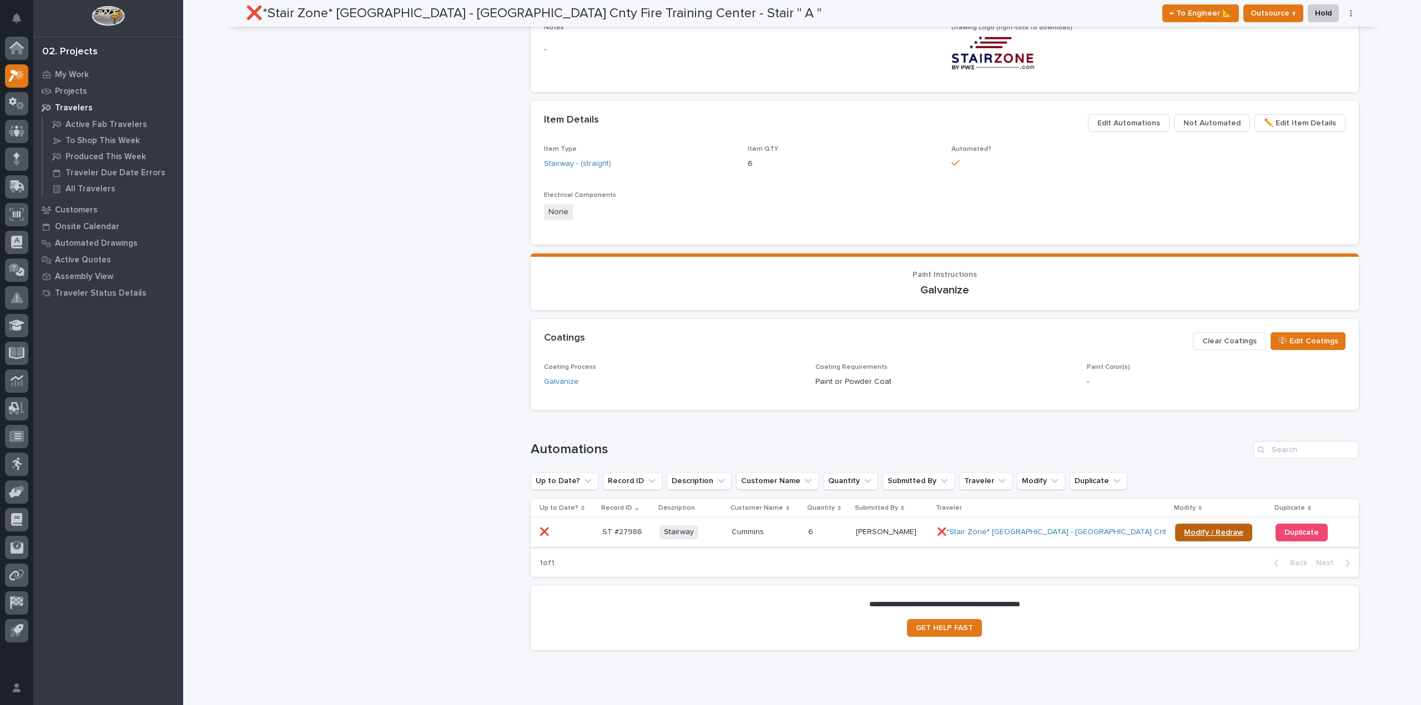
click at [1205, 532] on span "Modify / Redraw" at bounding box center [1213, 533] width 59 height 8
click at [1311, 529] on span "Duplicate" at bounding box center [1301, 533] width 34 height 8
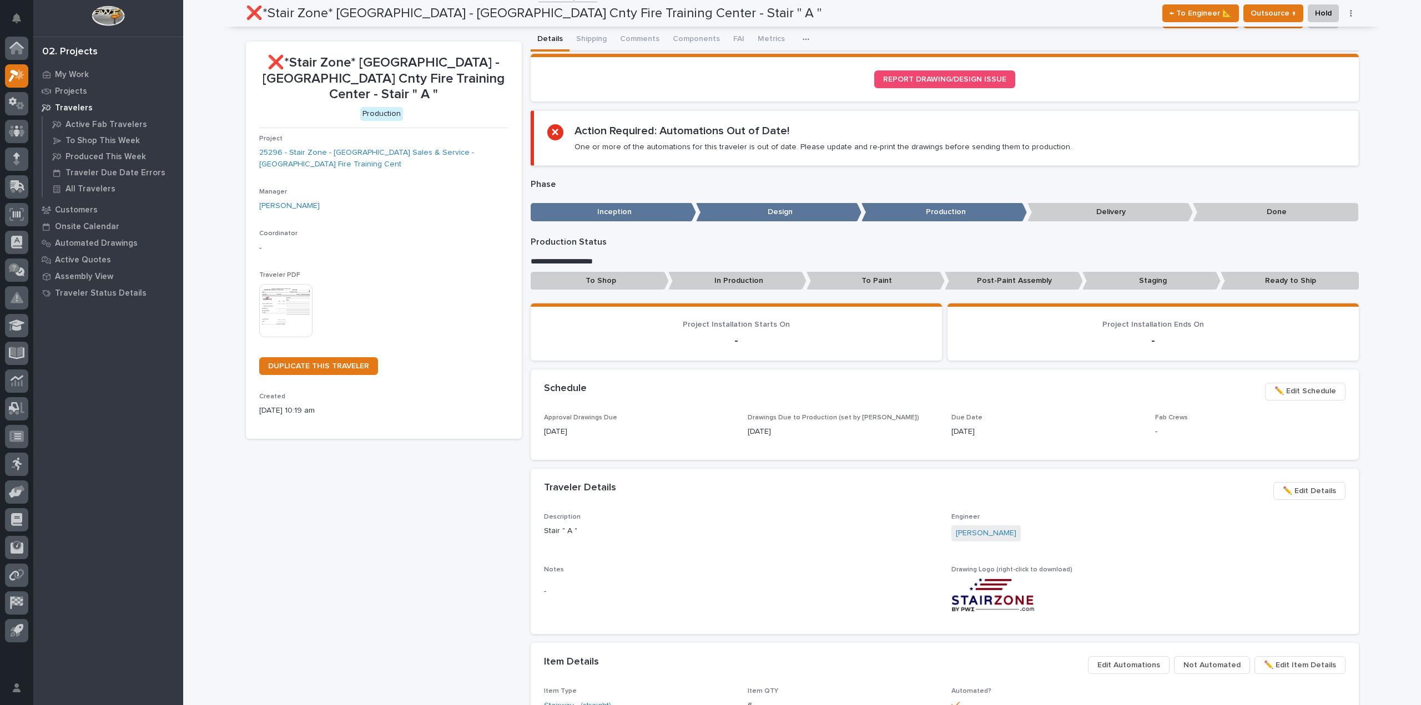
scroll to position [0, 0]
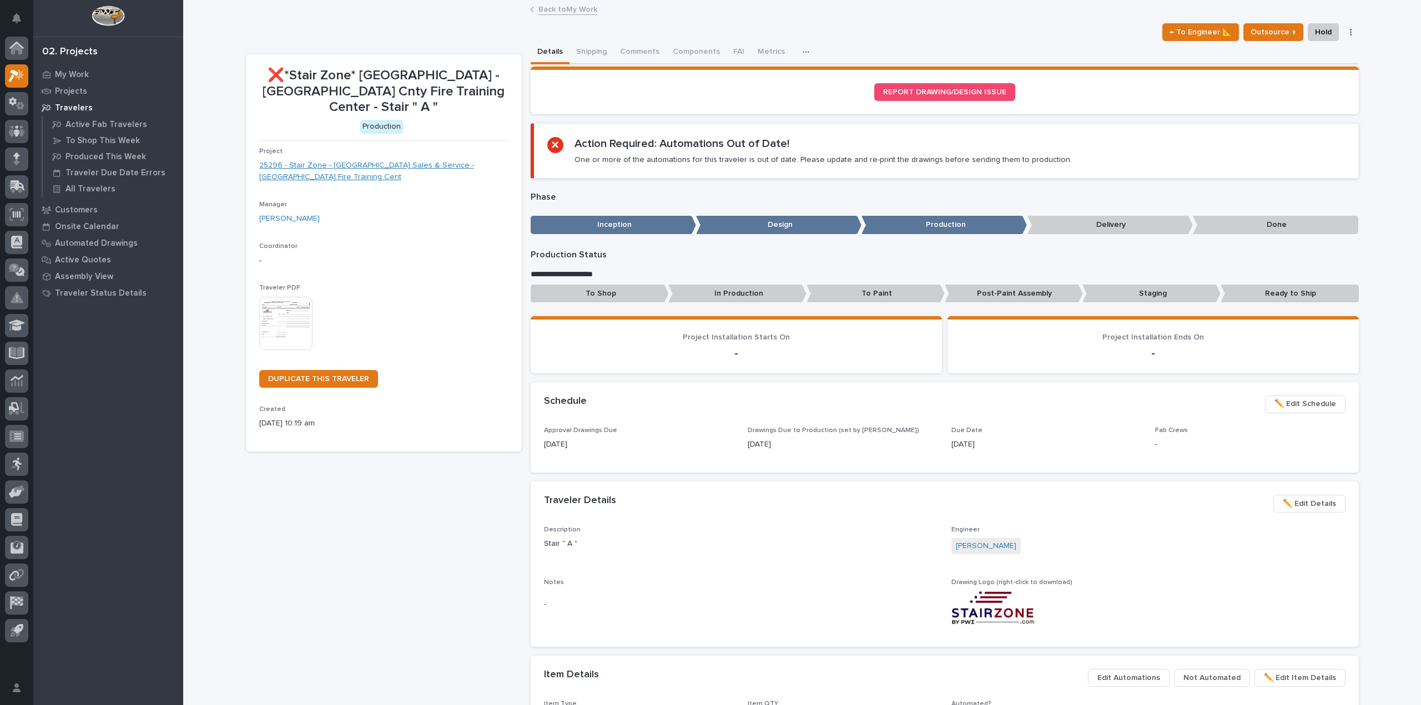
click at [274, 160] on link "25296 - Stair Zone - Cummins Sales & Service - Westchester Fire Training Cent" at bounding box center [383, 171] width 249 height 23
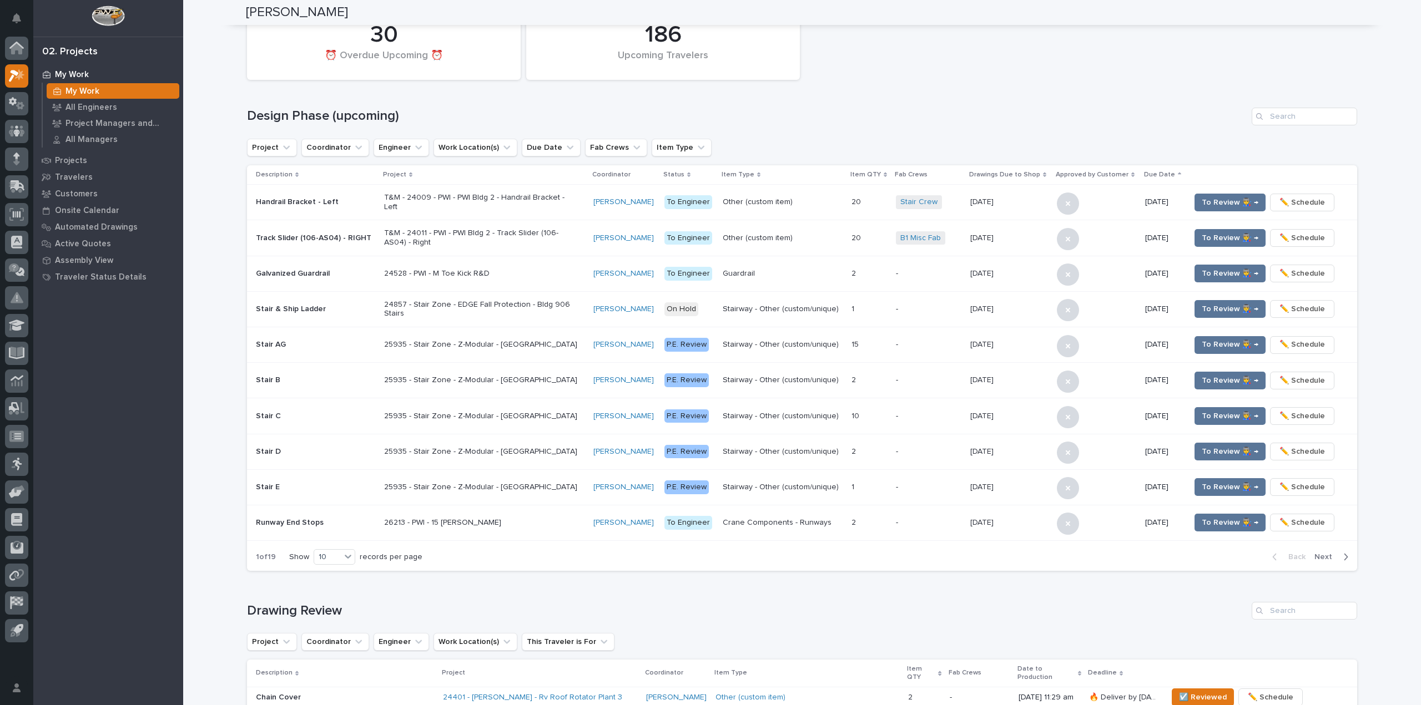
scroll to position [111, 0]
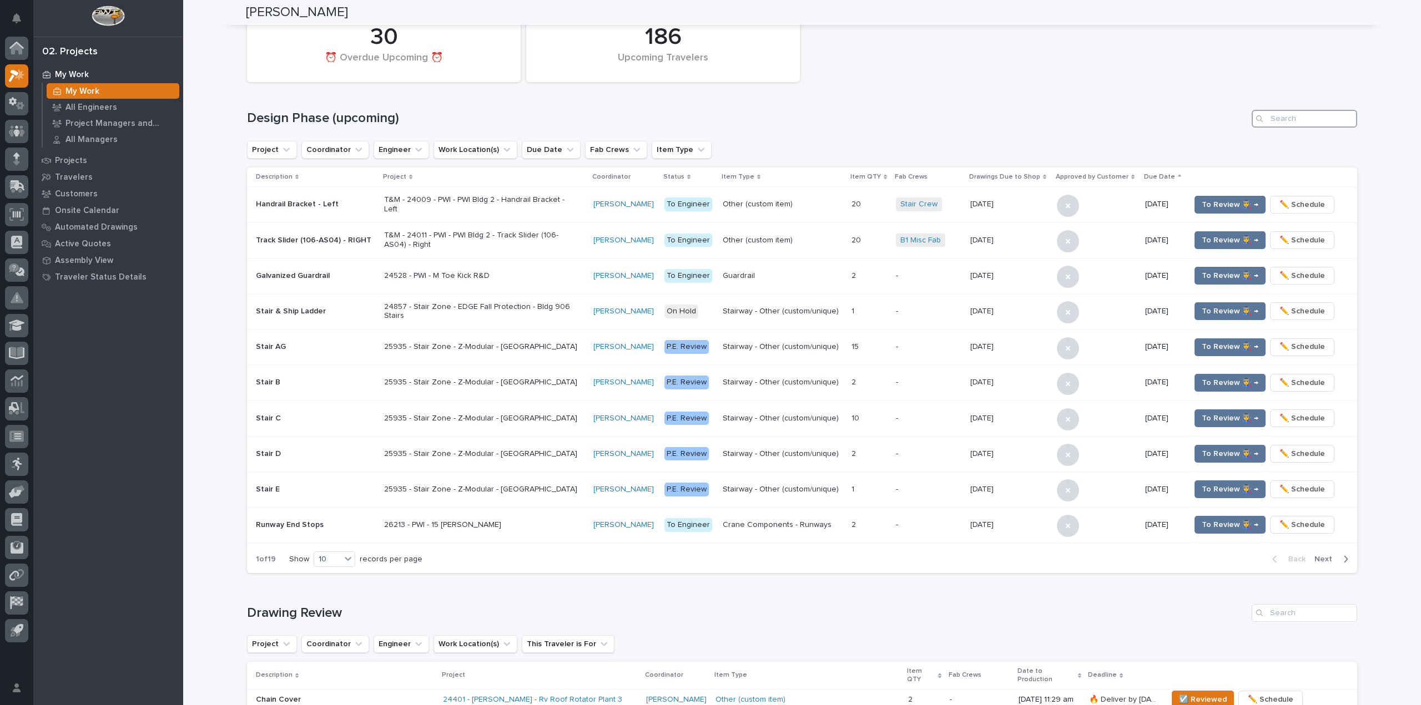
click at [1285, 118] on input "Search" at bounding box center [1303, 119] width 105 height 18
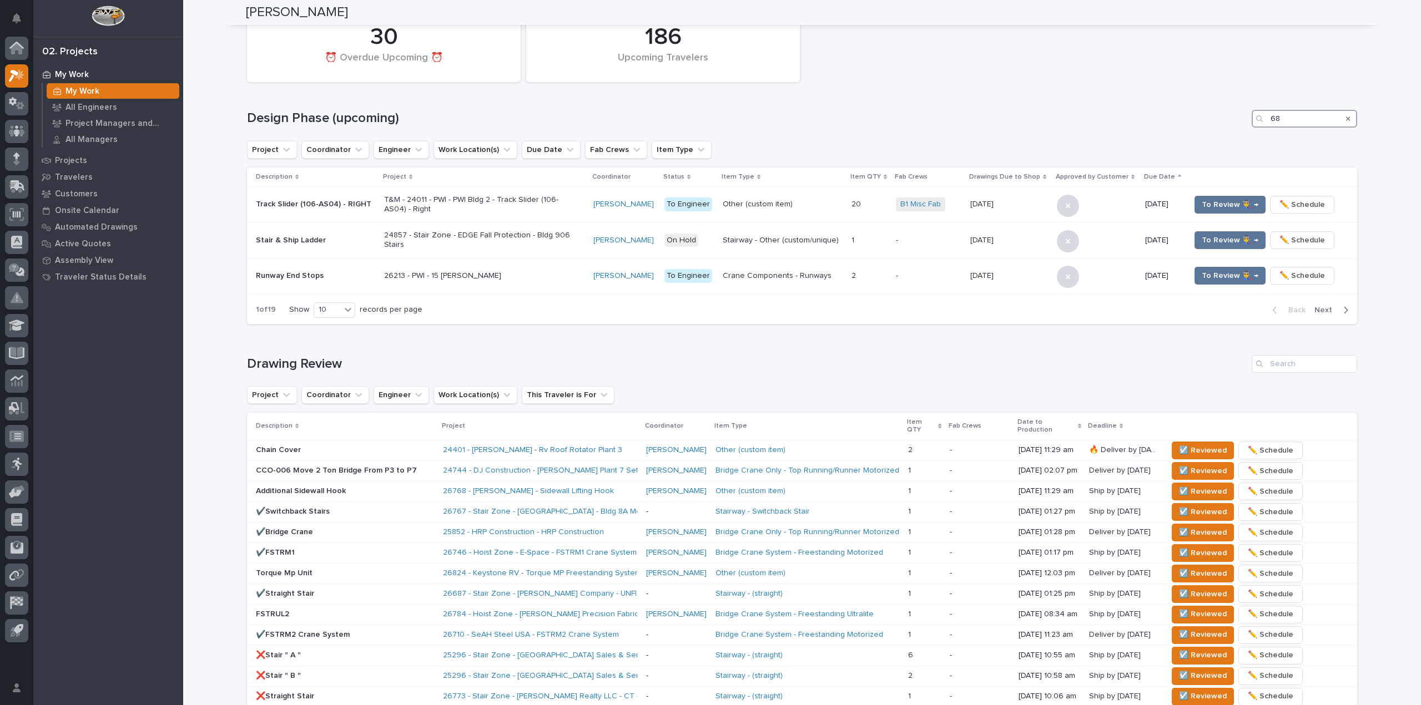
scroll to position [0, 0]
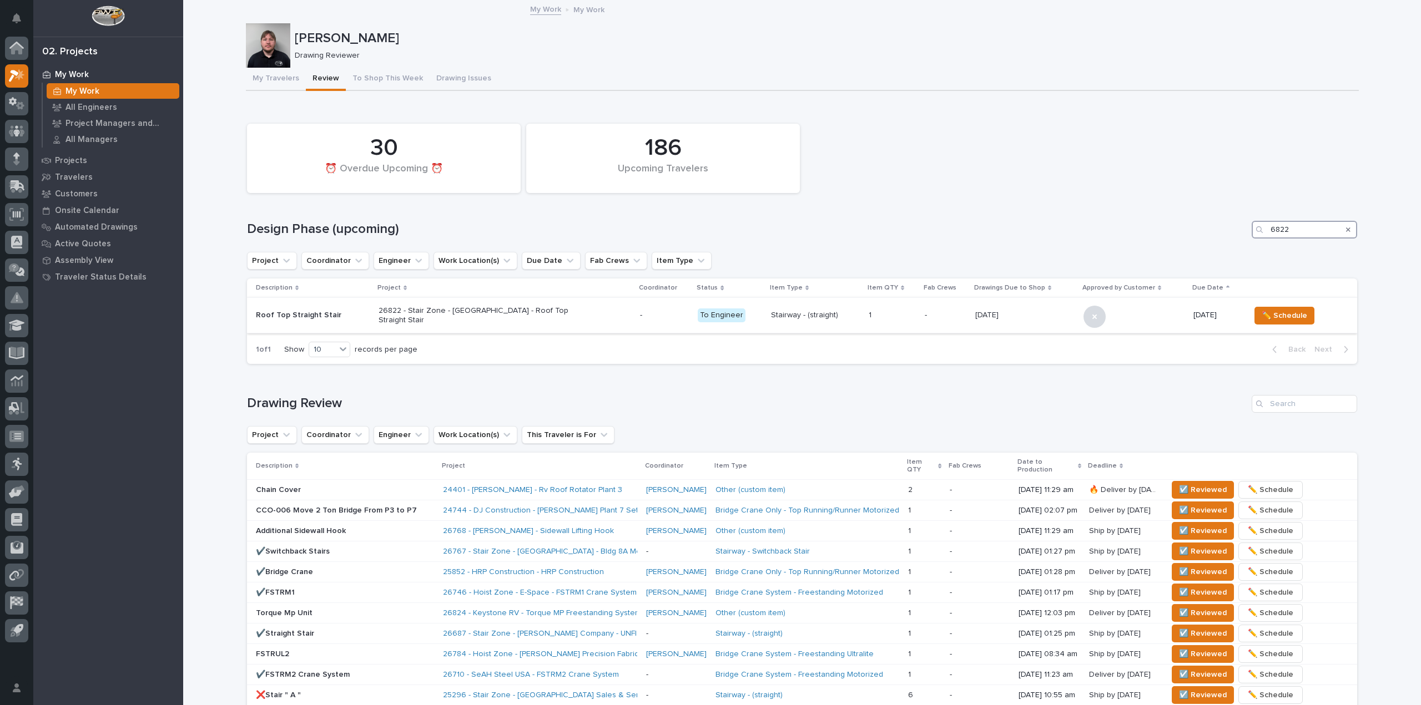
type input "6822"
click at [580, 306] on div "26822 - Stair Zone - Munster Med Inn - Roof Top Straight Stair" at bounding box center [504, 316] width 252 height 28
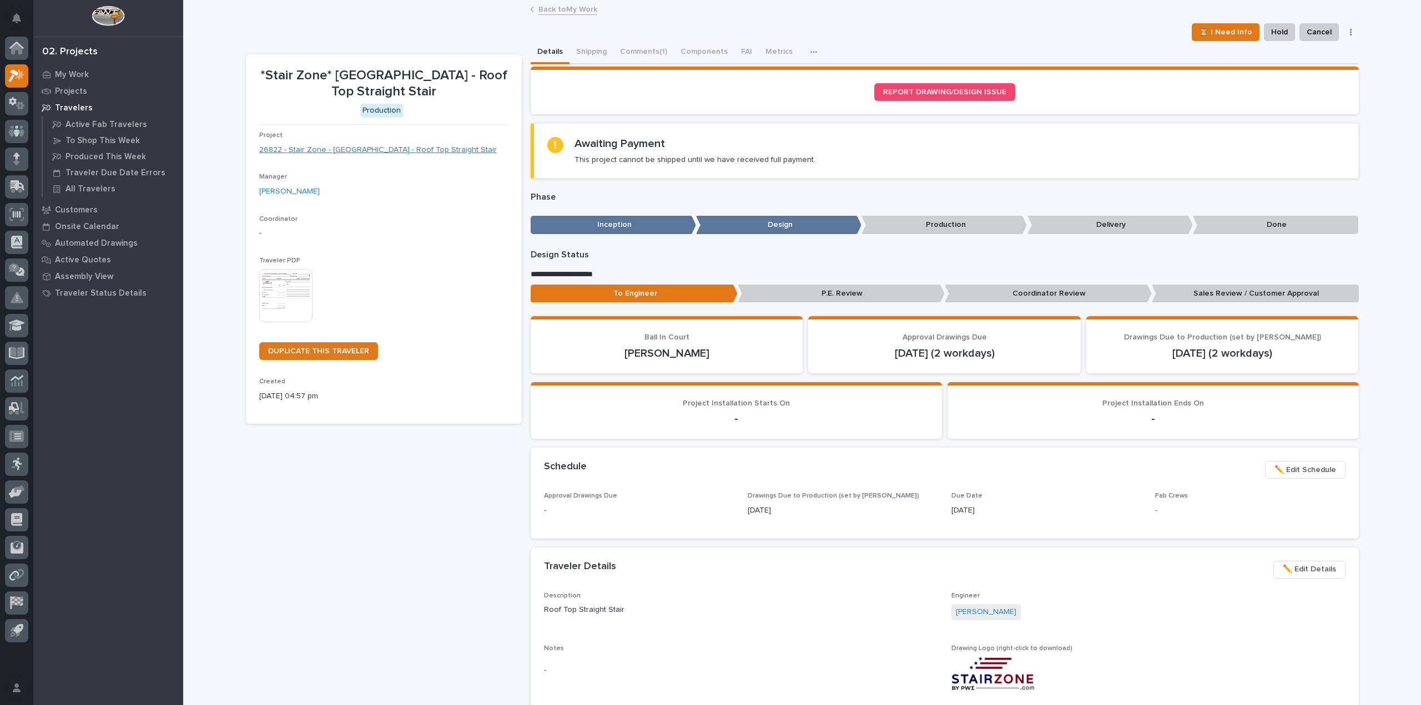
click at [328, 145] on link "26822 - Stair Zone - Munster Med Inn - Roof Top Straight Stair" at bounding box center [377, 150] width 237 height 12
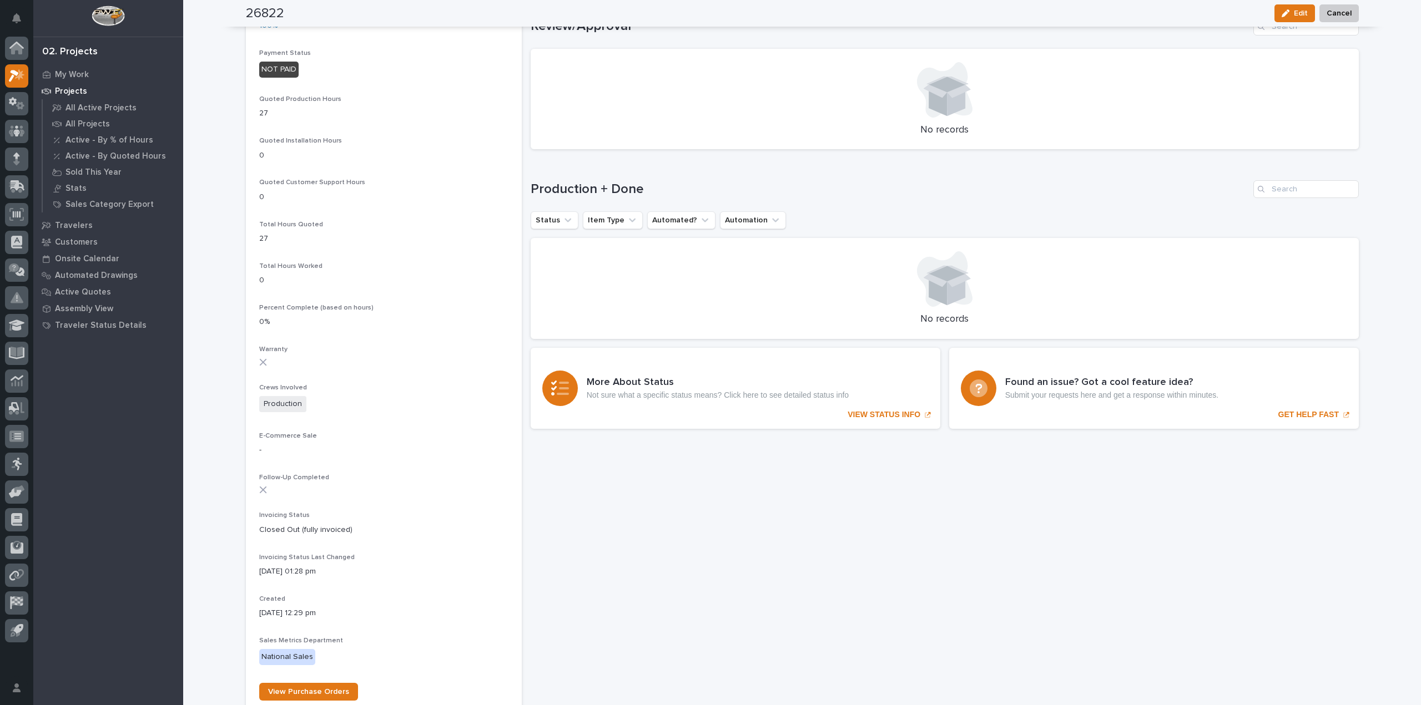
scroll to position [567, 0]
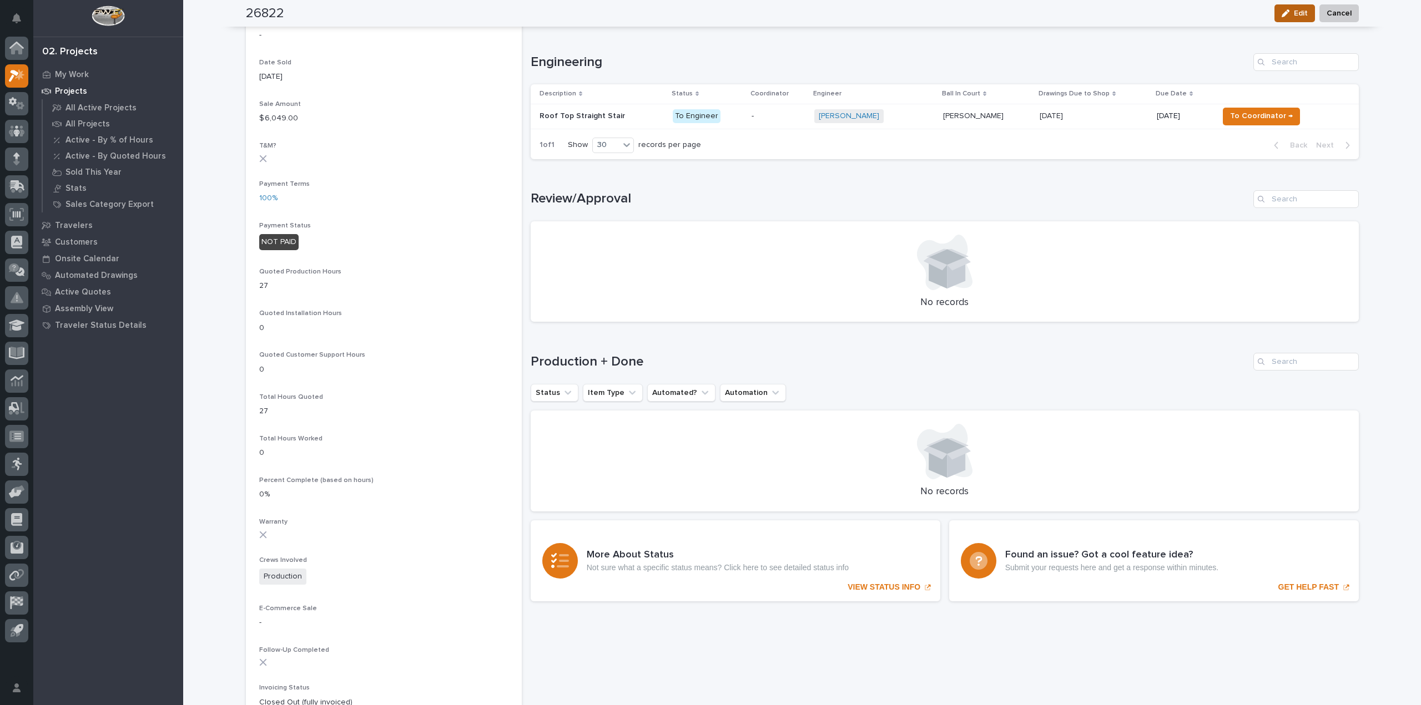
click at [1285, 7] on button "Edit" at bounding box center [1294, 13] width 41 height 18
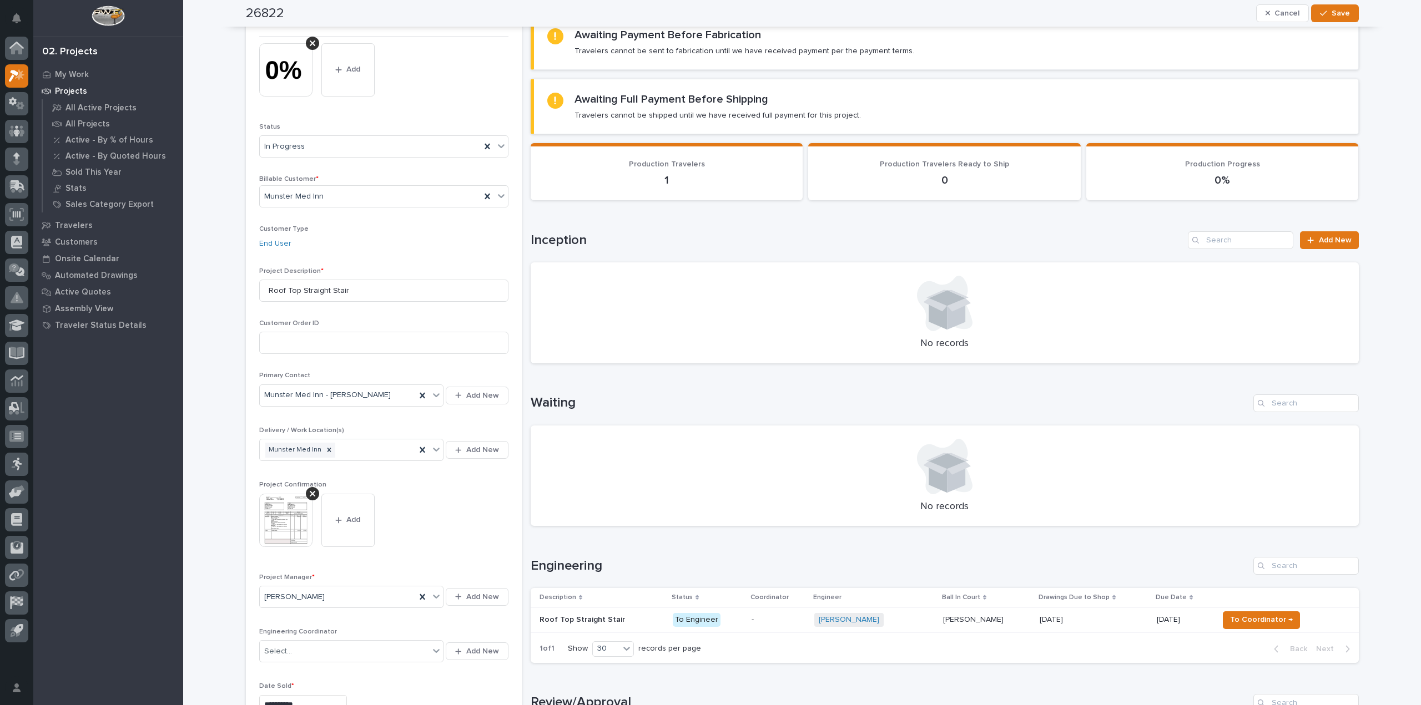
scroll to position [0, 0]
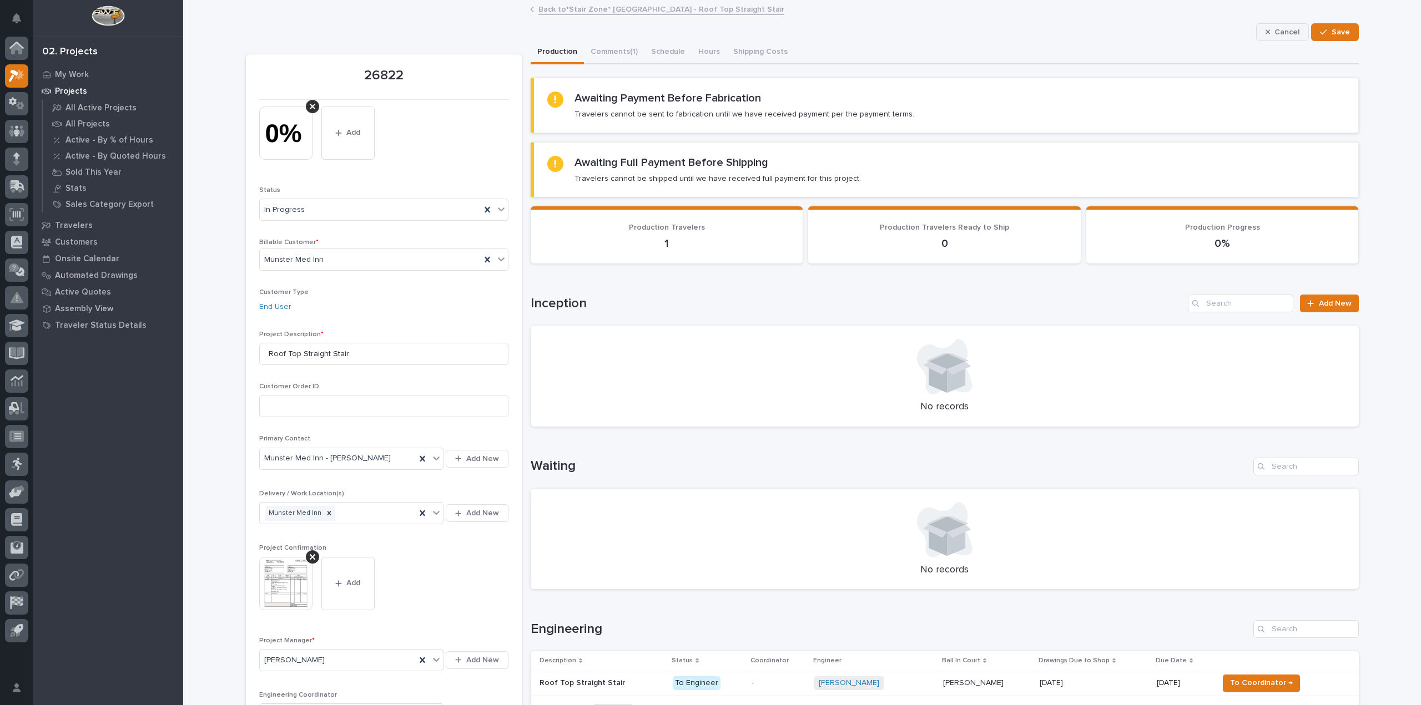
click at [1265, 33] on icon "button" at bounding box center [1267, 31] width 5 height 5
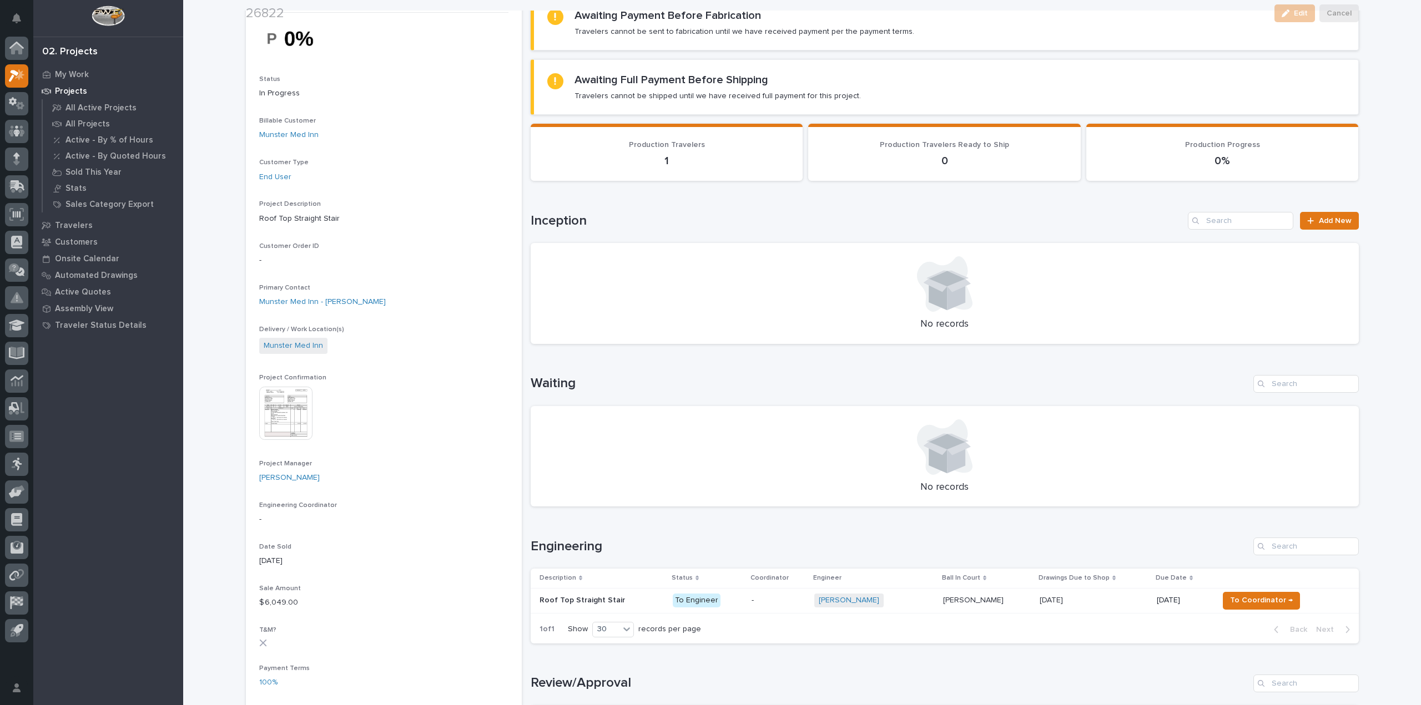
scroll to position [111, 0]
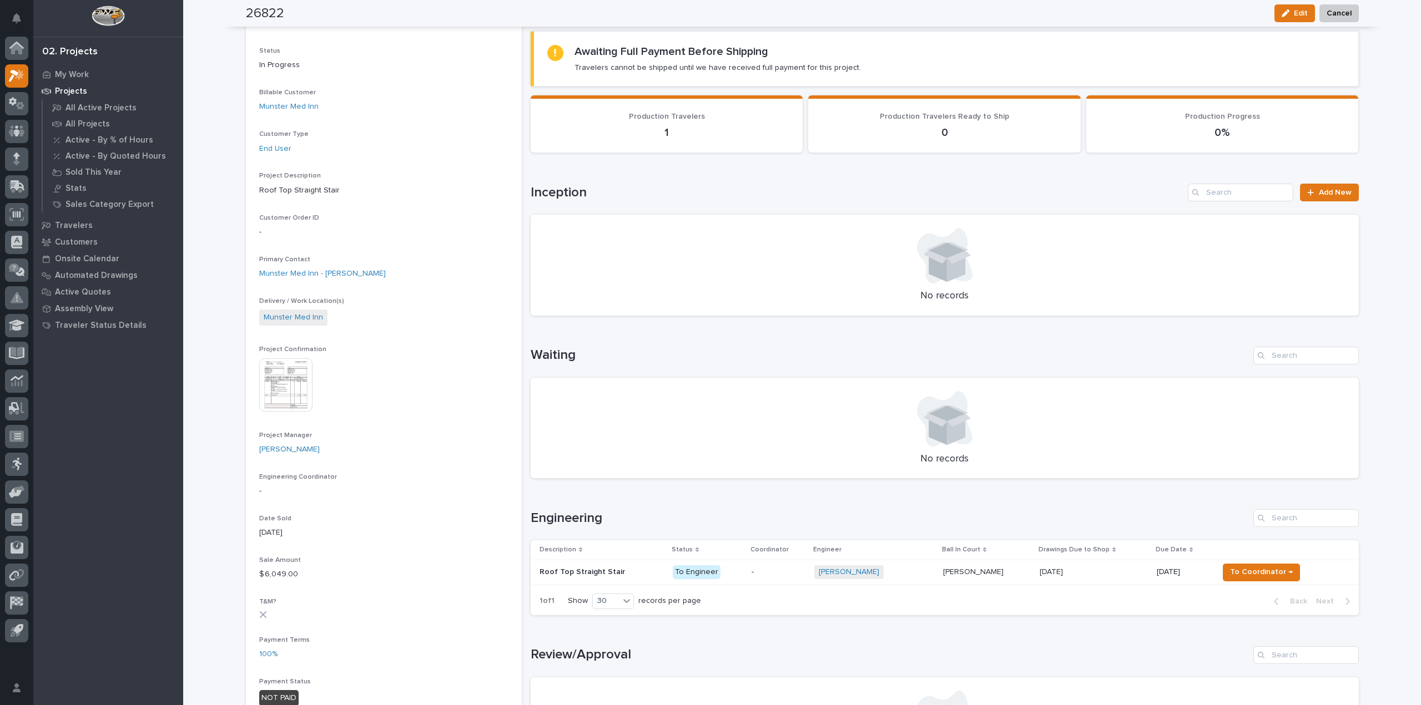
click at [792, 571] on p "-" at bounding box center [778, 572] width 54 height 9
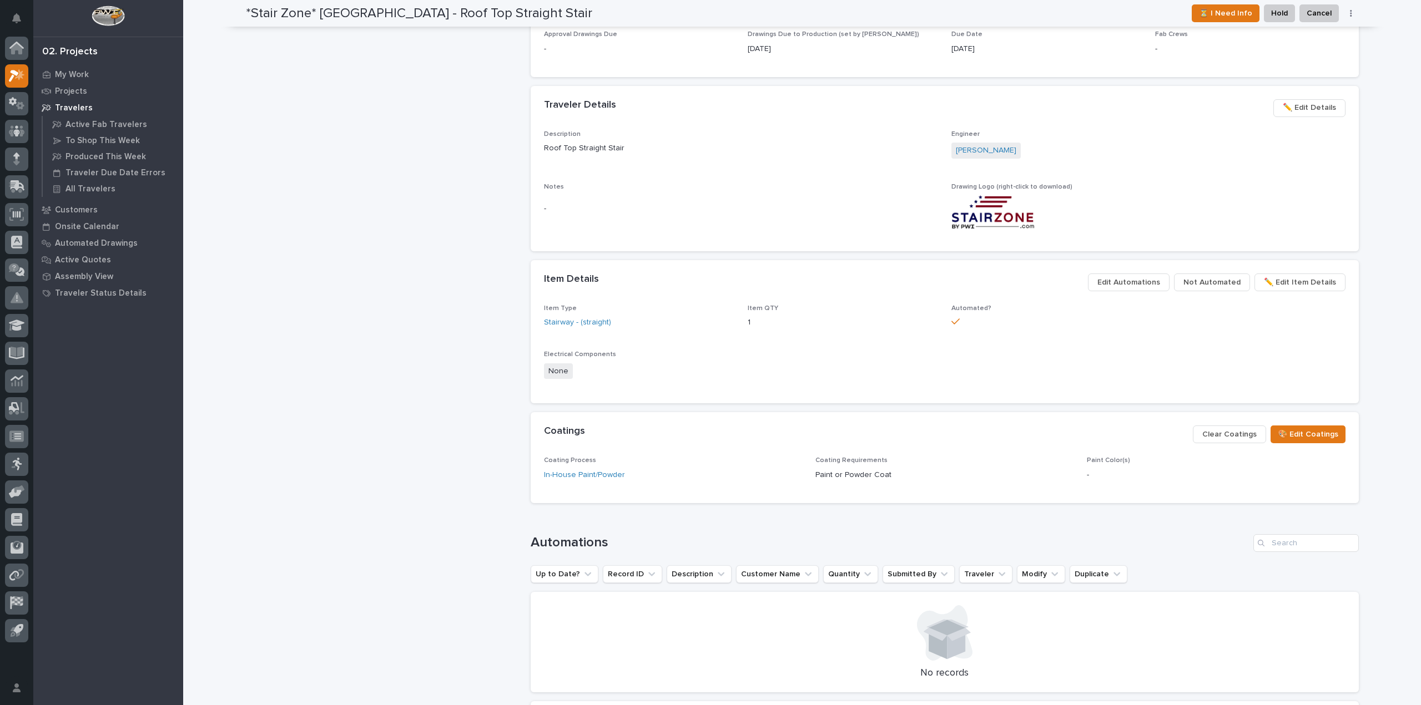
scroll to position [444, 0]
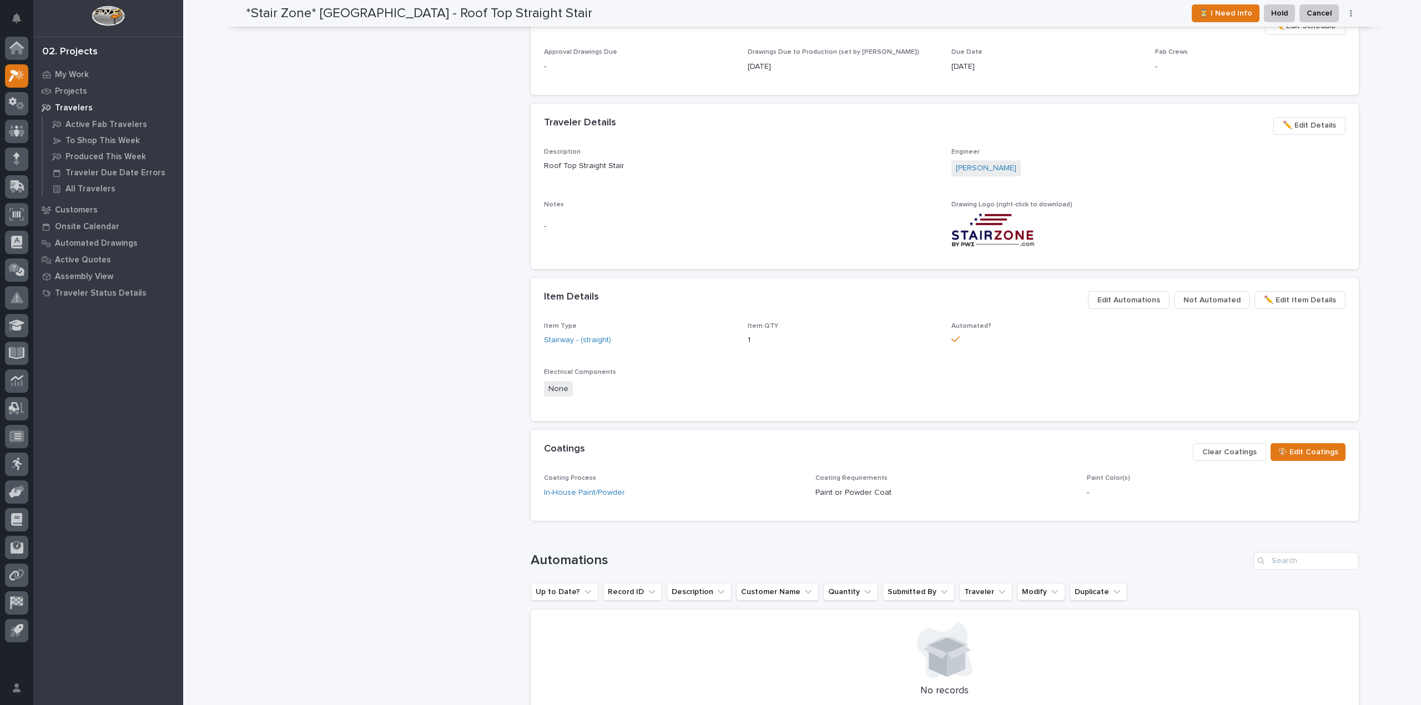
click at [1138, 300] on span "Edit Automations" at bounding box center [1128, 300] width 63 height 13
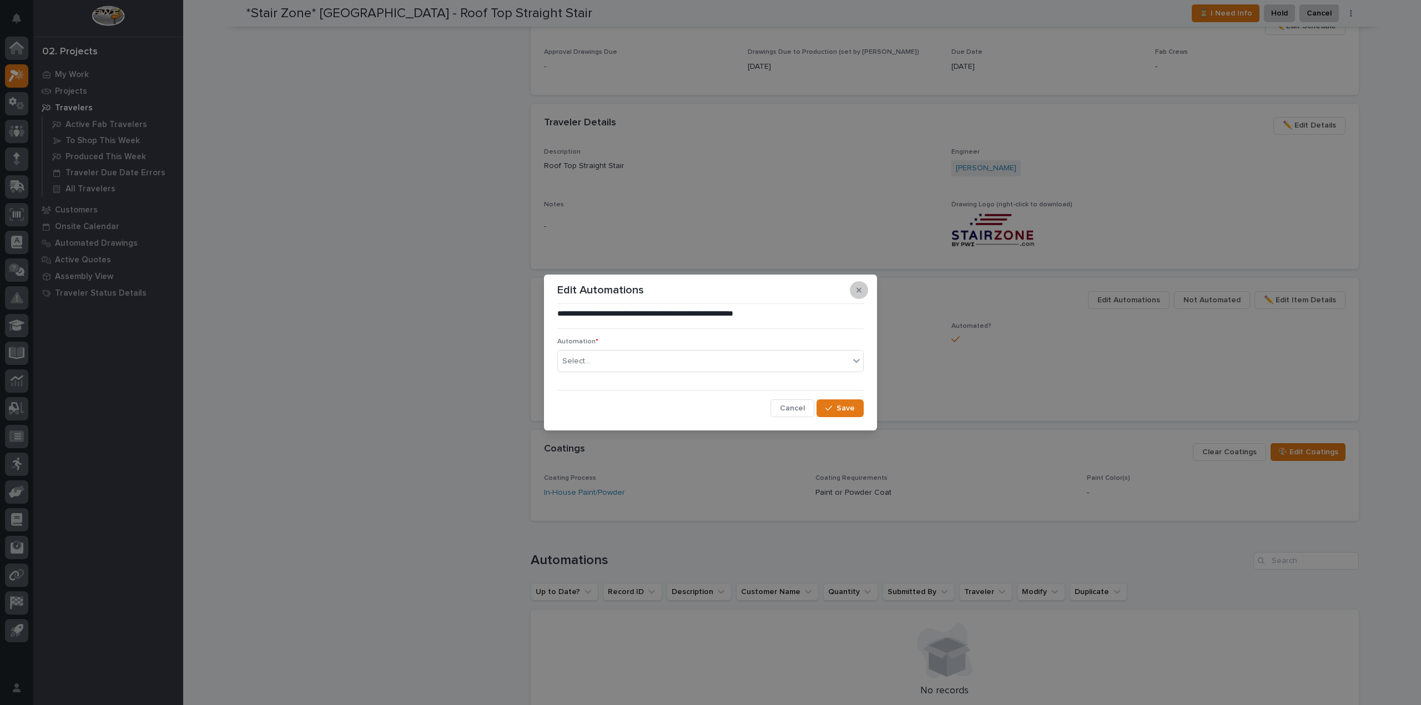
click at [862, 287] on button "button" at bounding box center [859, 290] width 18 height 18
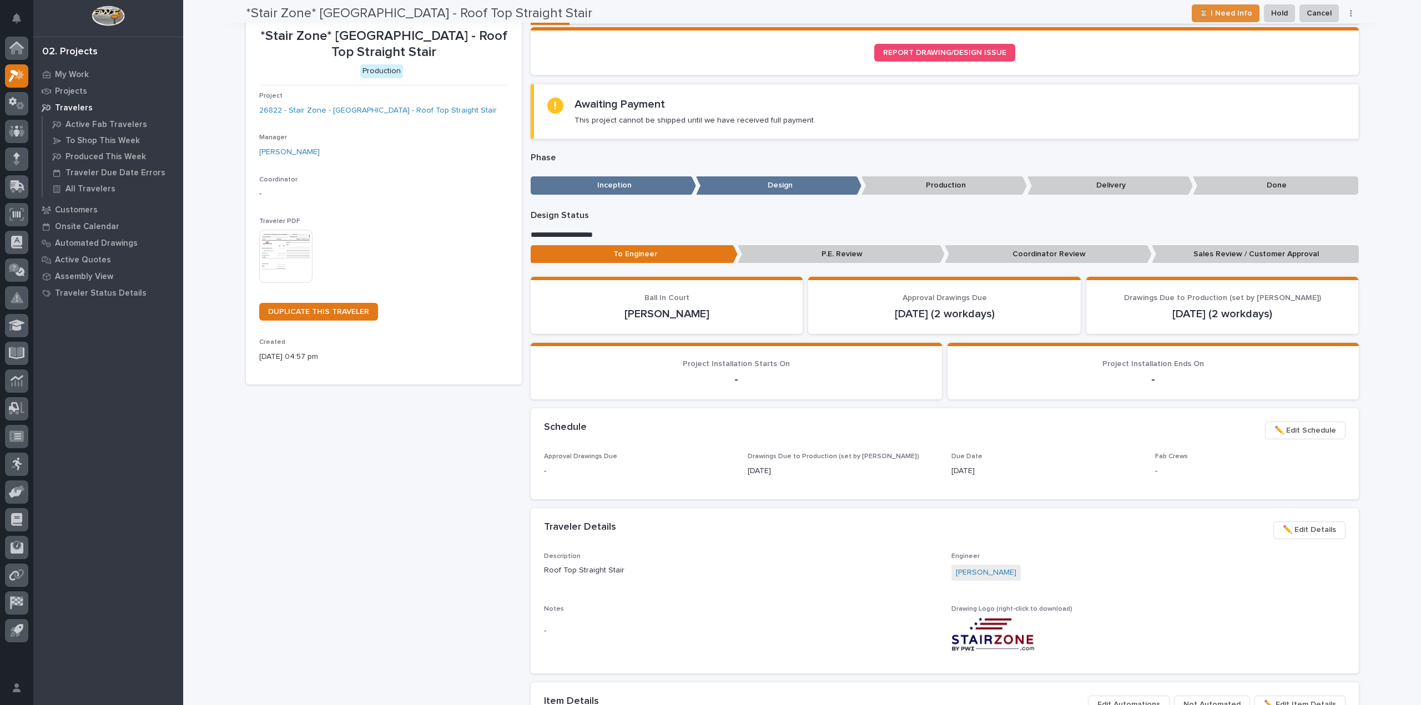
scroll to position [0, 0]
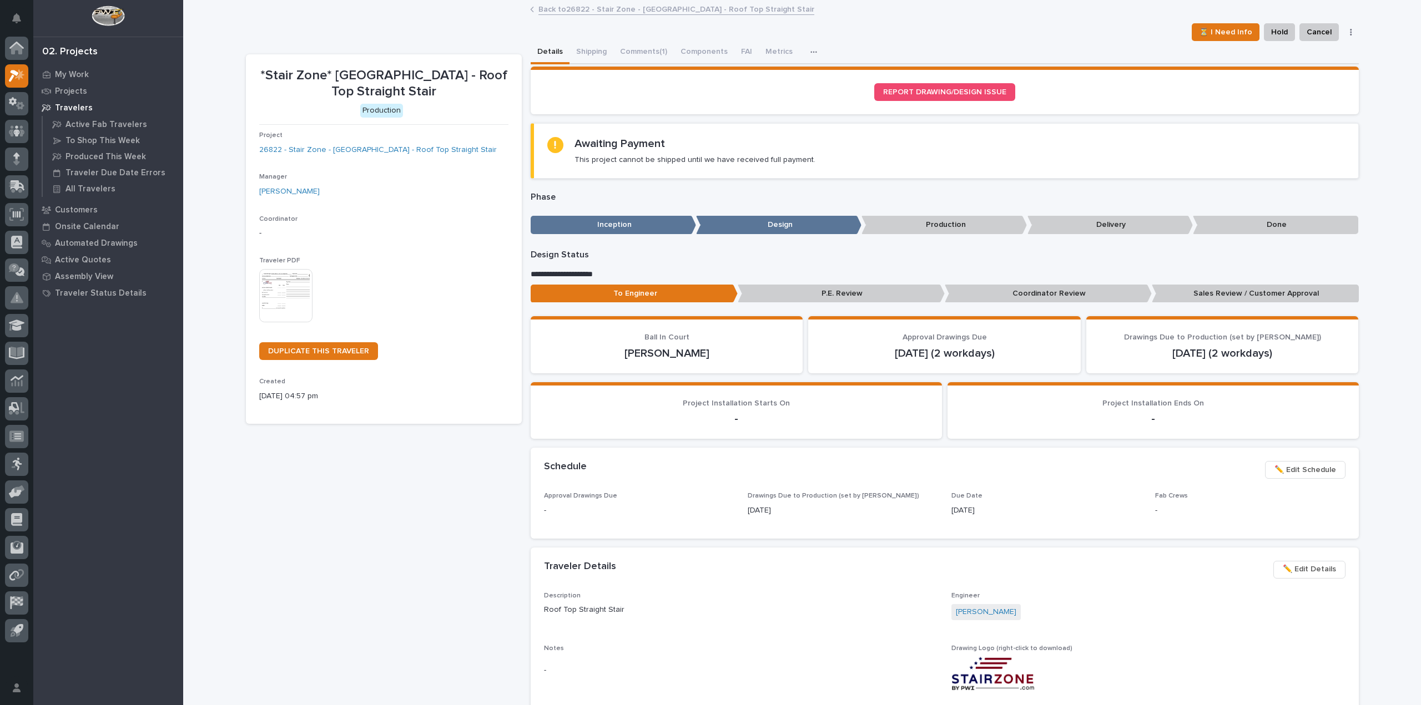
click at [577, 3] on link "Back to 26822 - Stair Zone - Munster Med Inn - Roof Top Straight Stair" at bounding box center [676, 8] width 276 height 13
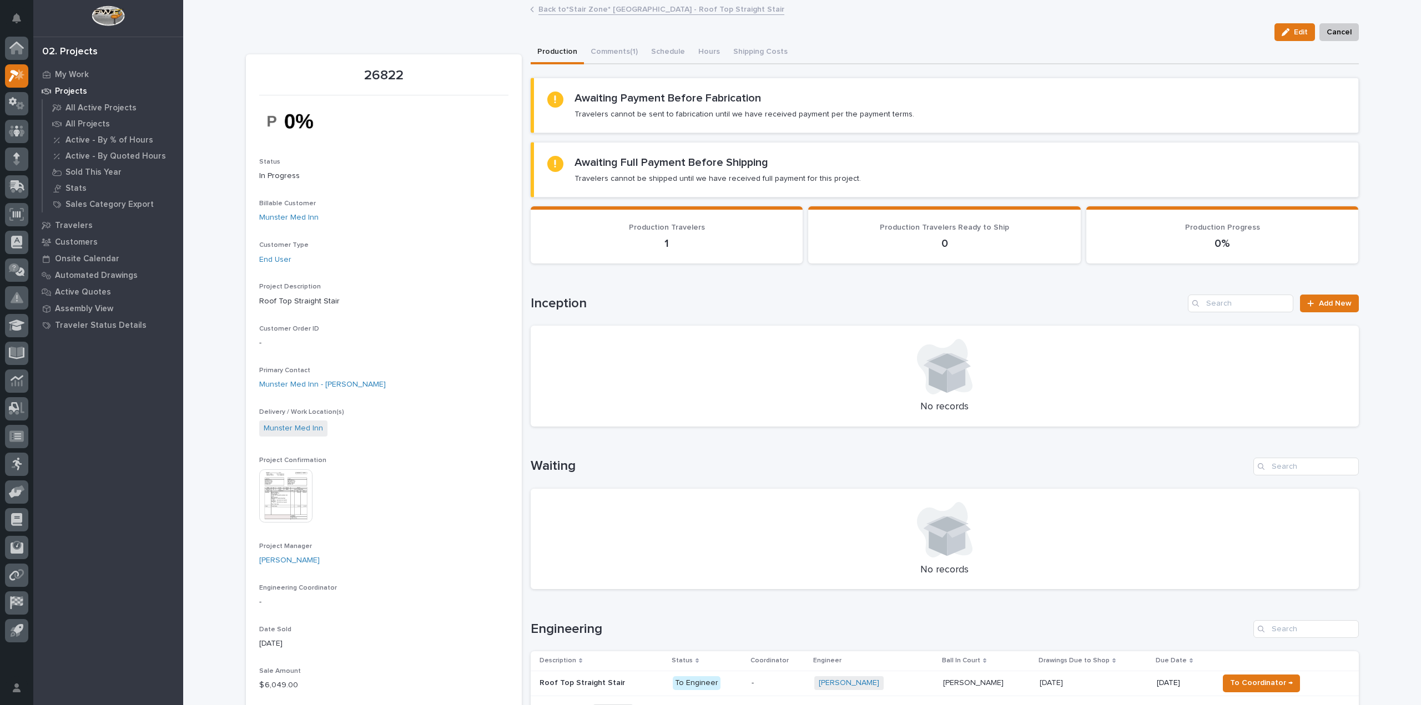
click at [572, 8] on link "Back to *Stair Zone* Munster Med Inn - Roof Top Straight Stair" at bounding box center [661, 8] width 246 height 13
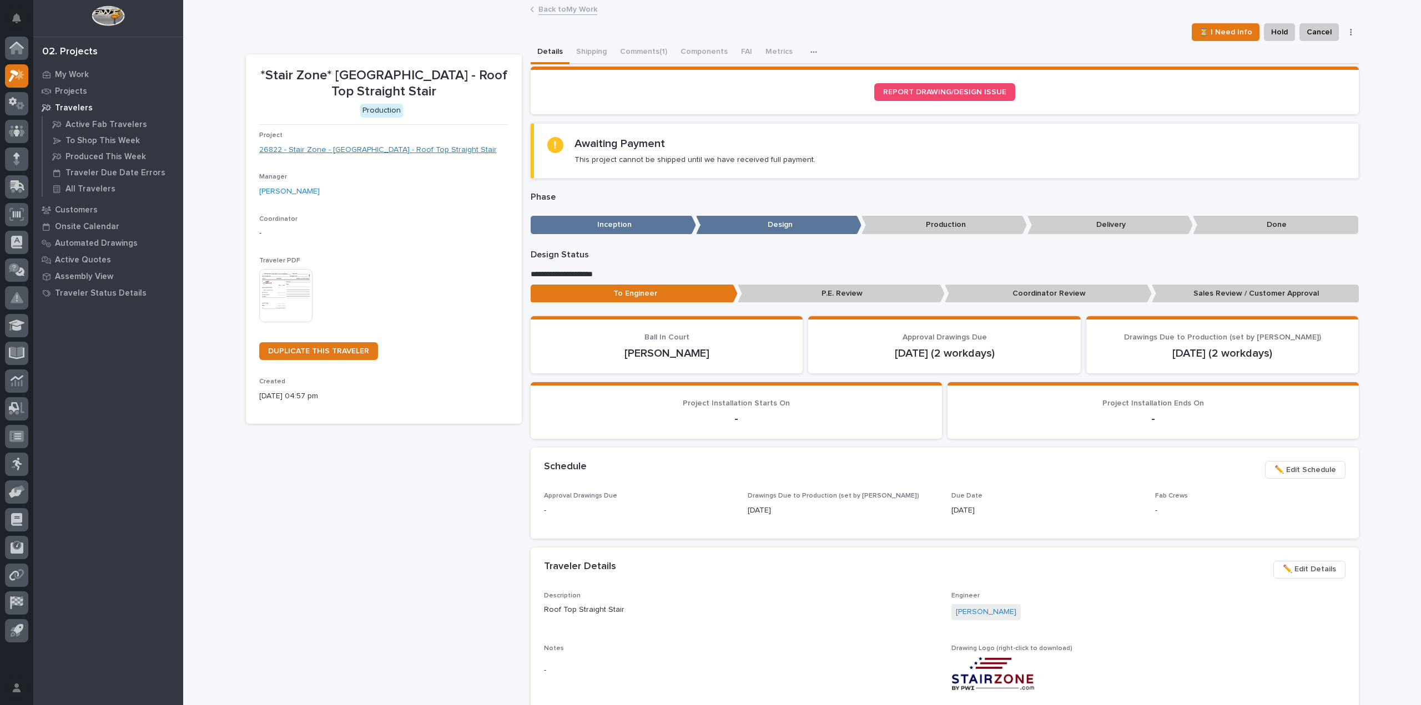
click at [352, 152] on link "26822 - Stair Zone - Munster Med Inn - Roof Top Straight Stair" at bounding box center [377, 150] width 237 height 12
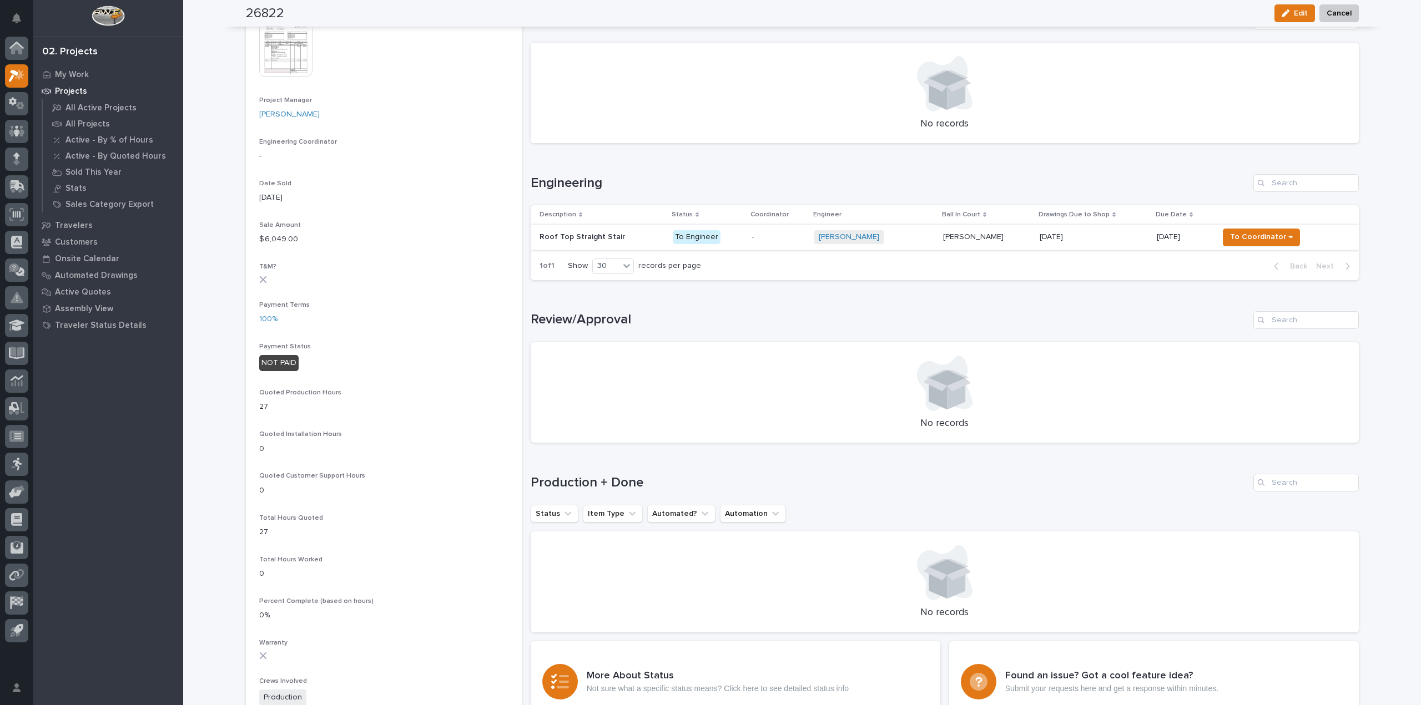
scroll to position [444, 0]
click at [639, 243] on p at bounding box center [601, 239] width 124 height 9
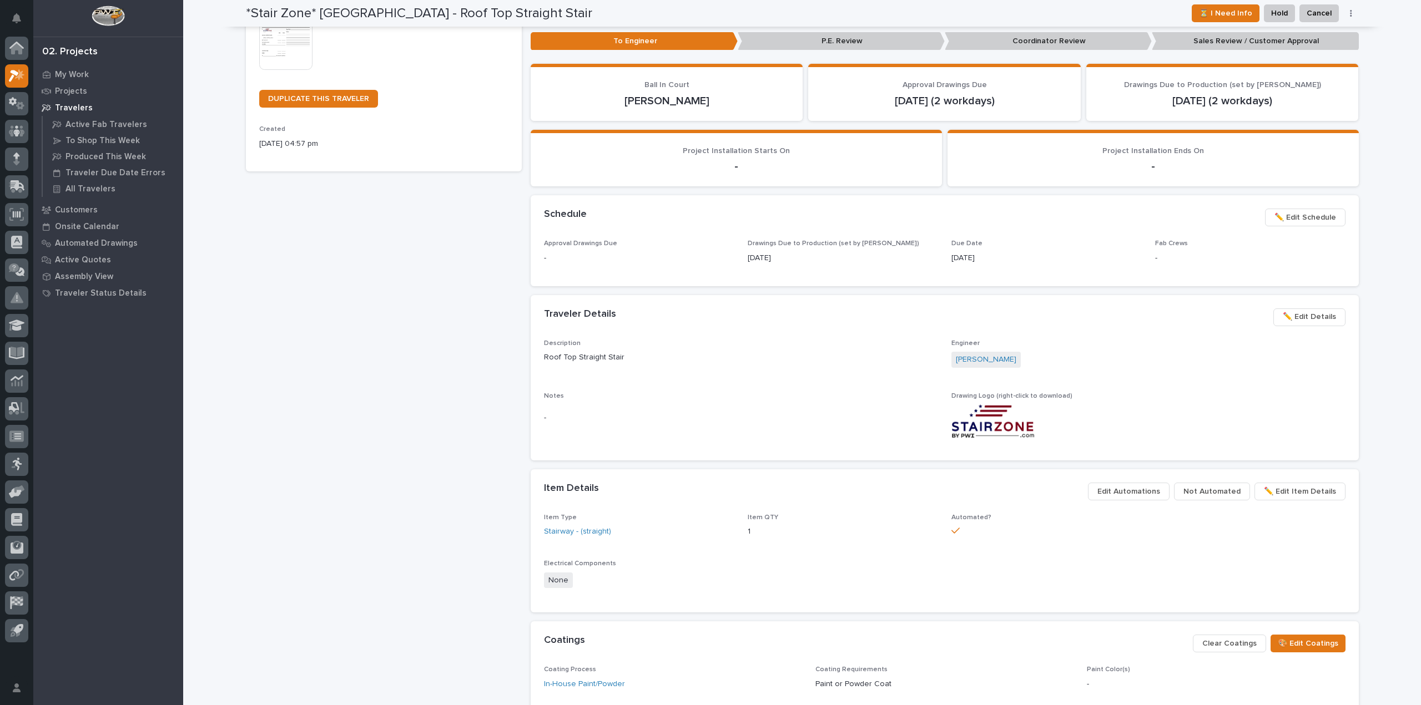
scroll to position [277, 0]
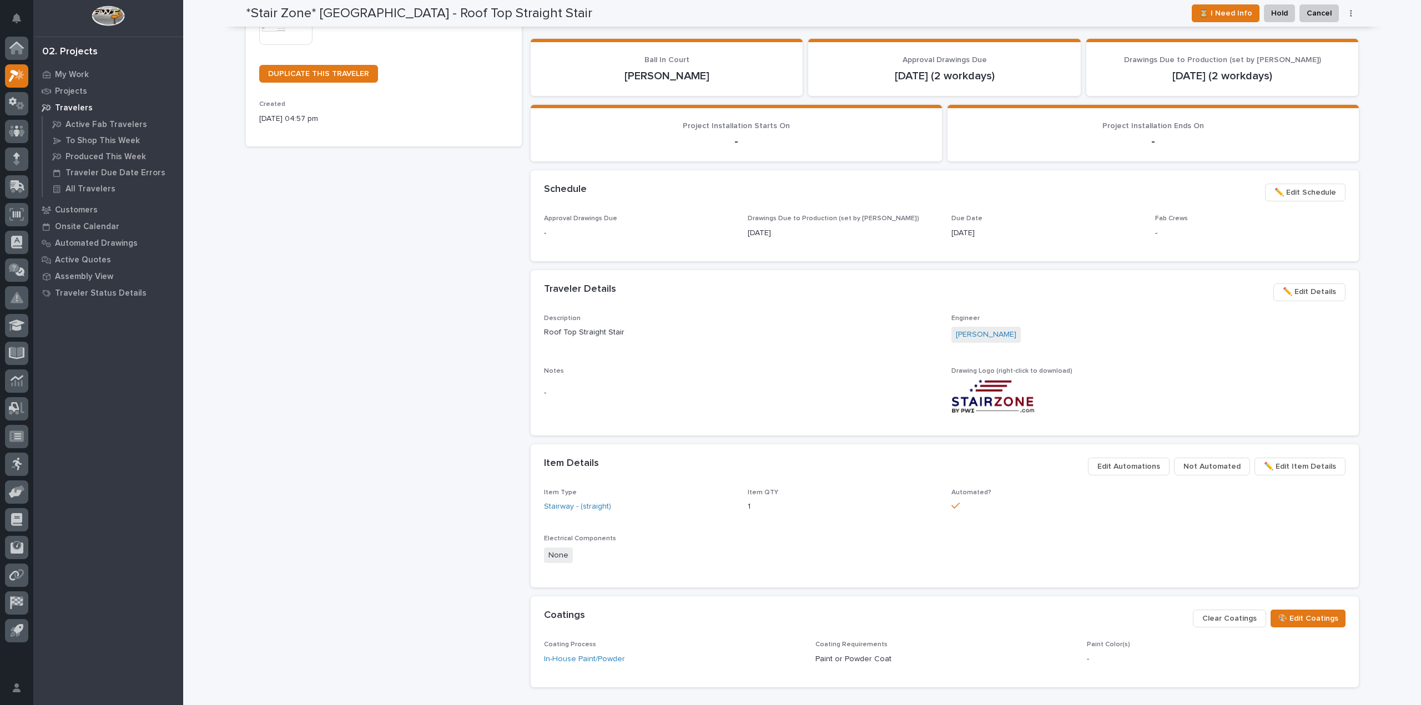
click at [1143, 468] on span "Edit Automations" at bounding box center [1128, 466] width 63 height 13
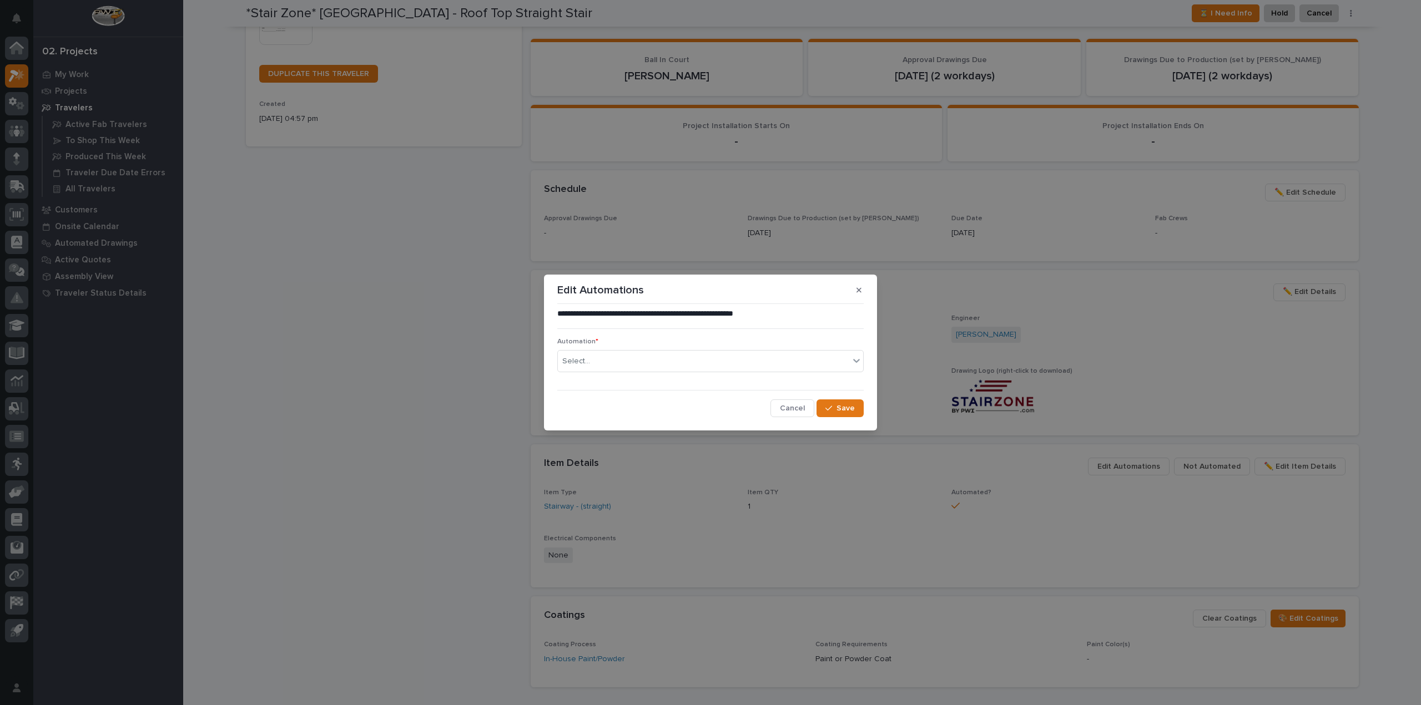
click at [886, 374] on div "**********" at bounding box center [710, 352] width 1421 height 705
click at [800, 413] on span "Cancel" at bounding box center [792, 408] width 25 height 10
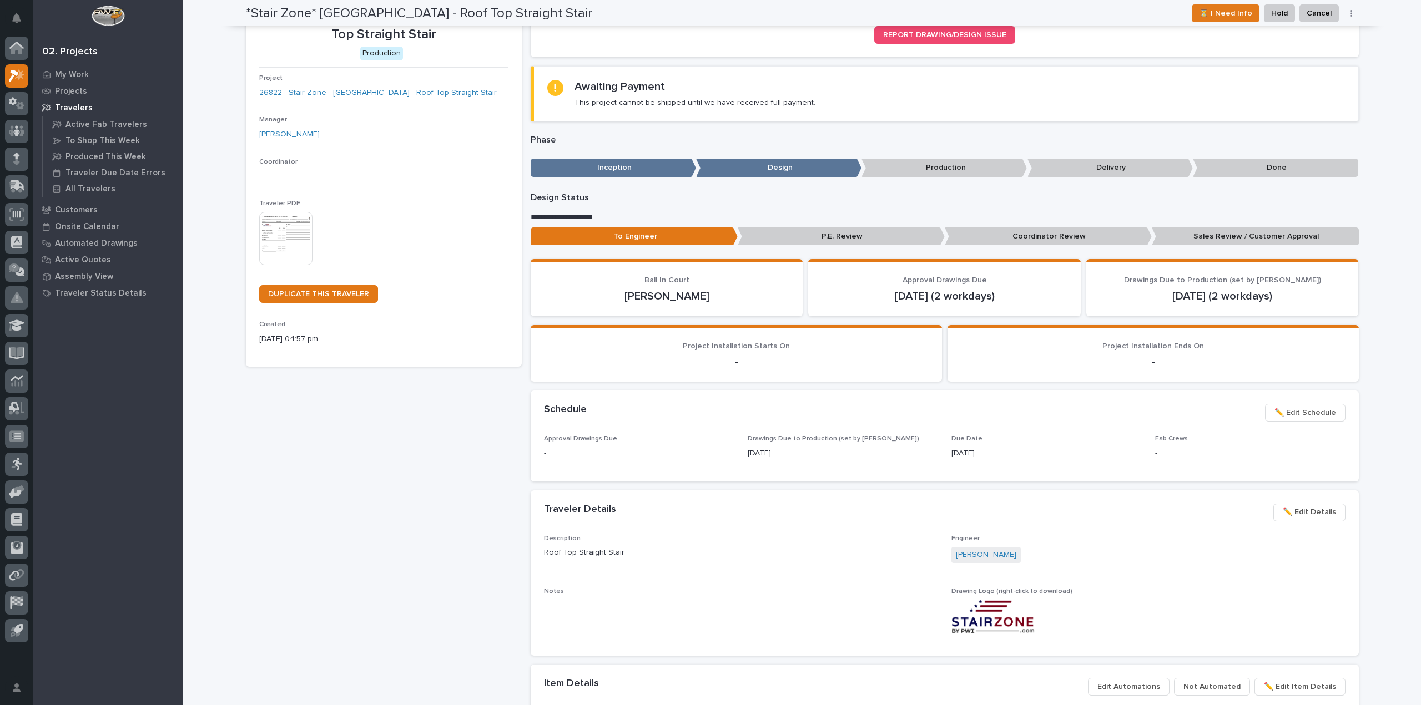
scroll to position [0, 0]
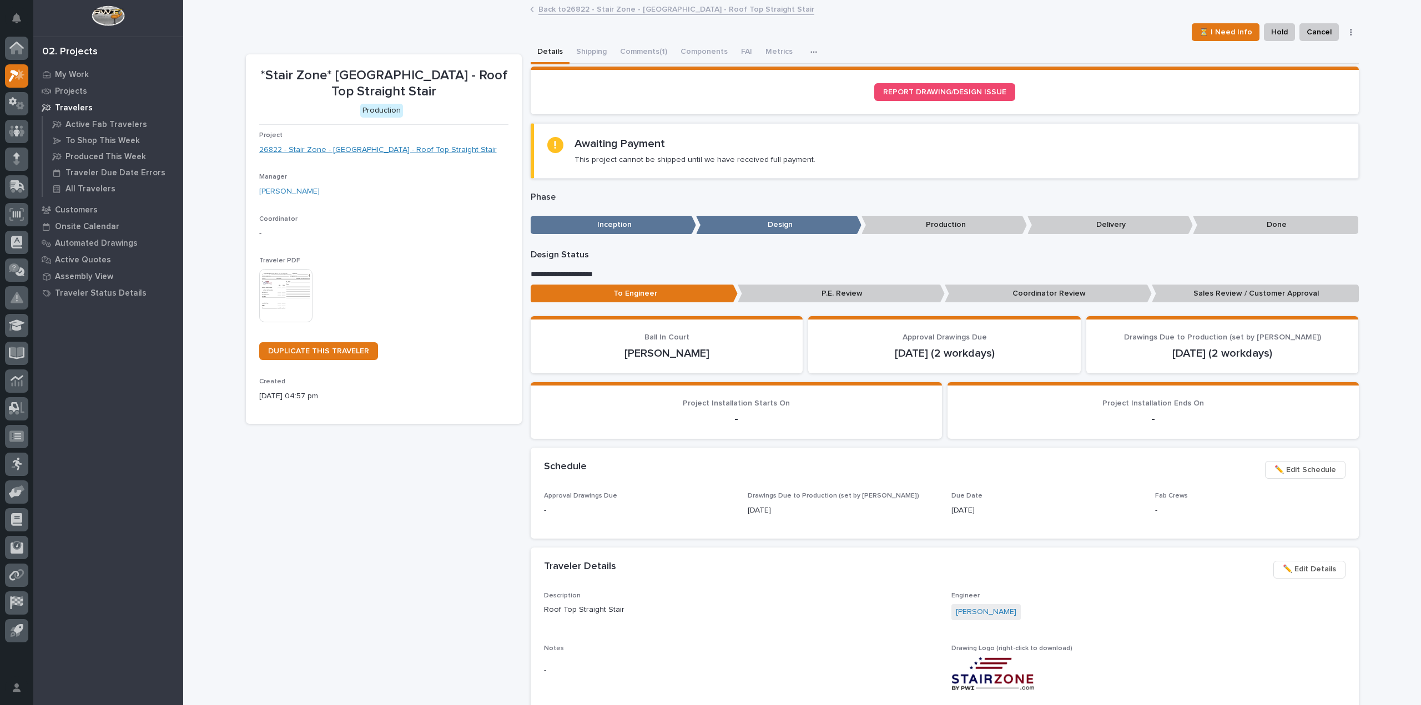
click at [389, 146] on link "26822 - Stair Zone - Munster Med Inn - Roof Top Straight Stair" at bounding box center [377, 150] width 237 height 12
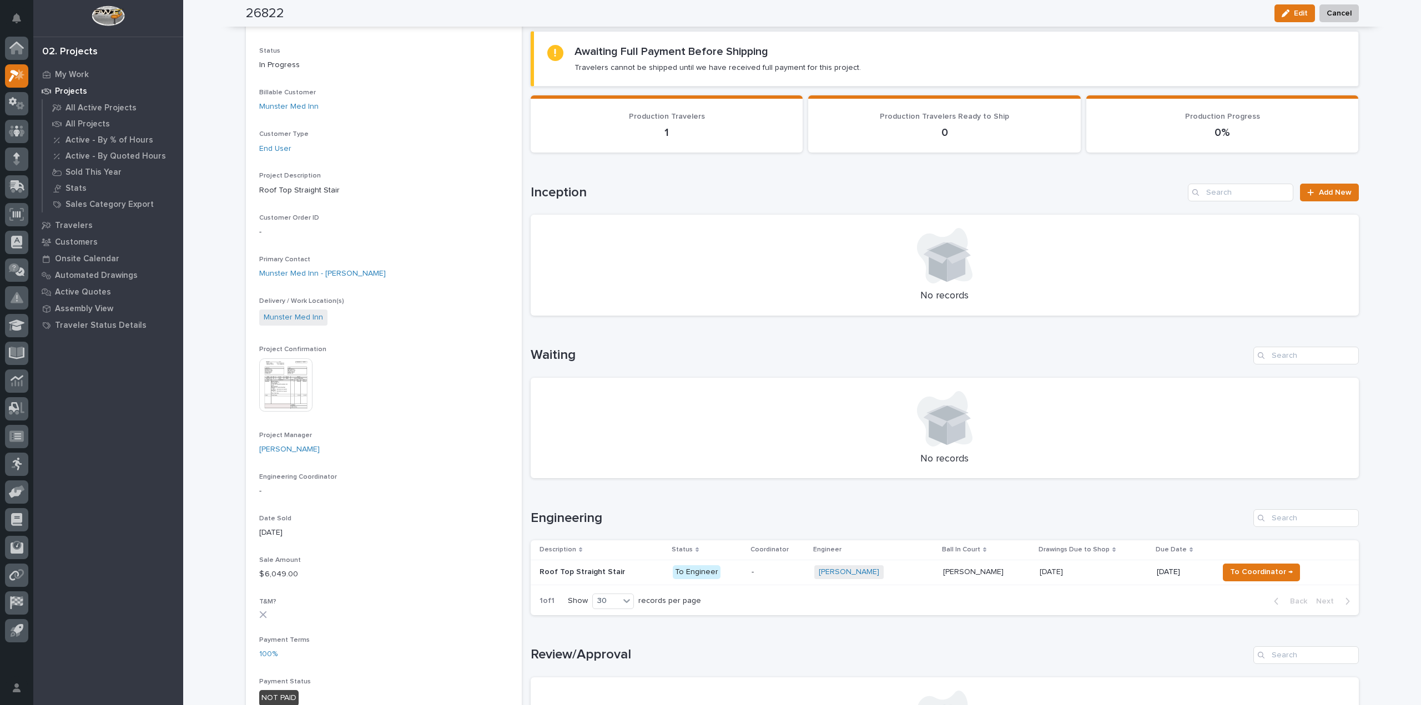
scroll to position [166, 0]
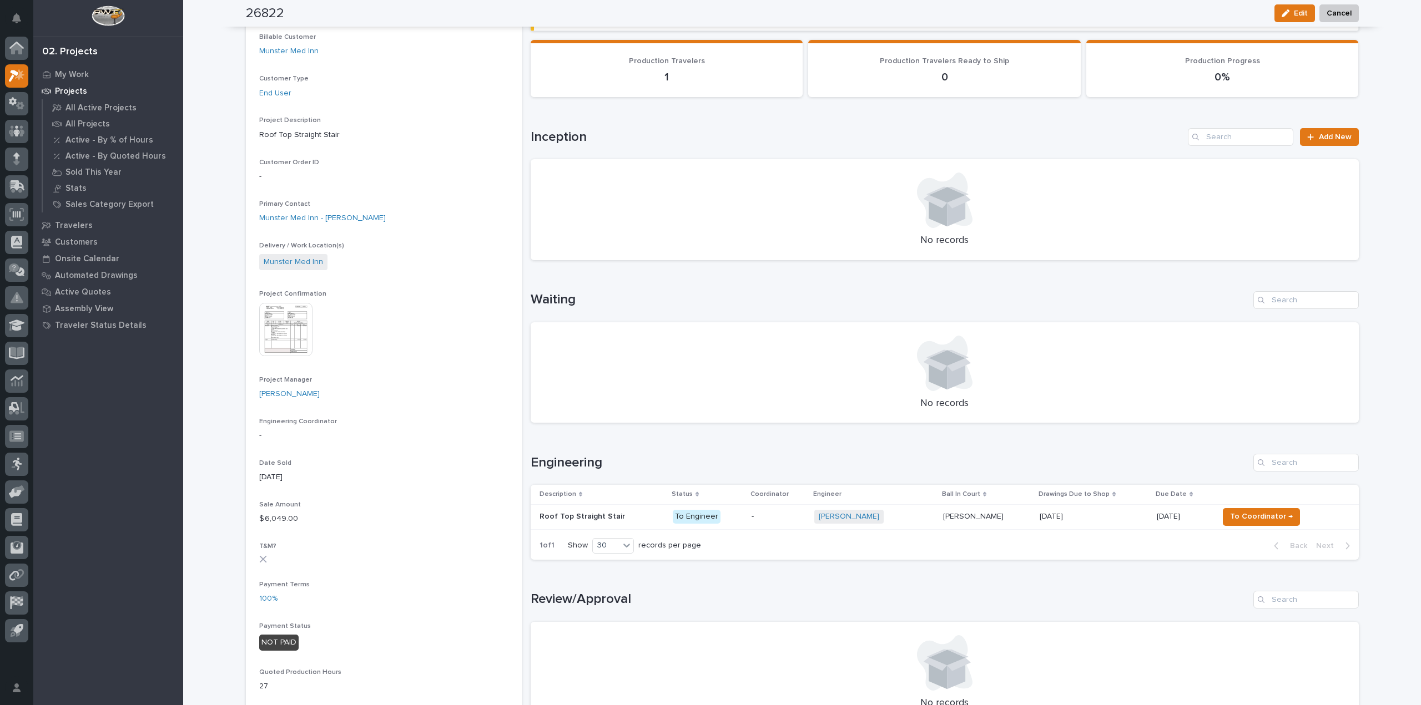
click at [623, 516] on p at bounding box center [601, 516] width 124 height 9
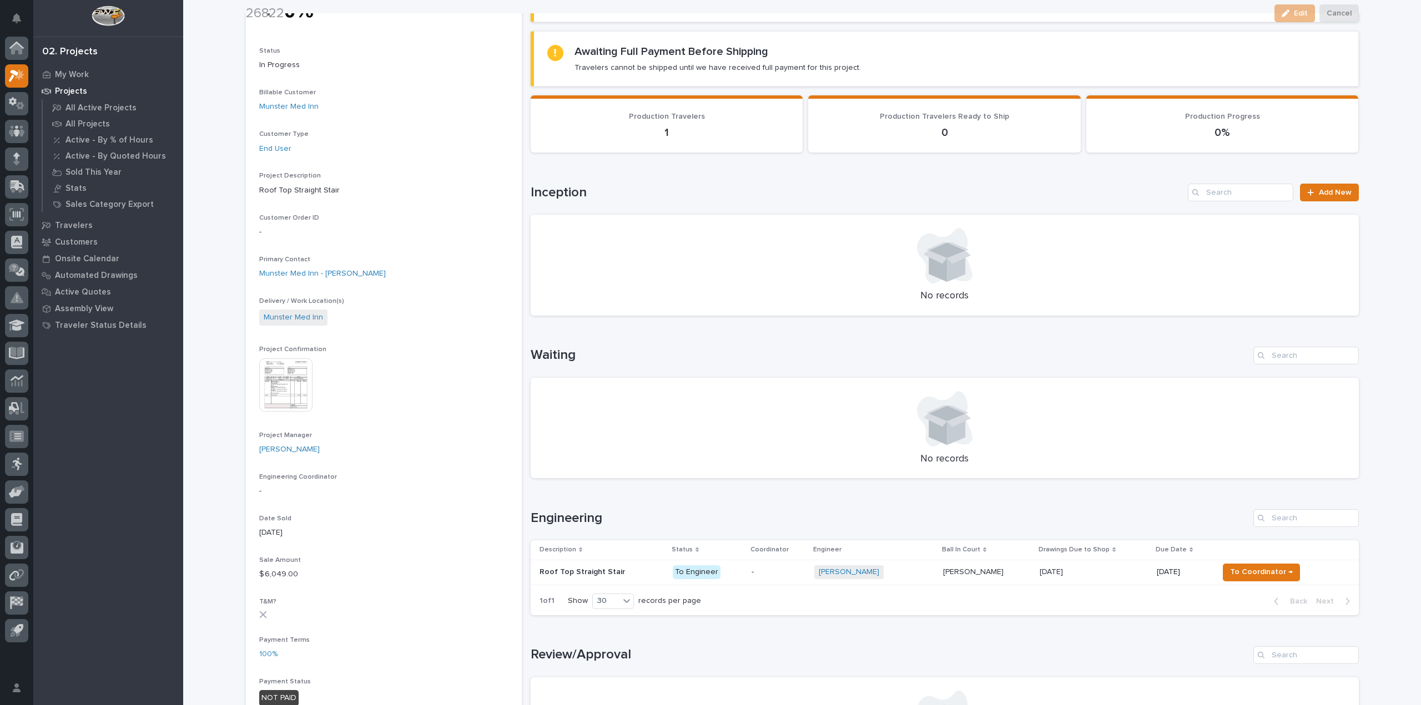
scroll to position [222, 0]
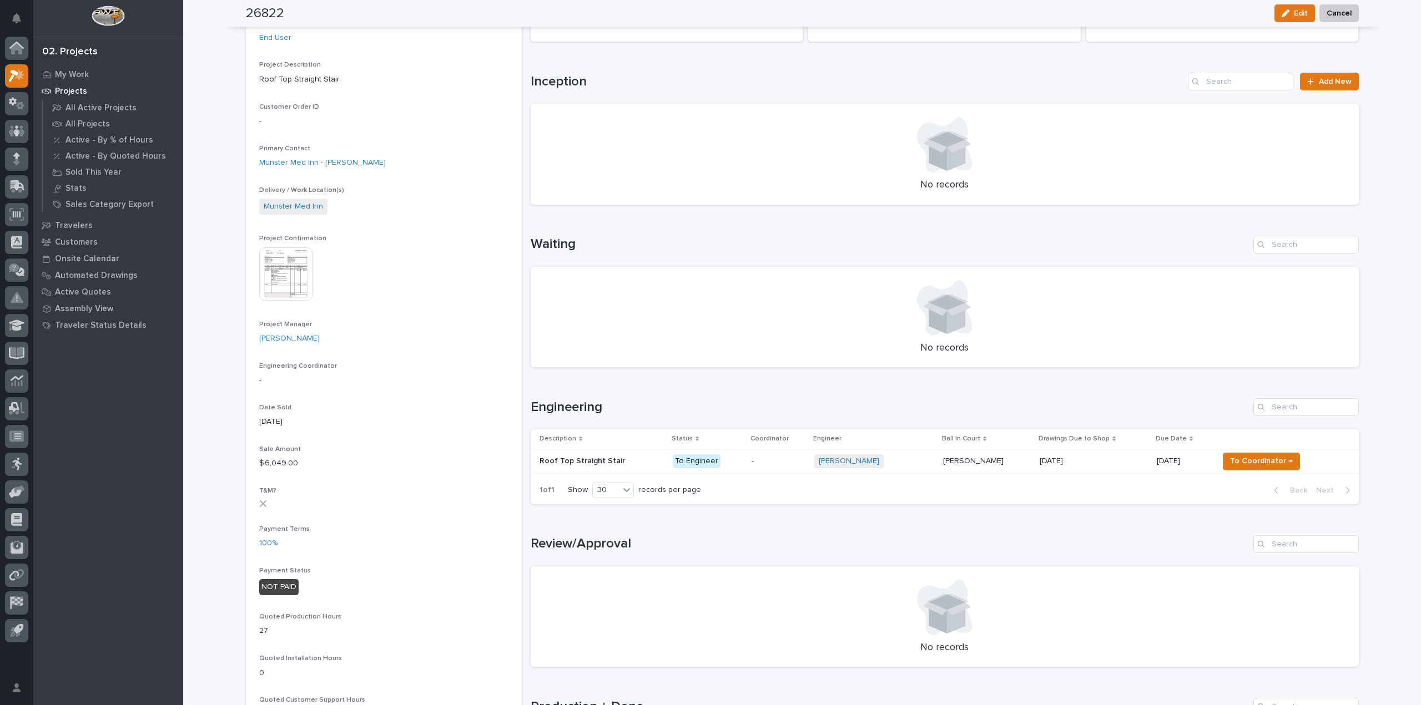
click at [639, 462] on p at bounding box center [601, 461] width 124 height 9
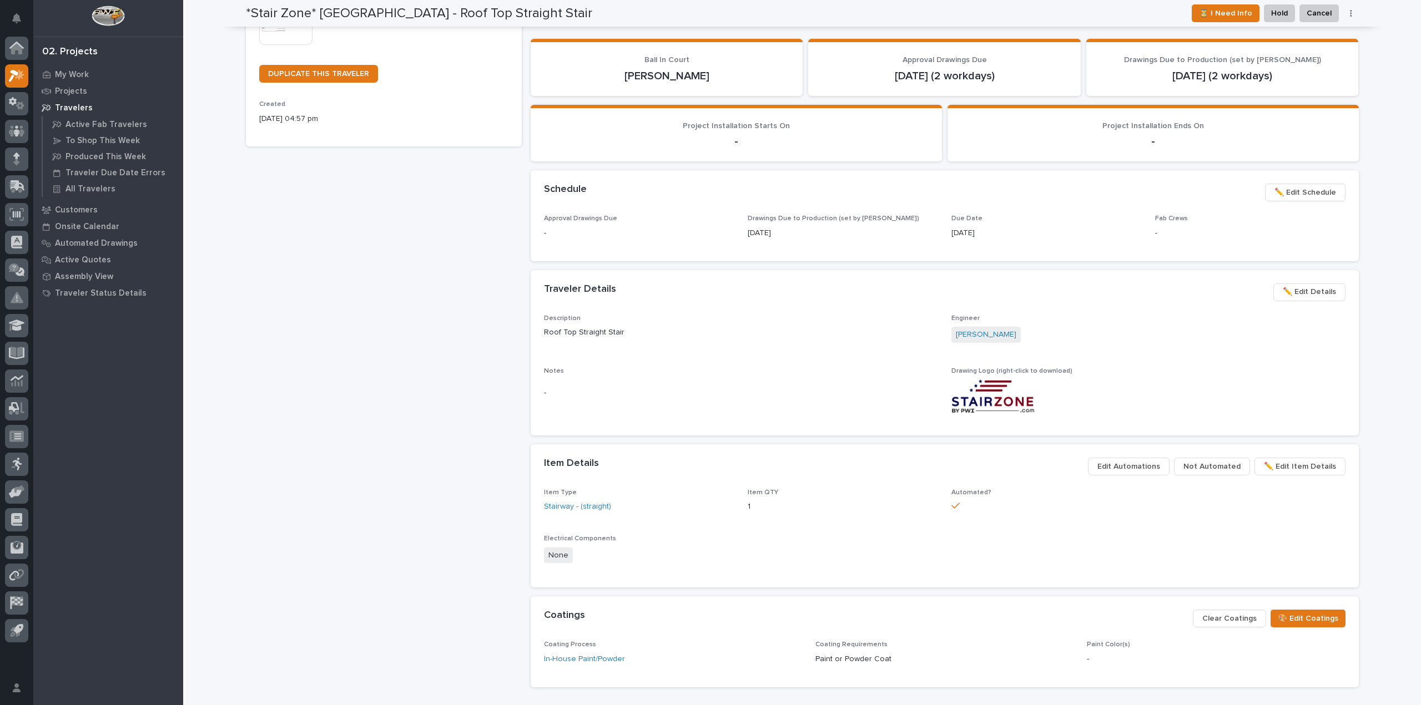
scroll to position [333, 0]
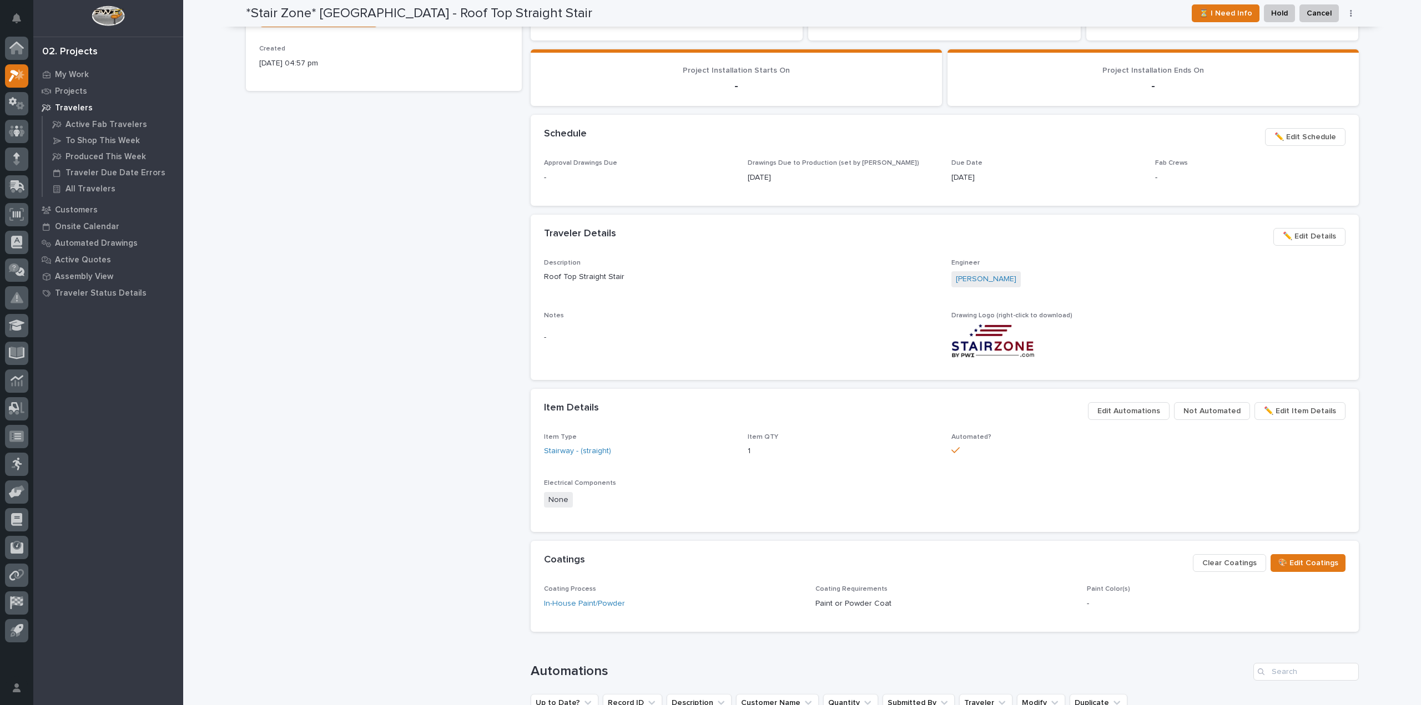
click at [1121, 412] on span "Edit Automations" at bounding box center [1128, 411] width 63 height 13
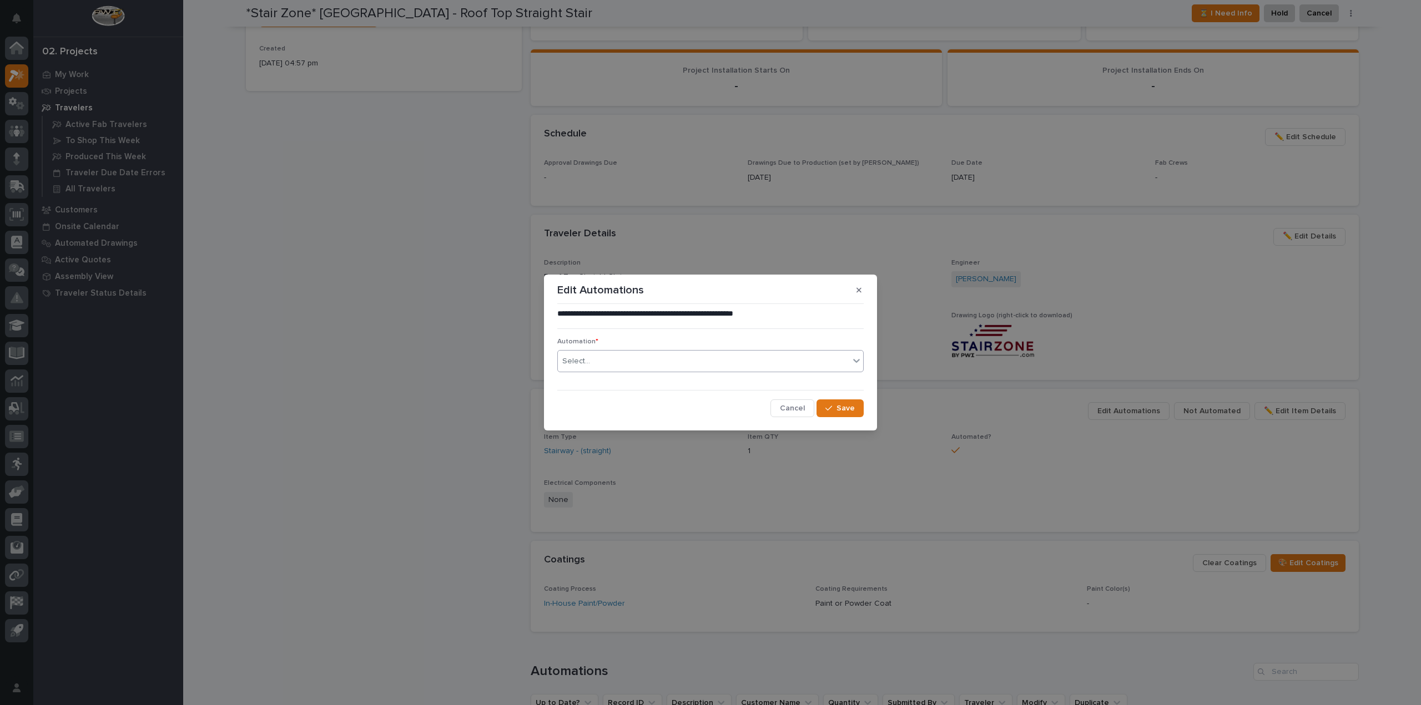
click at [856, 362] on icon at bounding box center [856, 361] width 7 height 4
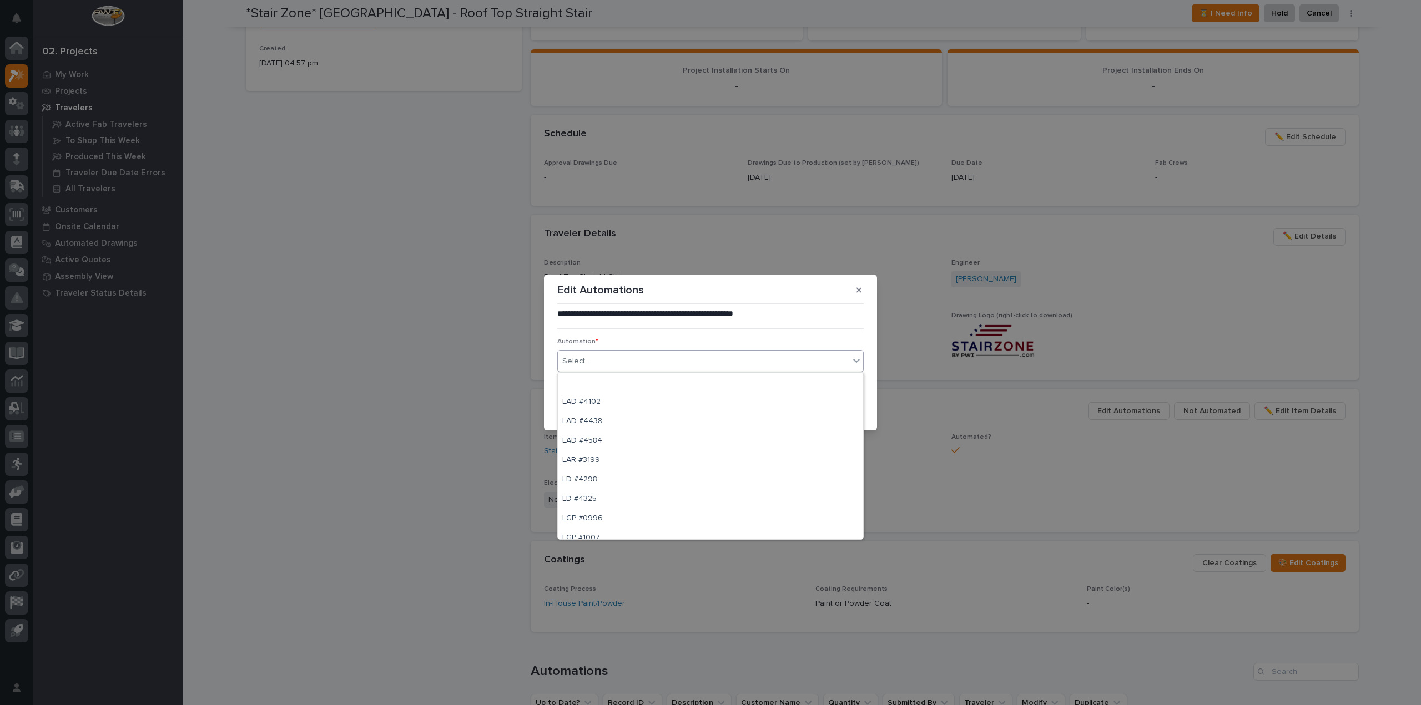
scroll to position [3884, 0]
click at [798, 309] on p "**********" at bounding box center [710, 314] width 306 height 11
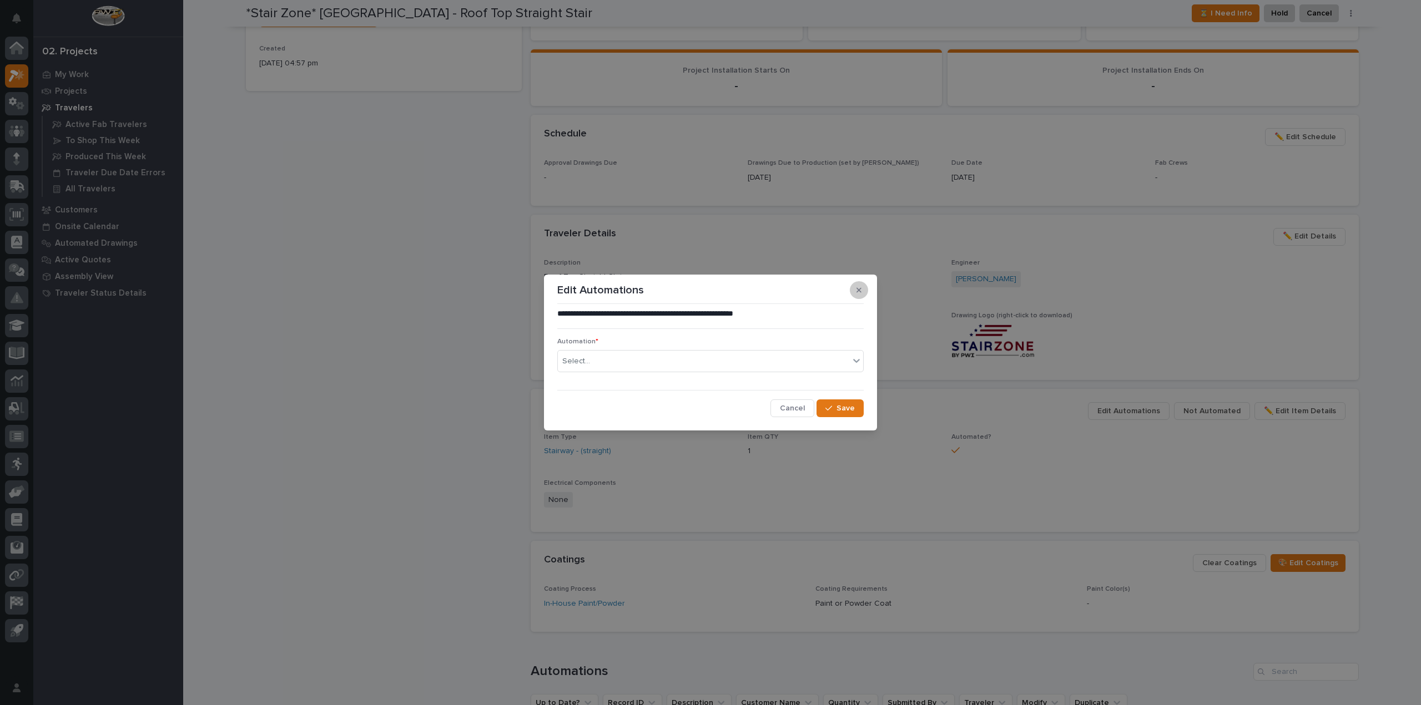
click at [860, 296] on button "button" at bounding box center [859, 290] width 18 height 18
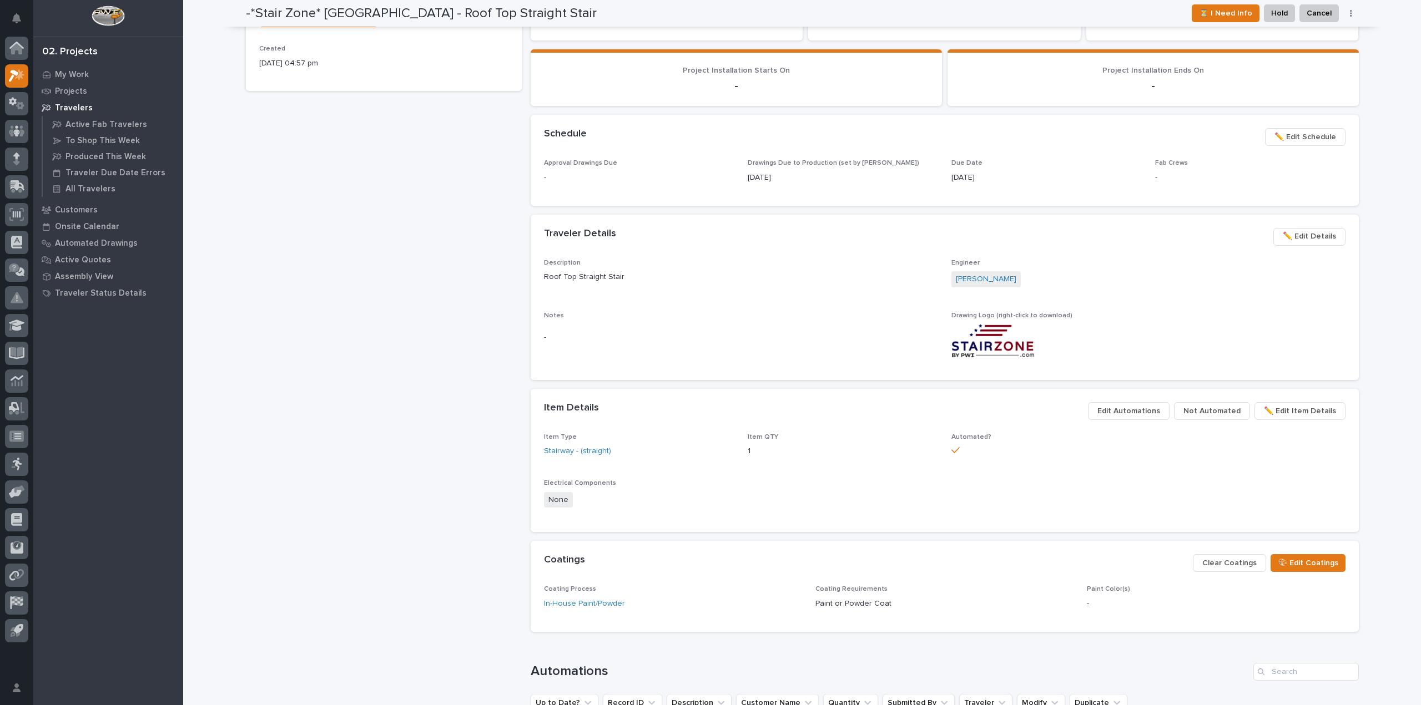
scroll to position [322, 0]
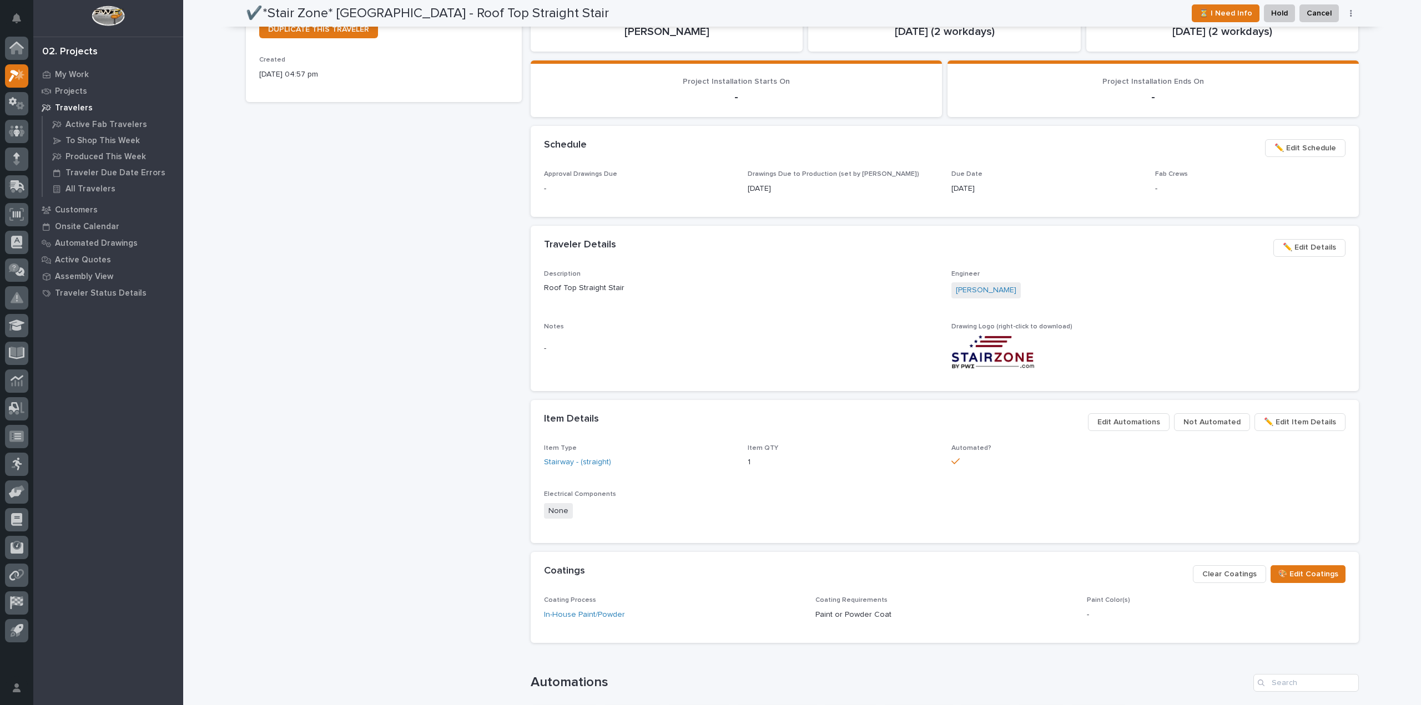
click at [210, 55] on div "Loading... Saving… Loading... Saving… ✔️*Stair Zone* Munster Med Inn - Roof Top…" at bounding box center [801, 313] width 1237 height 1268
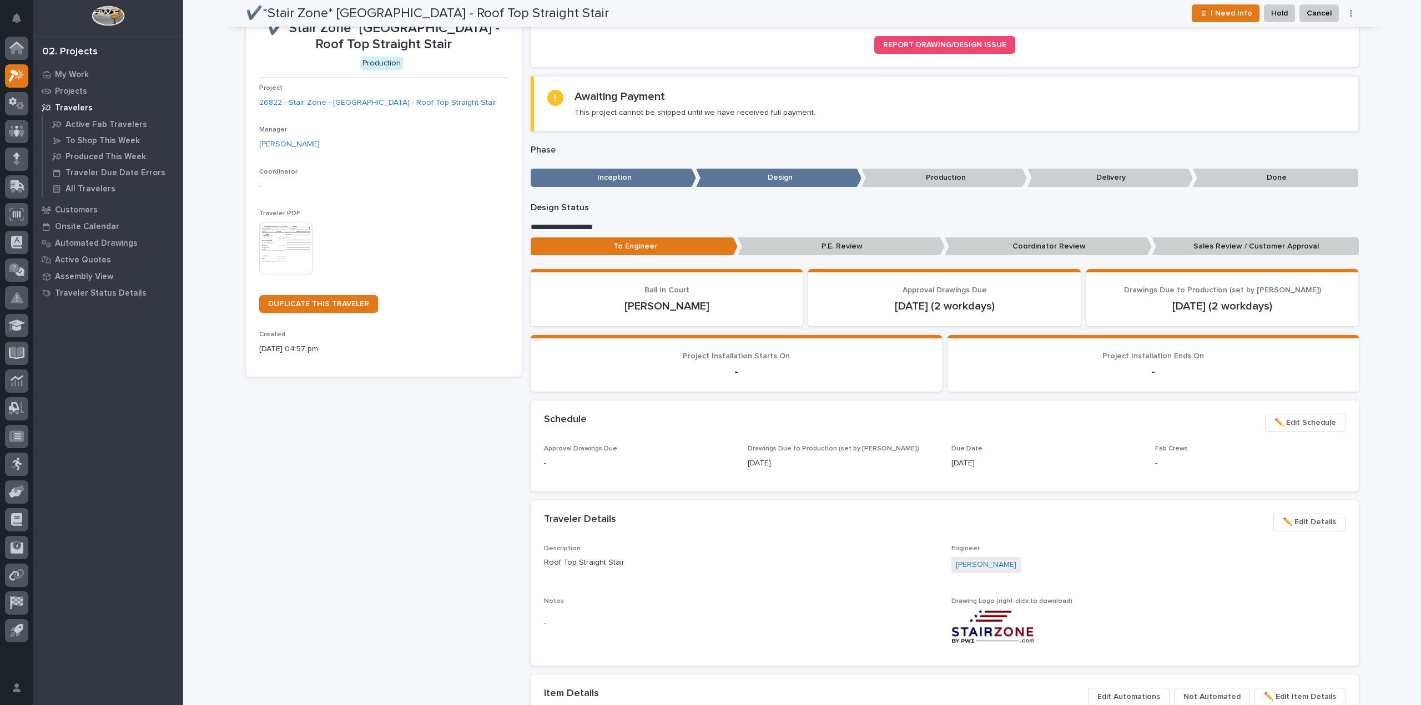
scroll to position [0, 0]
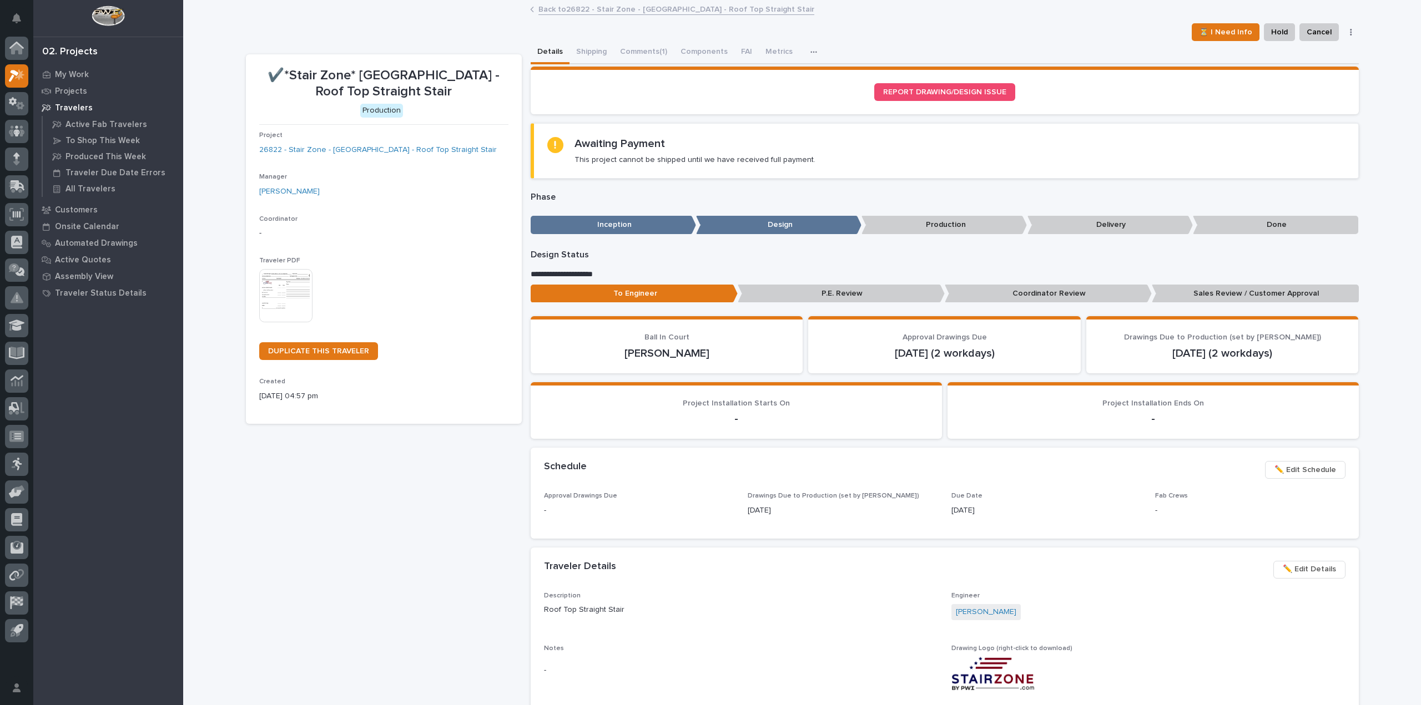
click at [590, 3] on link "Back to 26822 - Stair Zone - Munster Med Inn - Roof Top Straight Stair" at bounding box center [676, 8] width 276 height 13
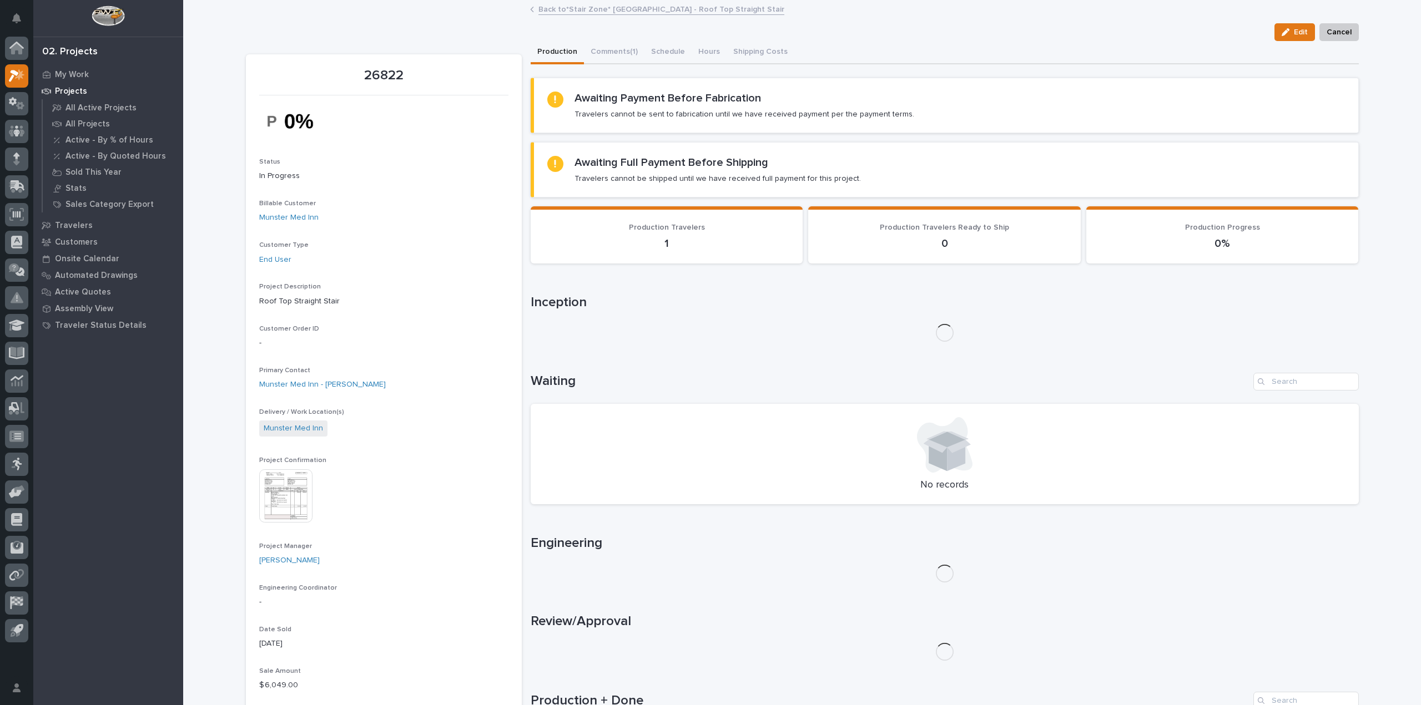
click at [590, 3] on link "Back to *Stair Zone* Munster Med Inn - Roof Top Straight Stair" at bounding box center [661, 8] width 246 height 13
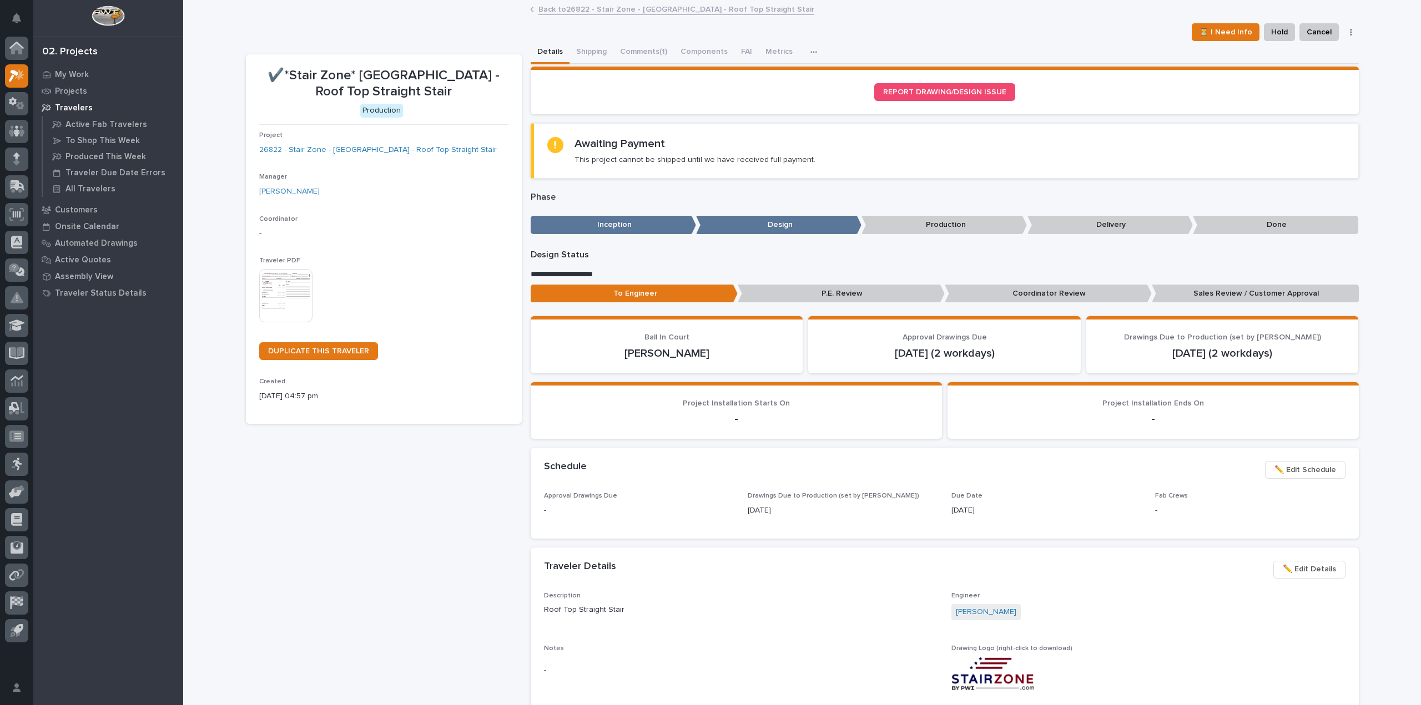
click at [590, 3] on link "Back to 26822 - Stair Zone - Munster Med Inn - Roof Top Straight Stair" at bounding box center [676, 8] width 276 height 13
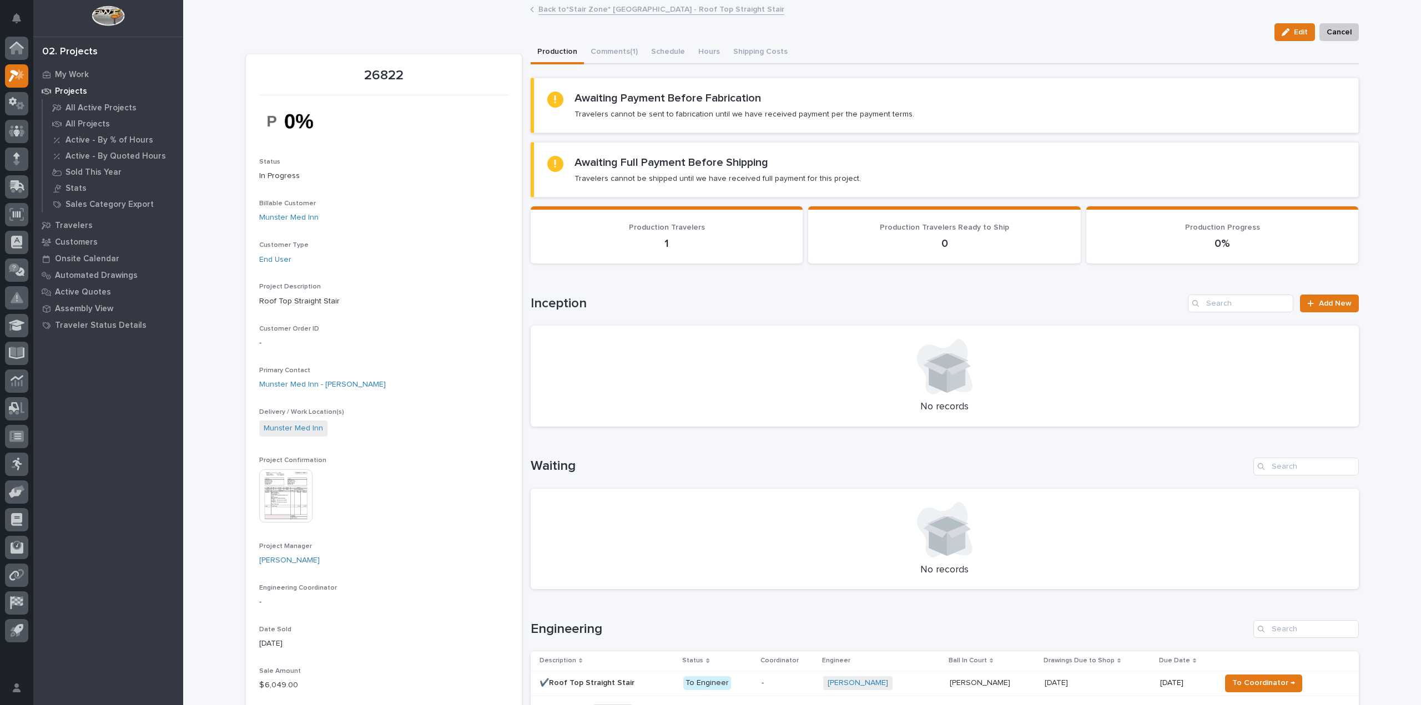
click at [602, 7] on link "Back to *Stair Zone* Munster Med Inn - Roof Top Straight Stair" at bounding box center [661, 8] width 246 height 13
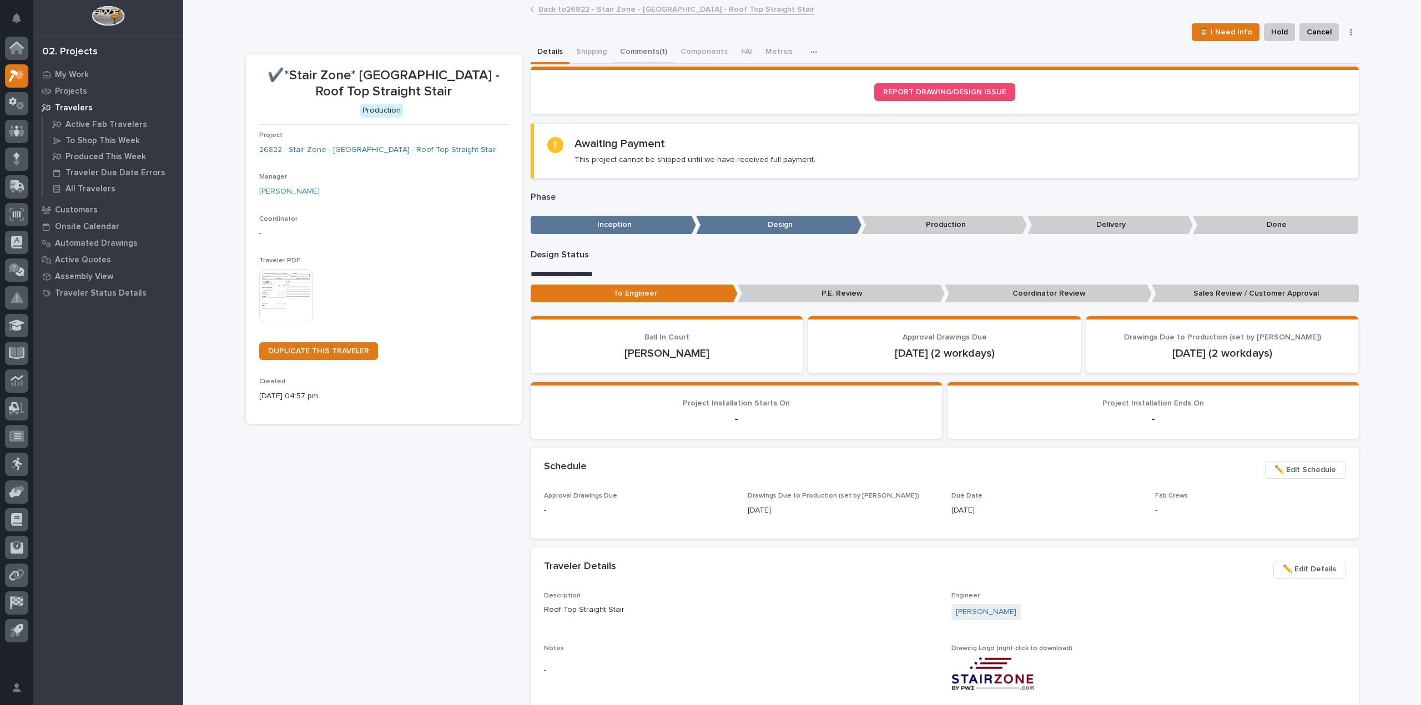
click at [639, 47] on button "Comments (1)" at bounding box center [643, 52] width 60 height 23
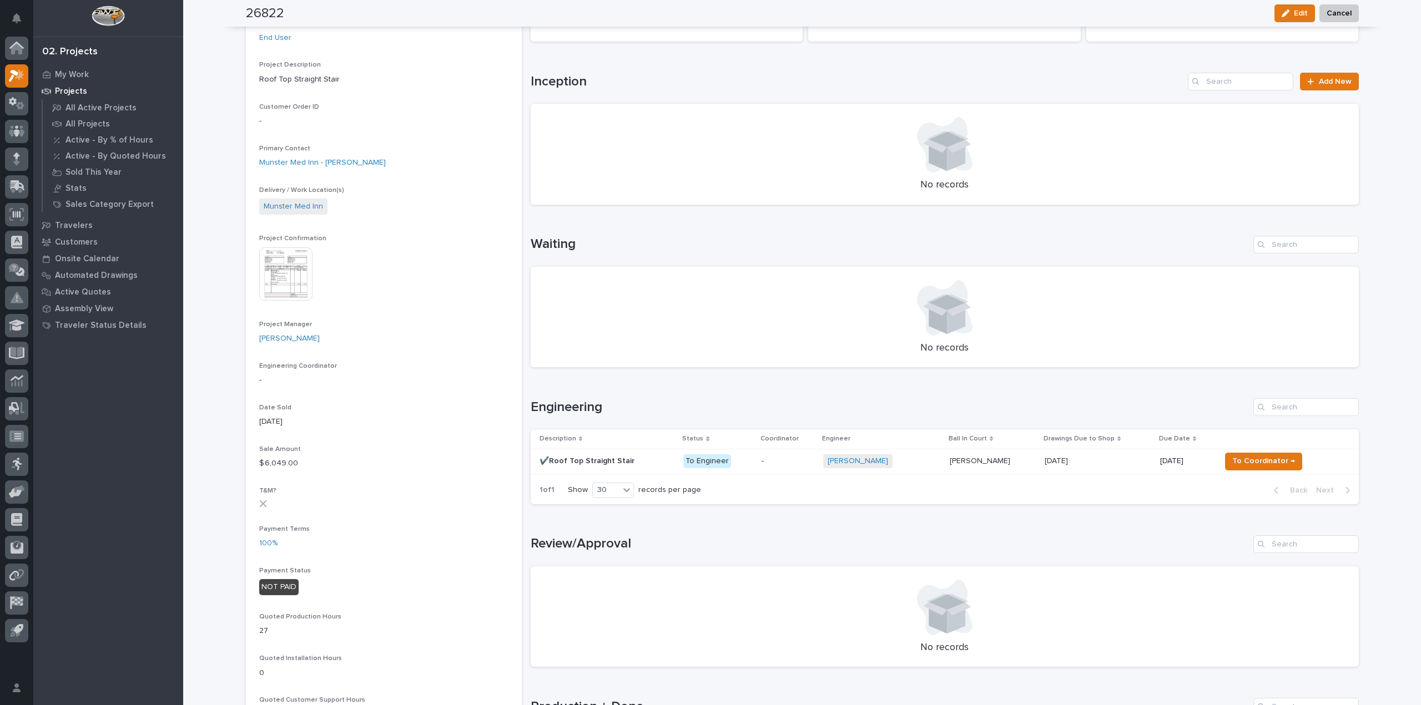
scroll to position [277, 0]
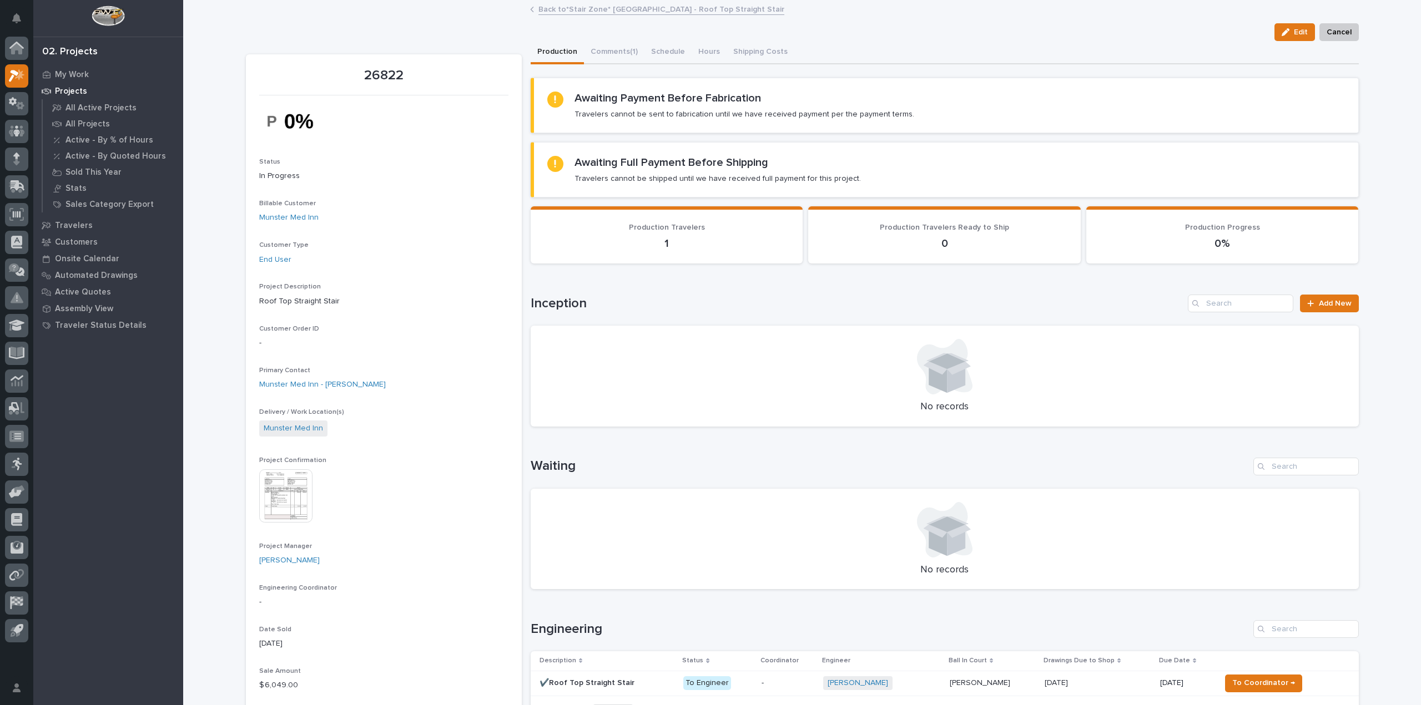
click at [866, 638] on div "Engineering" at bounding box center [944, 629] width 828 height 18
click at [580, 6] on link "Back to *Stair Zone* Munster Med Inn - Roof Top Straight Stair" at bounding box center [661, 8] width 246 height 13
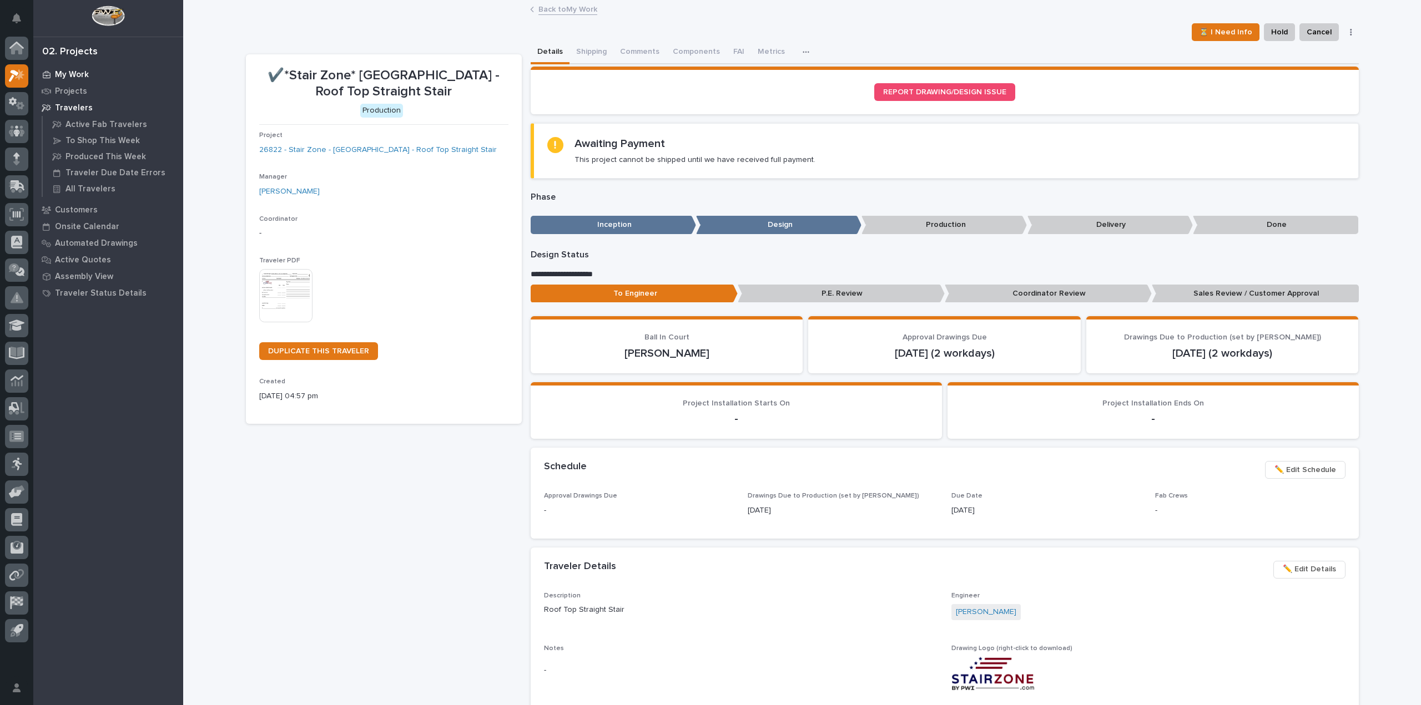
click at [68, 70] on p "My Work" at bounding box center [72, 75] width 34 height 10
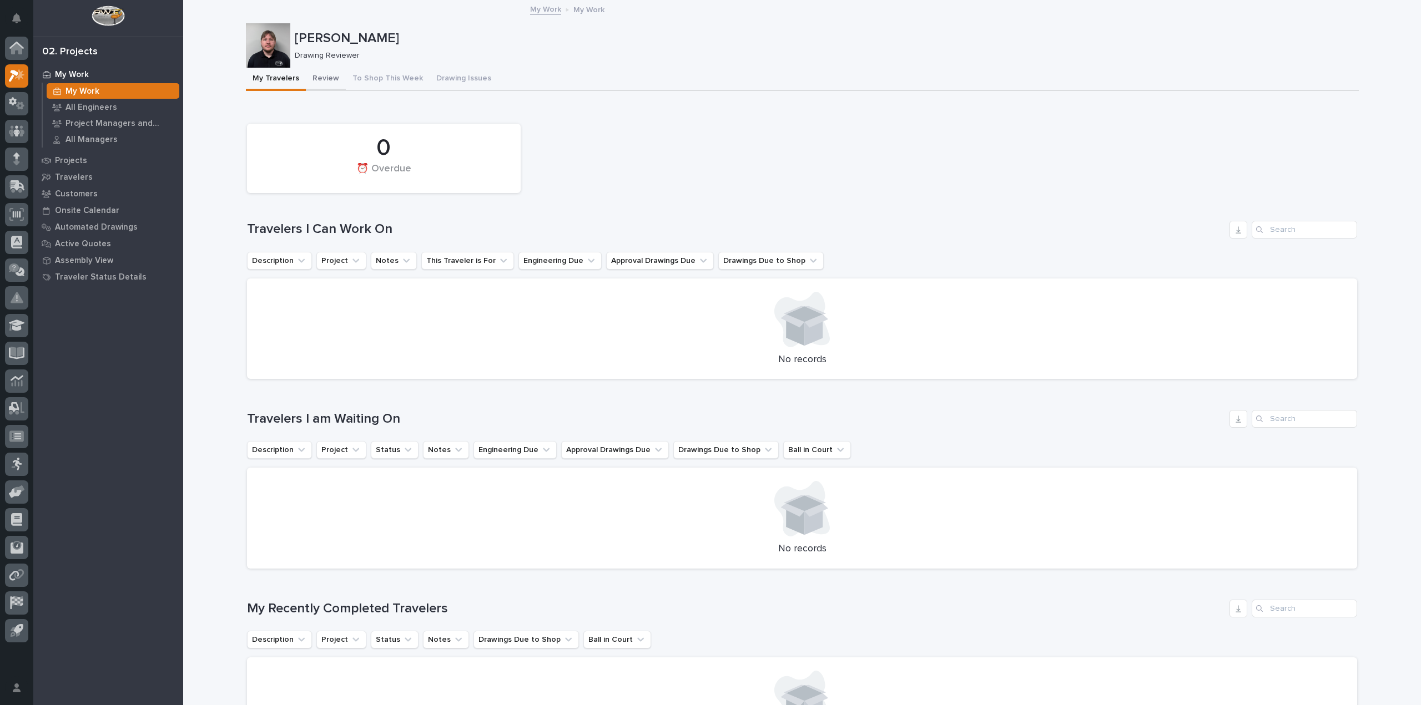
click at [322, 80] on button "Review" at bounding box center [326, 79] width 40 height 23
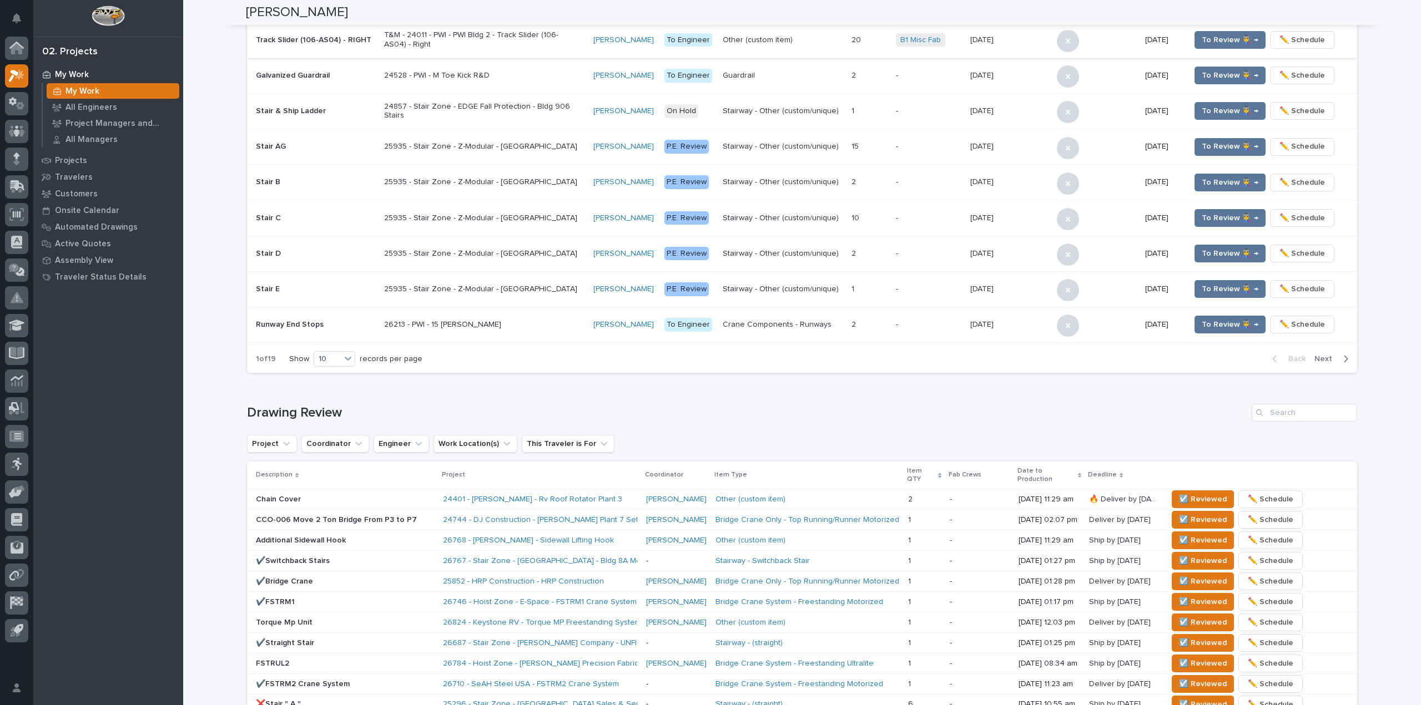
scroll to position [166, 0]
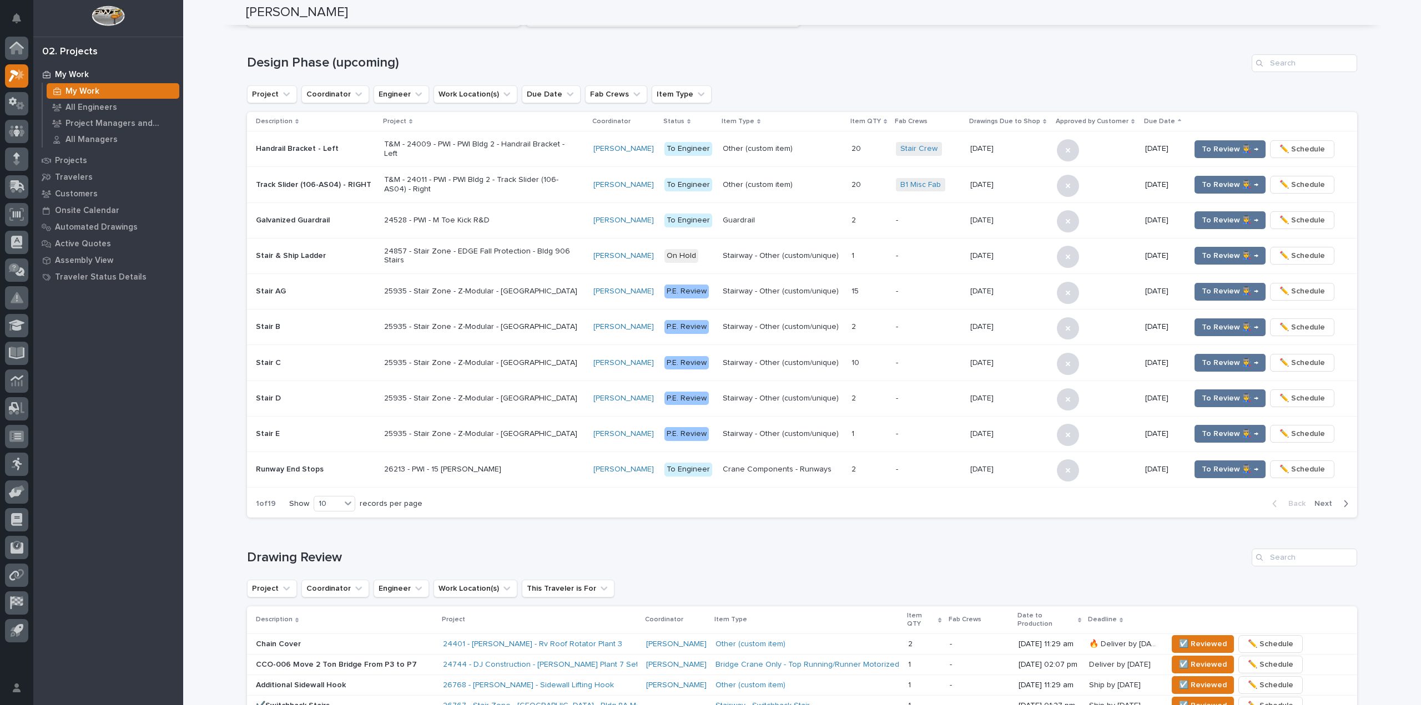
click at [240, 39] on div "**********" at bounding box center [802, 589] width 1124 height 1508
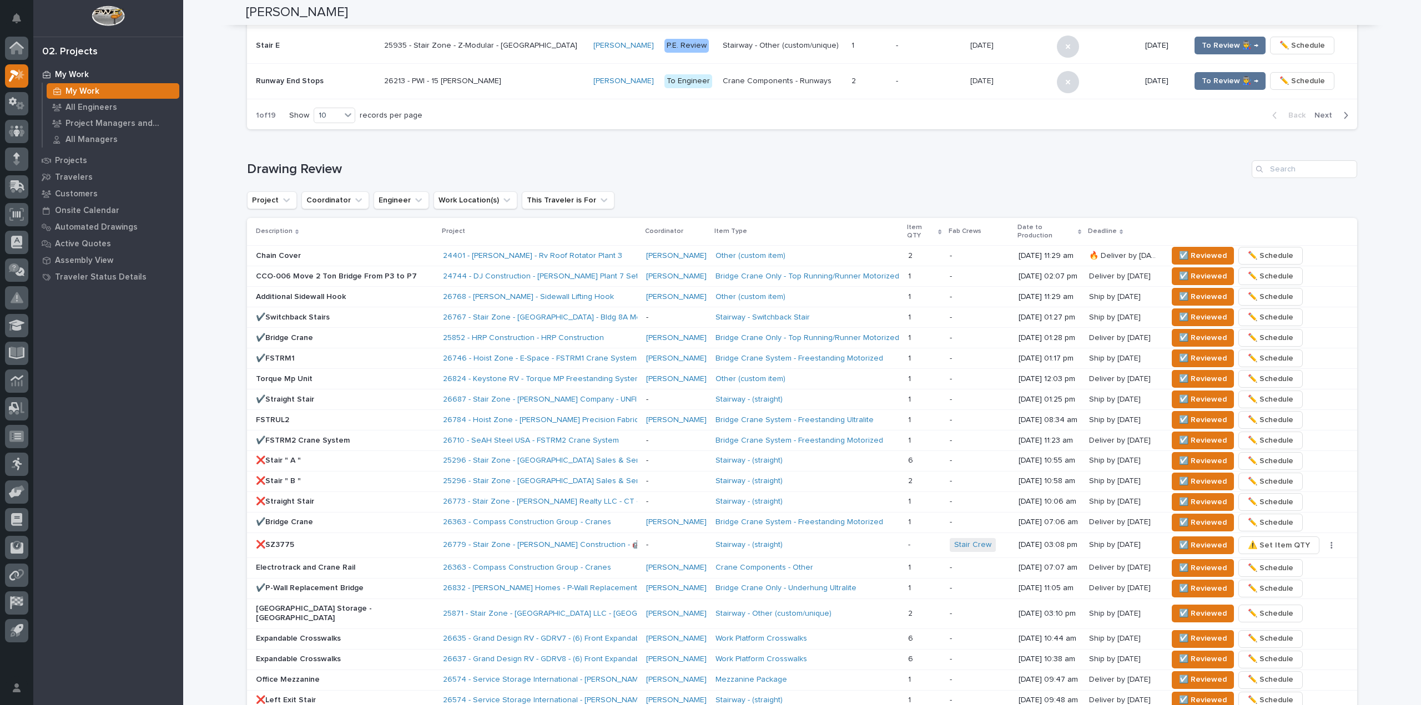
scroll to position [610, 0]
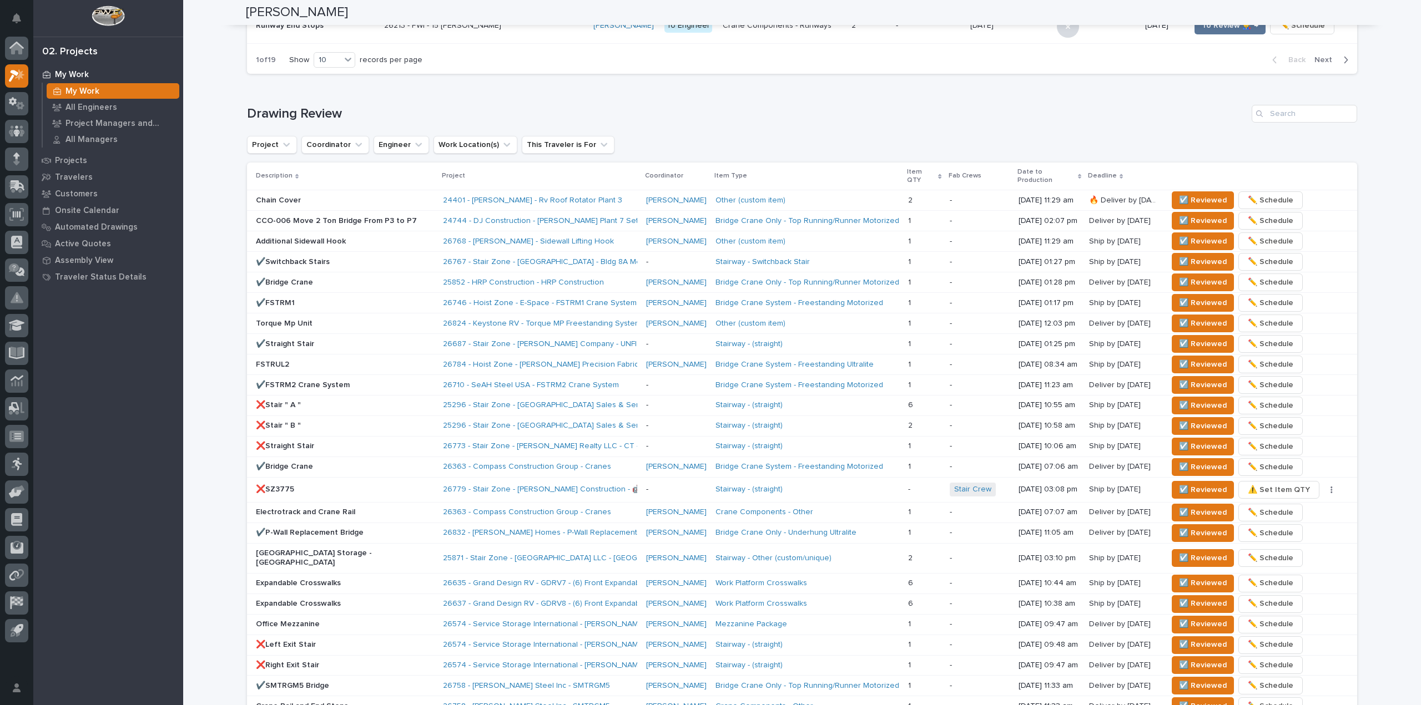
click at [363, 337] on div "✔️Straight Stair" at bounding box center [345, 343] width 178 height 12
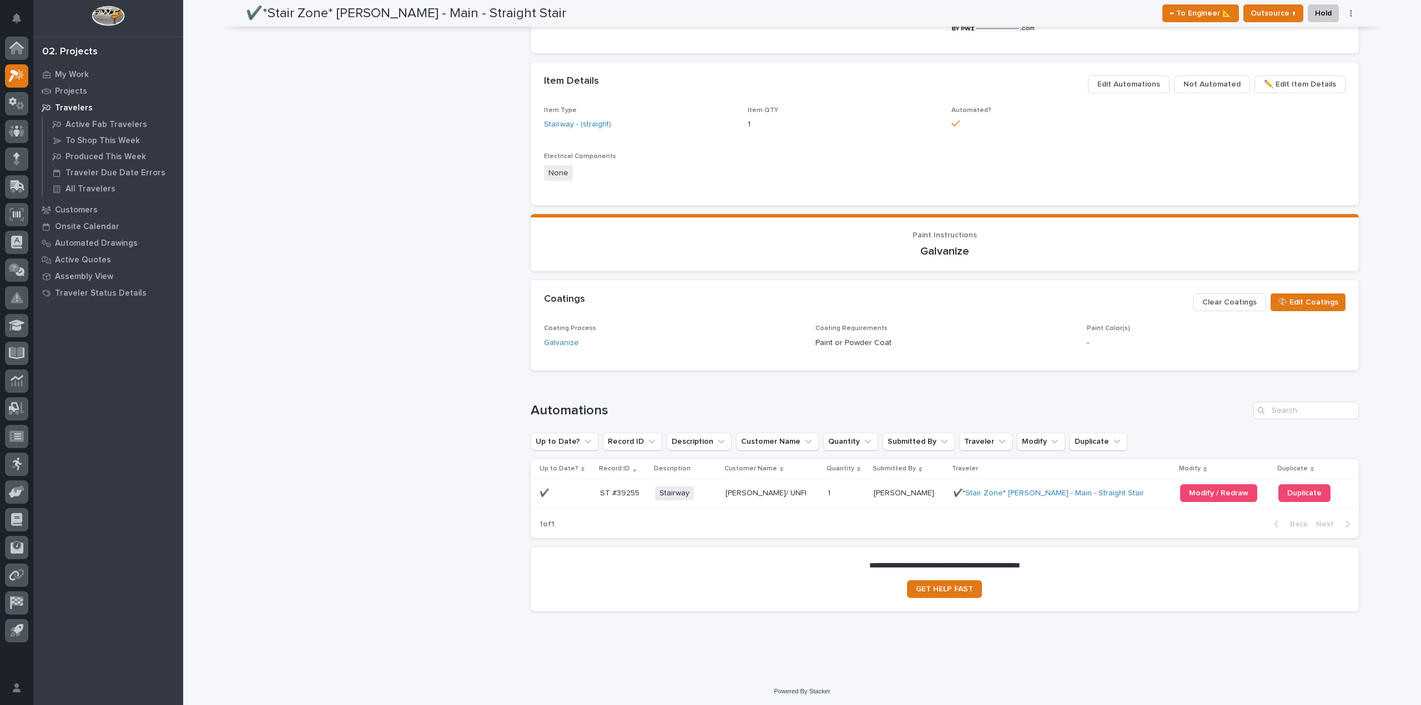
scroll to position [532, 0]
click at [1223, 502] on div "Modify / Redraw" at bounding box center [1224, 491] width 89 height 27
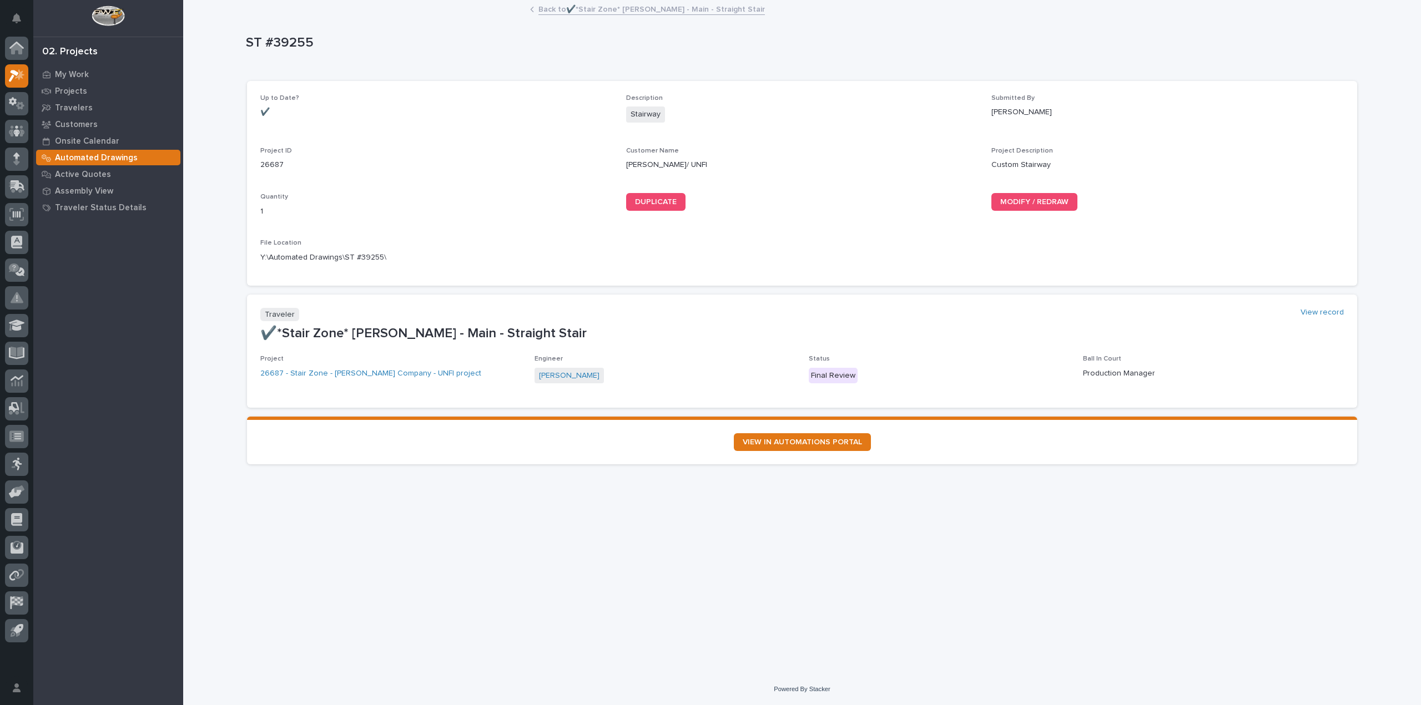
click at [1044, 190] on div "Up to Date? ✔️ Description Stairway Submitted By Brian Bontrager Project ID 266…" at bounding box center [801, 183] width 1083 height 178
click at [1025, 197] on link "MODIFY / REDRAW" at bounding box center [1034, 202] width 86 height 18
click at [78, 77] on p "My Work" at bounding box center [72, 75] width 34 height 10
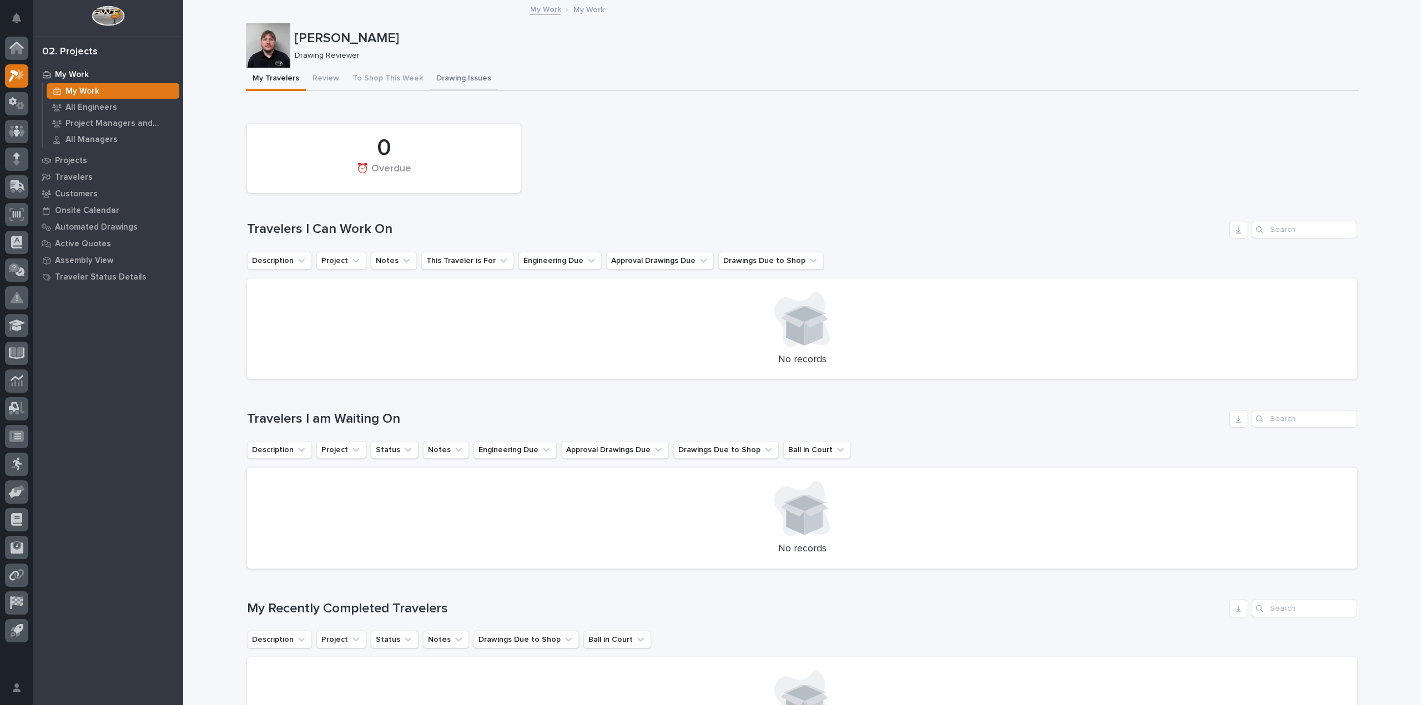
click at [429, 74] on button "Drawing Issues" at bounding box center [463, 79] width 68 height 23
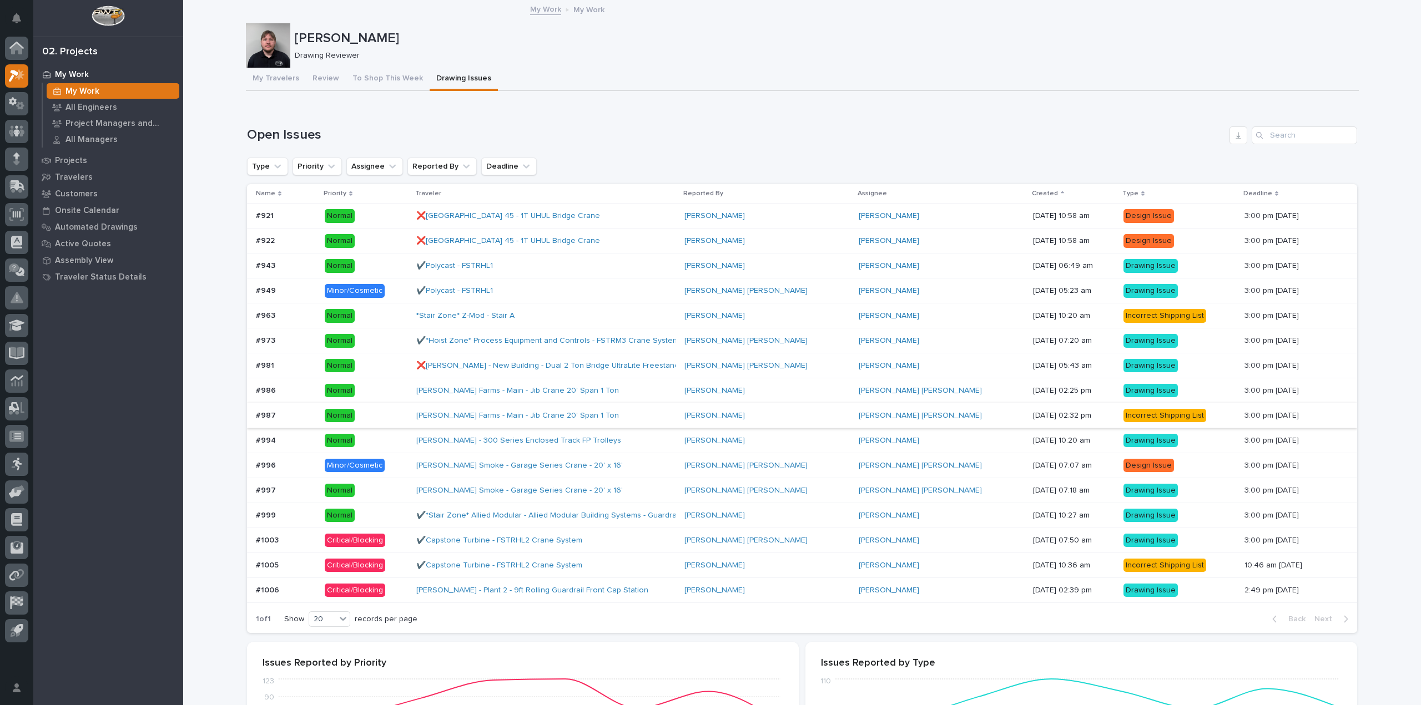
scroll to position [361, 0]
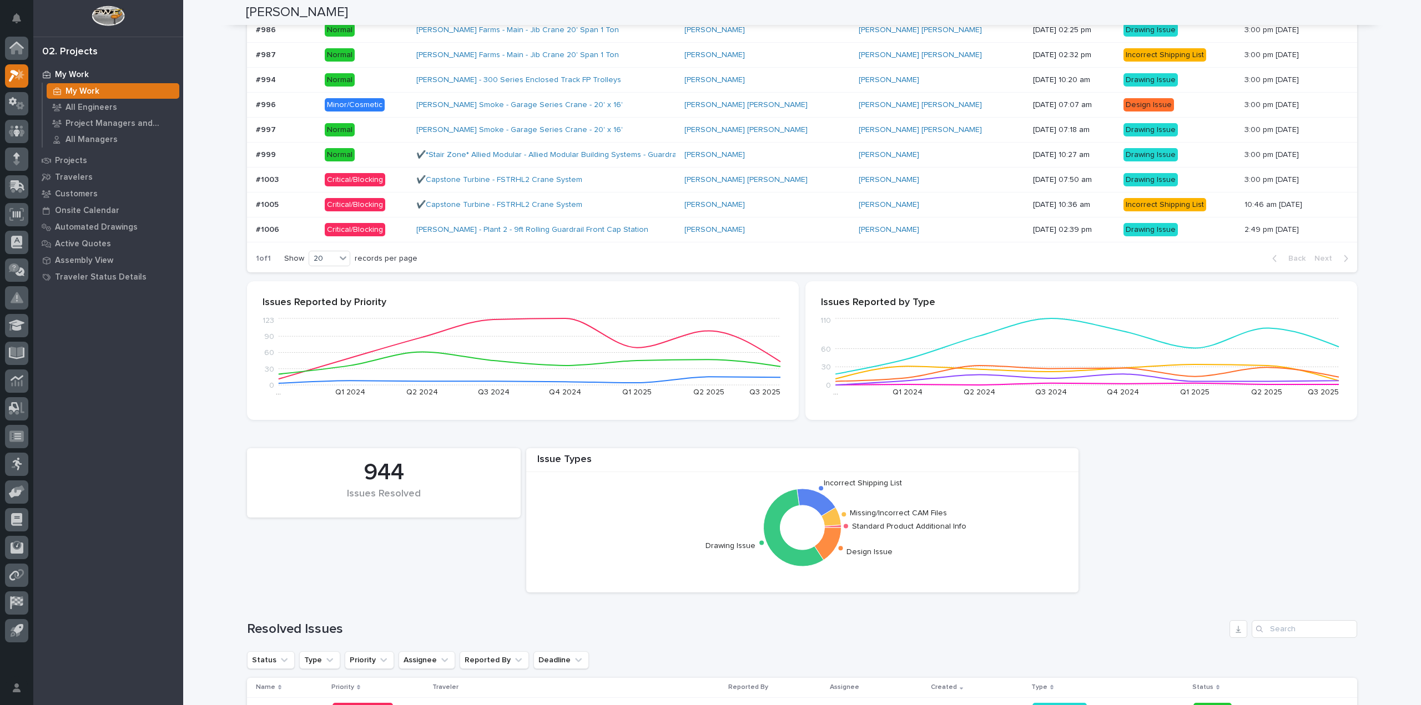
click at [302, 231] on p at bounding box center [286, 229] width 60 height 9
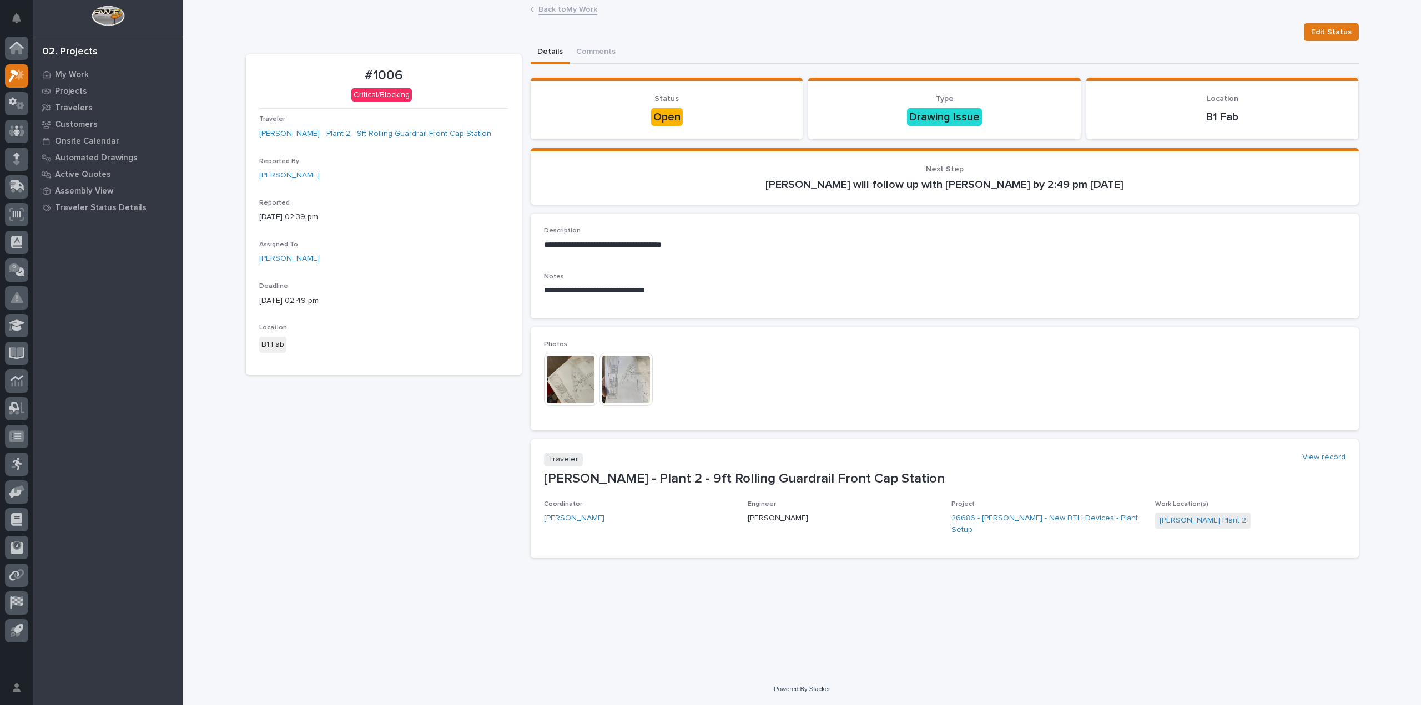
click at [568, 369] on img at bounding box center [570, 379] width 53 height 53
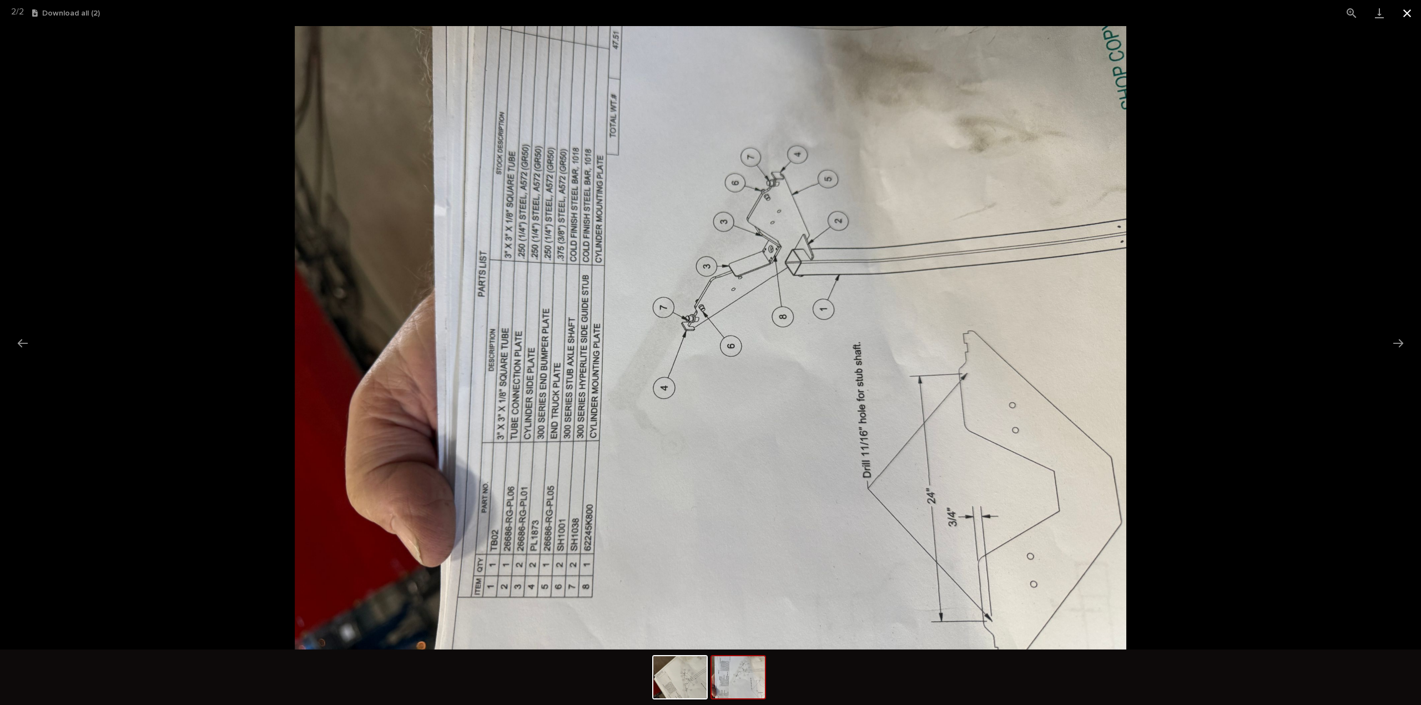
click at [1405, 13] on button "Close gallery" at bounding box center [1407, 13] width 28 height 26
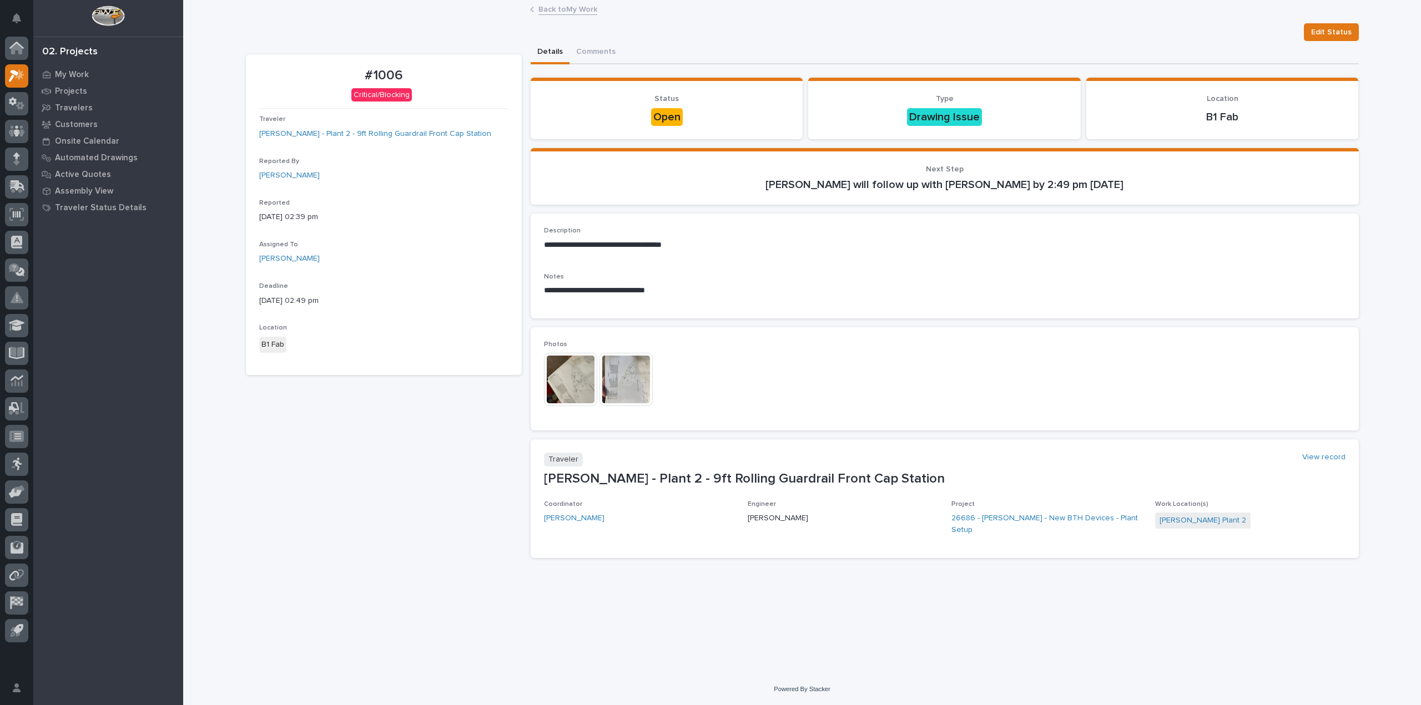
click at [630, 365] on img at bounding box center [625, 379] width 53 height 53
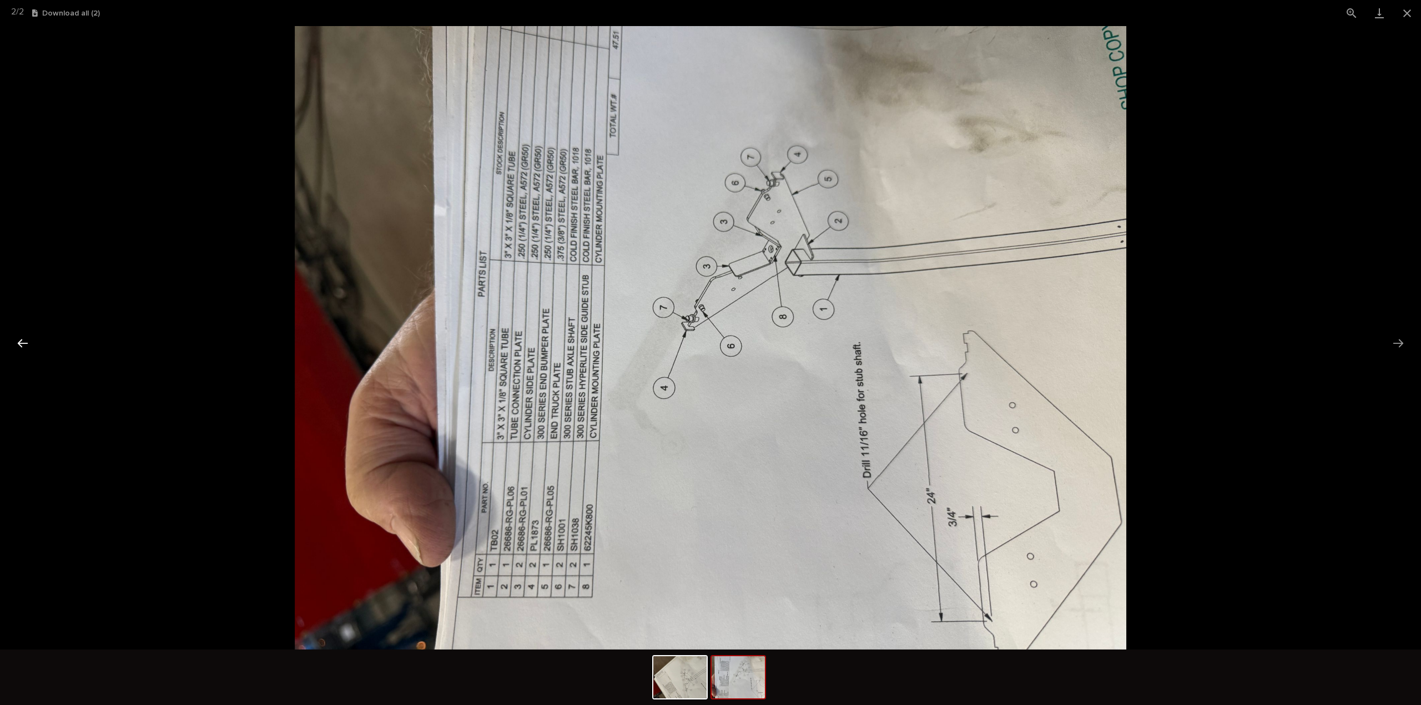
click at [22, 340] on button "Previous slide" at bounding box center [22, 343] width 23 height 22
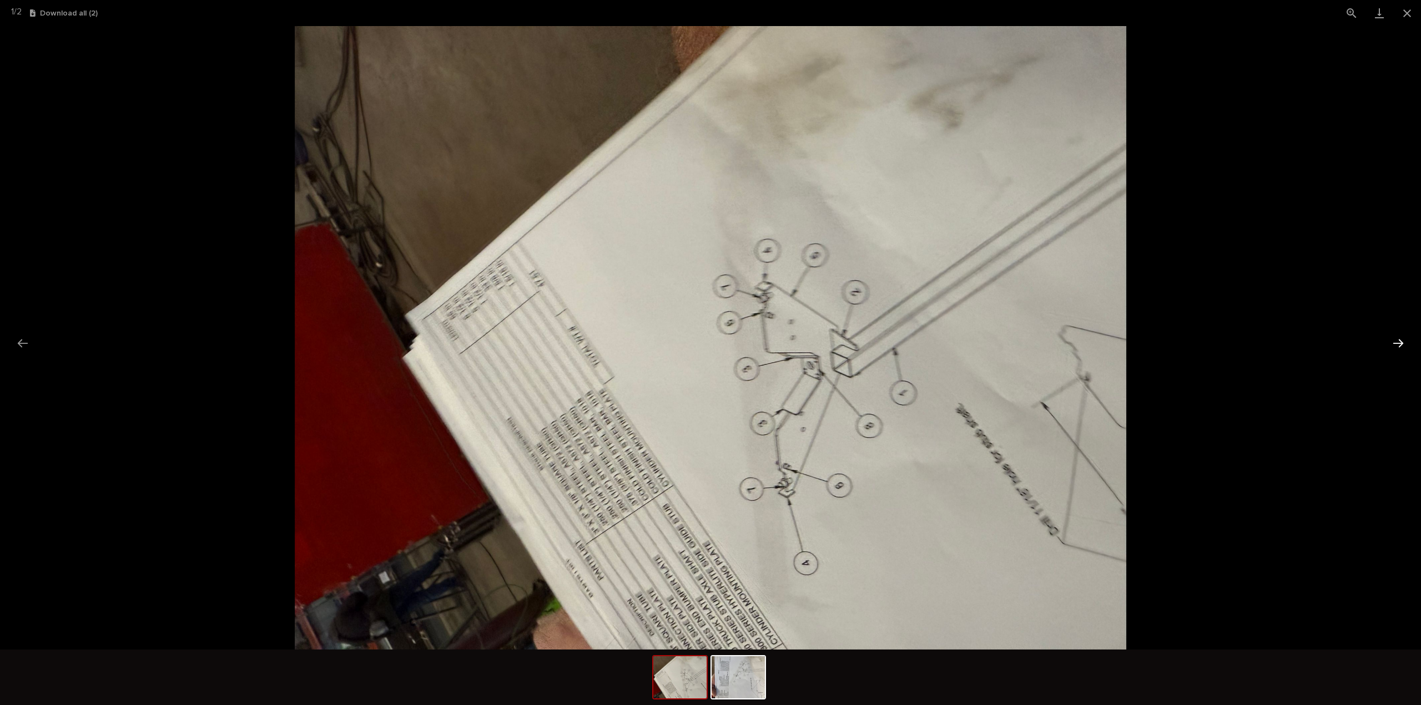
click at [1397, 334] on button "Next slide" at bounding box center [1397, 343] width 23 height 22
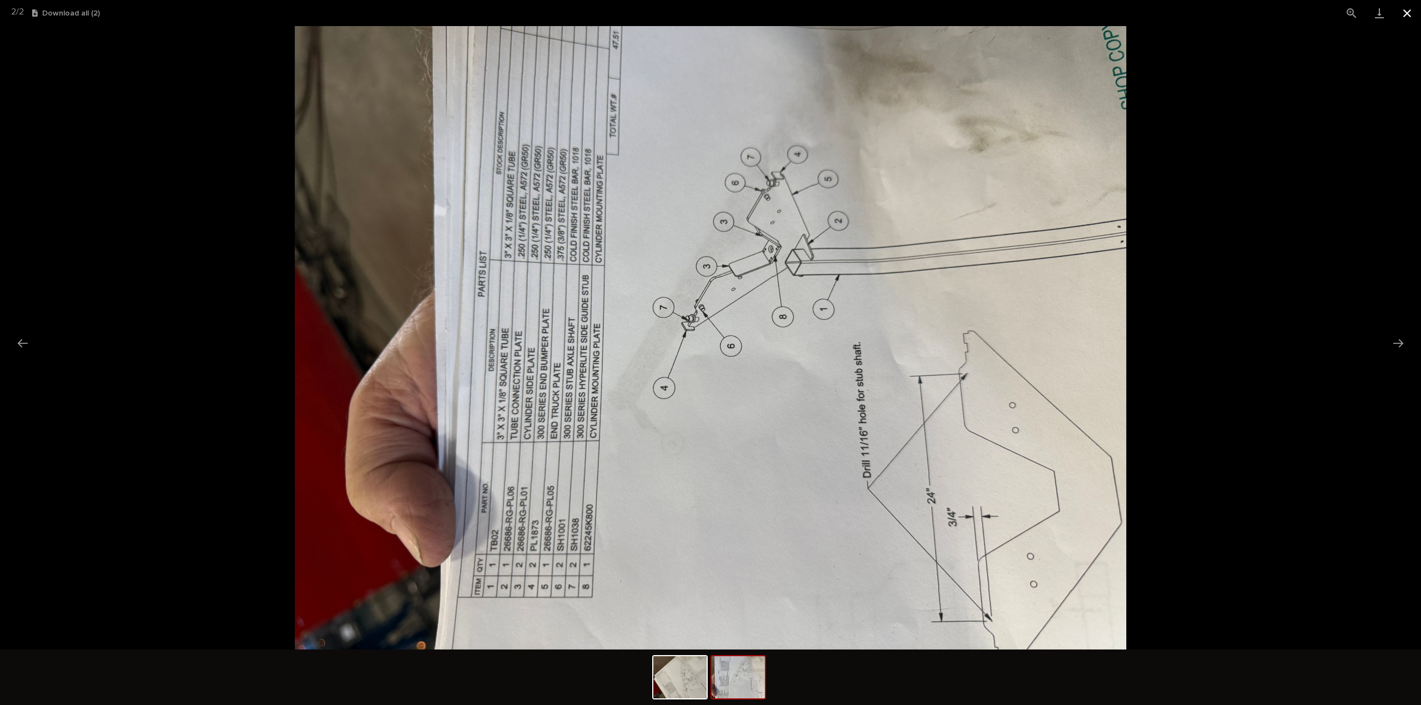
click at [1409, 13] on button "Close gallery" at bounding box center [1407, 13] width 28 height 26
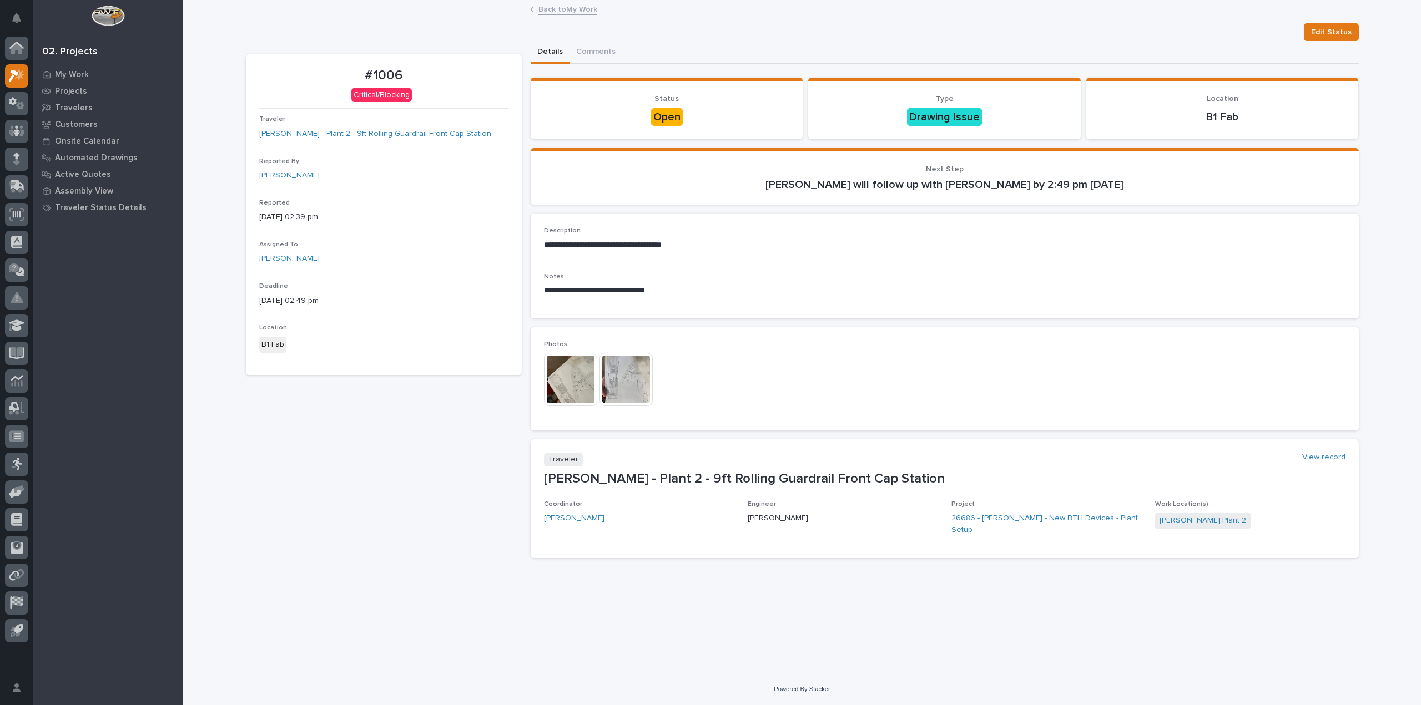
click at [571, 4] on link "Back to My Work" at bounding box center [567, 8] width 59 height 13
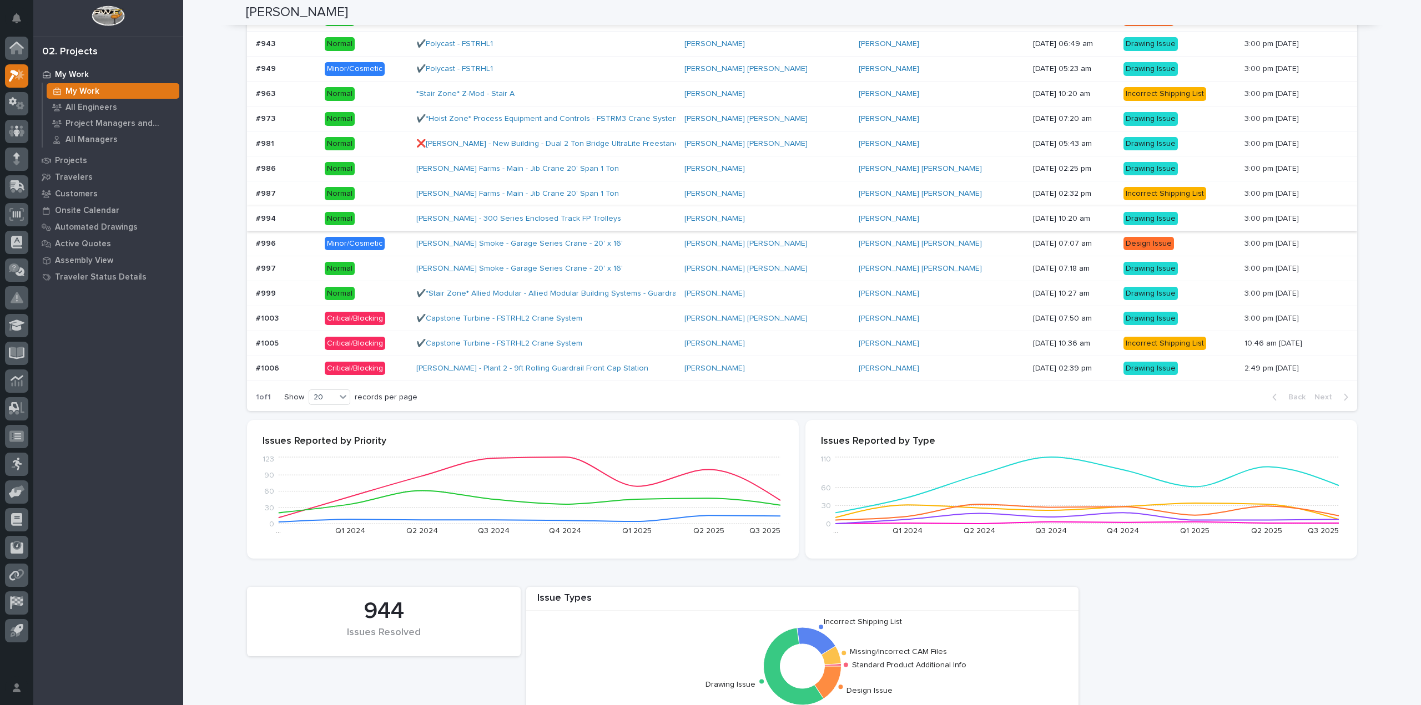
scroll to position [666, 0]
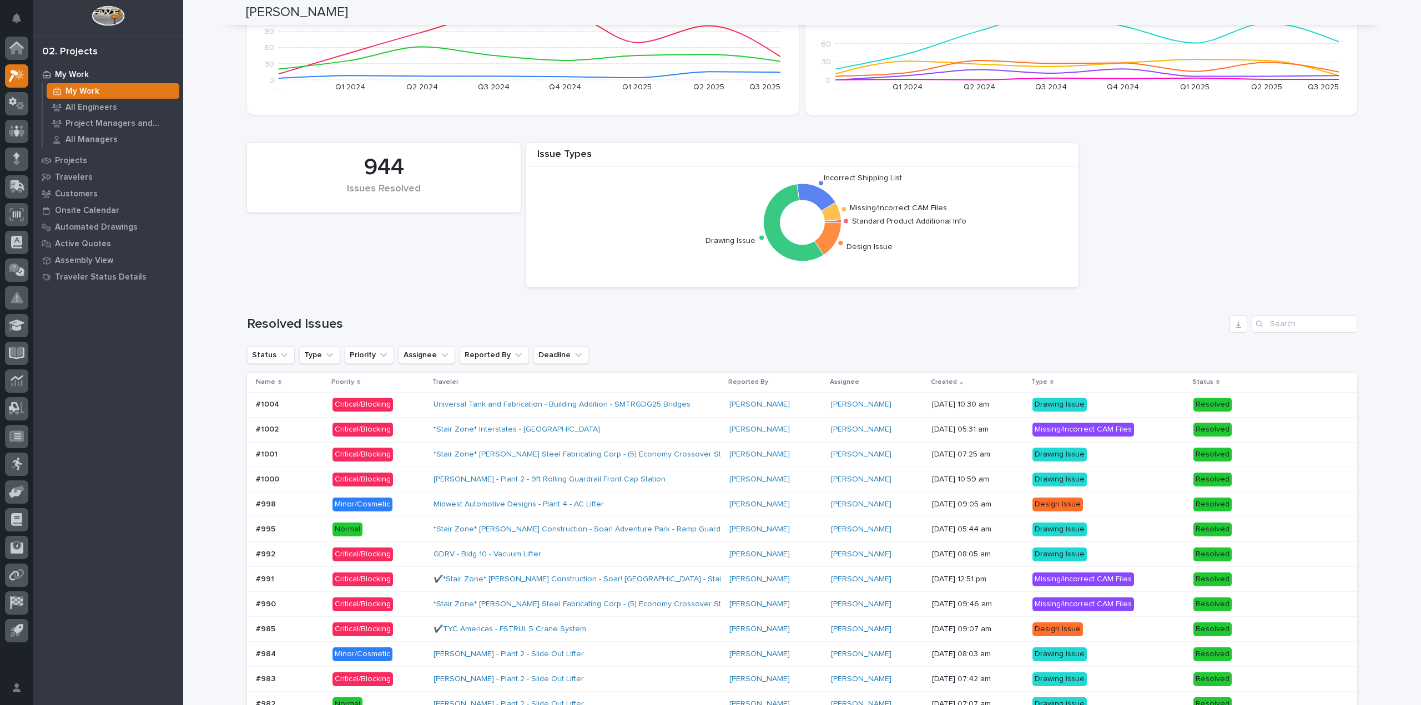
click at [79, 88] on p "My Work" at bounding box center [82, 92] width 34 height 10
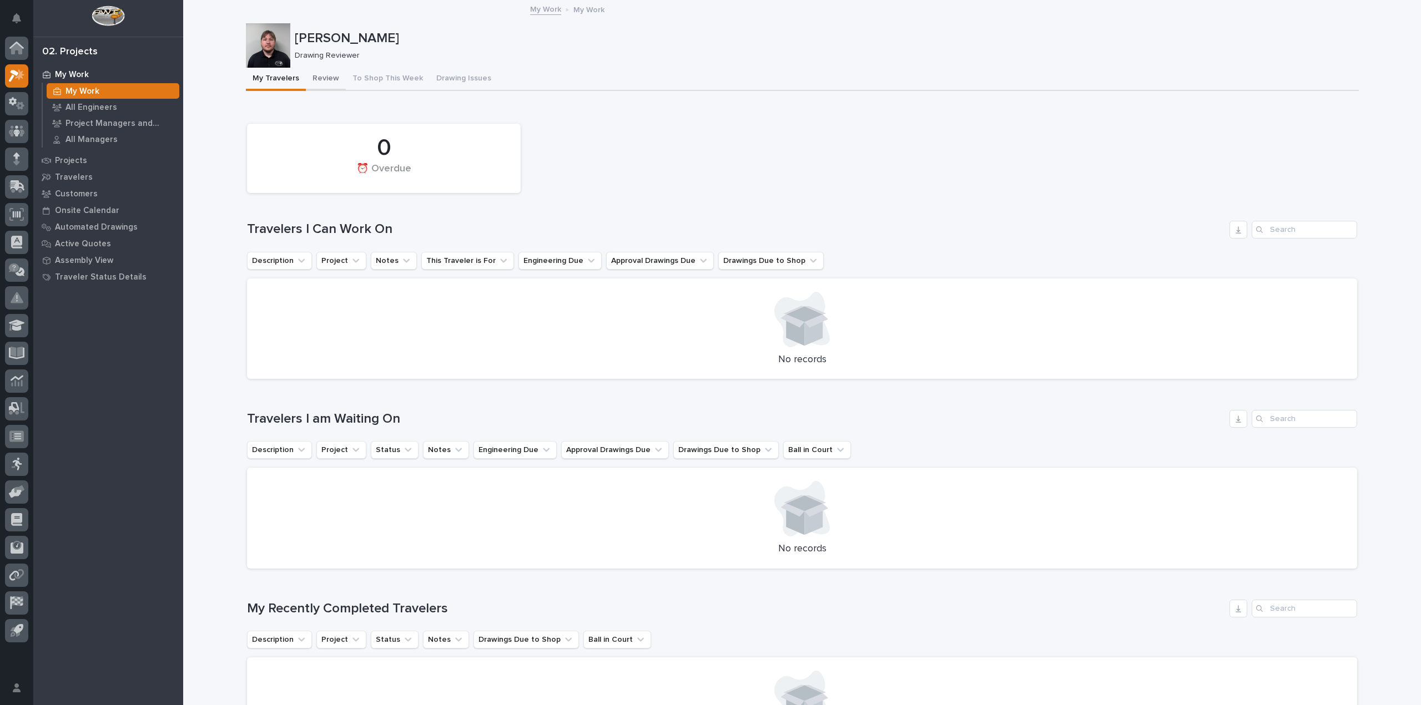
click at [333, 82] on button "Review" at bounding box center [326, 79] width 40 height 23
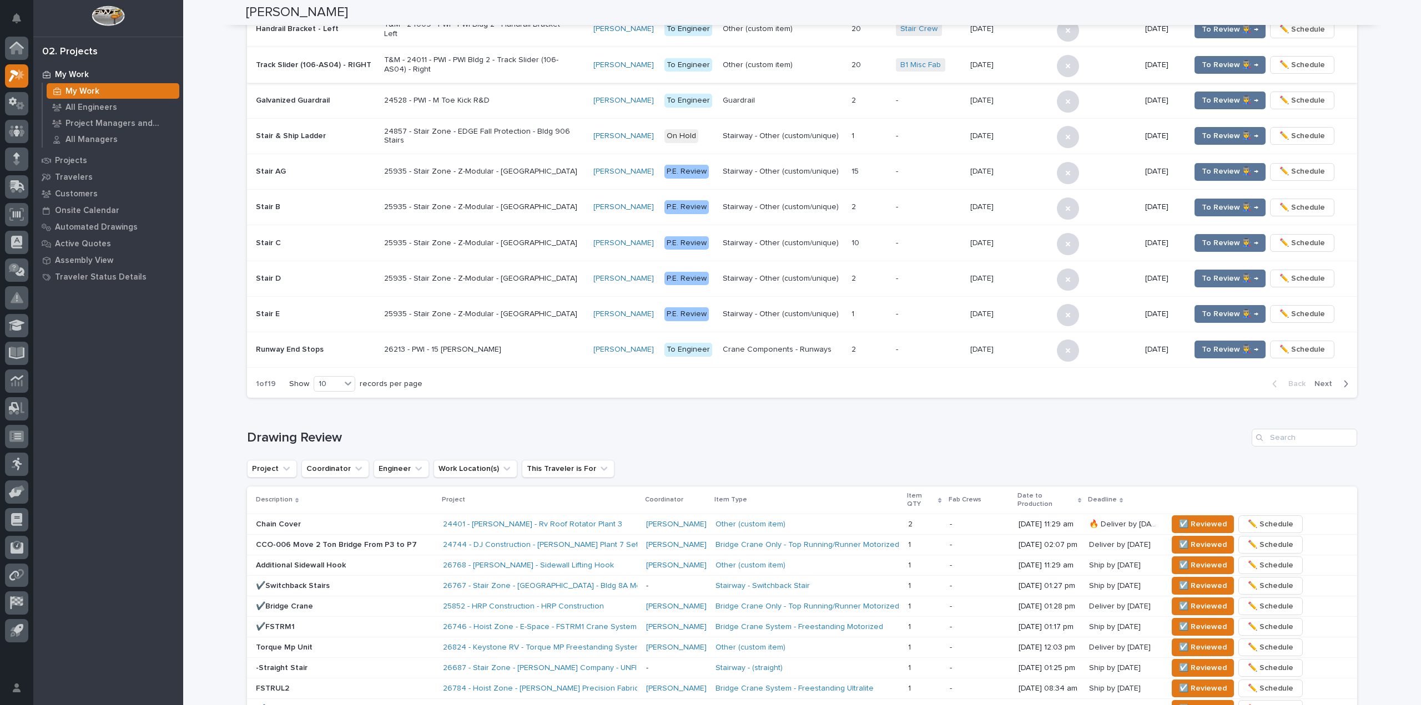
scroll to position [111, 0]
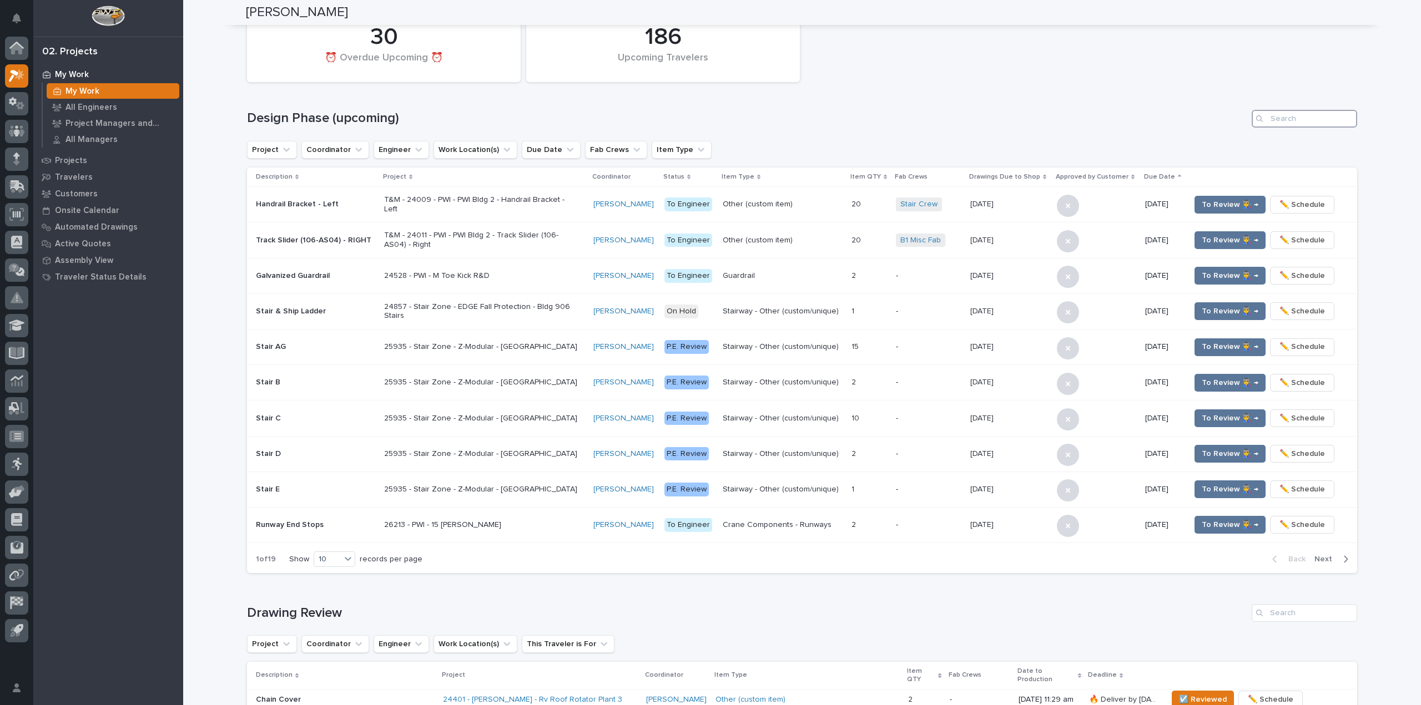
click at [1281, 122] on input "Search" at bounding box center [1303, 119] width 105 height 18
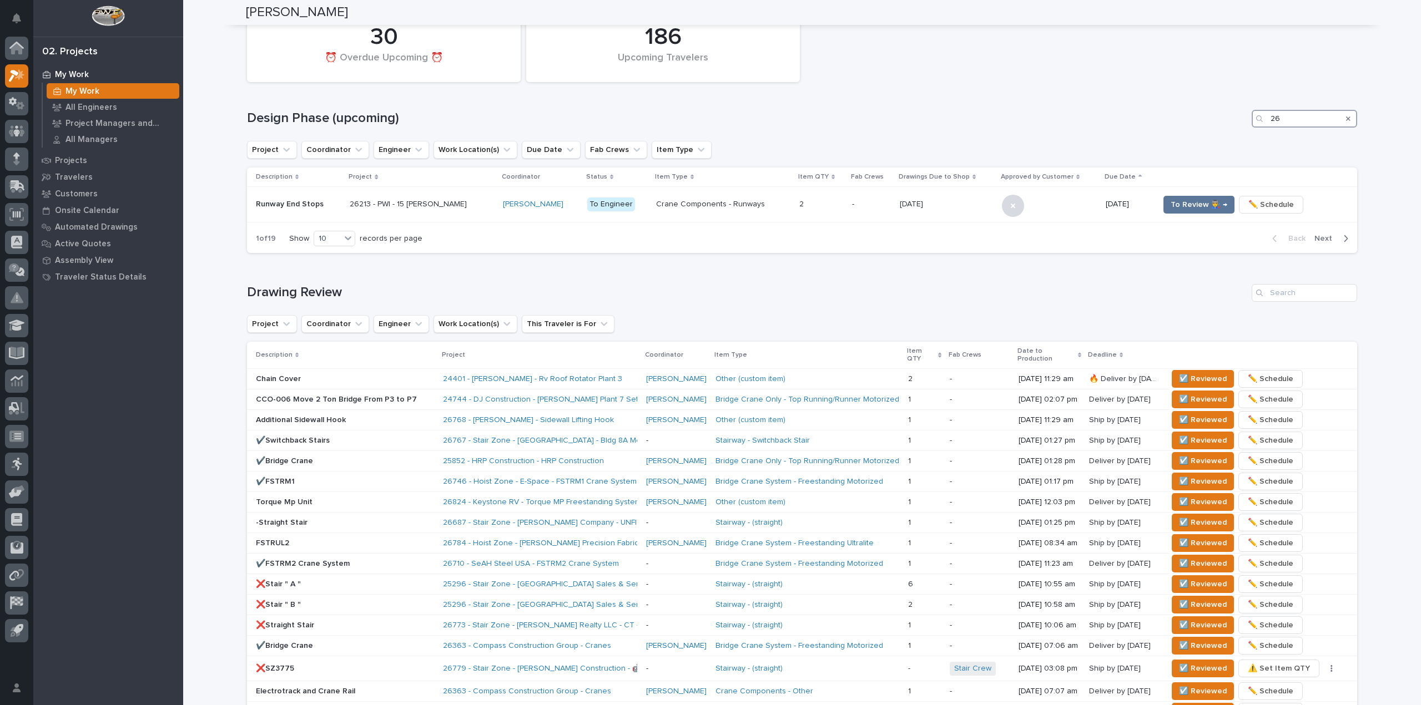
scroll to position [0, 0]
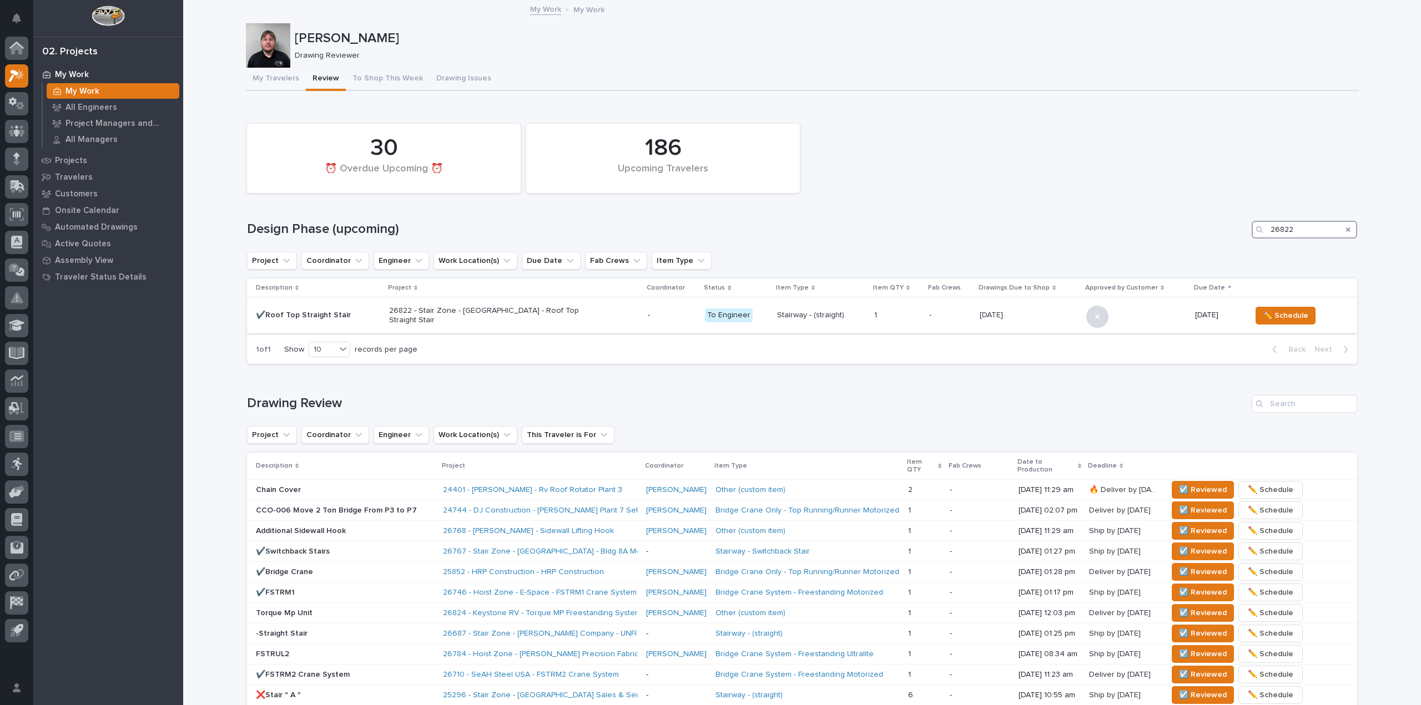
type input "26822"
click at [909, 316] on p at bounding box center [897, 315] width 47 height 9
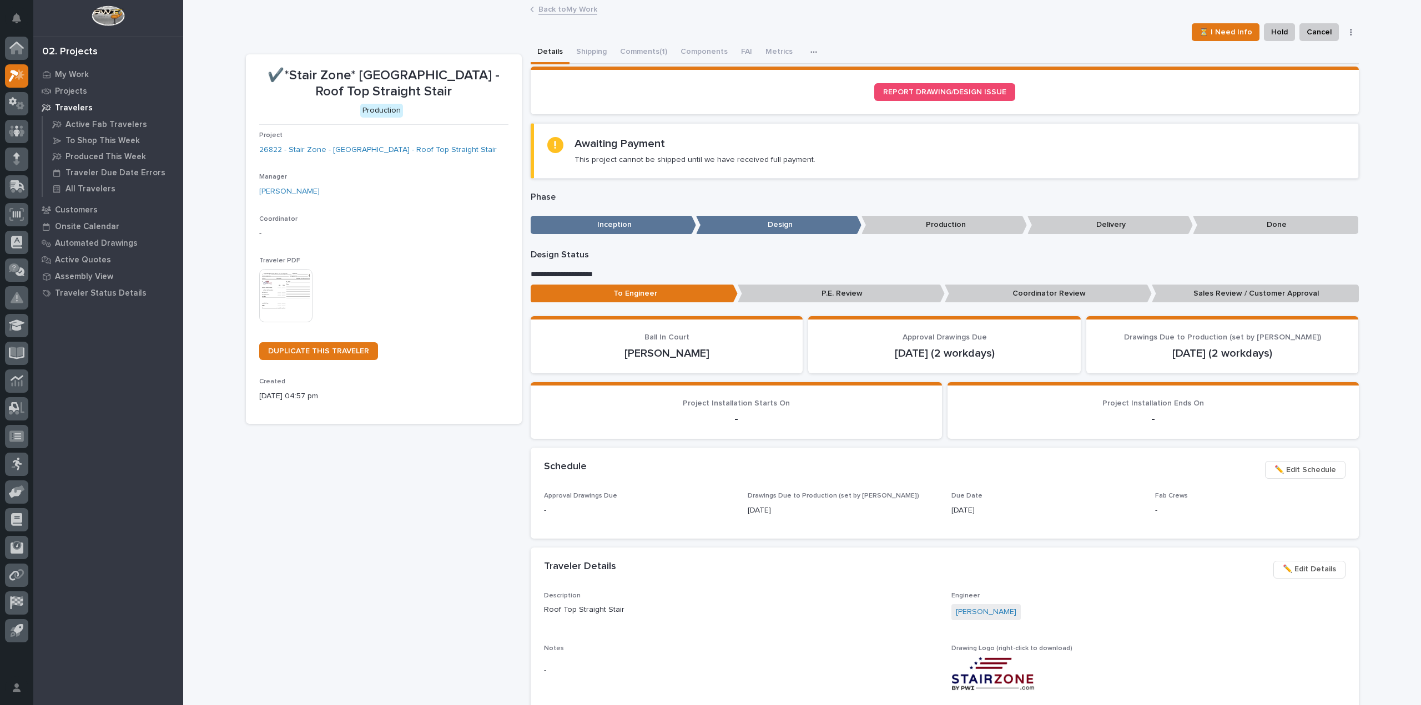
click at [827, 291] on p "P.E. Review" at bounding box center [840, 294] width 207 height 18
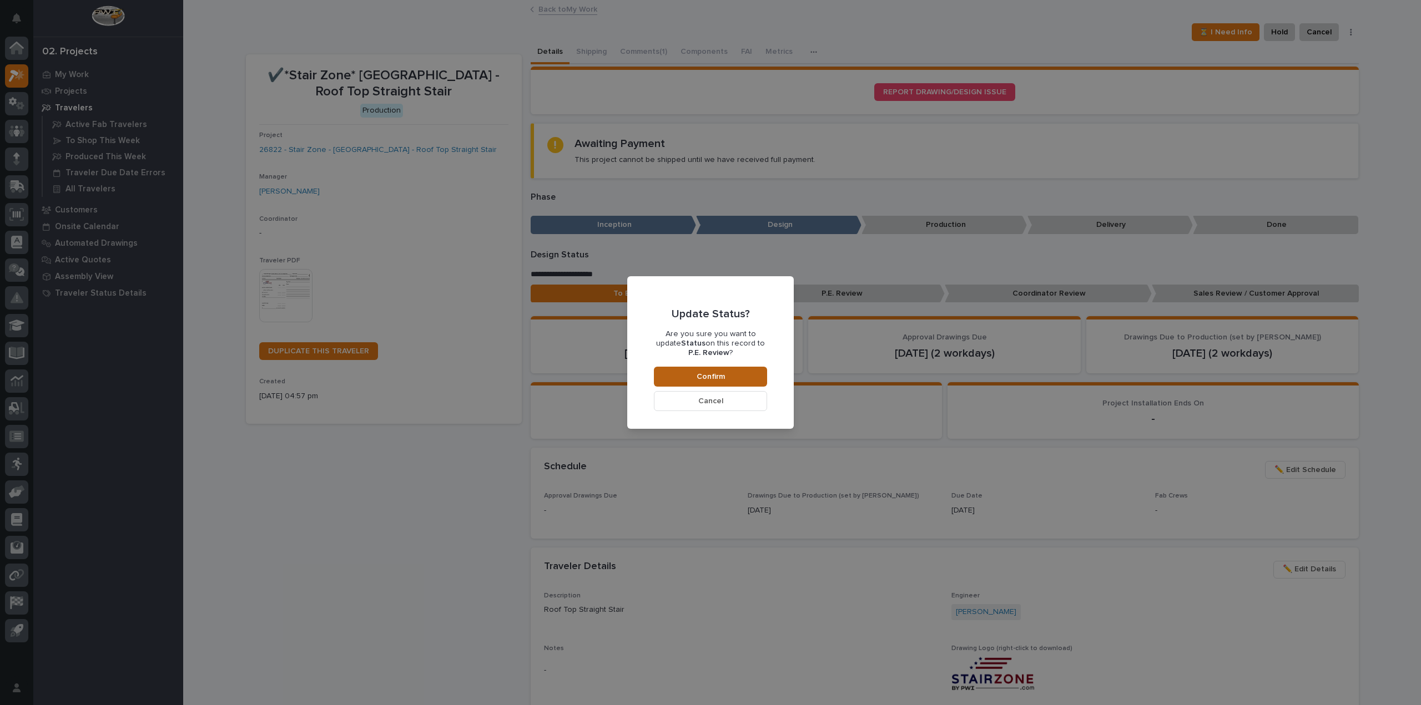
click at [721, 372] on span "Confirm" at bounding box center [710, 377] width 28 height 10
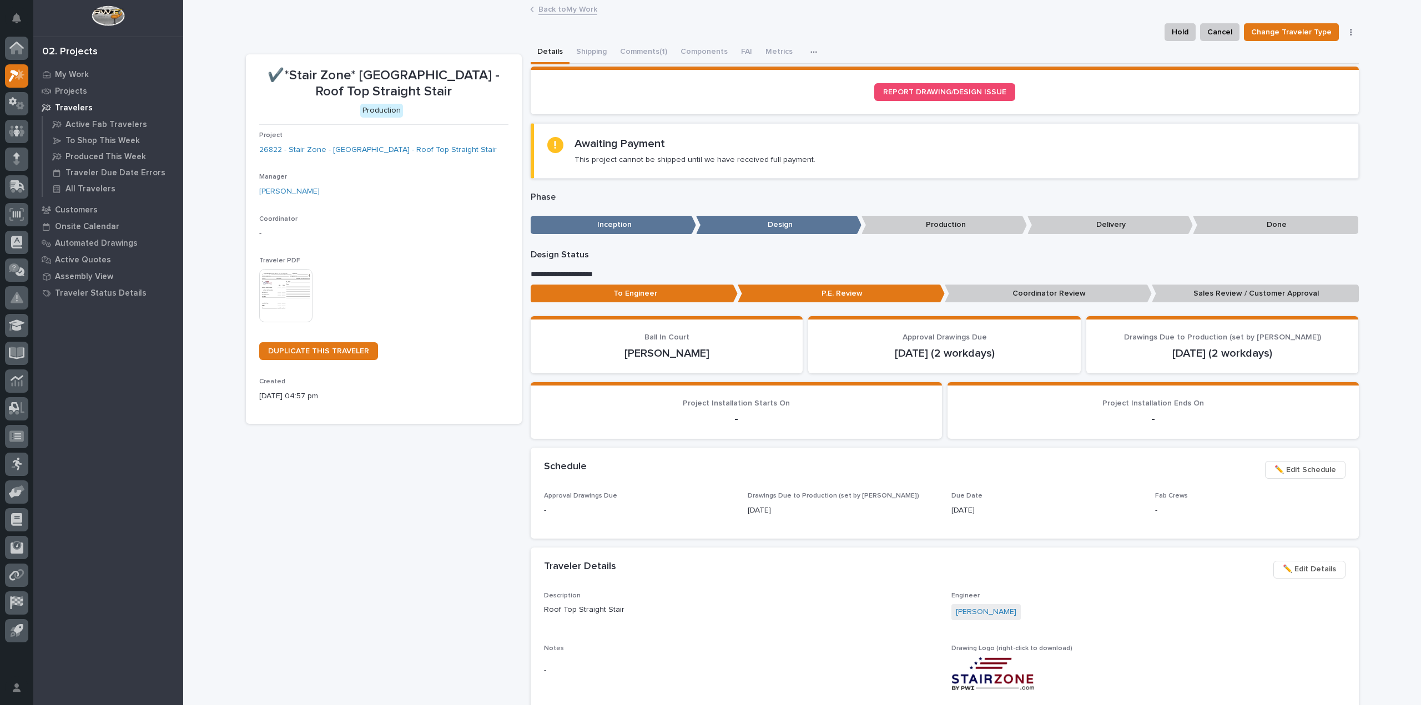
click at [1164, 289] on p "Sales Review / Customer Approval" at bounding box center [1254, 294] width 207 height 18
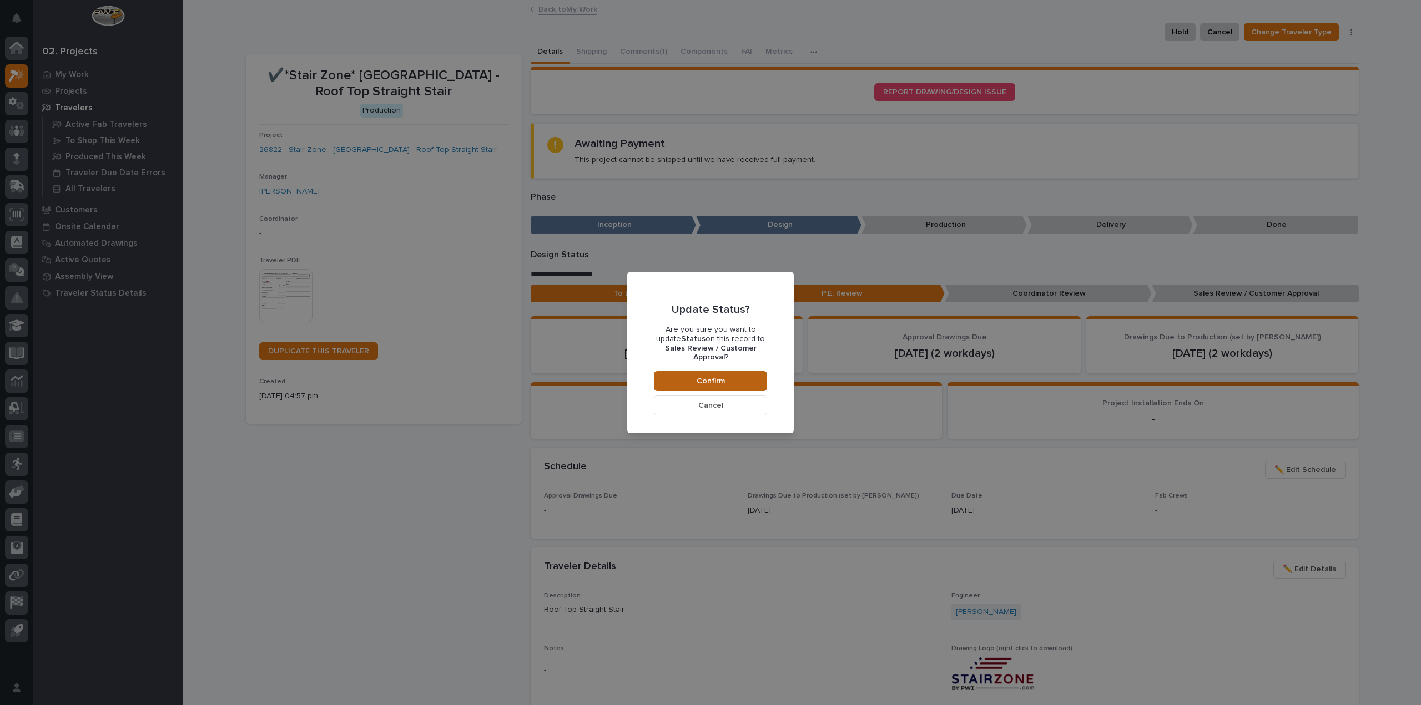
click at [713, 371] on button "Confirm" at bounding box center [710, 381] width 113 height 20
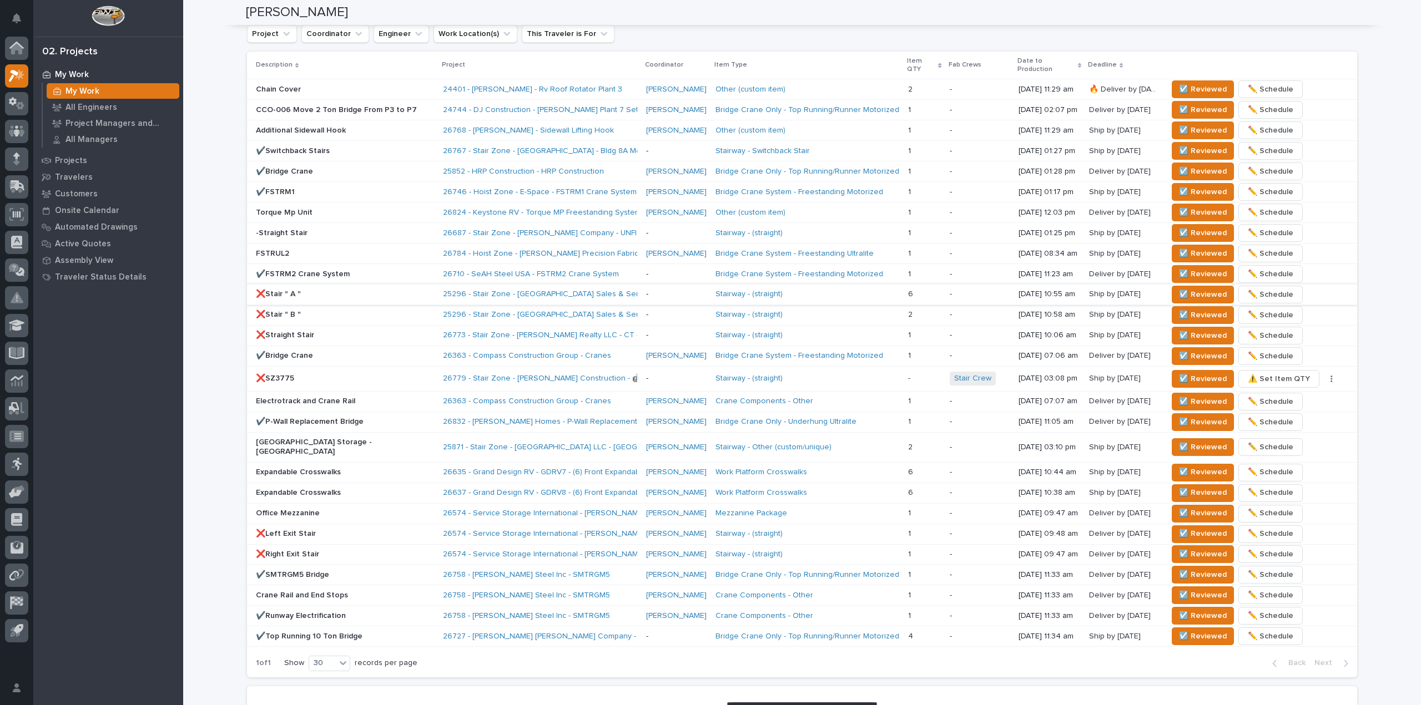
scroll to position [555, 0]
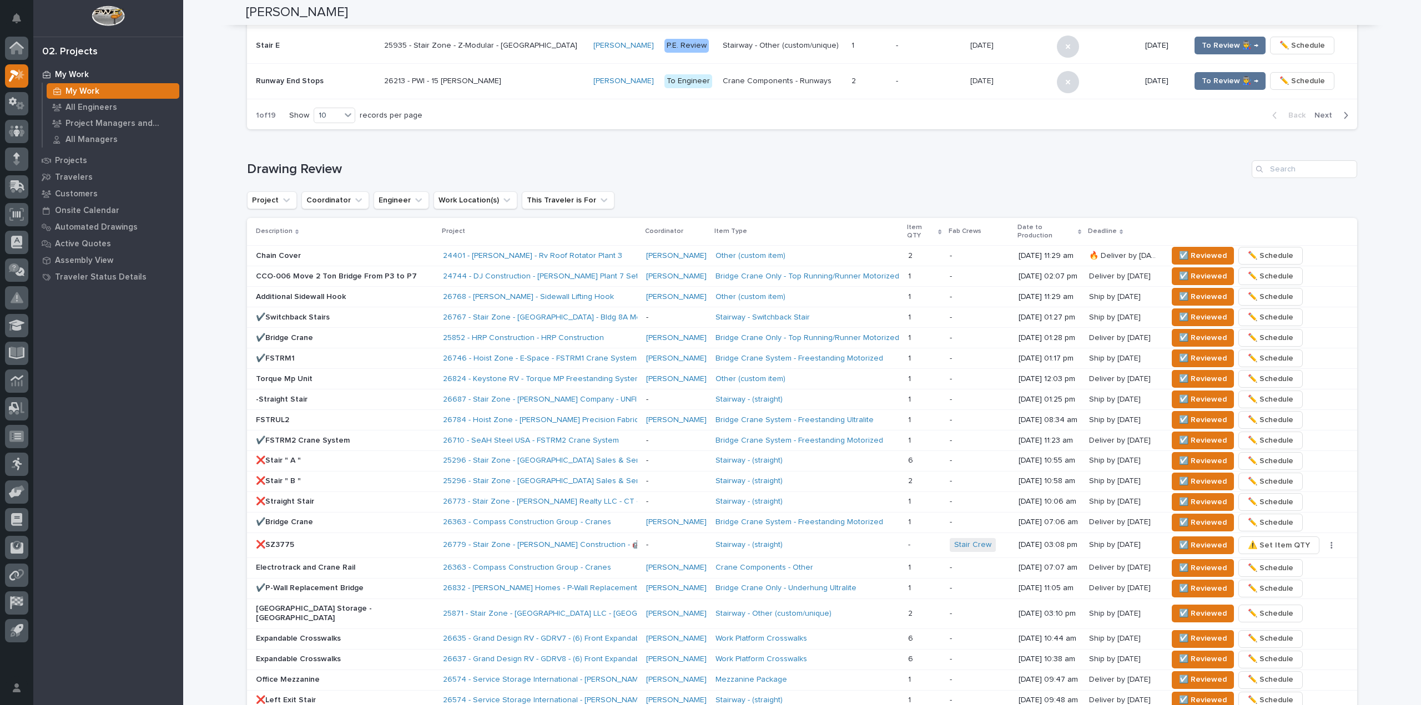
click at [309, 254] on div "Chain Cover" at bounding box center [345, 256] width 178 height 18
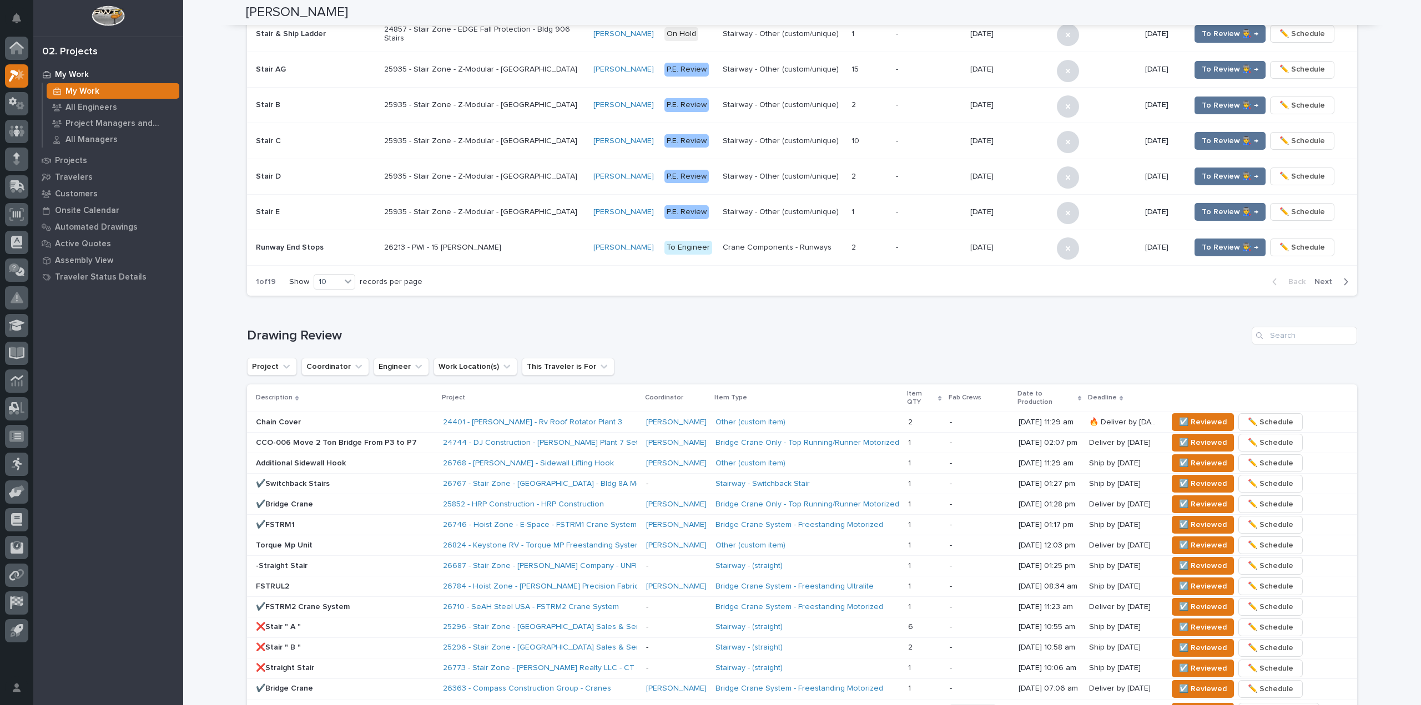
scroll to position [111, 0]
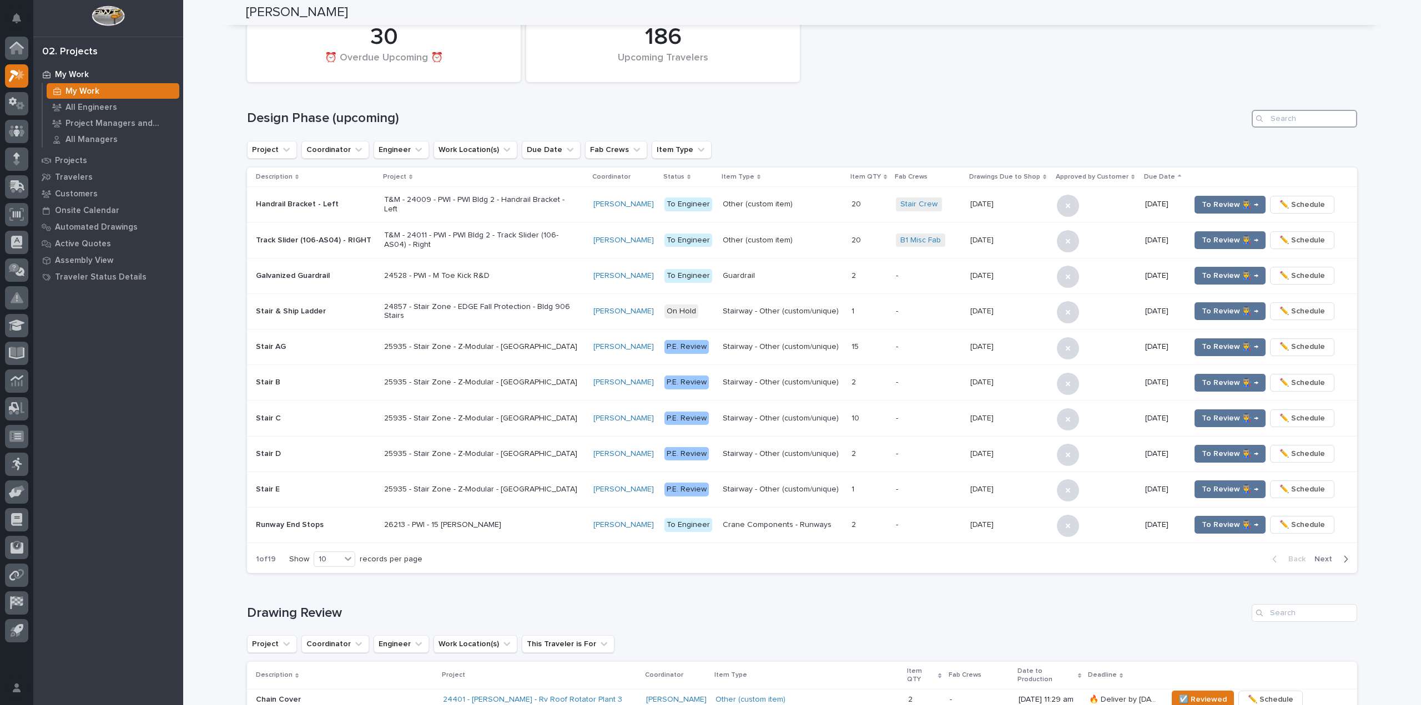
click at [1292, 125] on input "Search" at bounding box center [1303, 119] width 105 height 18
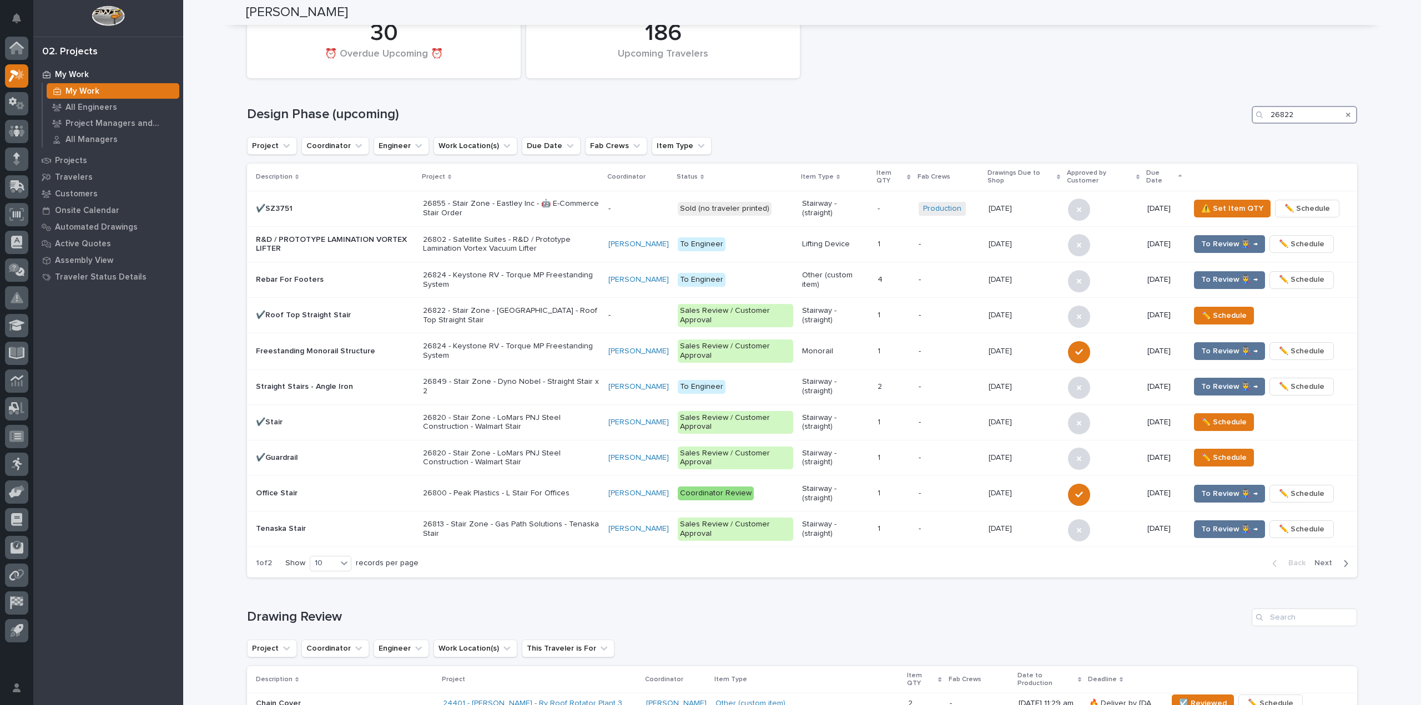
scroll to position [0, 0]
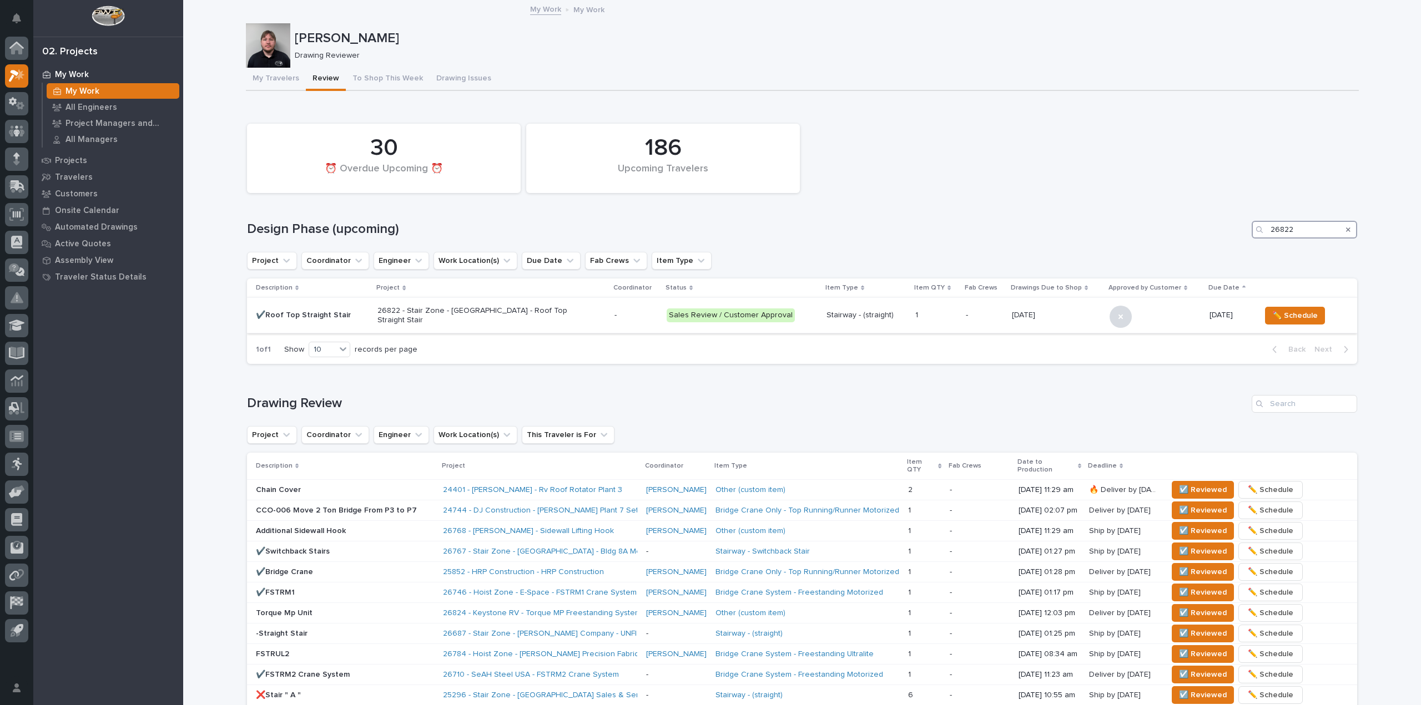
type input "26822"
click at [616, 319] on p "-" at bounding box center [635, 315] width 43 height 9
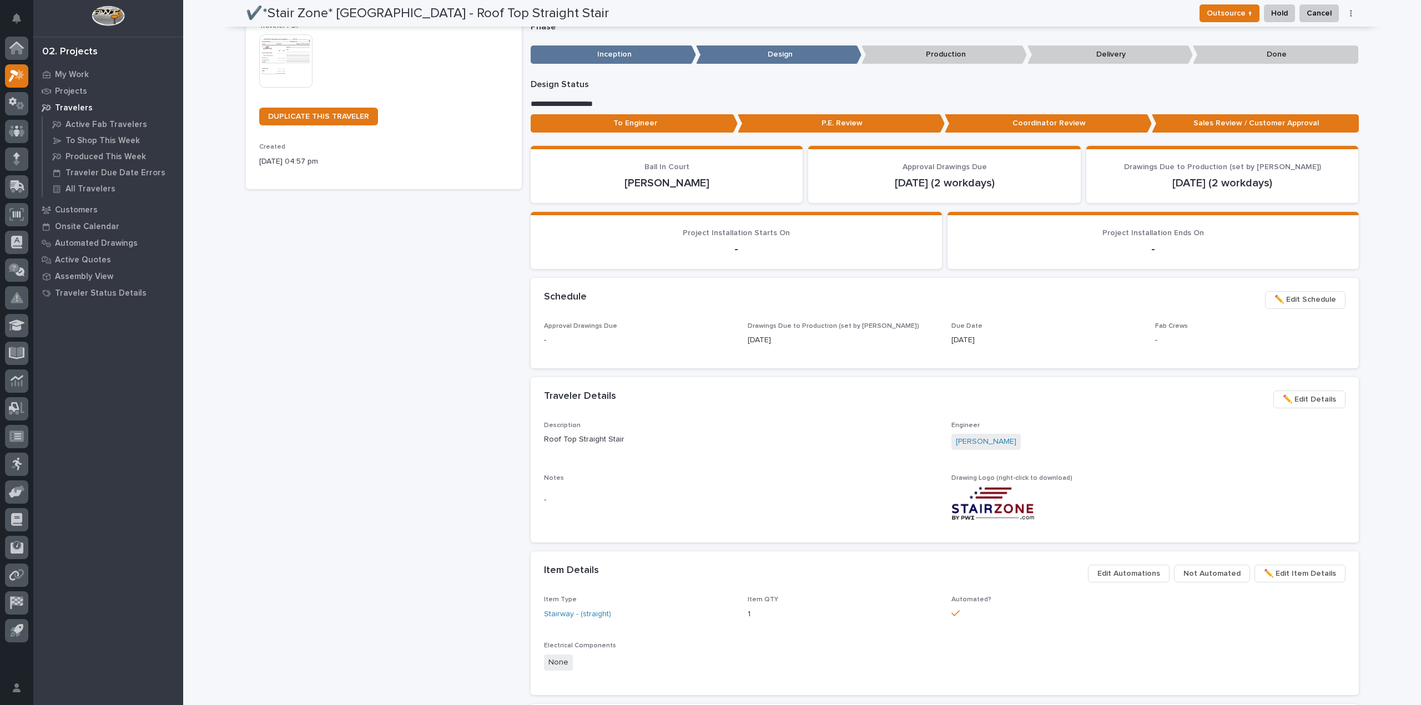
scroll to position [105, 0]
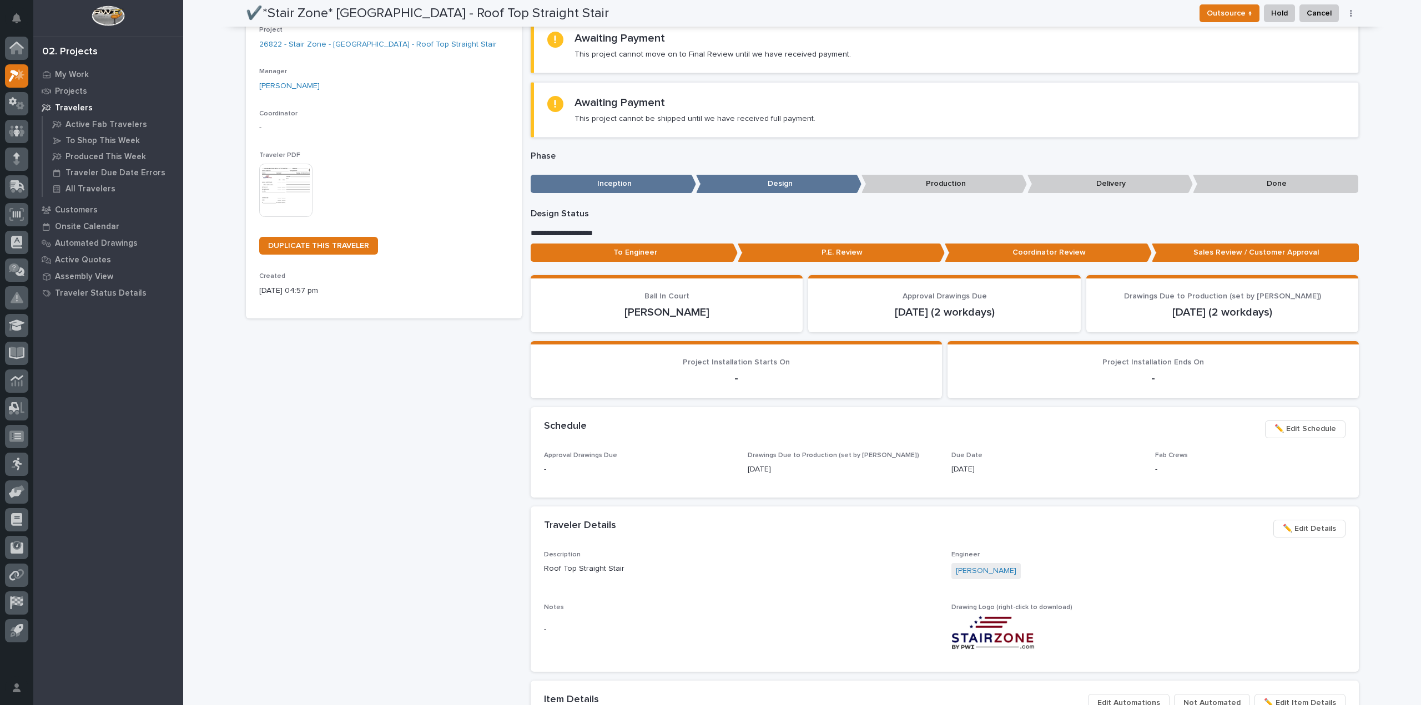
click at [932, 185] on p "Production" at bounding box center [943, 184] width 165 height 18
click at [936, 185] on p "Production" at bounding box center [943, 184] width 165 height 18
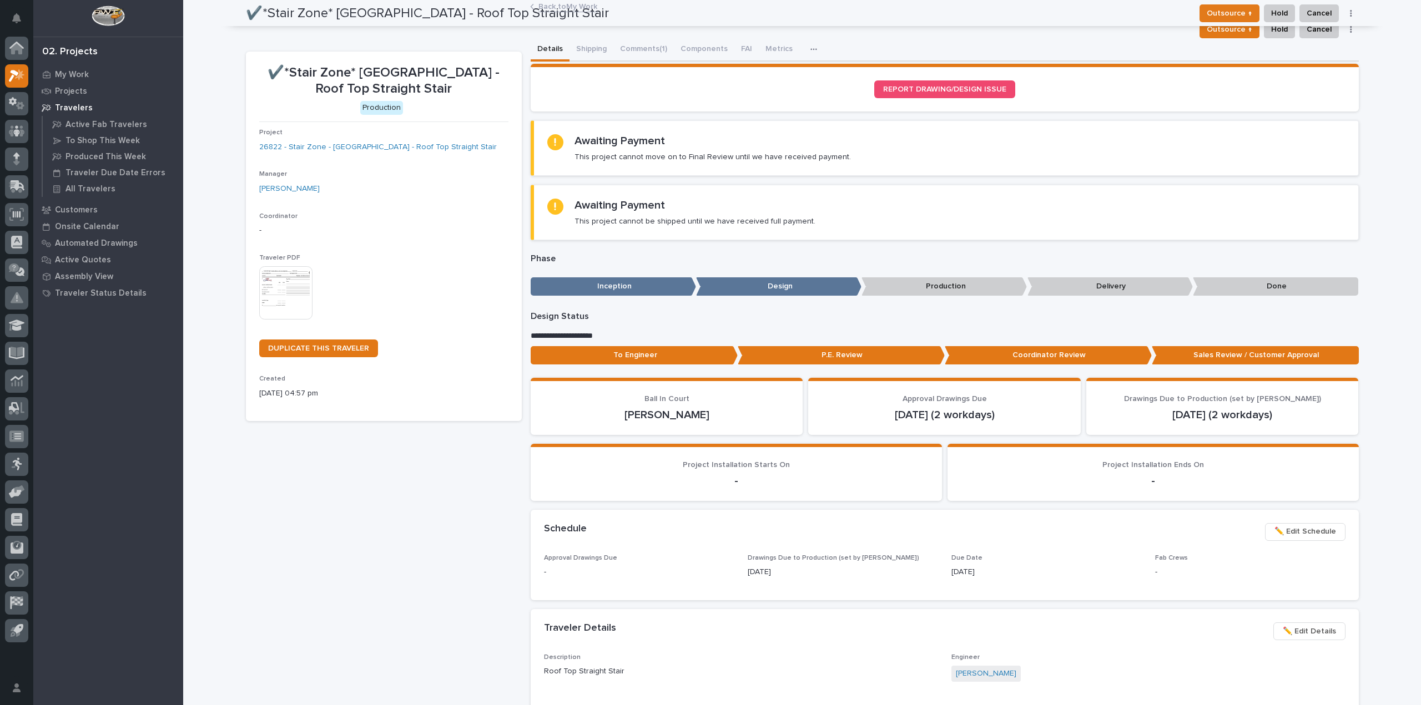
scroll to position [0, 0]
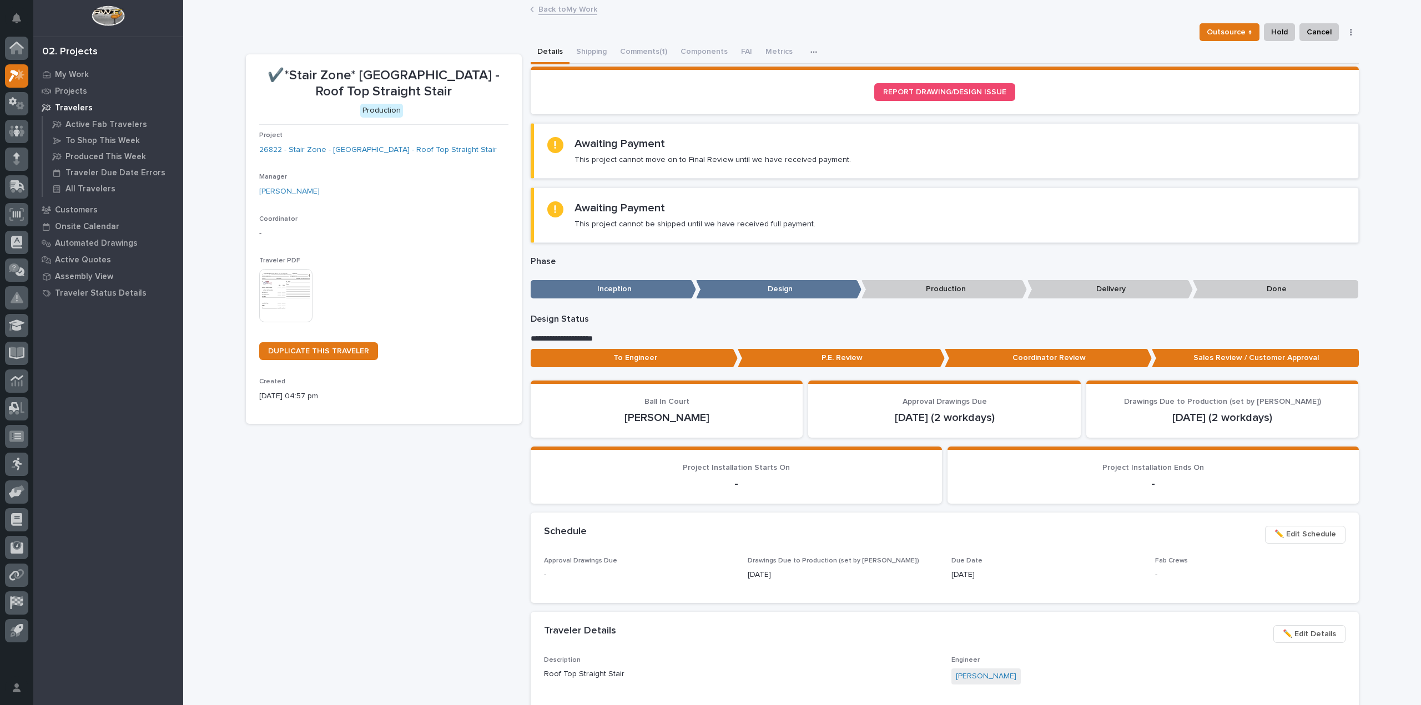
click at [1205, 353] on p "Sales Review / Customer Approval" at bounding box center [1254, 358] width 207 height 18
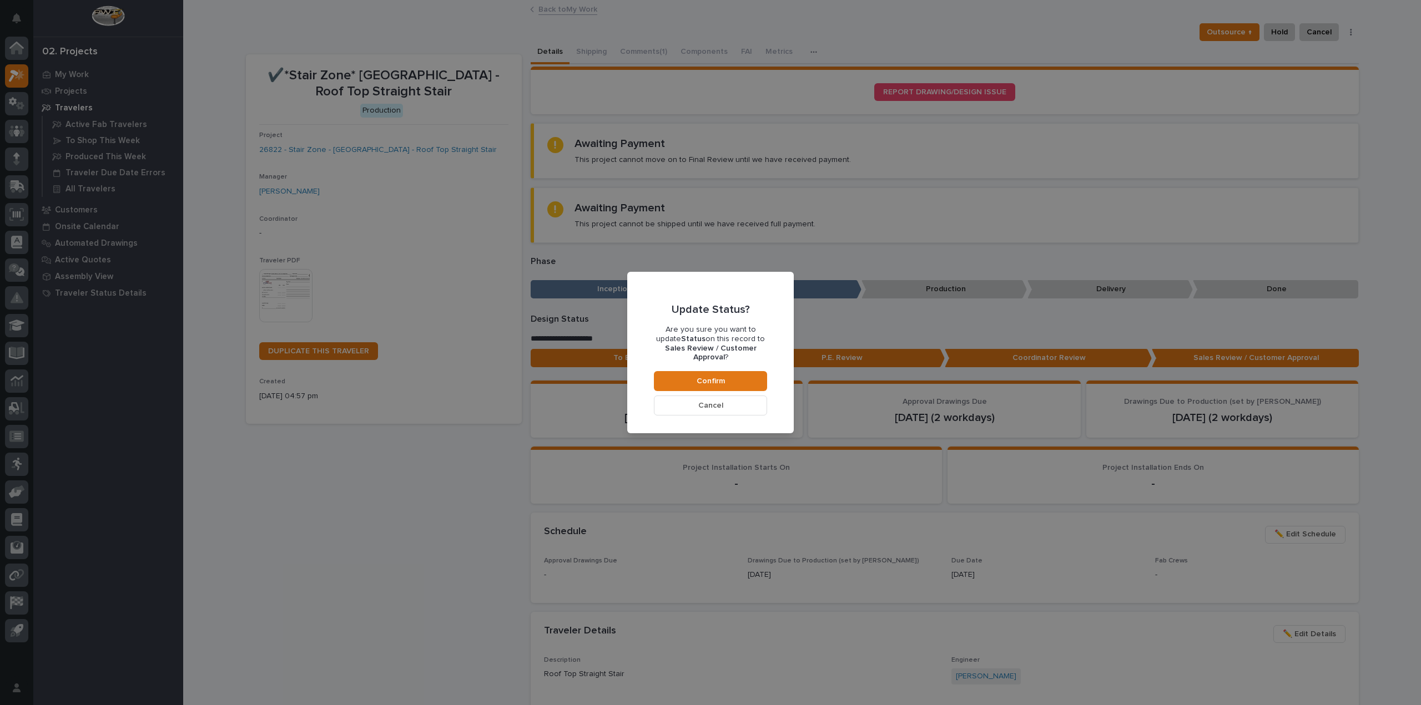
click at [833, 339] on div "Update Status? Are you sure you want to update Status on this record to Sales R…" at bounding box center [710, 352] width 1421 height 705
click at [735, 371] on button "Confirm" at bounding box center [710, 381] width 113 height 20
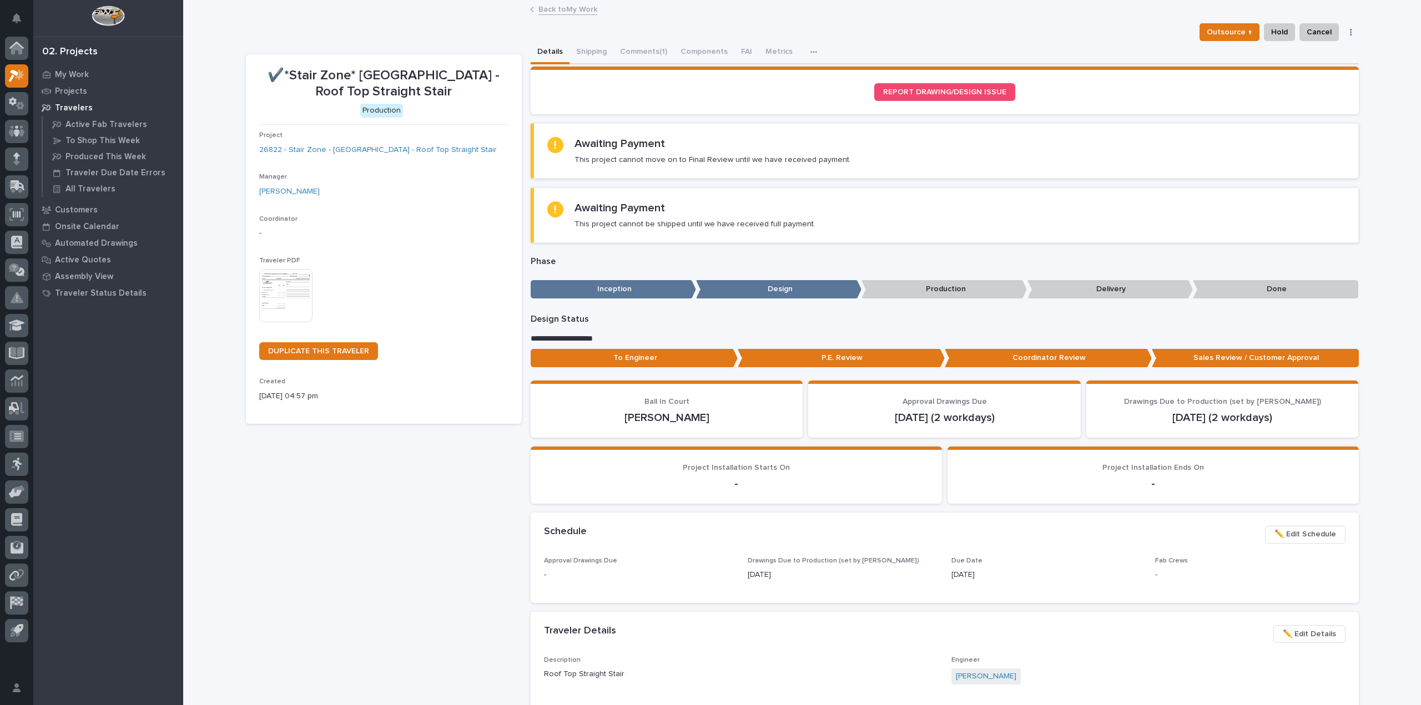
click at [953, 287] on p "Production" at bounding box center [943, 289] width 165 height 18
click at [1003, 213] on div "Awaiting Payment This project cannot be shipped until we have received full pay…" at bounding box center [945, 215] width 797 height 28
click at [1343, 31] on button "button" at bounding box center [1351, 32] width 16 height 8
click at [1380, 109] on div "Loading... Saving… Loading... Saving… ✔️*Stair Zone* [GEOGRAPHIC_DATA] Med Inn …" at bounding box center [801, 667] width 1237 height 1333
click at [1244, 28] on span "Outsource ↑" at bounding box center [1229, 32] width 46 height 13
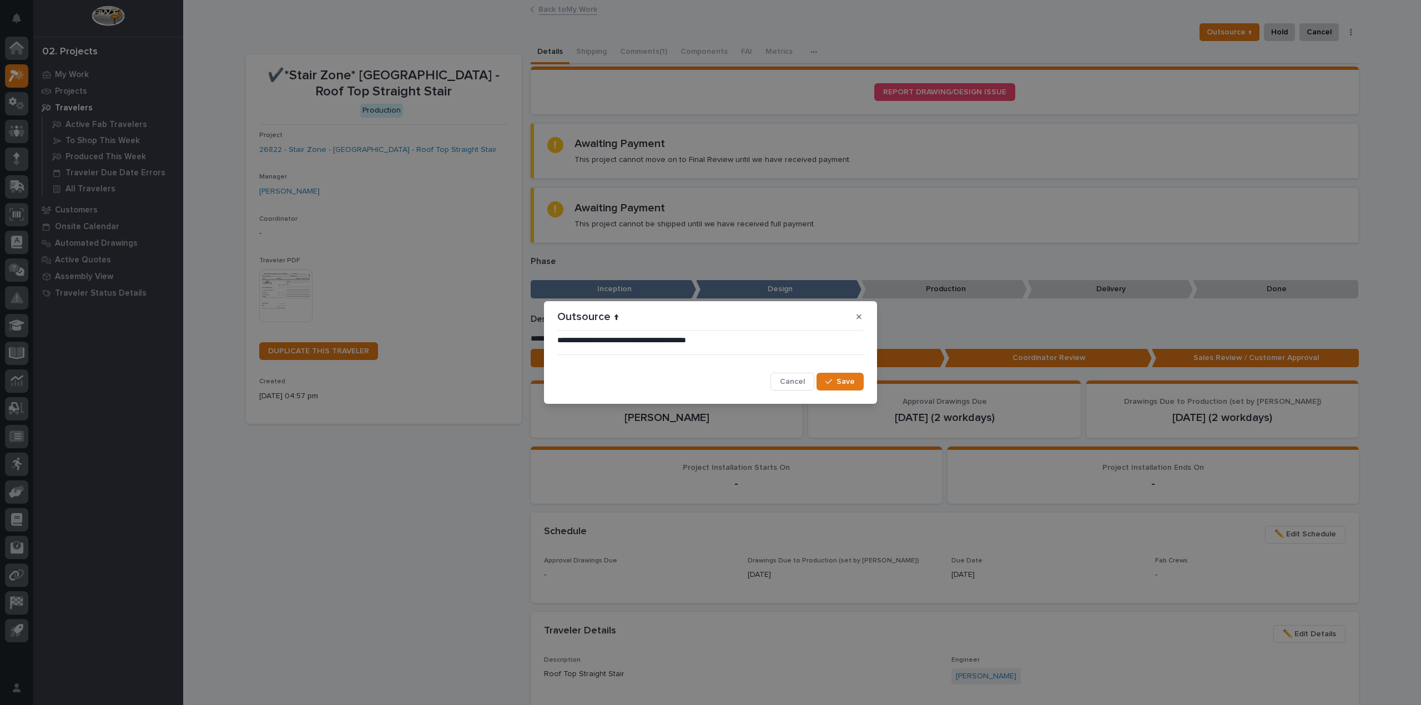
click at [857, 317] on icon "button" at bounding box center [858, 317] width 5 height 8
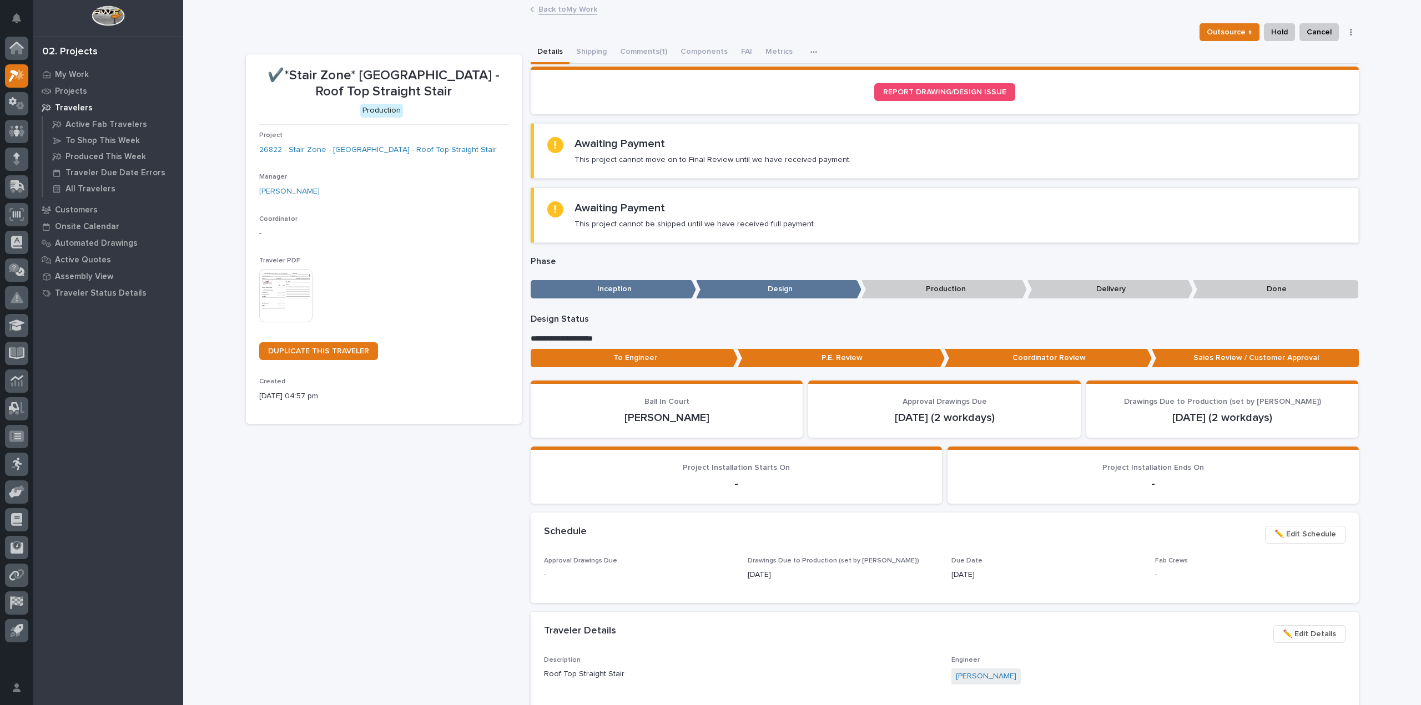
click at [747, 154] on div "Awaiting Payment This project cannot move on to Final Review until we have rece…" at bounding box center [712, 151] width 276 height 28
click at [756, 214] on div "Awaiting Payment This project cannot be shipped until we have received full pay…" at bounding box center [694, 215] width 241 height 28
click at [685, 182] on div "Loading... Saving… Awaiting Payment This project cannot move on to Final Review…" at bounding box center [944, 155] width 828 height 64
click at [80, 75] on p "My Work" at bounding box center [72, 75] width 34 height 10
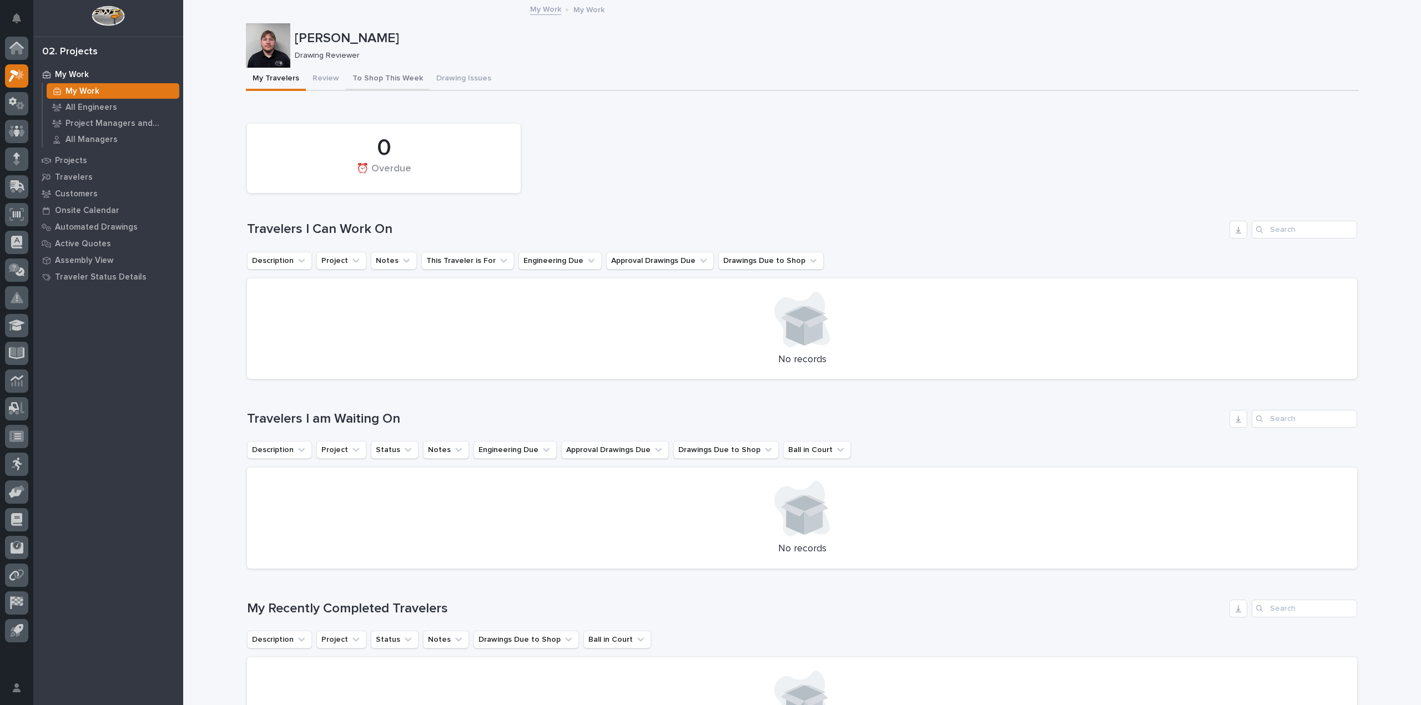
click at [383, 81] on button "To Shop This Week" at bounding box center [388, 79] width 84 height 23
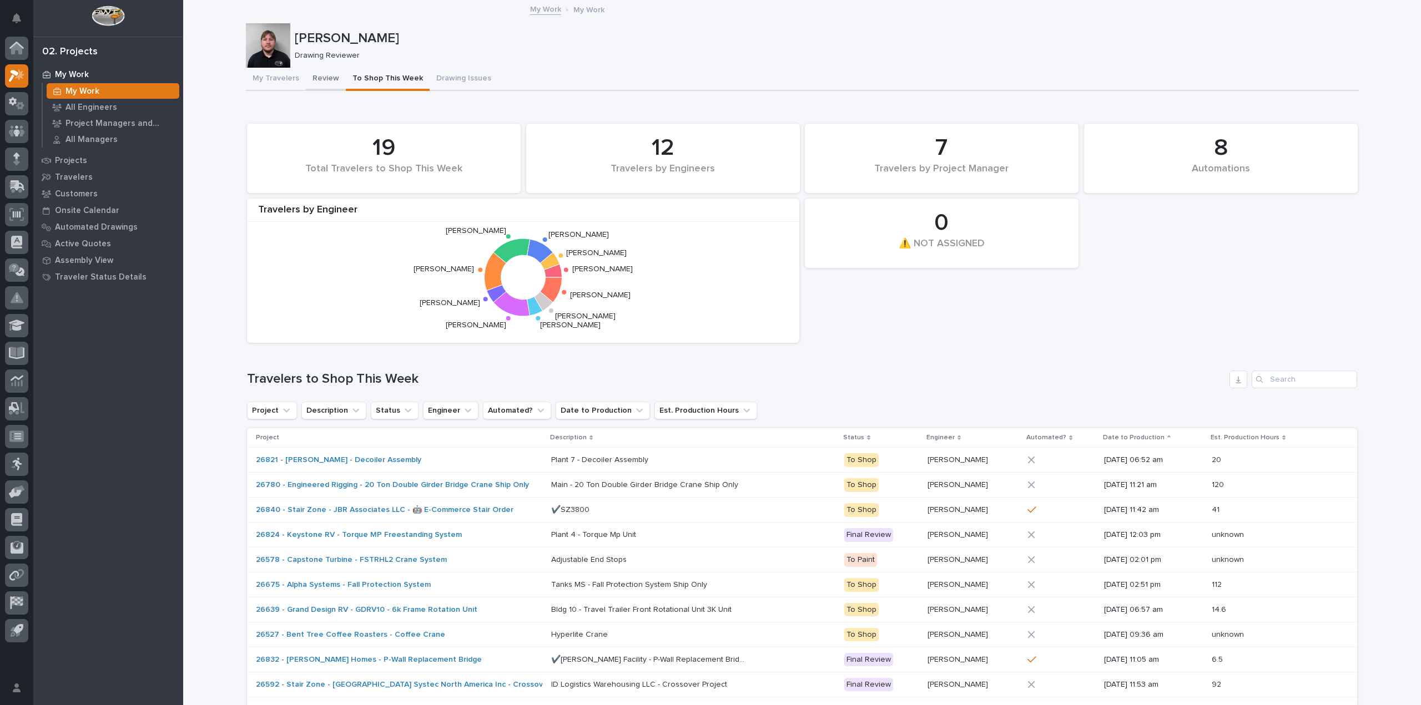
click at [336, 73] on button "Review" at bounding box center [326, 79] width 40 height 23
click at [325, 77] on button "Review" at bounding box center [326, 79] width 40 height 23
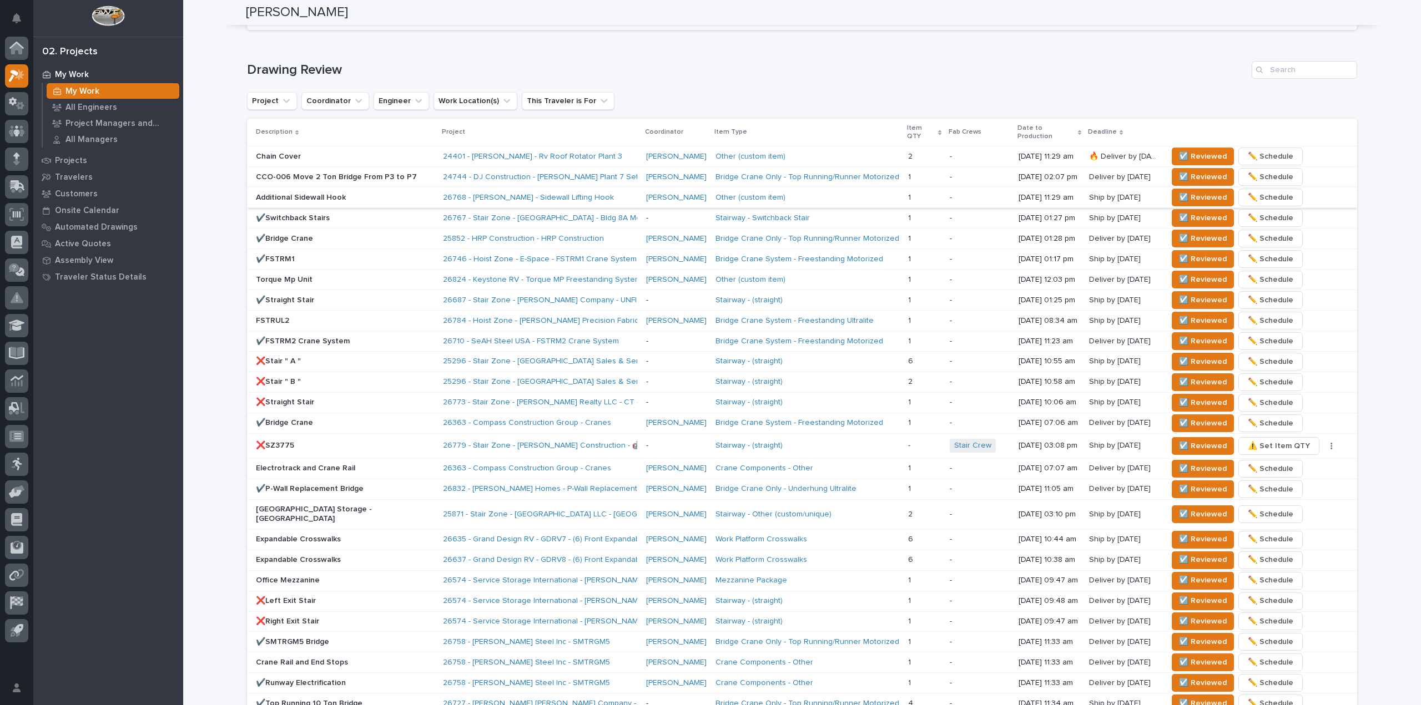
scroll to position [666, 0]
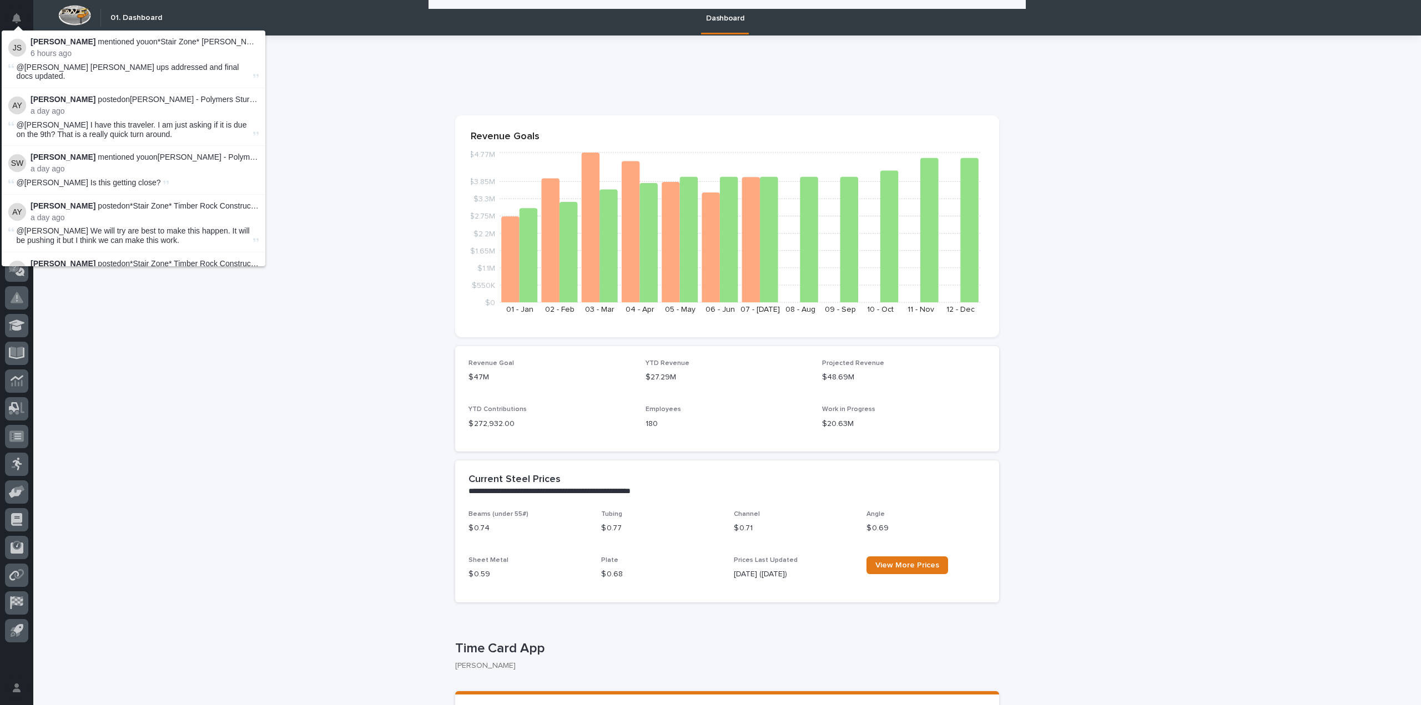
scroll to position [111, 0]
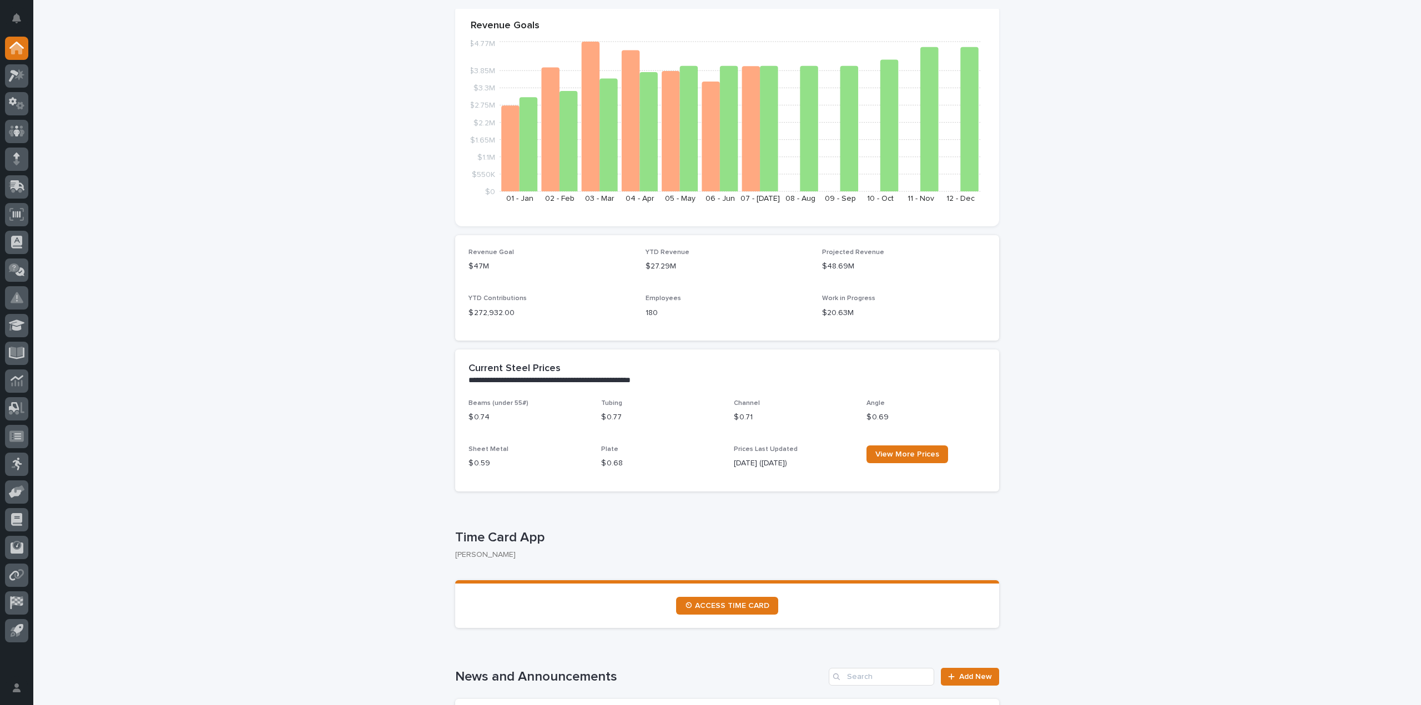
click at [757, 606] on span "⏲ ACCESS TIME CARD" at bounding box center [727, 606] width 84 height 8
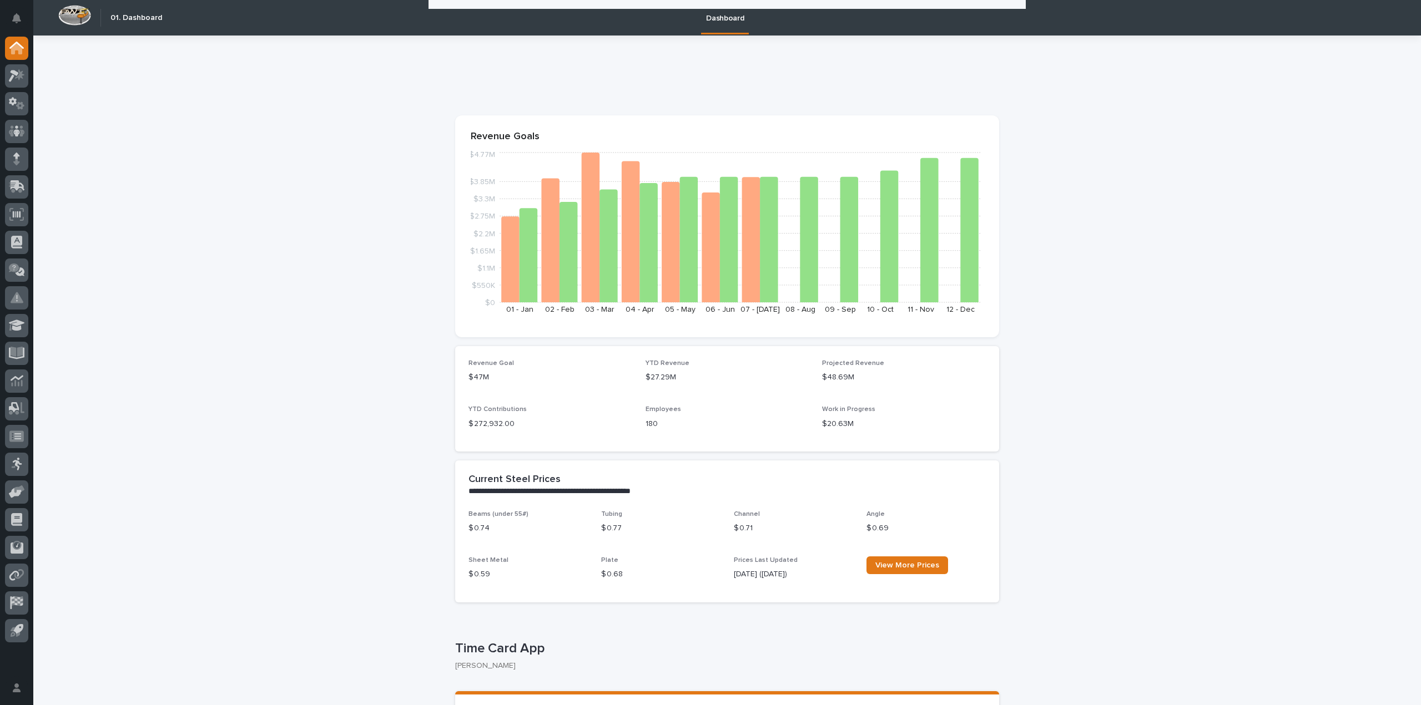
scroll to position [111, 0]
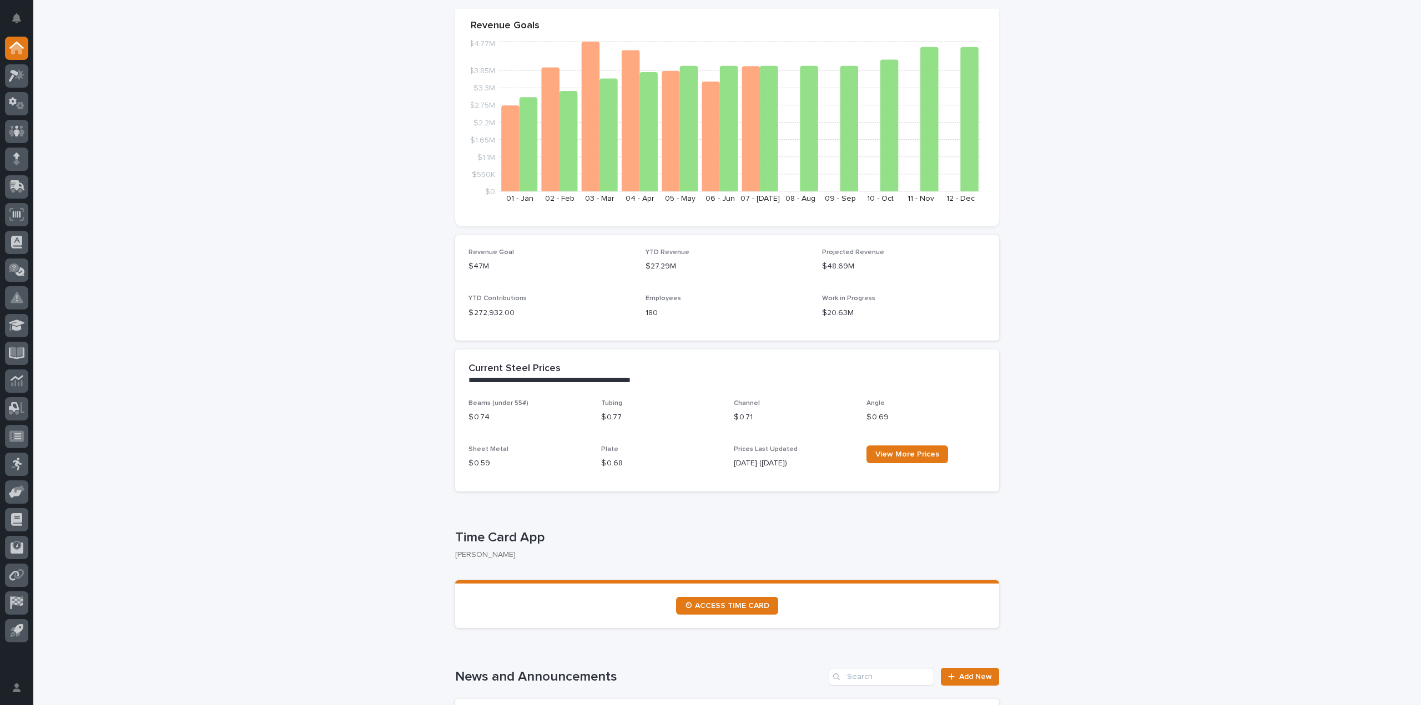
click at [697, 594] on section "⏲ ACCESS TIME CARD" at bounding box center [727, 604] width 544 height 48
click at [706, 601] on link "⏲ ACCESS TIME CARD" at bounding box center [727, 606] width 102 height 18
